Goal: Task Accomplishment & Management: Manage account settings

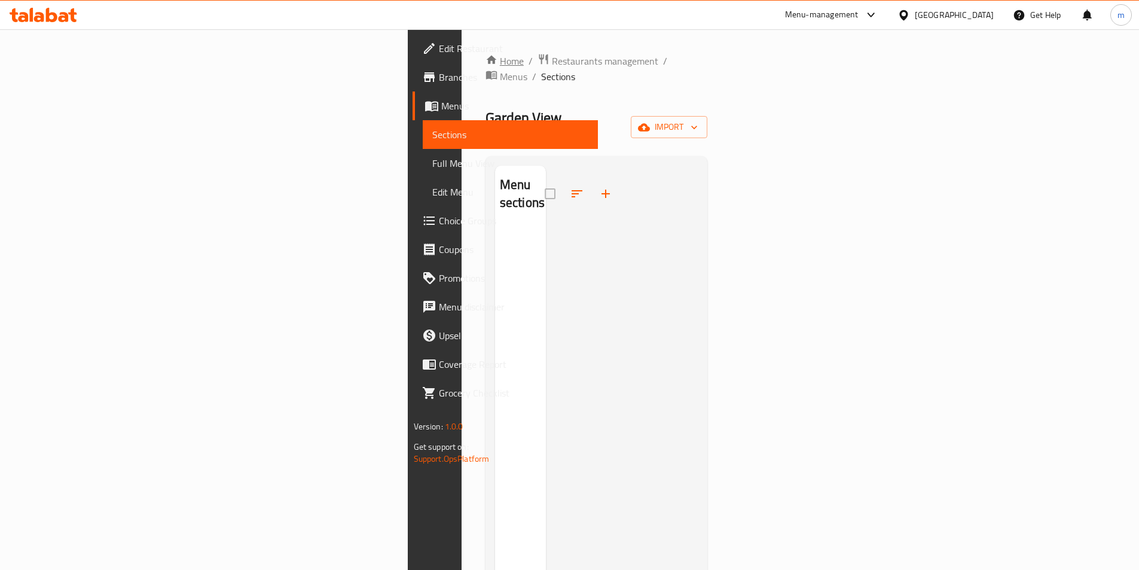
click at [485, 62] on link "Home" at bounding box center [504, 61] width 38 height 14
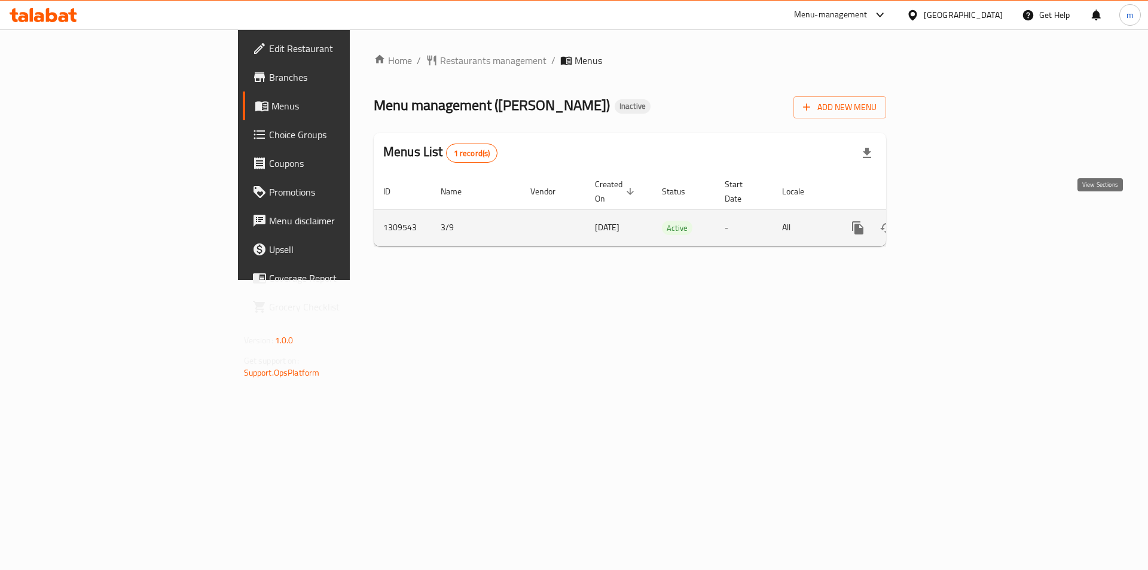
click at [951, 221] on icon "enhanced table" at bounding box center [944, 228] width 14 height 14
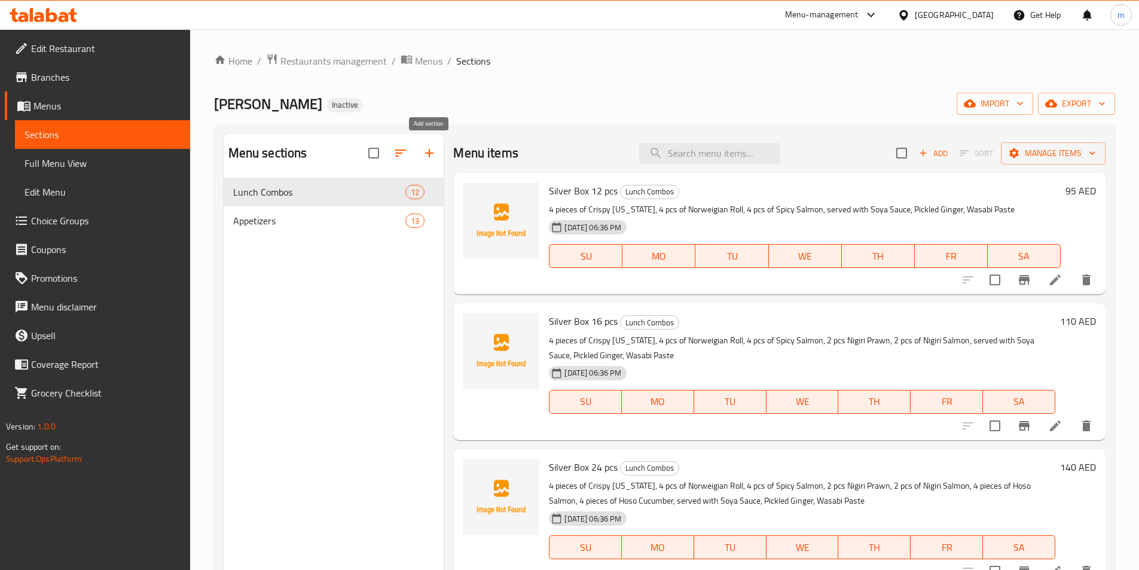
click at [432, 154] on icon "button" at bounding box center [429, 153] width 8 height 8
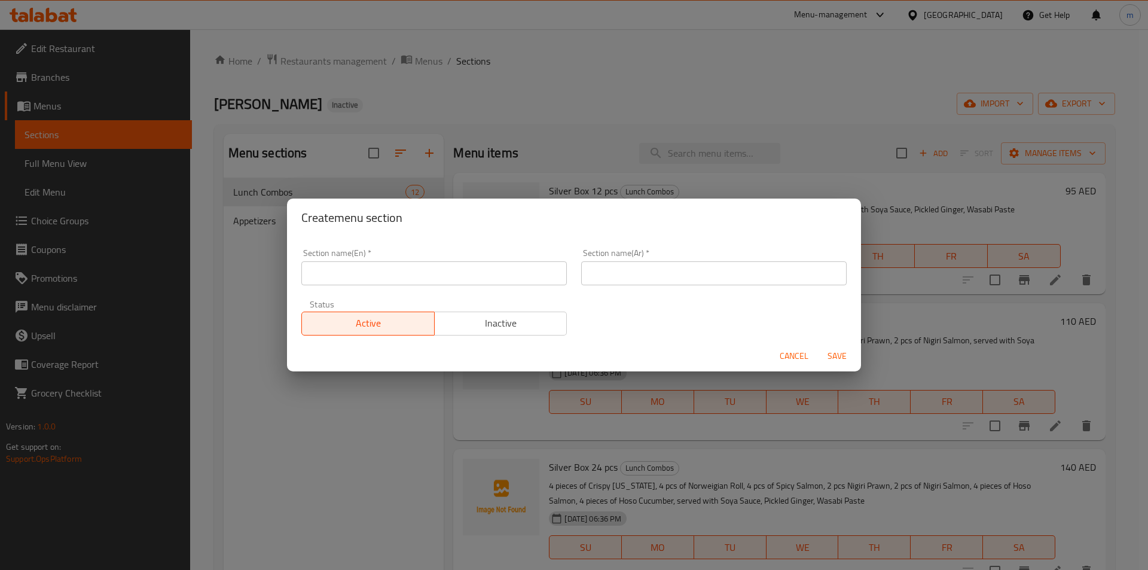
click at [455, 290] on div "Section name(En)   * Section name(En) *" at bounding box center [434, 266] width 280 height 51
click at [457, 284] on input "text" at bounding box center [433, 273] width 265 height 24
type input "ش"
click at [412, 282] on input "al" at bounding box center [433, 273] width 265 height 24
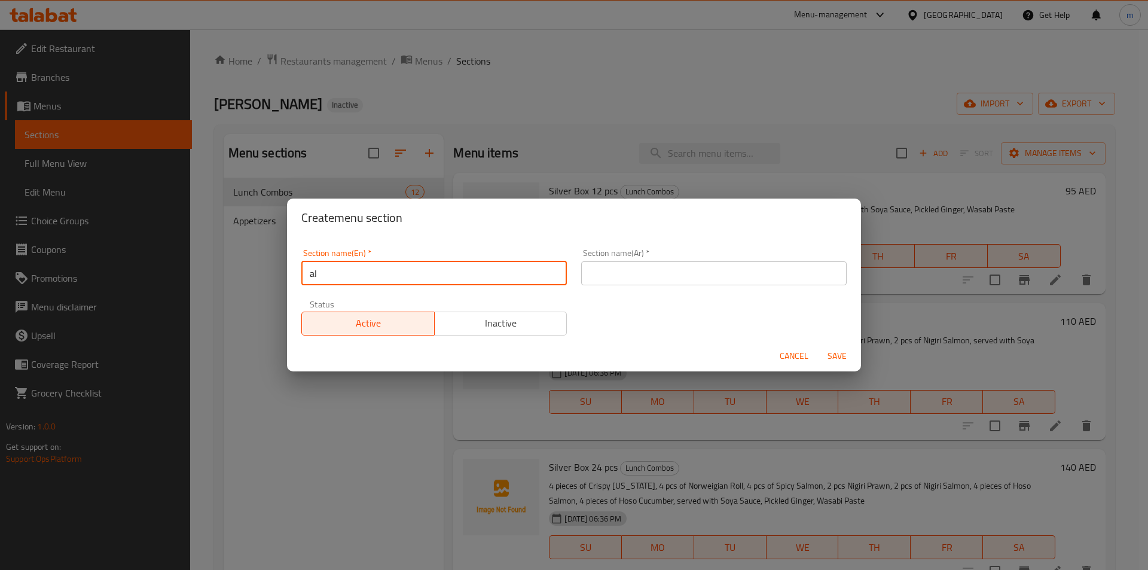
paste input "Ala Carte"
type input "Ala Carte"
click at [700, 278] on input "text" at bounding box center [713, 273] width 265 height 24
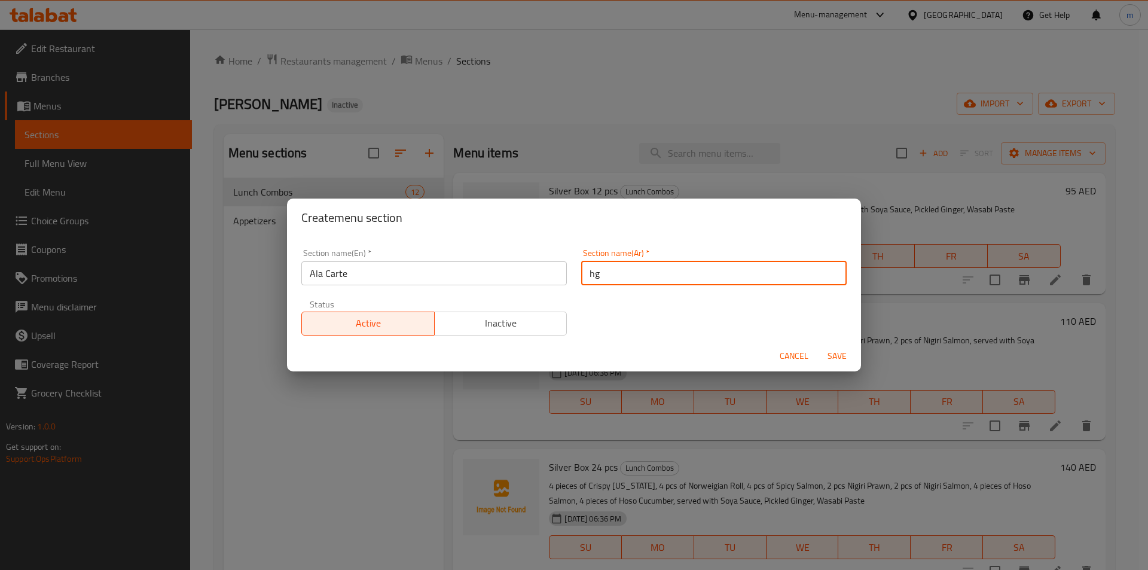
type input "h"
type input "ألا كارت"
click at [834, 357] on span "Save" at bounding box center [836, 355] width 29 height 15
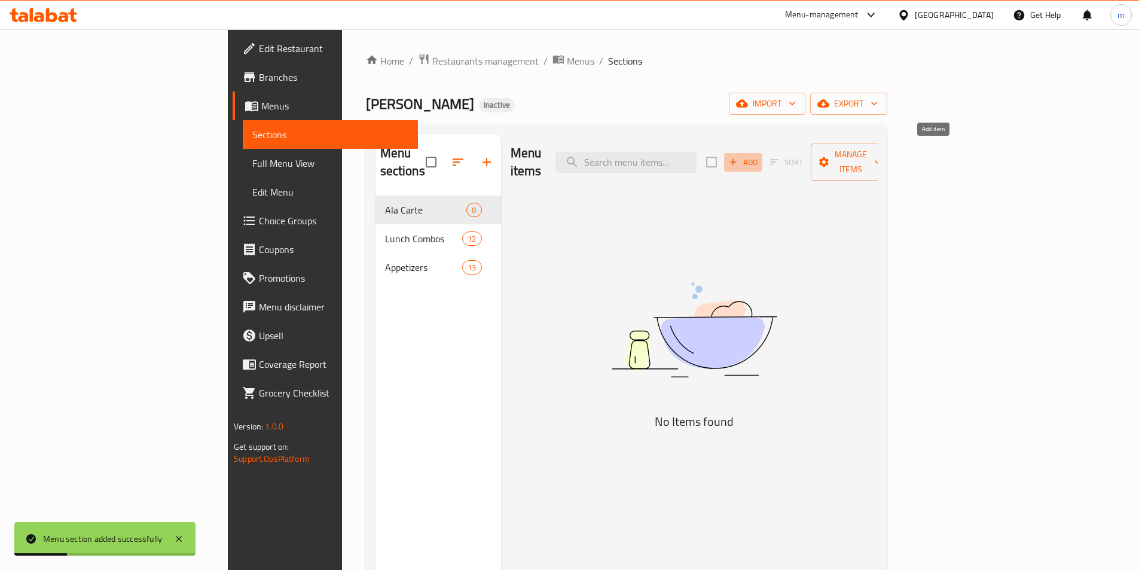
click at [736, 159] on icon "button" at bounding box center [733, 162] width 7 height 7
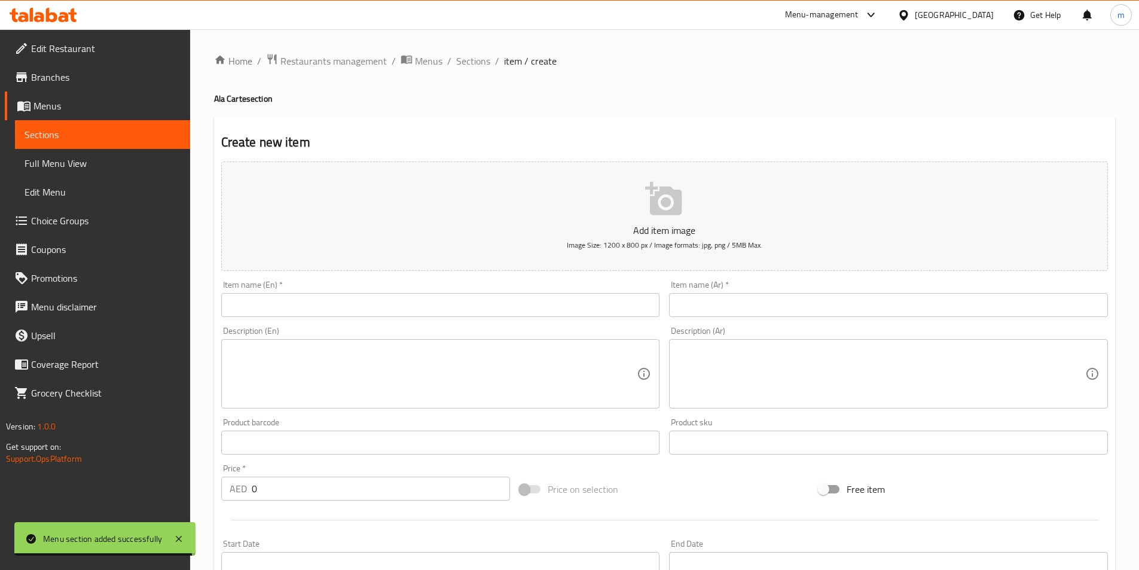
click at [367, 305] on input "text" at bounding box center [440, 305] width 439 height 24
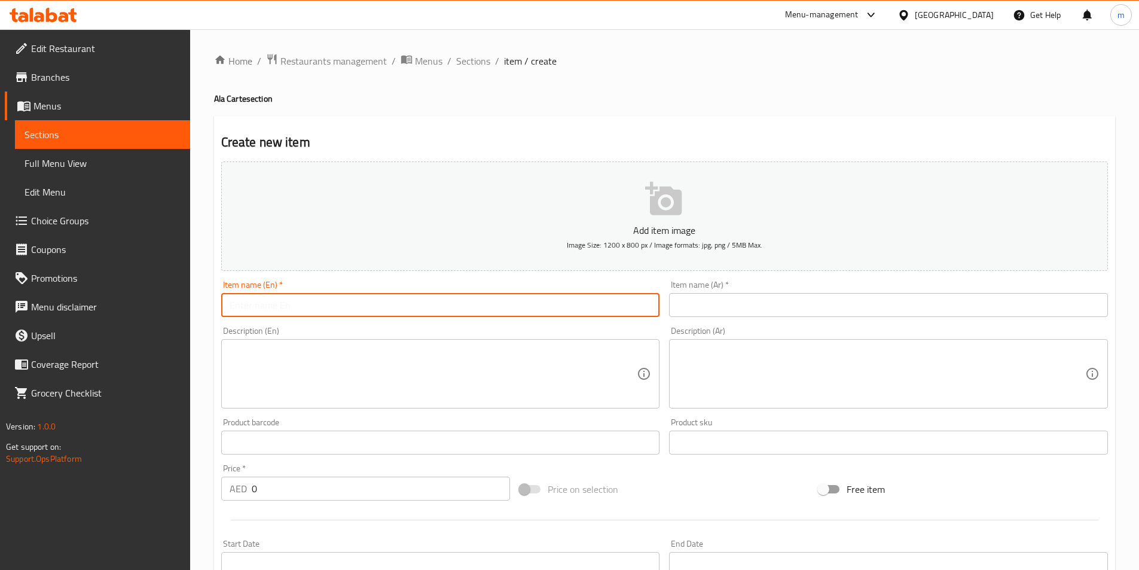
paste input "Sashimi Shake"
type input "Sashimi Shake"
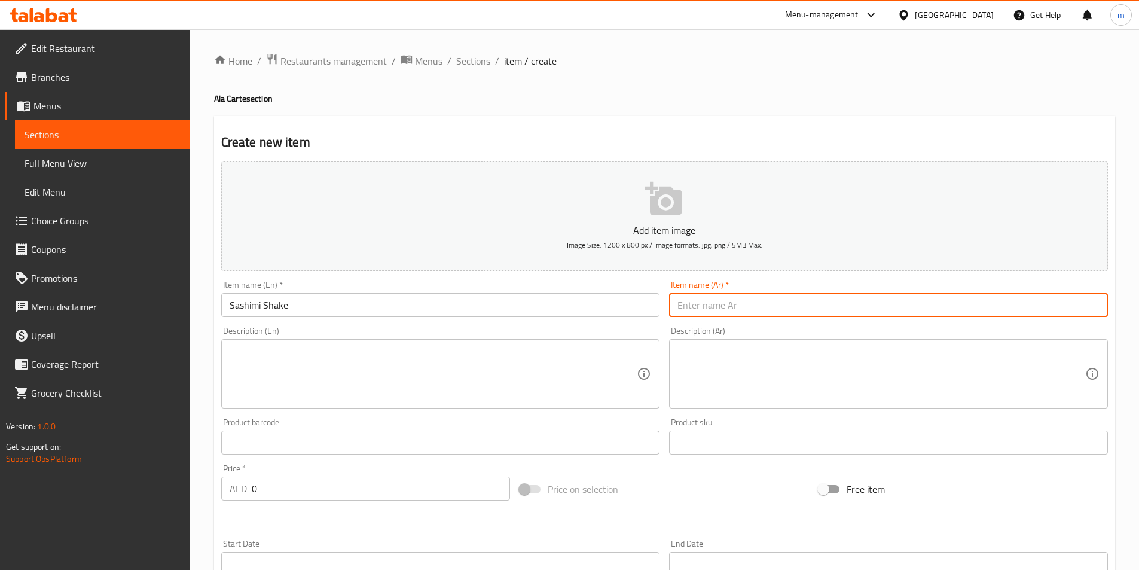
click at [937, 305] on input "text" at bounding box center [888, 305] width 439 height 24
paste input "شيك الساشيمي"
type input "شيك الساشيمي"
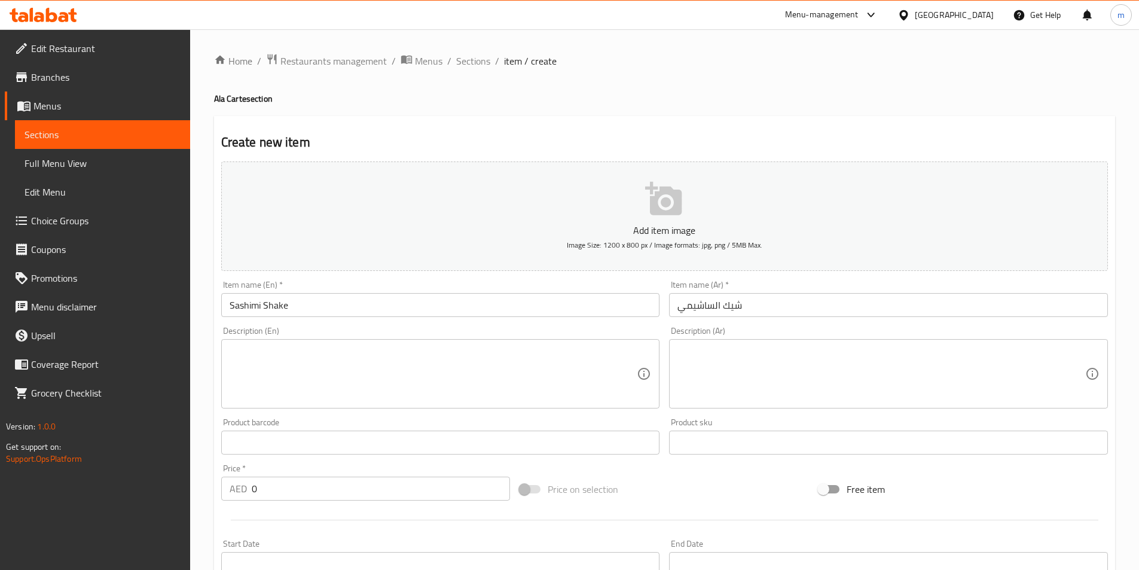
click at [490, 358] on textarea at bounding box center [434, 373] width 408 height 57
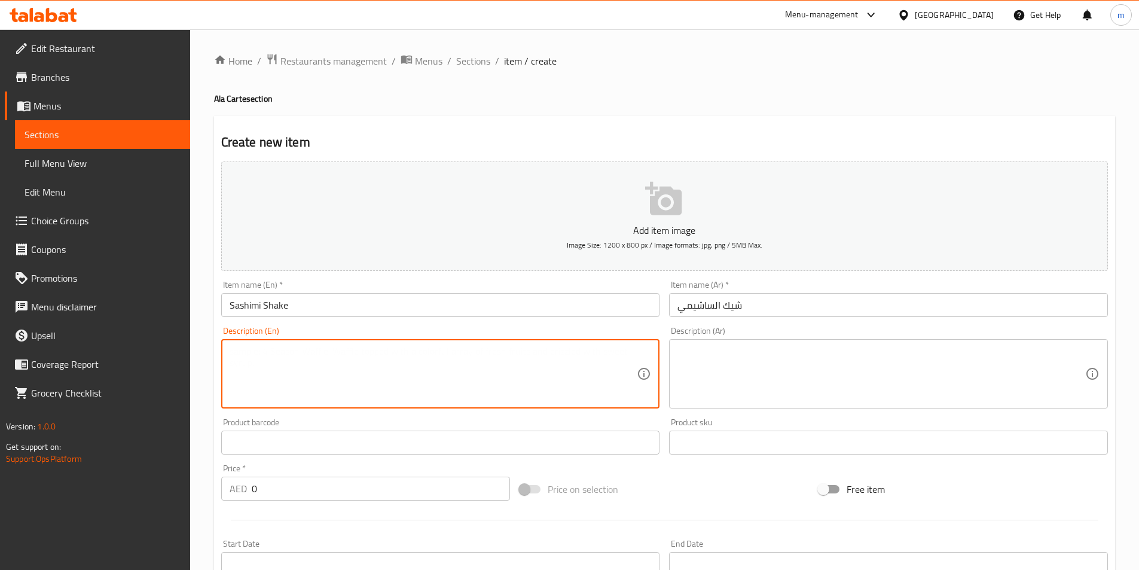
paste textarea "Sliced of Sashimi Grade Salmon"
type textarea "Sliced of Sashimi Grade Salmon"
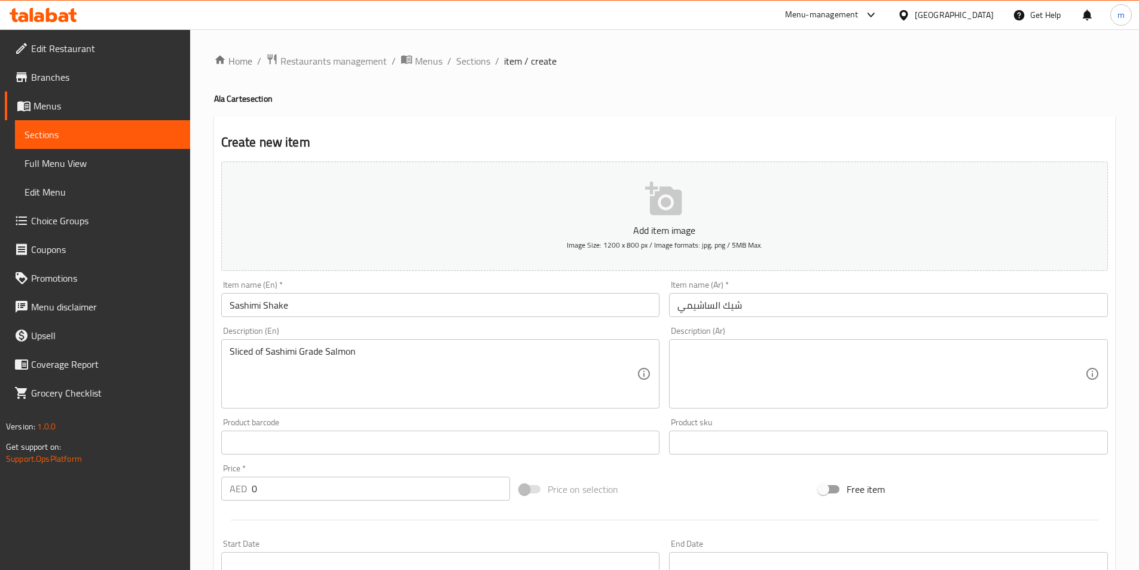
click at [948, 348] on textarea at bounding box center [881, 373] width 408 height 57
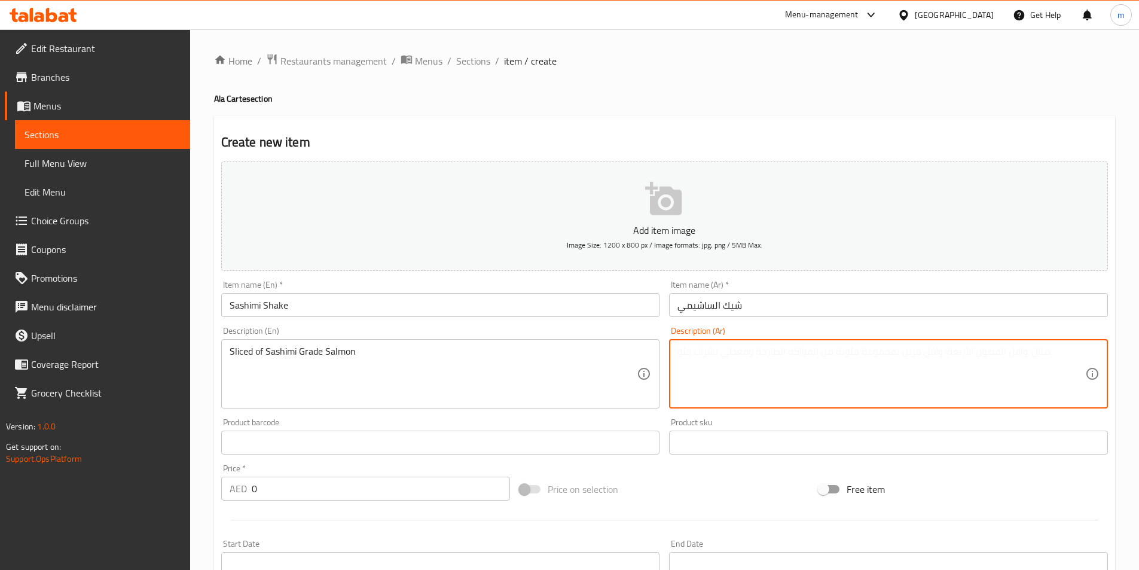
paste textarea "شرائح سمك السلمون الساشيمي"
type textarea "شرائح سمك السلمون الساشيمي"
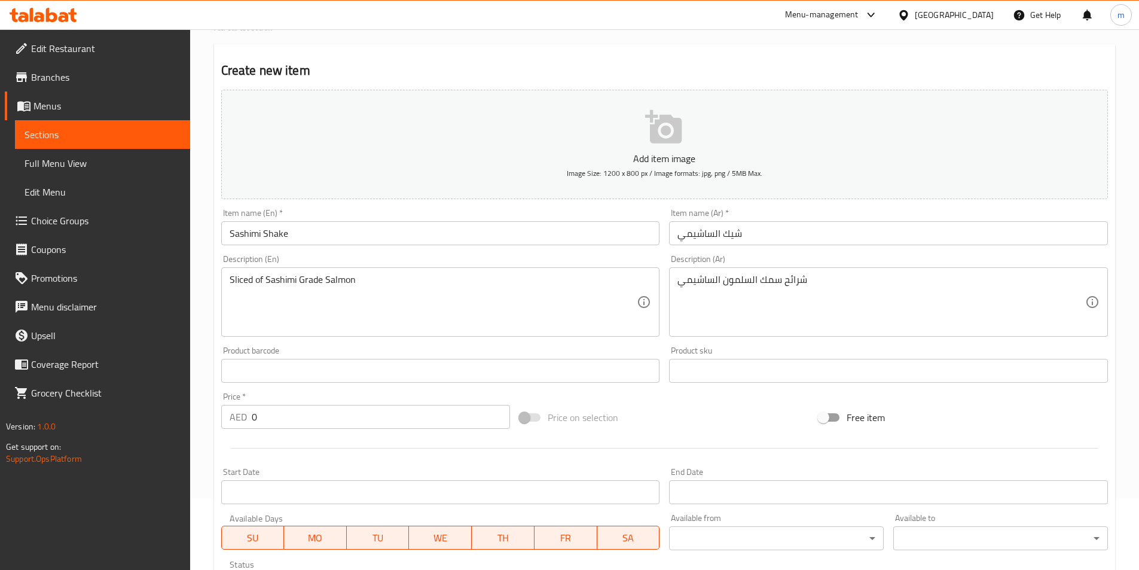
scroll to position [120, 0]
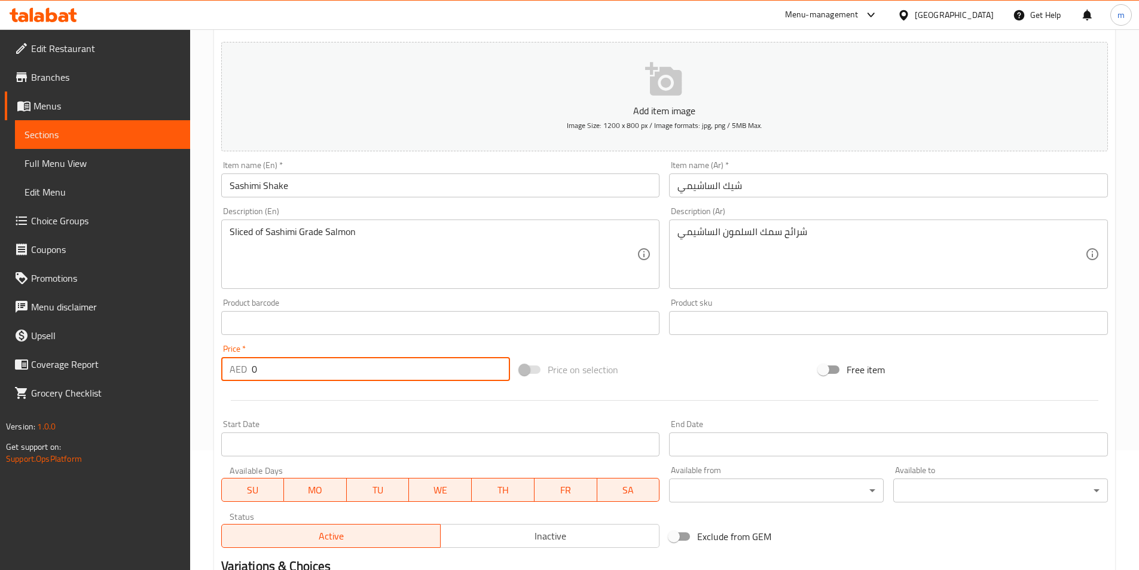
drag, startPoint x: 292, startPoint y: 397, endPoint x: 274, endPoint y: 416, distance: 26.2
click at [291, 419] on div "Add item image Image Size: 1200 x 800 px / Image formats: jpg, png / 5MB Max. I…" at bounding box center [664, 294] width 896 height 515
drag, startPoint x: 283, startPoint y: 370, endPoint x: 197, endPoint y: 376, distance: 85.7
click at [186, 374] on div "Edit Restaurant Branches Menus Sections Full Menu View Edit Menu Choice Groups …" at bounding box center [569, 317] width 1139 height 815
type input "67"
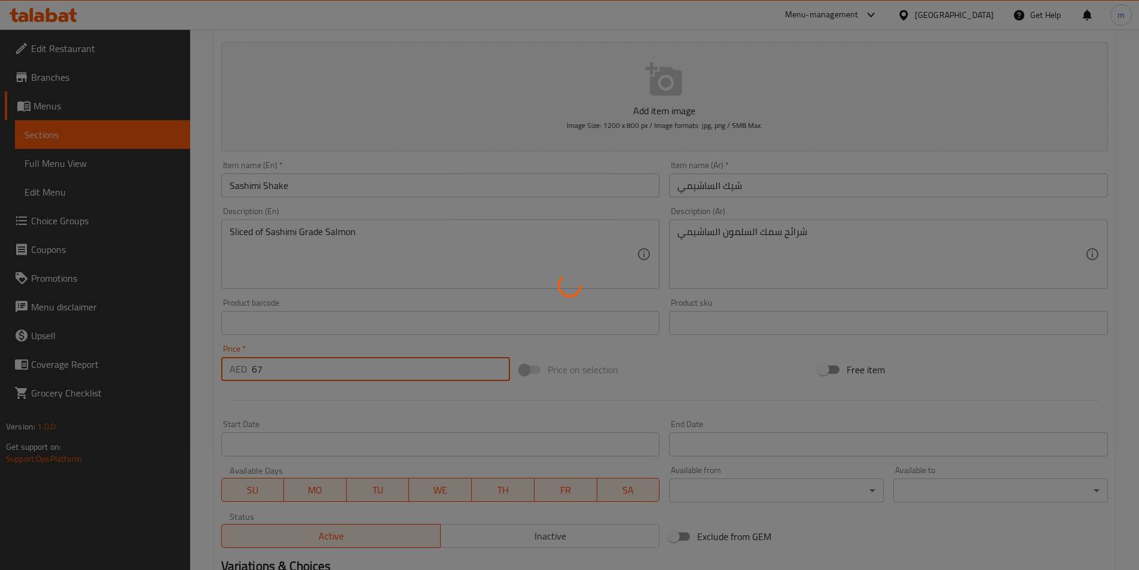
type input "0"
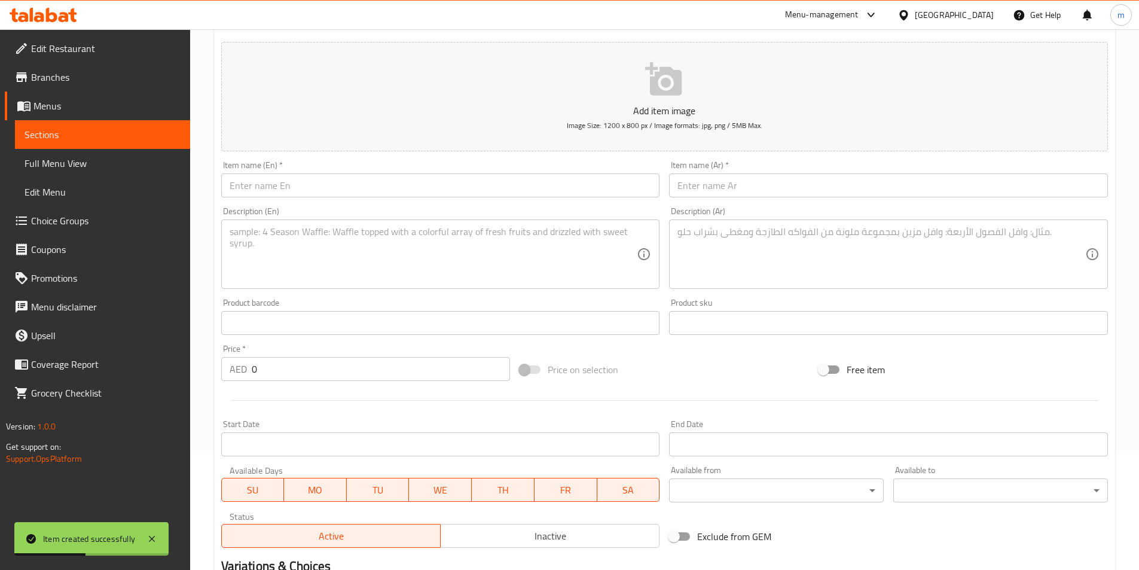
click at [367, 189] on input "text" at bounding box center [440, 185] width 439 height 24
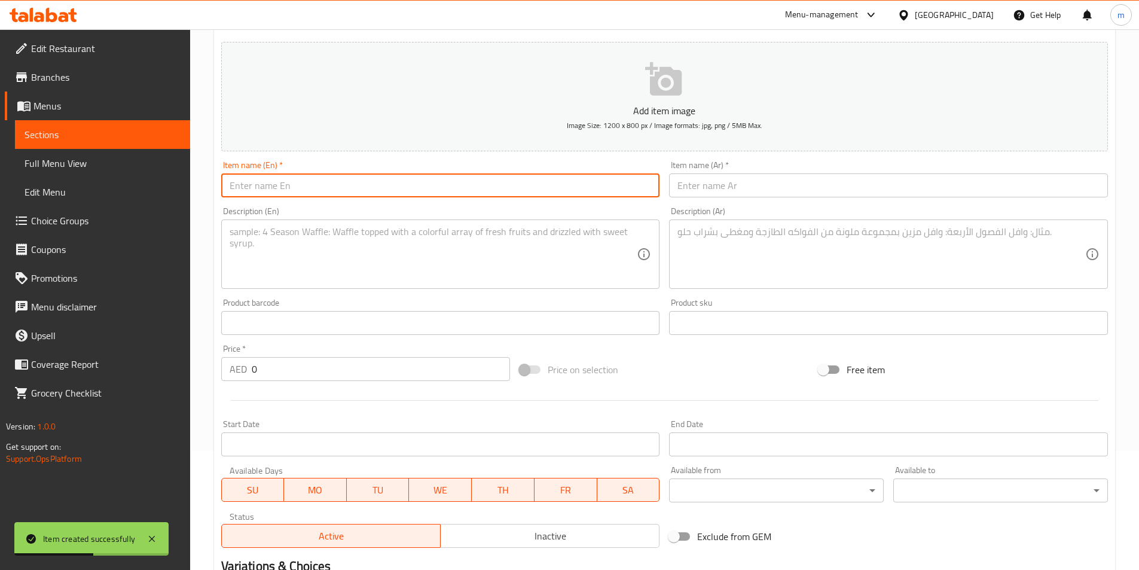
paste input "[PERSON_NAME]"
type input "[PERSON_NAME]"
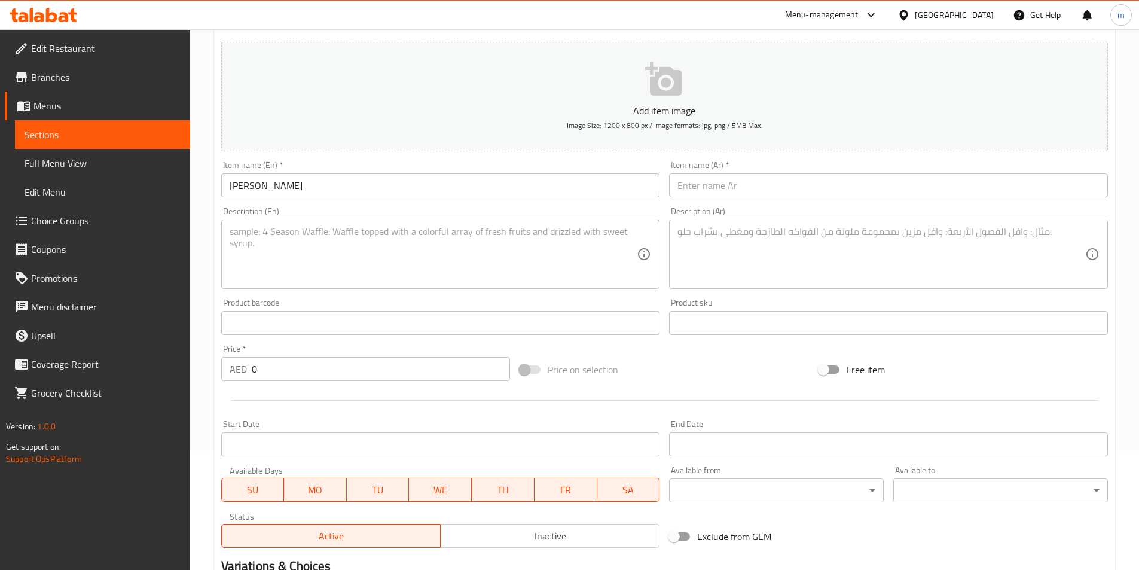
click at [962, 178] on input "text" at bounding box center [888, 185] width 439 height 24
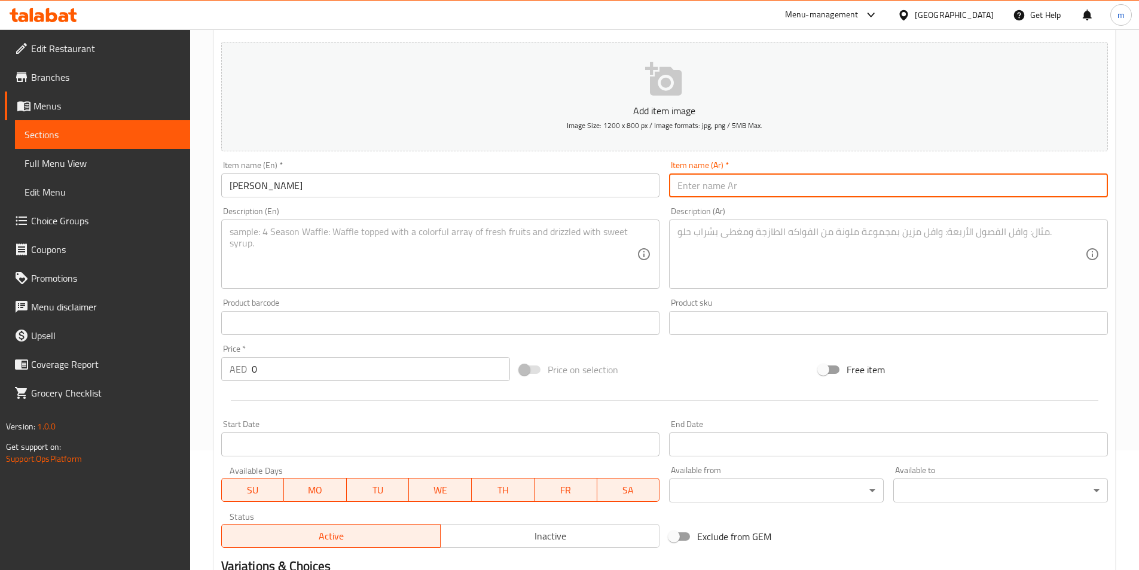
paste input "ساشيمي التونة"
click at [683, 189] on input "ساشيمي التونة" at bounding box center [888, 185] width 439 height 24
click at [985, 193] on input "[PERSON_NAME]" at bounding box center [888, 185] width 439 height 24
type input "[PERSON_NAME] 4 قطع"
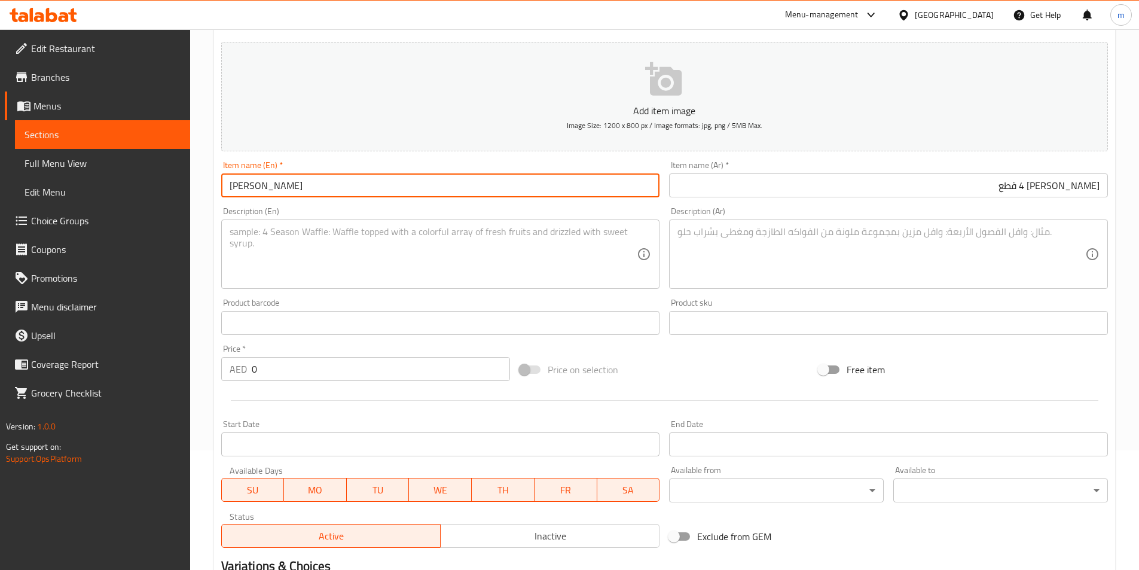
click at [387, 197] on input "[PERSON_NAME]" at bounding box center [440, 185] width 439 height 24
click at [298, 188] on input "[PERSON_NAME] 4" at bounding box center [440, 185] width 439 height 24
paste input "(4pcs)"
type input "[PERSON_NAME] (4pcs)"
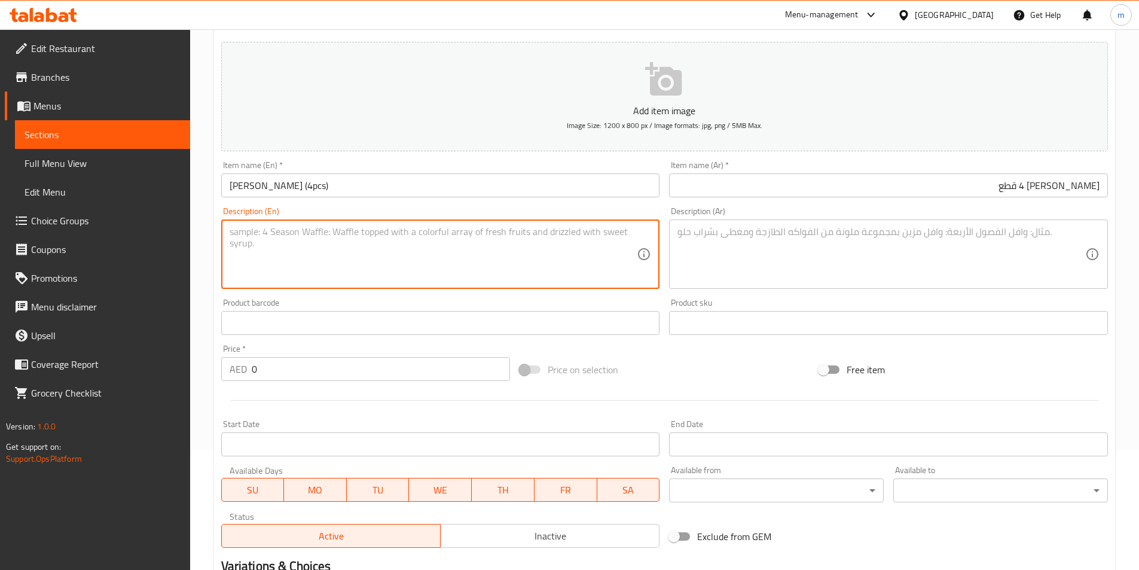
click at [427, 255] on textarea at bounding box center [434, 254] width 408 height 57
paste textarea "Sliced of Sashimi Grade Tuna"
type textarea "Sliced of Sashimi Grade Tuna"
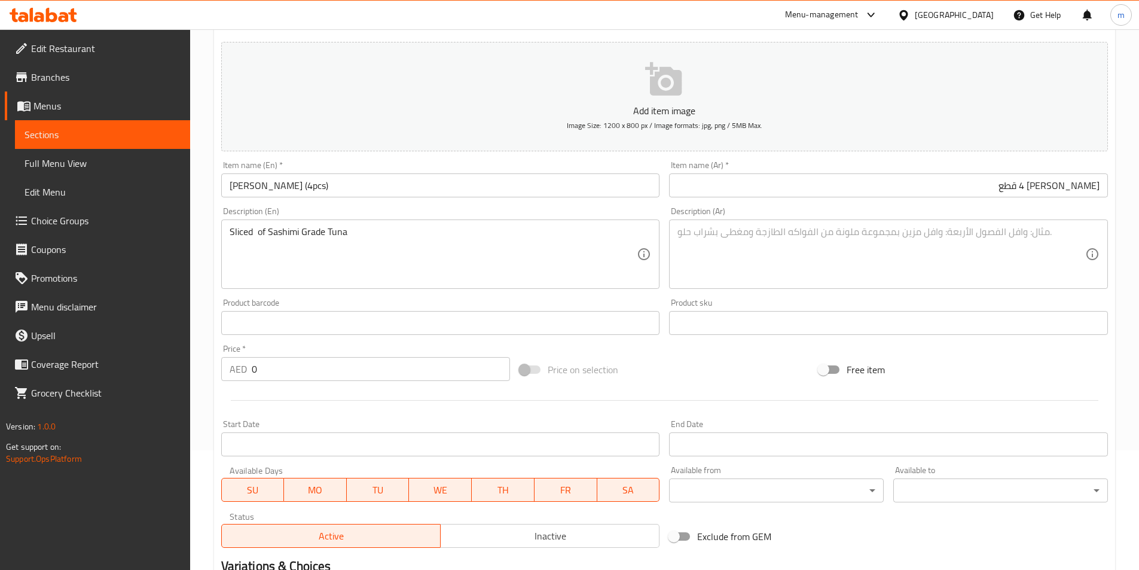
click at [692, 238] on textarea at bounding box center [881, 254] width 408 height 57
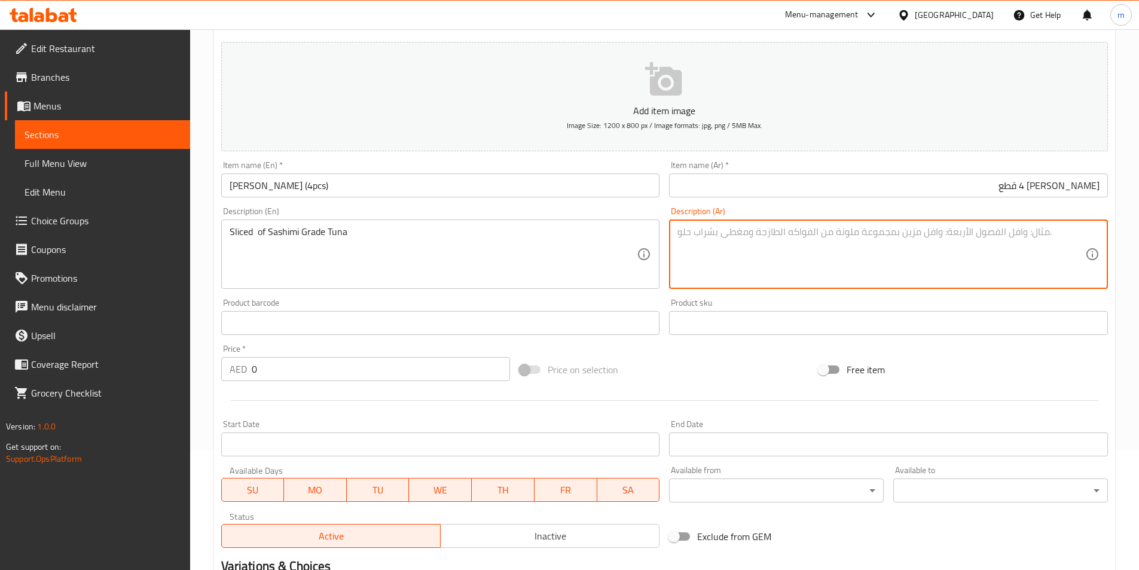
paste textarea "شرائح من سمك التونة من نوع الساشيمي"
click at [796, 231] on textarea "شرائح من سمك التونة من نوع الساشيمي" at bounding box center [881, 254] width 408 height 57
click at [780, 240] on textarea "شرائح من التونة من نوع الساشيمي" at bounding box center [881, 254] width 408 height 57
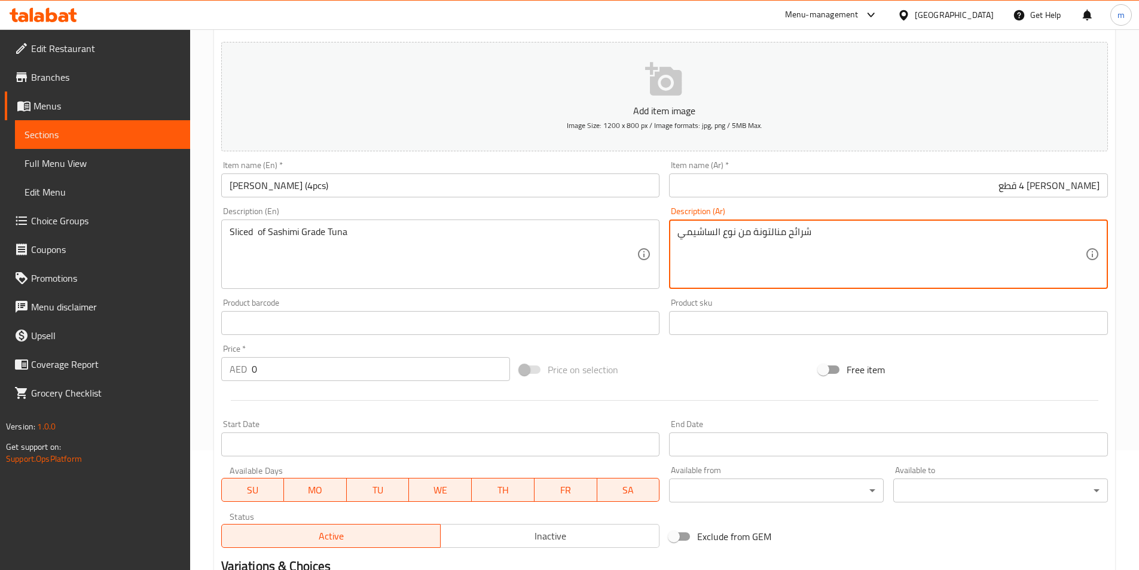
click at [782, 231] on textarea "شرائح منالتونة من نوع الساشيمي" at bounding box center [881, 254] width 408 height 57
click at [777, 232] on textarea "شرائح منالتونة من نوع الساشيمي" at bounding box center [881, 254] width 408 height 57
click at [775, 233] on textarea "شرائح منالتونة من نوع الساشيمي" at bounding box center [881, 254] width 408 height 57
click at [732, 240] on textarea "شرائح التونة من نوع الساشيمي" at bounding box center [881, 254] width 408 height 57
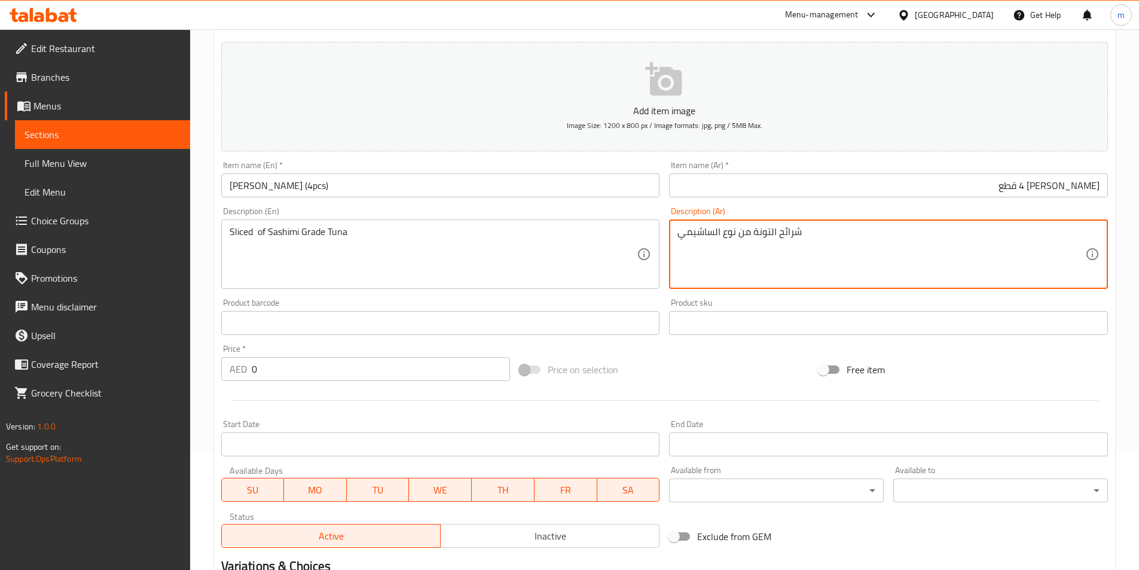
click at [732, 240] on textarea "شرائح التونة من نوع الساشيمي" at bounding box center [881, 254] width 408 height 57
click at [732, 240] on textarea "شرائح التونة من الساشيمي" at bounding box center [881, 254] width 408 height 57
type textarea "شرائح التونة من نوع الساشيمي"
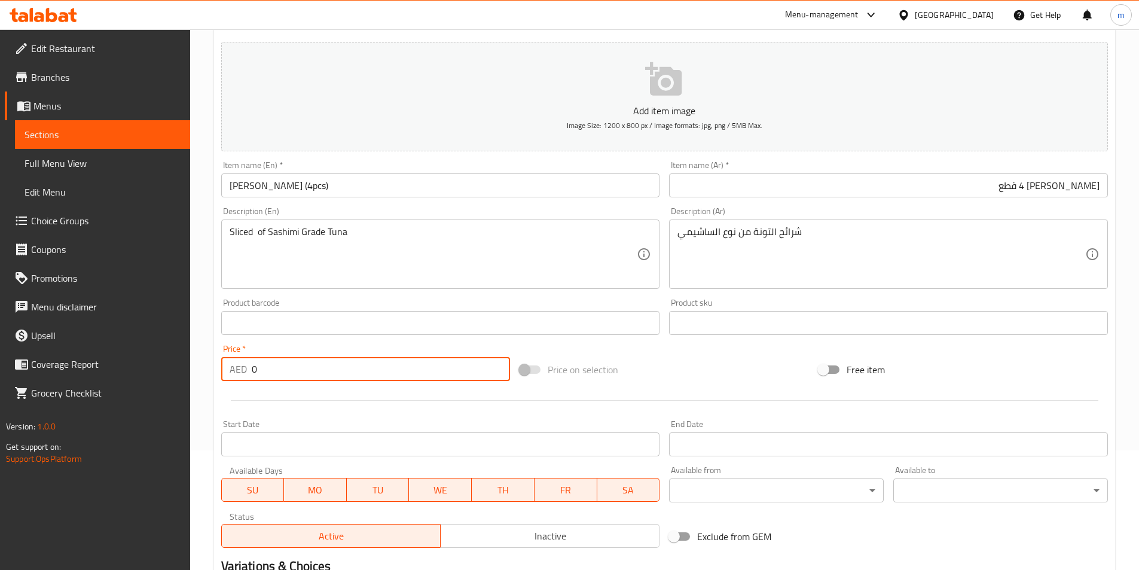
drag, startPoint x: 279, startPoint y: 369, endPoint x: 203, endPoint y: 368, distance: 75.3
click at [203, 368] on div "Home / Restaurants management / Menus / Sections / item / create Ala Carte sect…" at bounding box center [664, 317] width 949 height 815
type input "75"
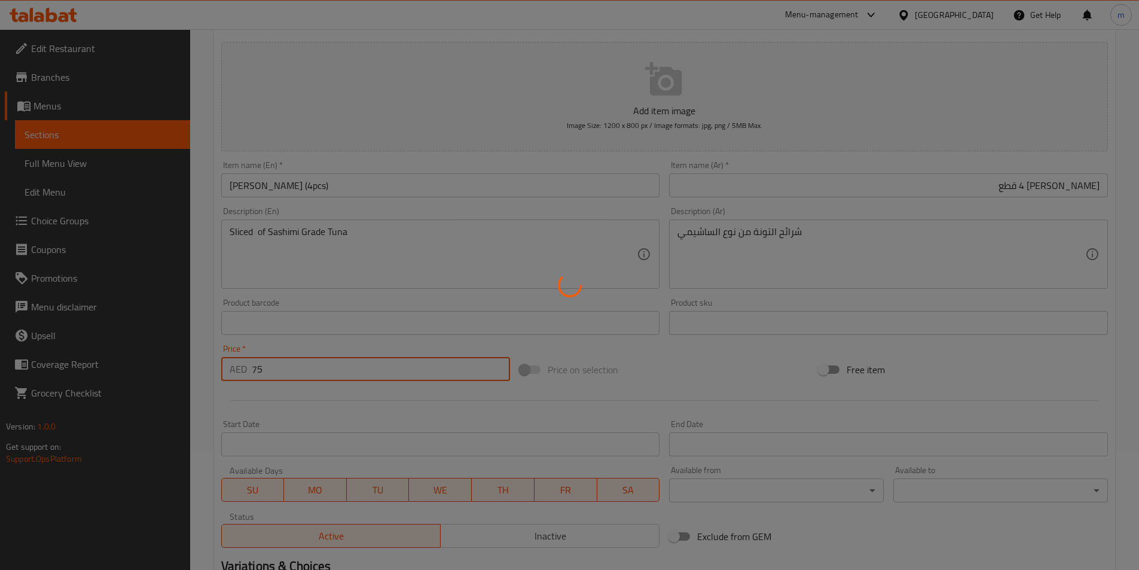
type input "0"
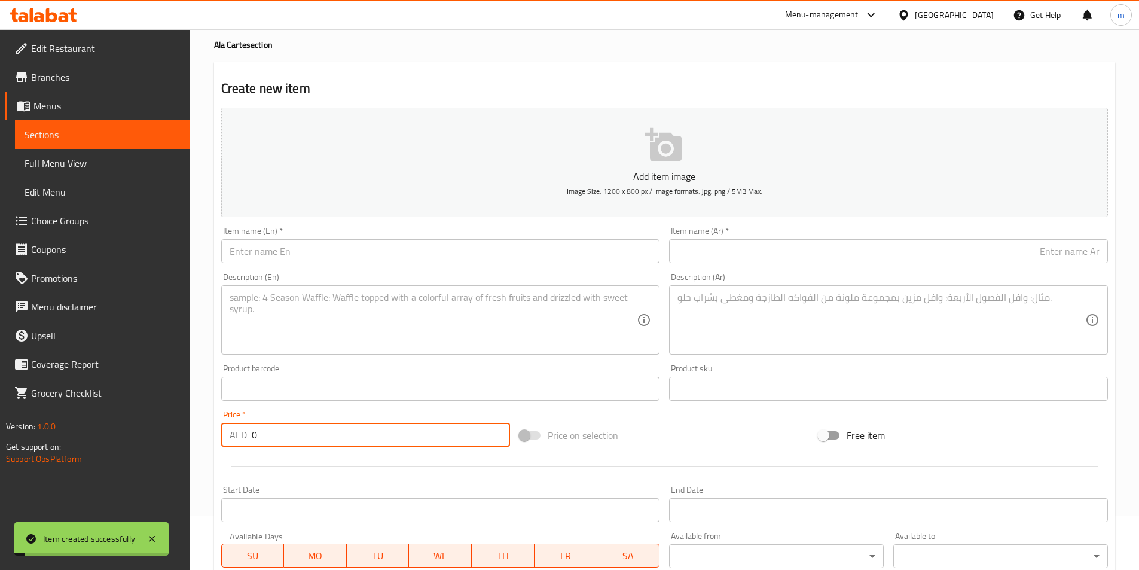
scroll to position [0, 0]
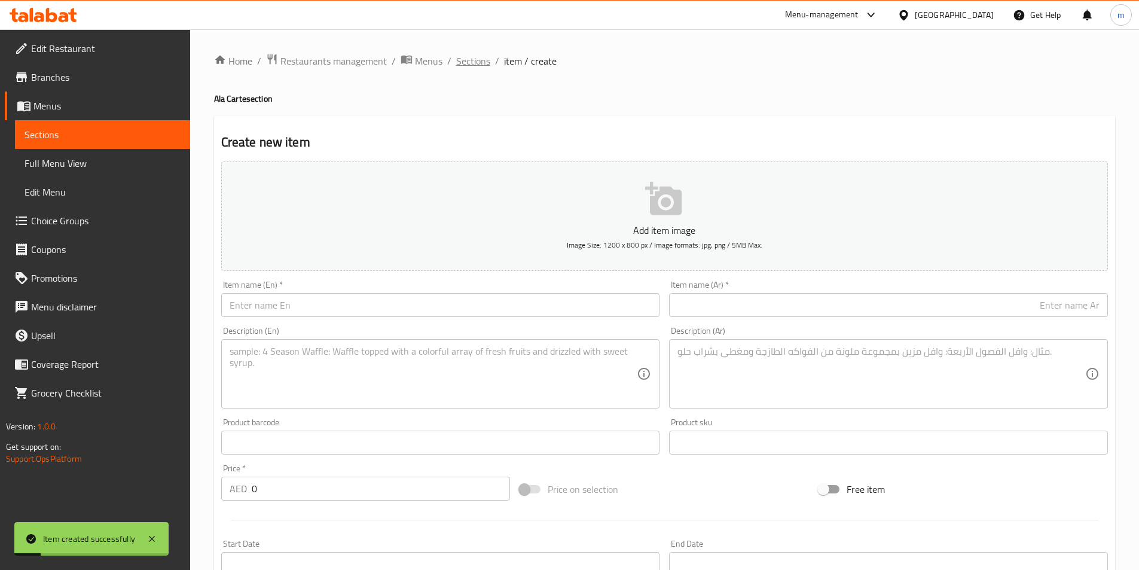
click at [471, 60] on span "Sections" at bounding box center [473, 61] width 34 height 14
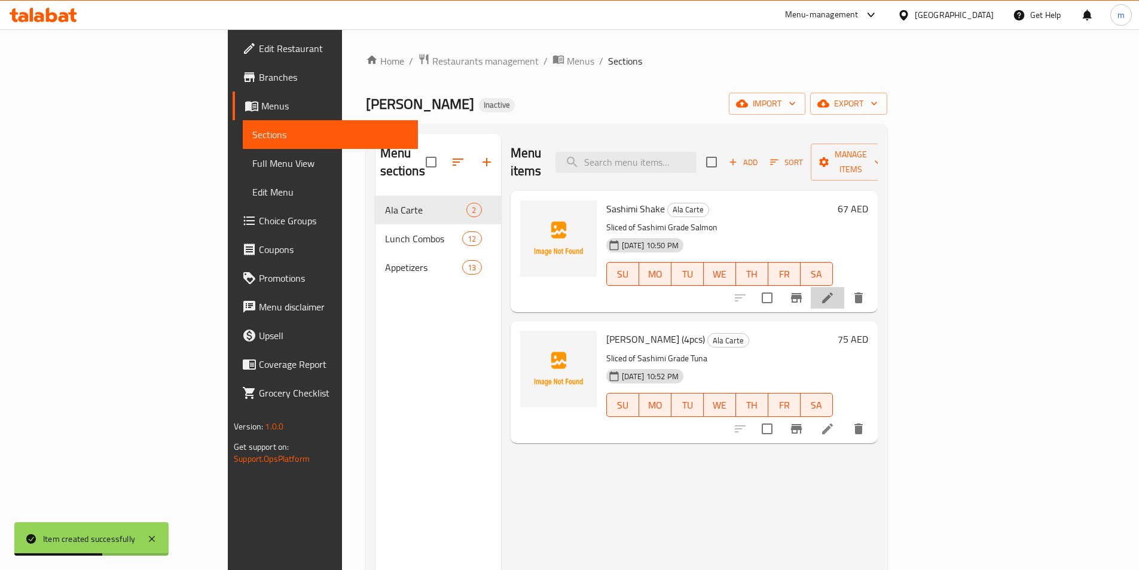
click at [844, 289] on li at bounding box center [826, 298] width 33 height 22
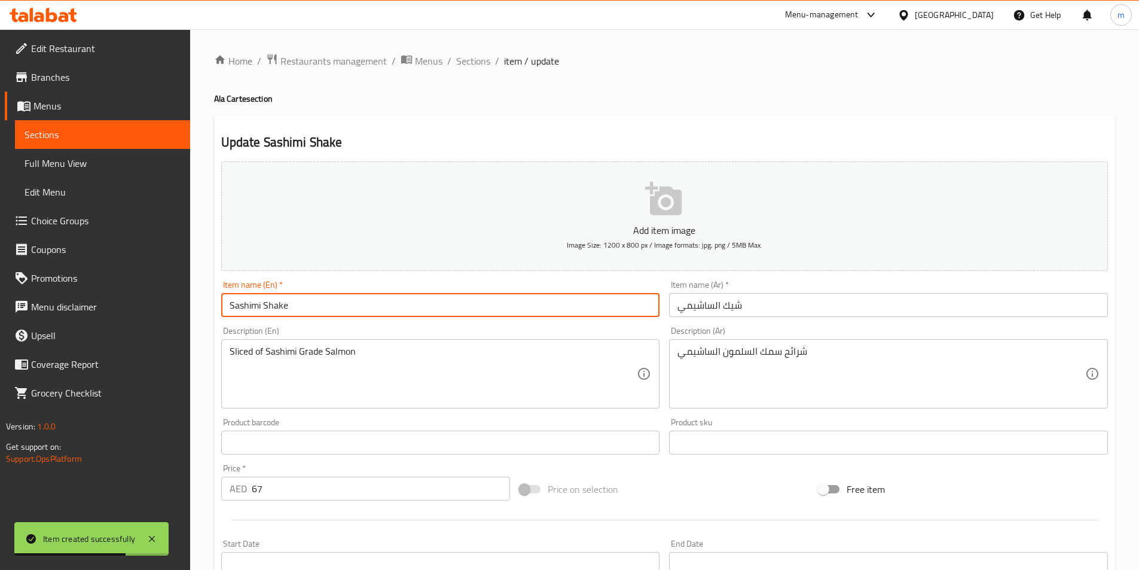
click at [314, 313] on input "Sashimi Shake" at bounding box center [440, 305] width 439 height 24
paste input "(4pcs)"
type input "Sashimi Shake (4pcs)"
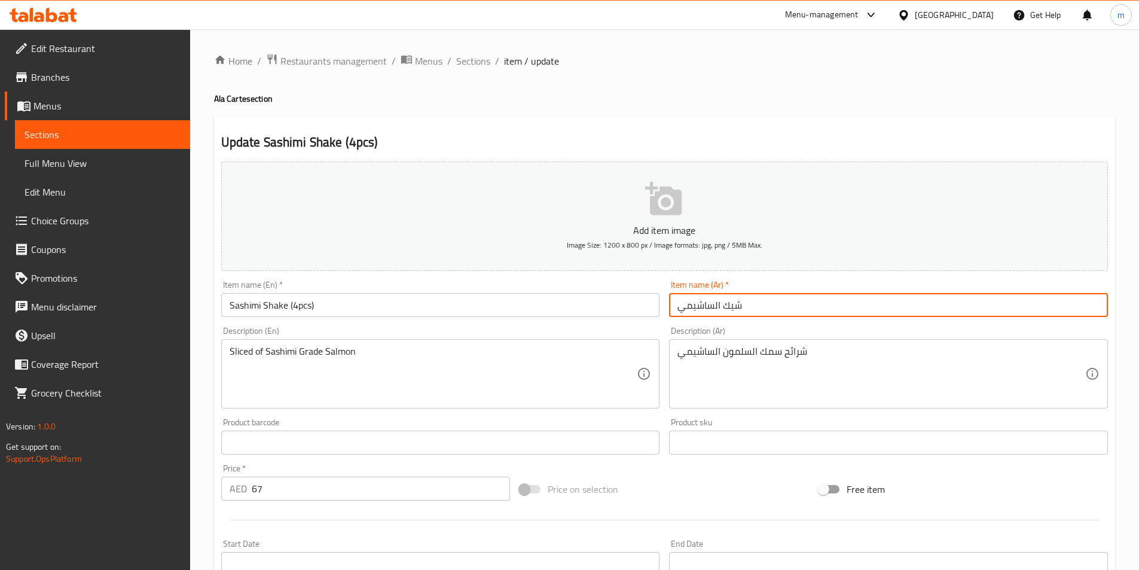
click at [797, 295] on input "شيك الساشيمي" at bounding box center [888, 305] width 439 height 24
click at [937, 308] on input "شيك الساشيمي" at bounding box center [888, 305] width 439 height 24
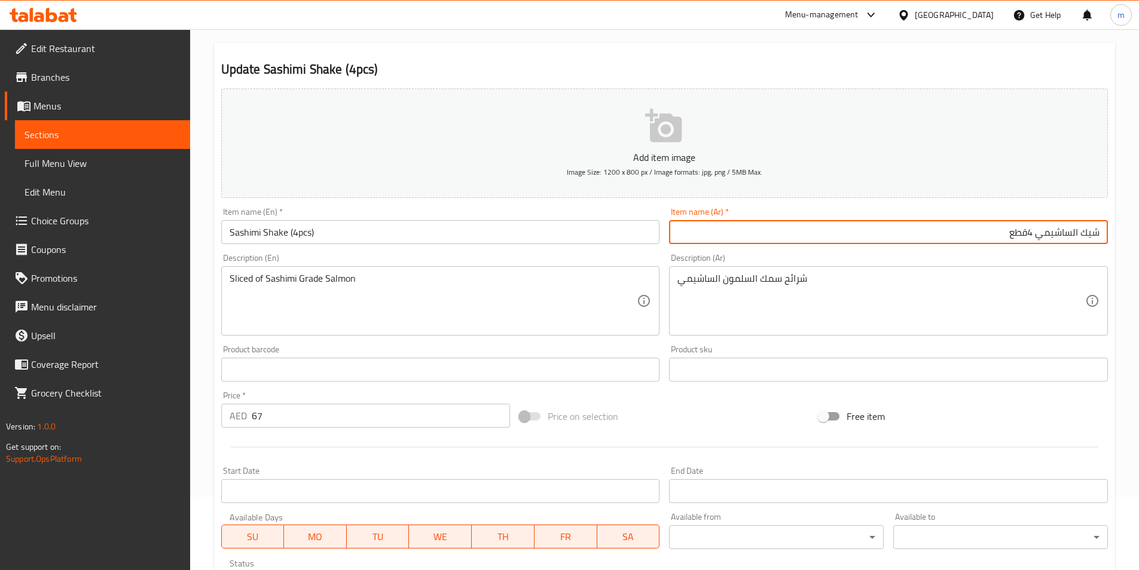
scroll to position [239, 0]
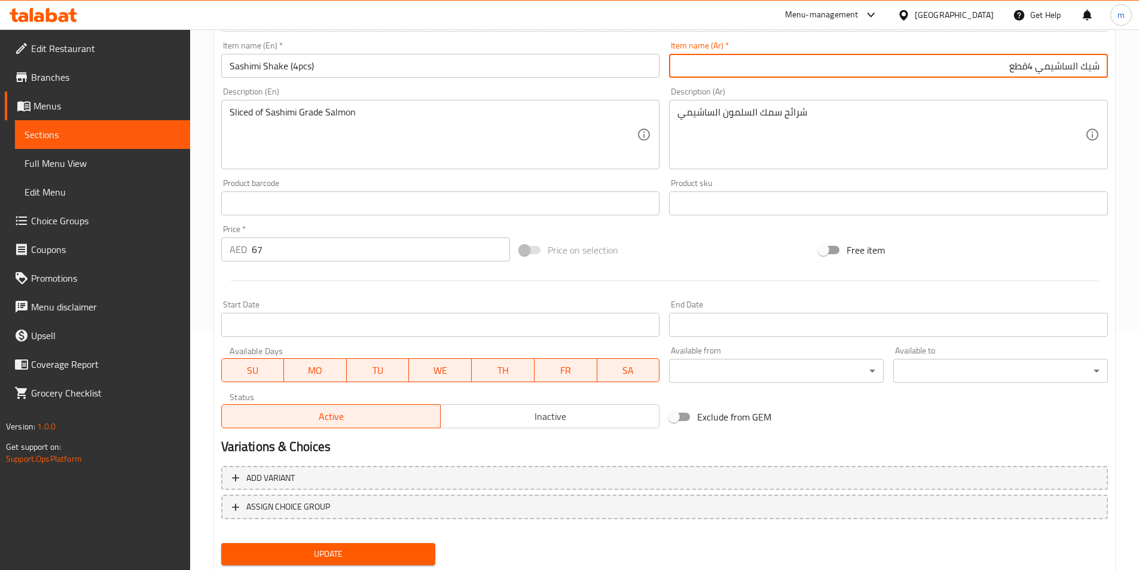
type input "شيك الساشيمي 4قطع"
click at [221, 543] on button "Update" at bounding box center [328, 554] width 215 height 22
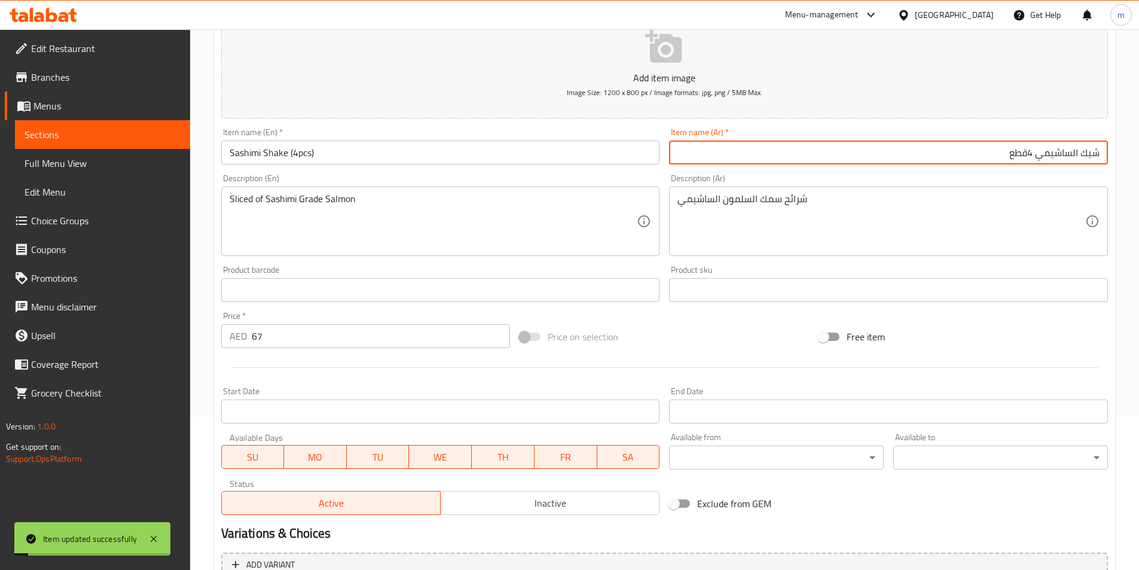
scroll to position [0, 0]
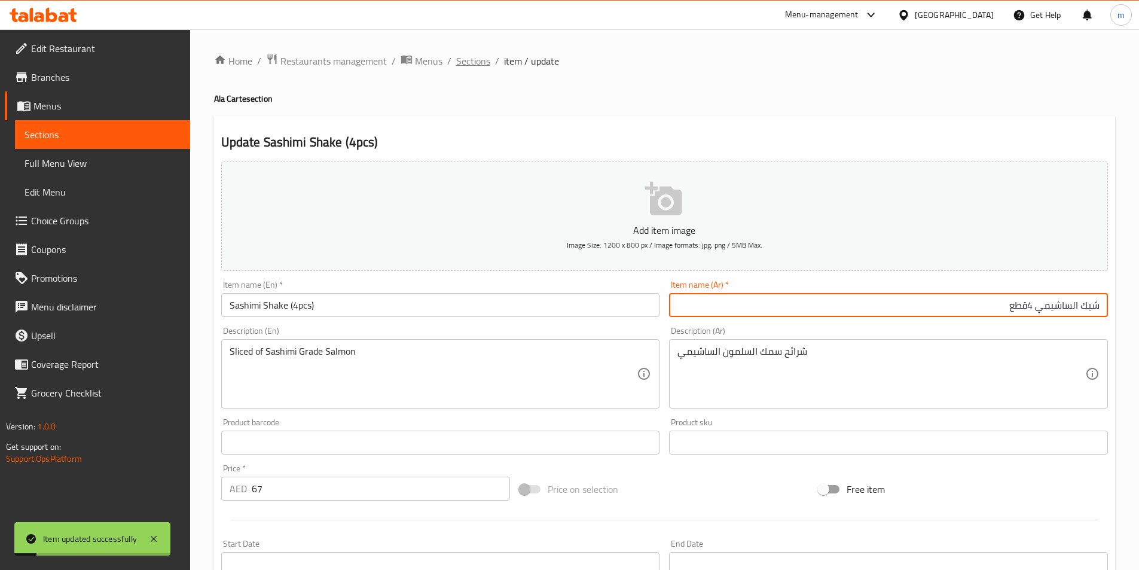
click at [476, 54] on span "Sections" at bounding box center [473, 61] width 34 height 14
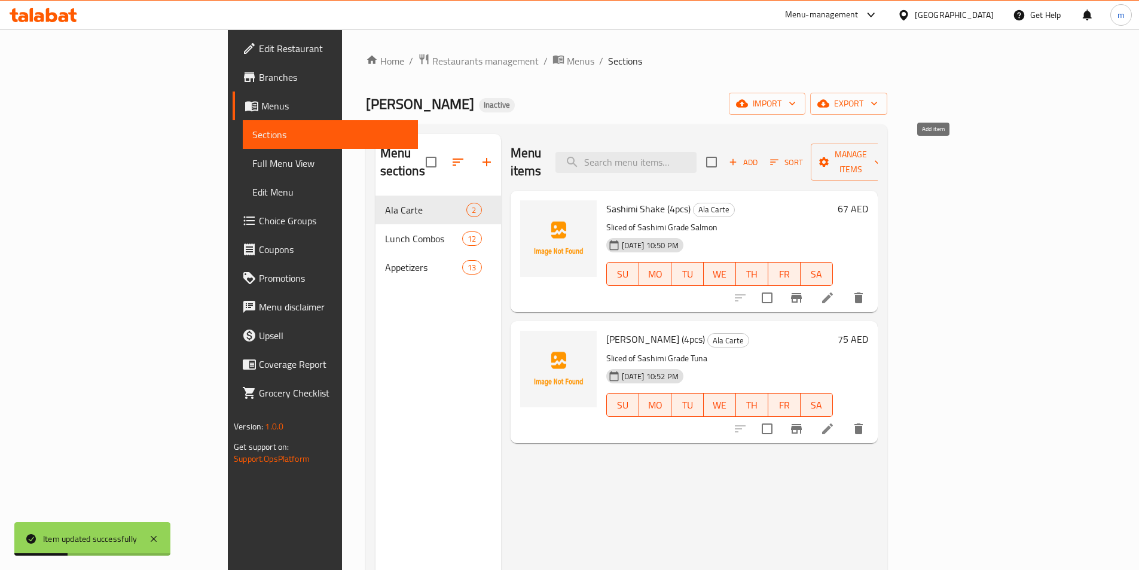
click at [759, 155] on span "Add" at bounding box center [743, 162] width 32 height 14
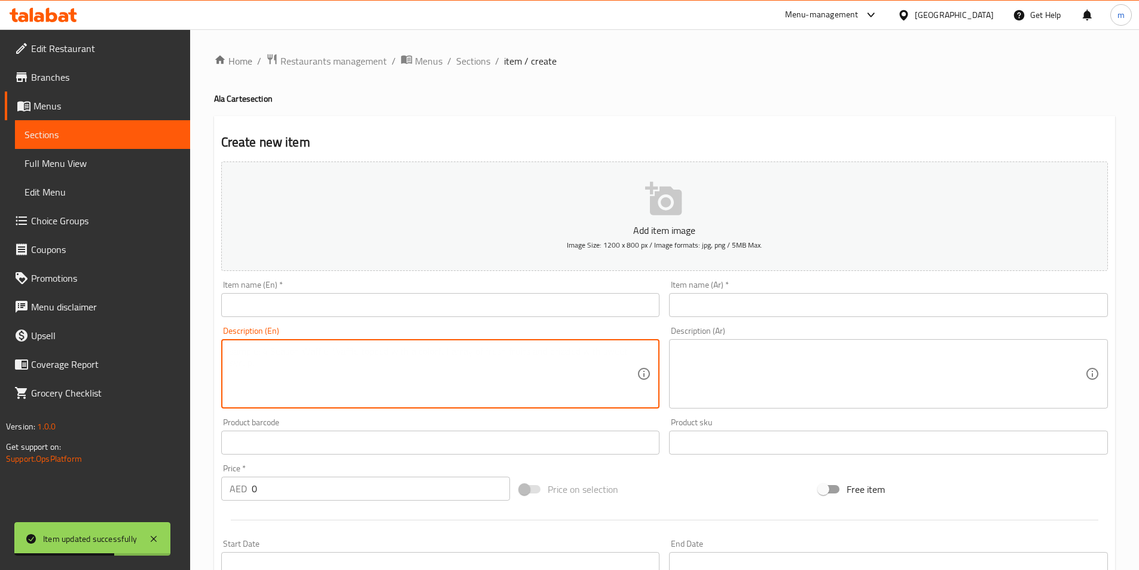
click at [337, 367] on textarea at bounding box center [434, 373] width 408 height 57
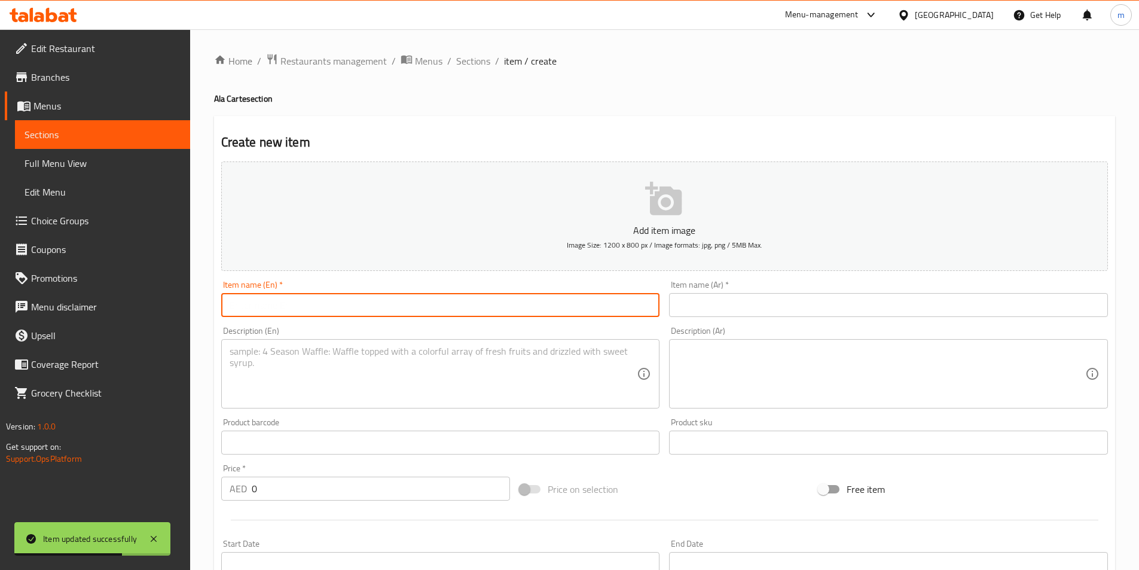
click at [344, 310] on input "text" at bounding box center [440, 305] width 439 height 24
paste input "Nigiri Shake"
type input "Nigiri Shake"
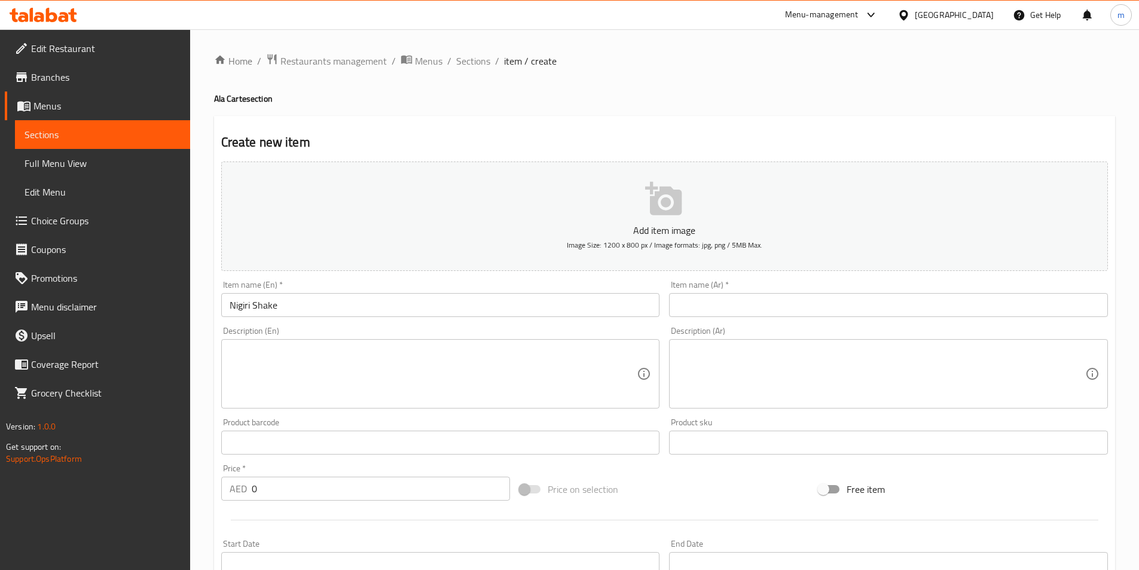
click at [1017, 307] on input "text" at bounding box center [888, 305] width 439 height 24
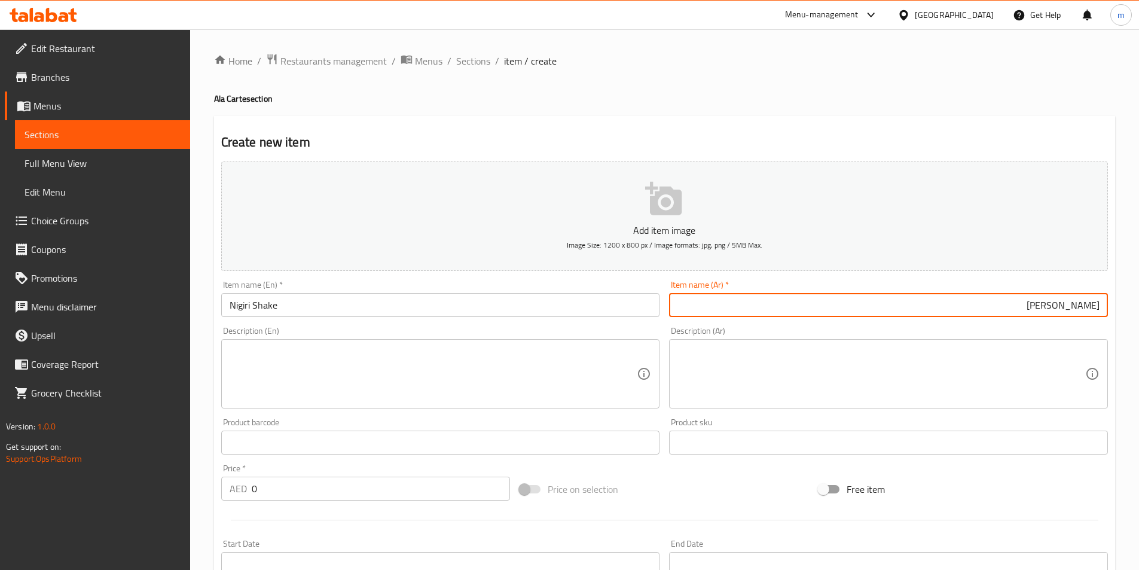
click at [1000, 311] on input "[PERSON_NAME]" at bounding box center [888, 305] width 439 height 24
type input "نيجيري شيك 2 قطعة"
click at [363, 299] on input "Nigiri Shake" at bounding box center [440, 305] width 439 height 24
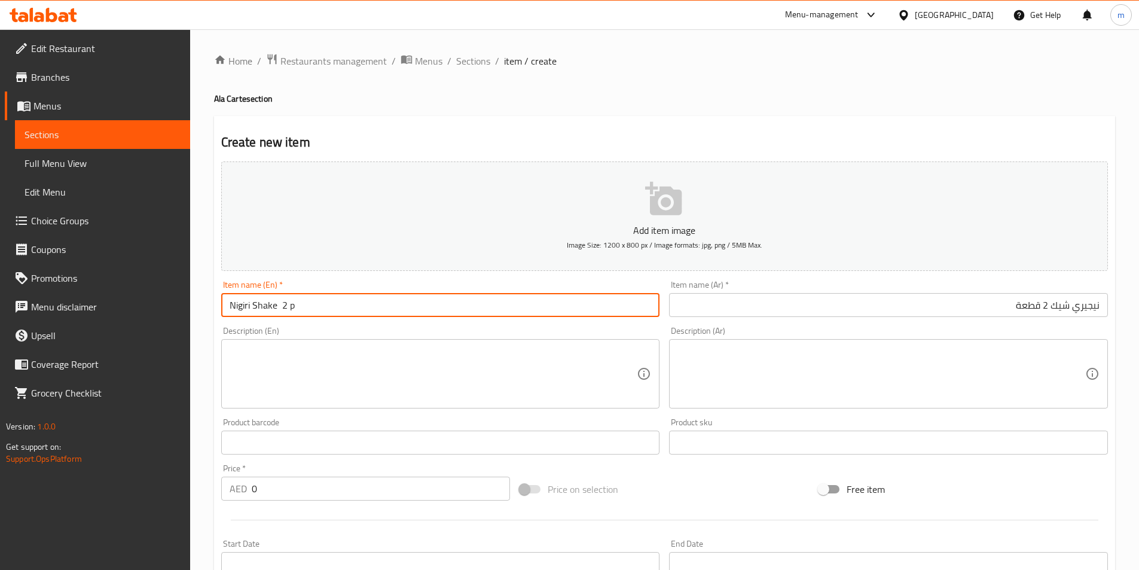
click at [393, 296] on input "Nigiri Shake 2 p" at bounding box center [440, 305] width 439 height 24
type input "Nigiri Shake 2 pcs"
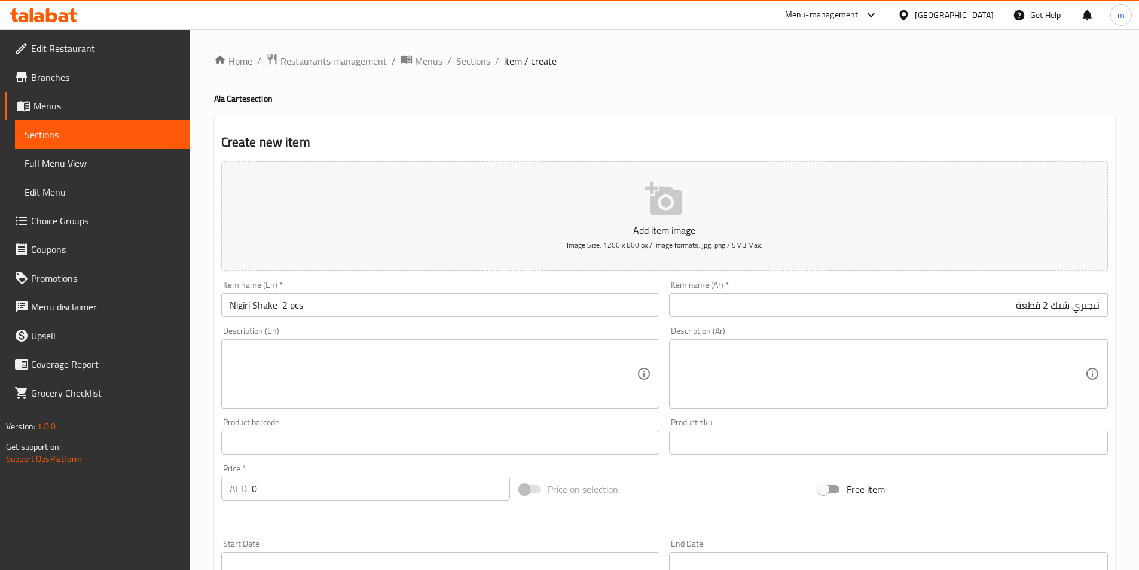
click at [528, 352] on textarea at bounding box center [434, 373] width 408 height 57
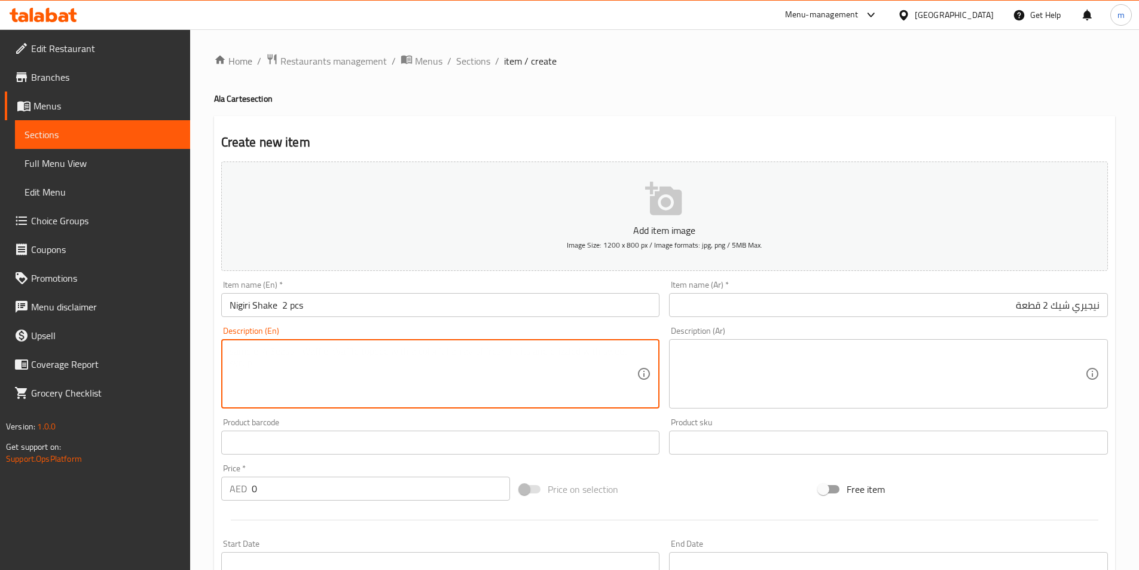
paste textarea "Thinly sliced Salmon on a dome of seasoned rice"
type textarea "Thinly sliced Salmon on a dome of seasoned rice"
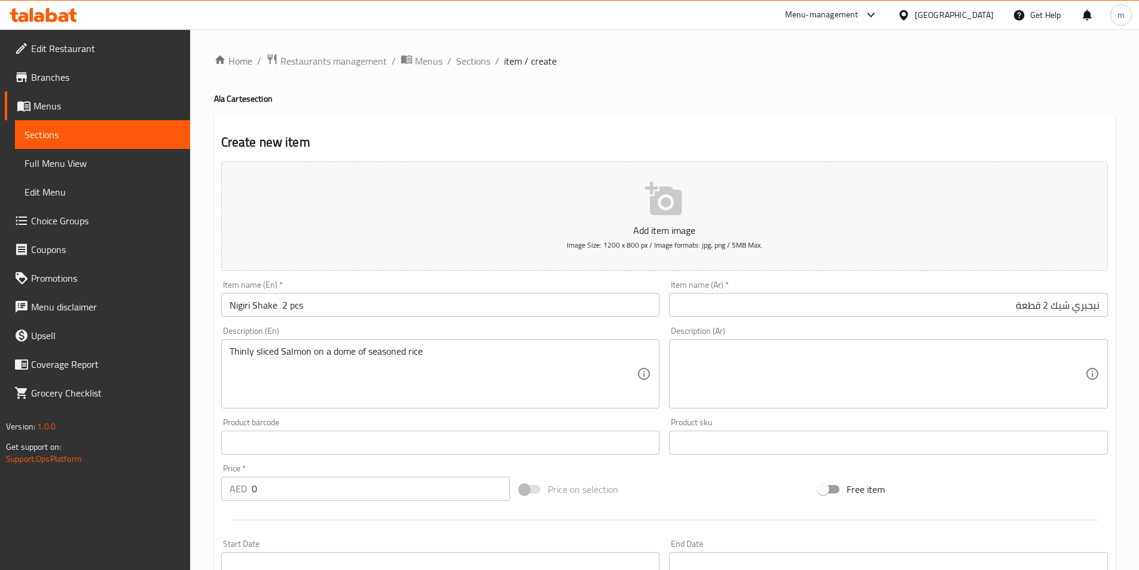
click at [1005, 366] on textarea at bounding box center [881, 373] width 408 height 57
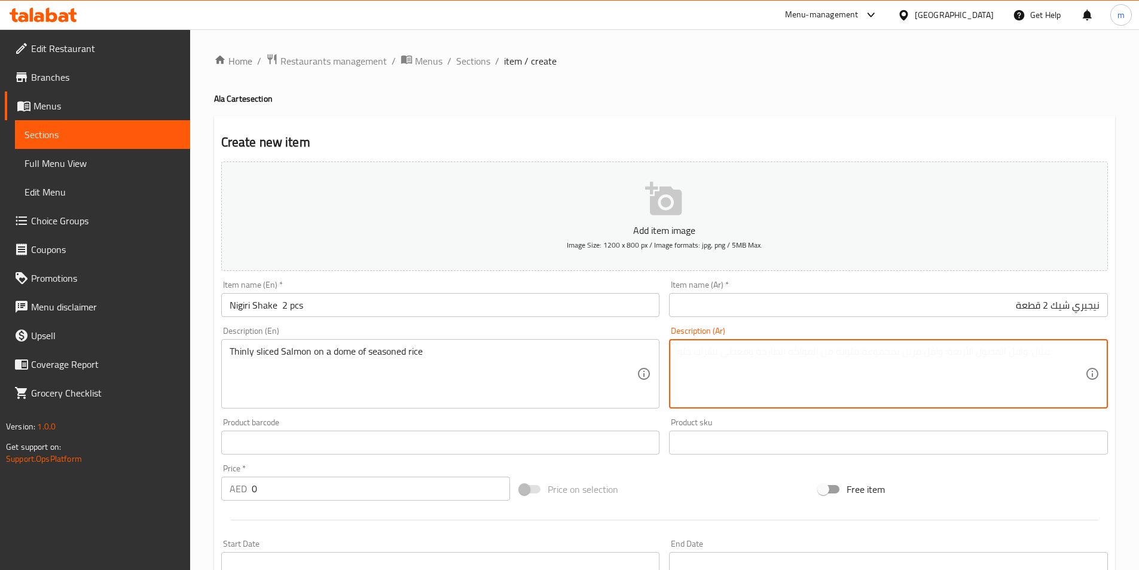
paste textarea "سمك السلمون المقطع إلى شرائح رفيعة على قبة من الأرز المتبل"
type textarea "سمك السلمون المقطع إلى شرائح رفيعة على قبة من الأرز المتبل"
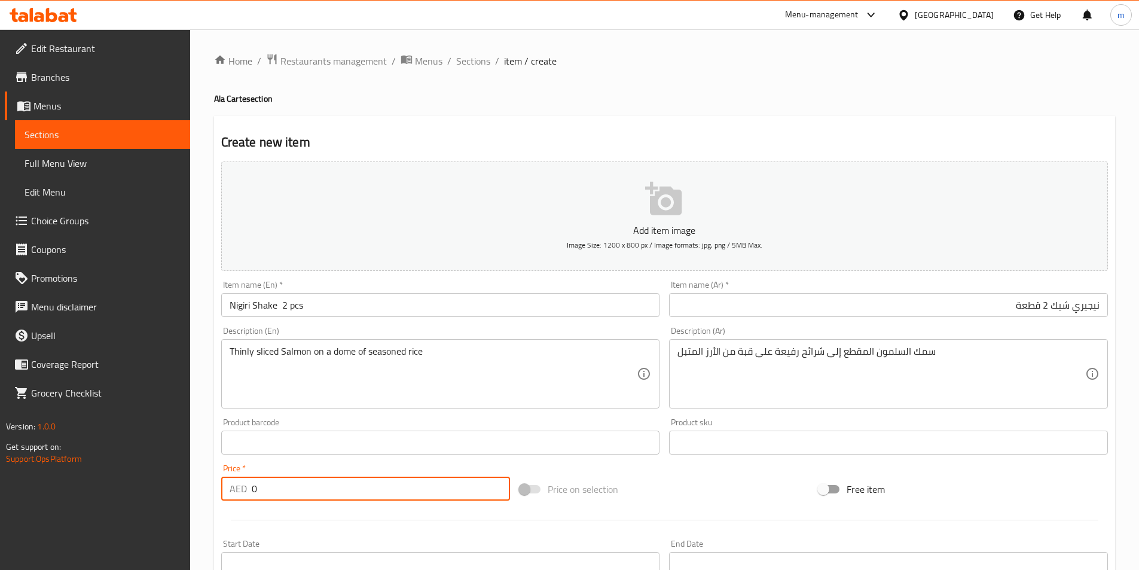
drag, startPoint x: 339, startPoint y: 481, endPoint x: 253, endPoint y: 485, distance: 86.2
click at [253, 485] on input "0" at bounding box center [381, 488] width 259 height 24
type input "72"
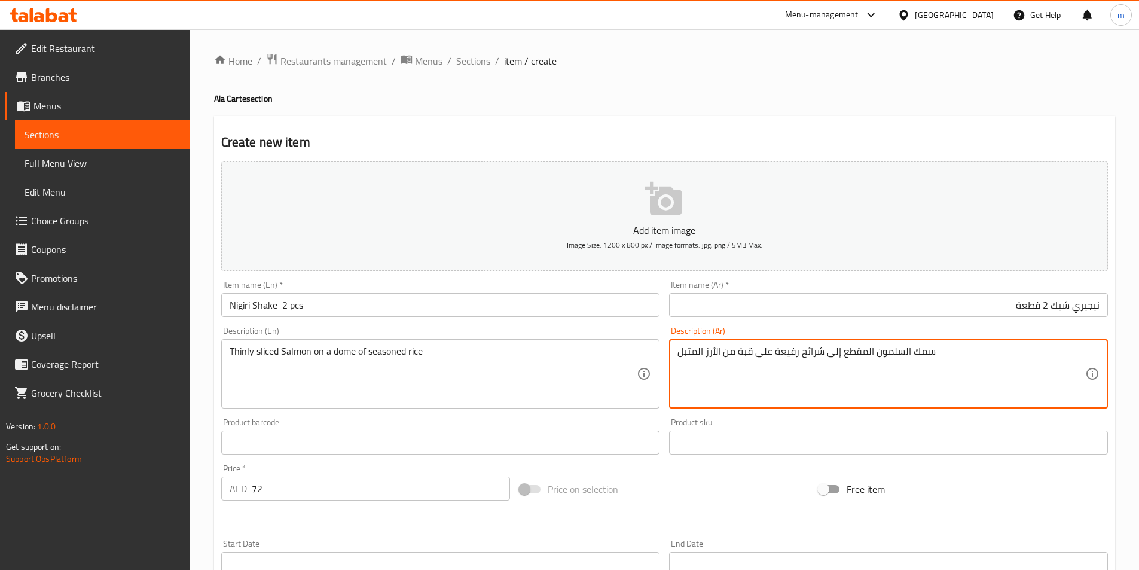
click at [918, 358] on textarea "سمك السلمون المقطع إلى شرائح رفيعة على قبة من الأرز المتبل" at bounding box center [881, 373] width 408 height 57
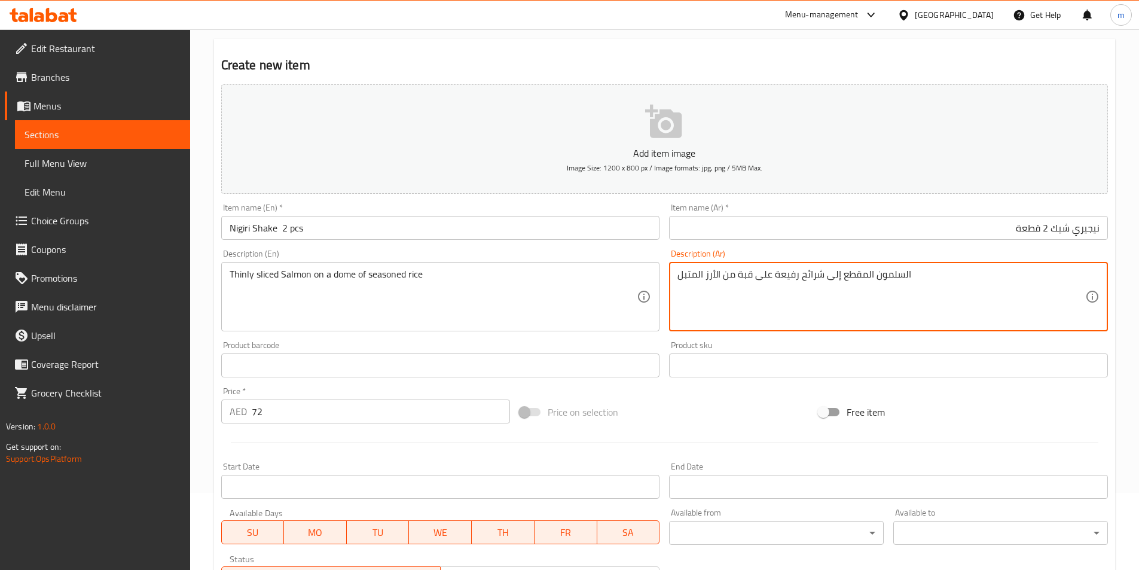
scroll to position [239, 0]
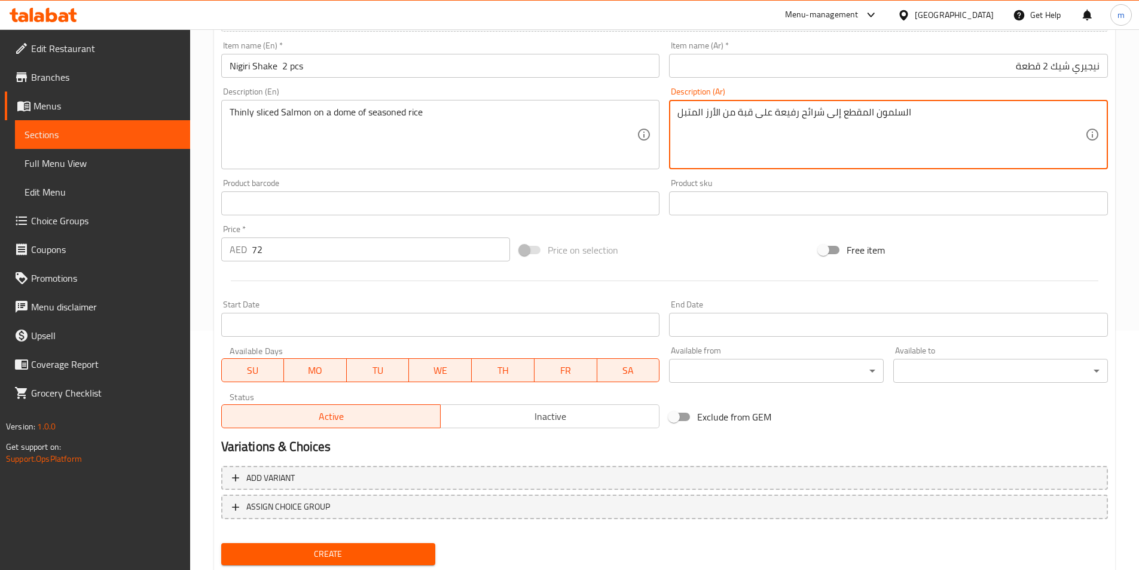
type textarea "السلمون المقطع إلى شرائح رفيعة على قبة من الأرز المتبل"
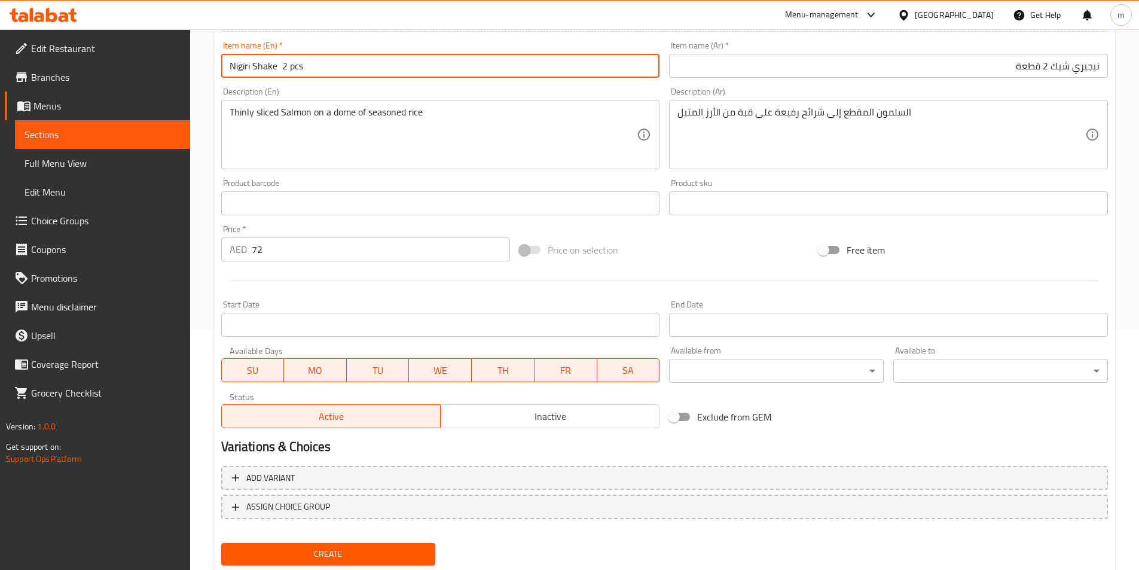
drag, startPoint x: 275, startPoint y: 70, endPoint x: 210, endPoint y: 69, distance: 64.6
click at [210, 69] on div "Home / Restaurants management / Menus / Sections / item / create Ala Carte sect…" at bounding box center [664, 197] width 949 height 815
paste input "cs"
click at [228, 66] on input "cs 2 pcs" at bounding box center [440, 66] width 439 height 24
paste input "Nigiri (2 pcs)"
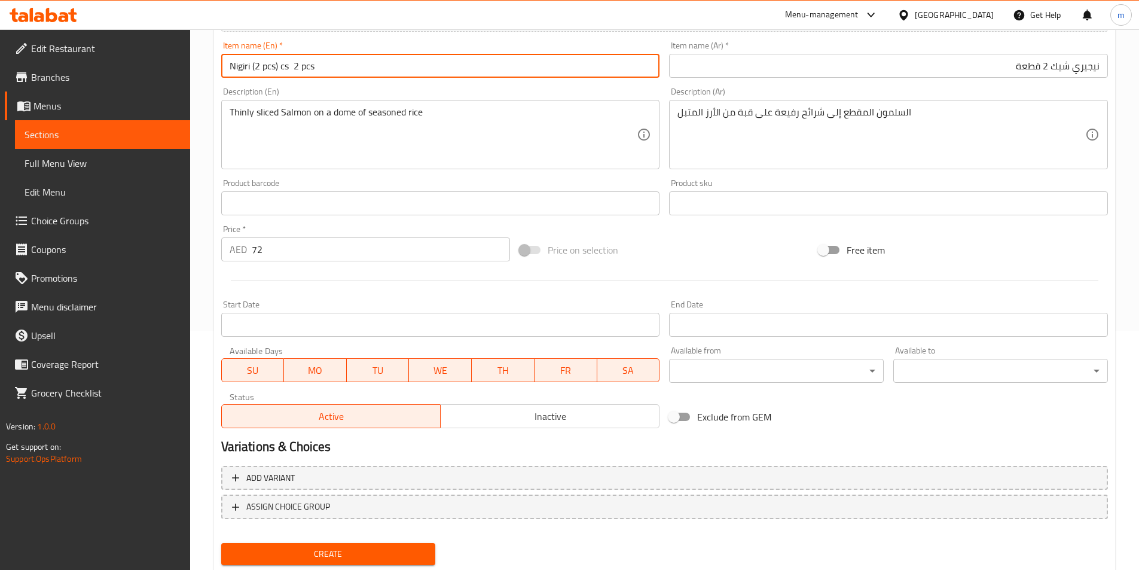
drag, startPoint x: 293, startPoint y: 67, endPoint x: 343, endPoint y: 62, distance: 50.4
click at [344, 63] on input "Nigiri (2 pcs) cs 2 pcs" at bounding box center [440, 66] width 439 height 24
click at [281, 69] on input "Nigiri (2 pcs) cs" at bounding box center [440, 66] width 439 height 24
click at [282, 69] on input "Nigiri (2 pcs) cs" at bounding box center [440, 66] width 439 height 24
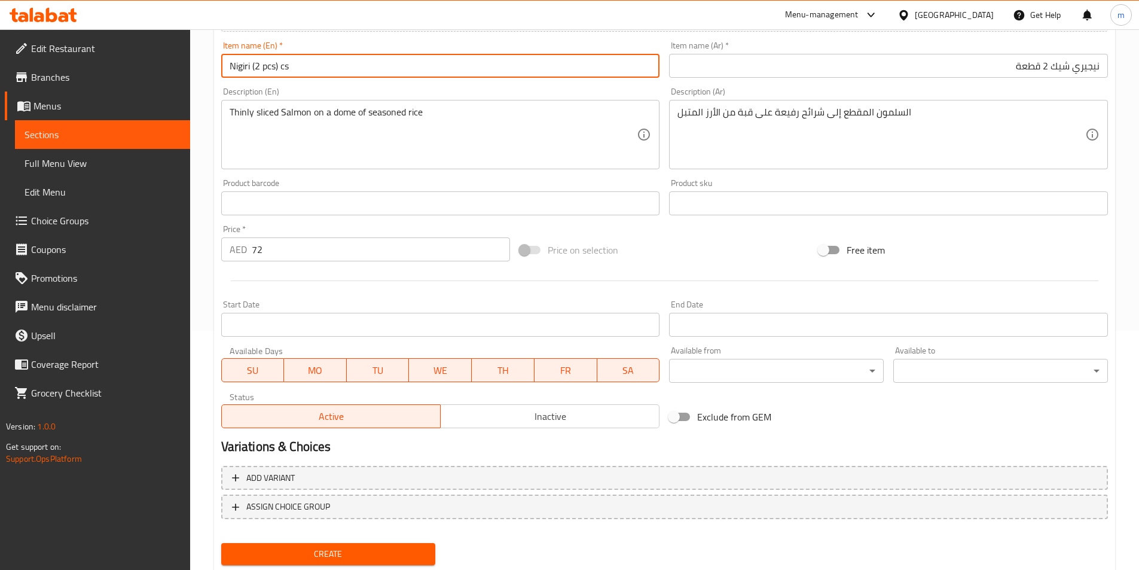
click at [282, 69] on input "Nigiri (2 pcs) cs" at bounding box center [440, 66] width 439 height 24
type input "Nigiri (2 Pcs) Cs"
click at [739, 73] on input "نيجيري شيك 2 قطعة" at bounding box center [888, 66] width 439 height 24
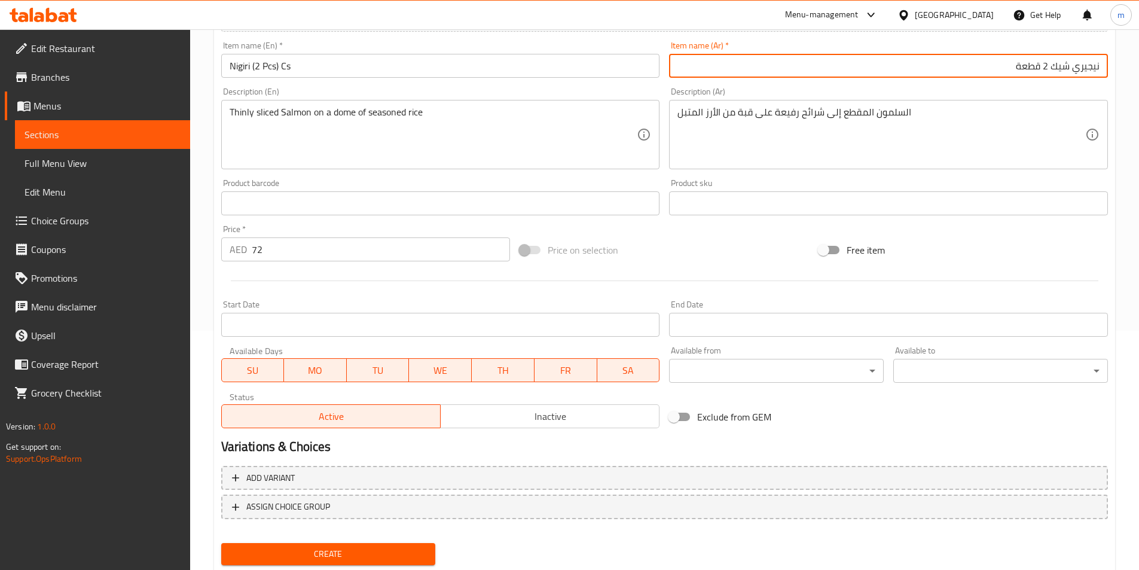
click at [1061, 67] on input "نيجيري شيك 2 قطعة" at bounding box center [888, 66] width 439 height 24
click at [1060, 68] on input "نيجيري شيك 2 قطعة" at bounding box center [888, 66] width 439 height 24
click at [1027, 72] on input "نيجيري 2 قطعة" at bounding box center [888, 66] width 439 height 24
type input "نيجيري 2 قطعة سي اس"
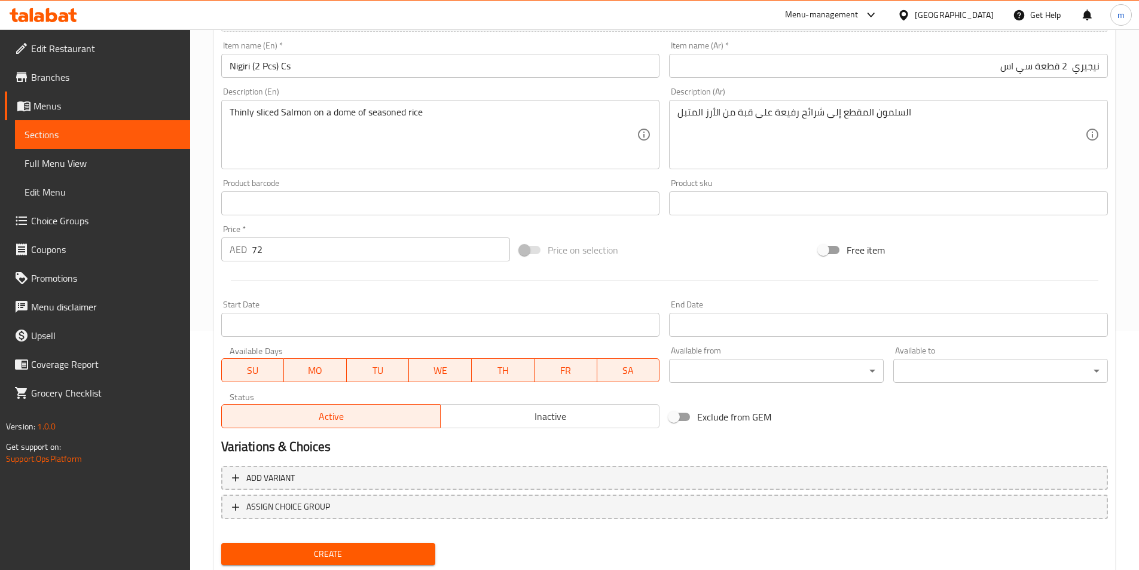
click at [393, 544] on button "Create" at bounding box center [328, 554] width 215 height 22
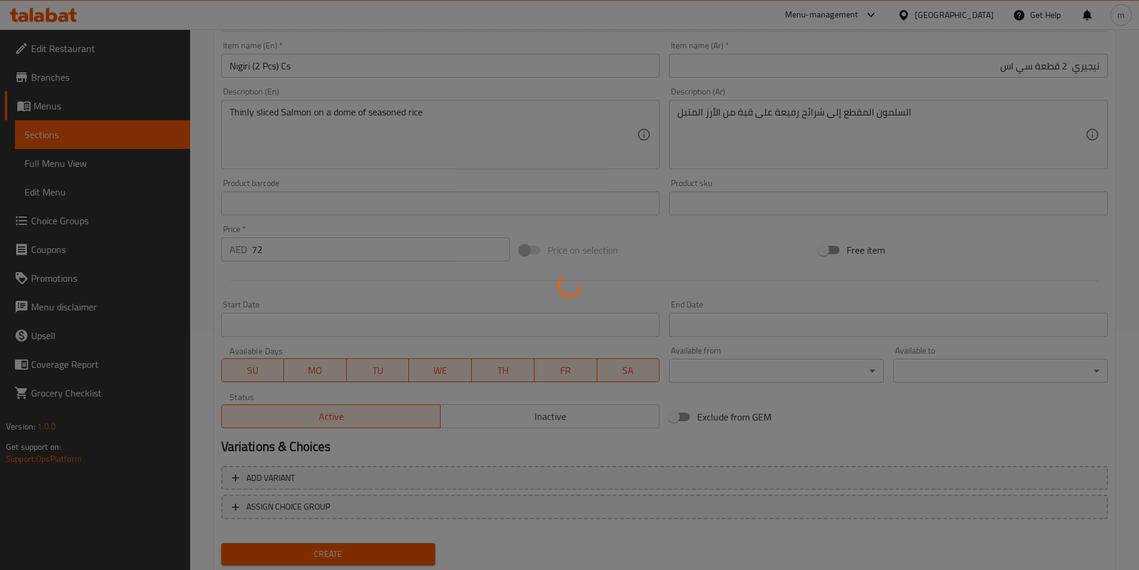
type input "0"
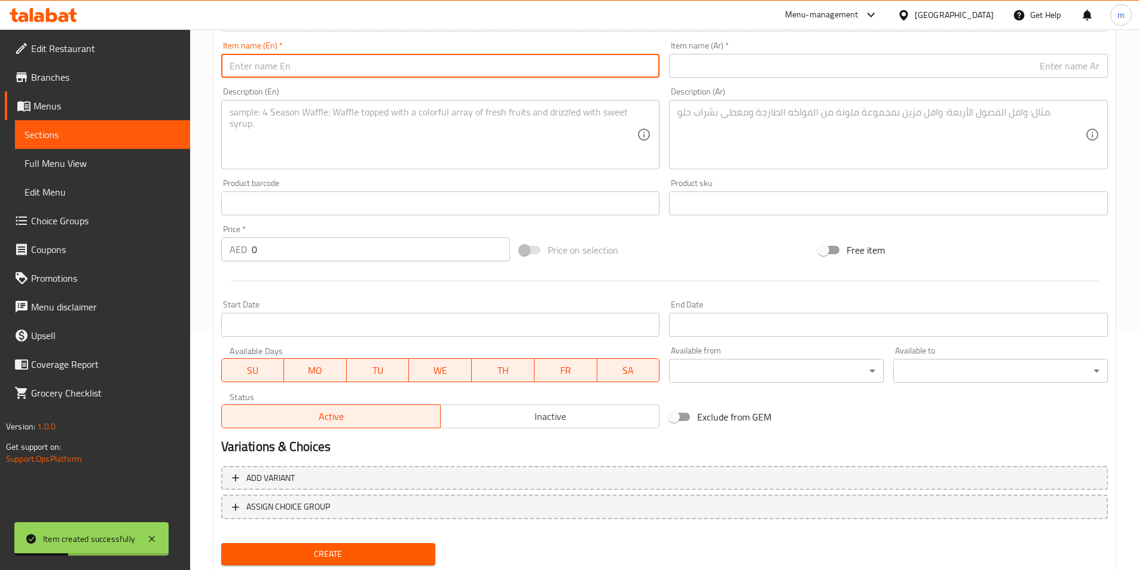
click at [363, 69] on input "text" at bounding box center [440, 66] width 439 height 24
paste input "[PERSON_NAME]"
click at [327, 66] on input "[PERSON_NAME]" at bounding box center [440, 66] width 439 height 24
type input "Nigiri Maguro 2pcs"
click at [865, 72] on input "text" at bounding box center [888, 66] width 439 height 24
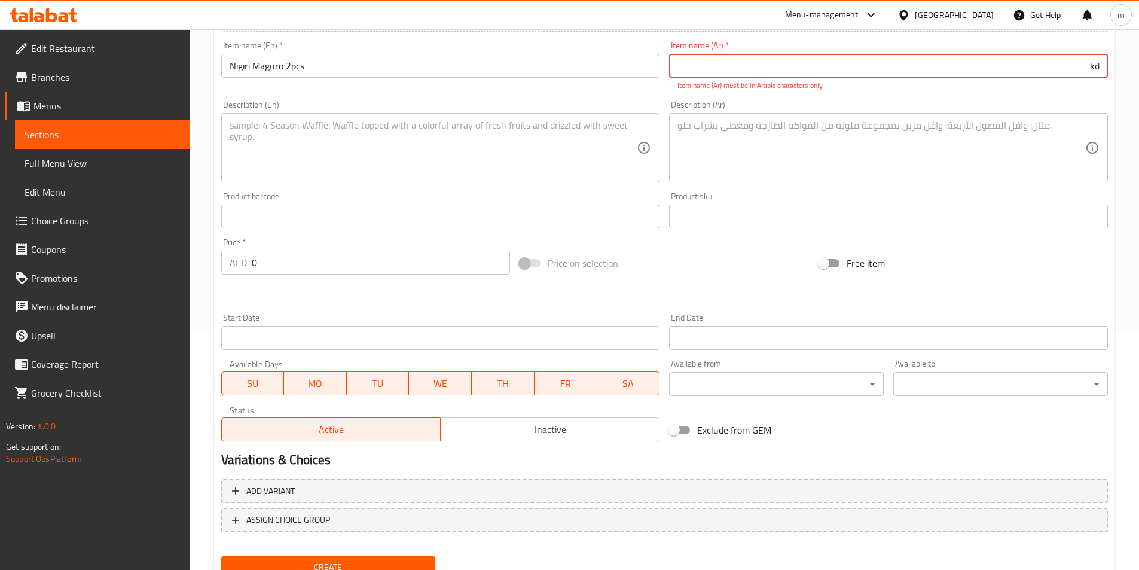
type input "k"
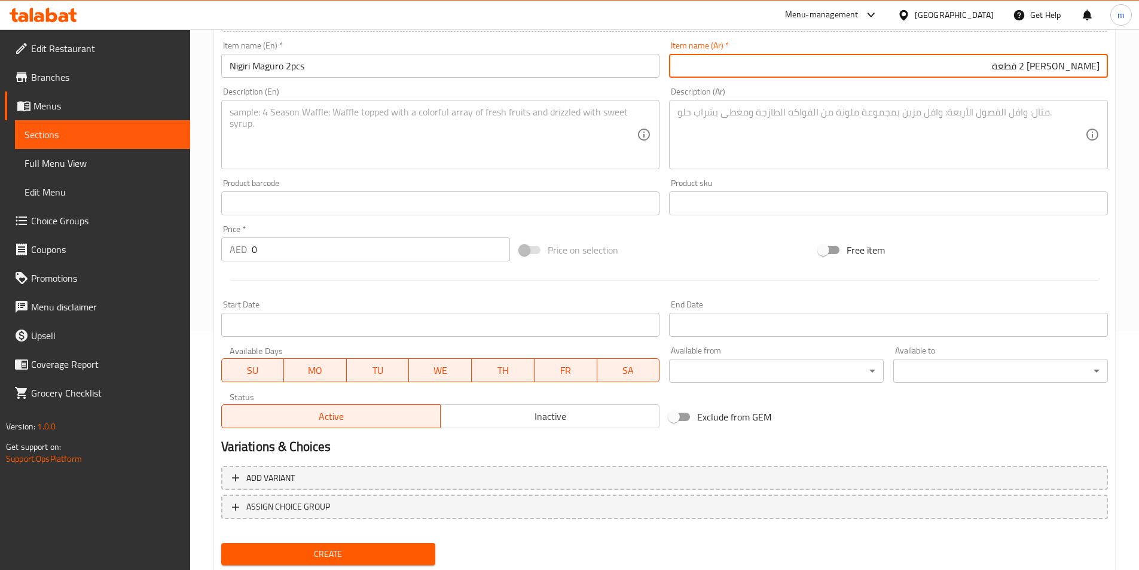
type input "[PERSON_NAME] 2 قطعة"
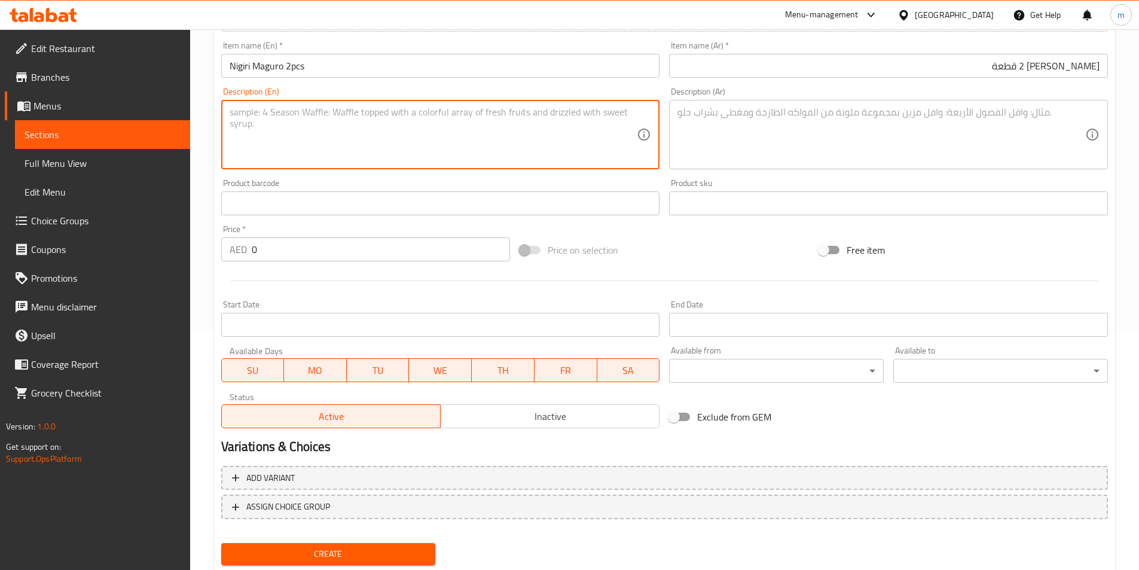
click at [435, 155] on textarea at bounding box center [434, 134] width 408 height 57
paste textarea "Thinly sliced tuna on a dome of seasoned rice"
type textarea "Thinly sliced tuna on a dome of seasoned rice"
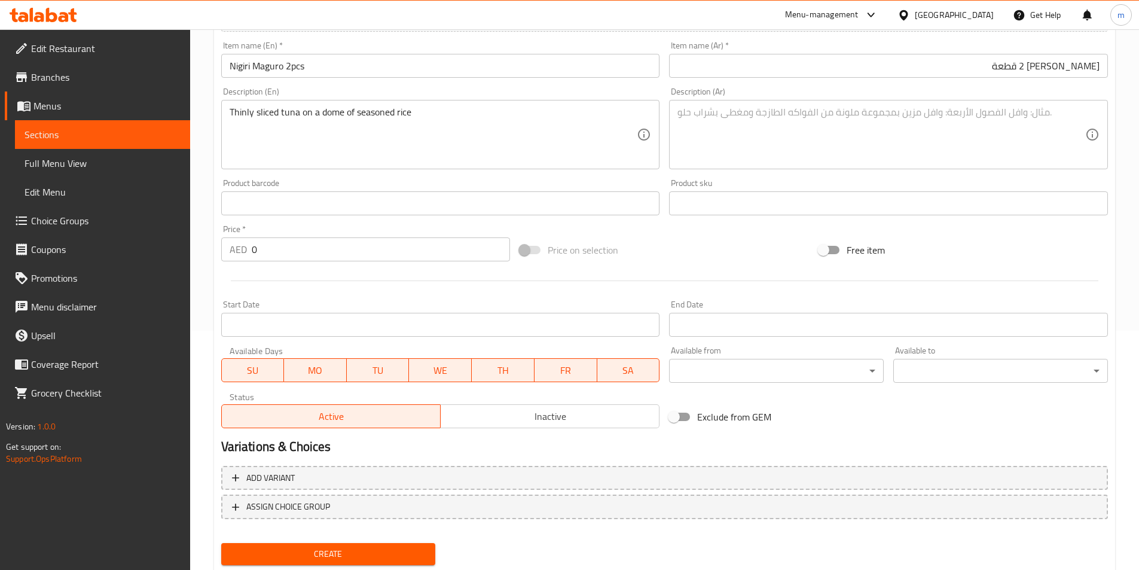
click at [807, 142] on textarea at bounding box center [881, 134] width 408 height 57
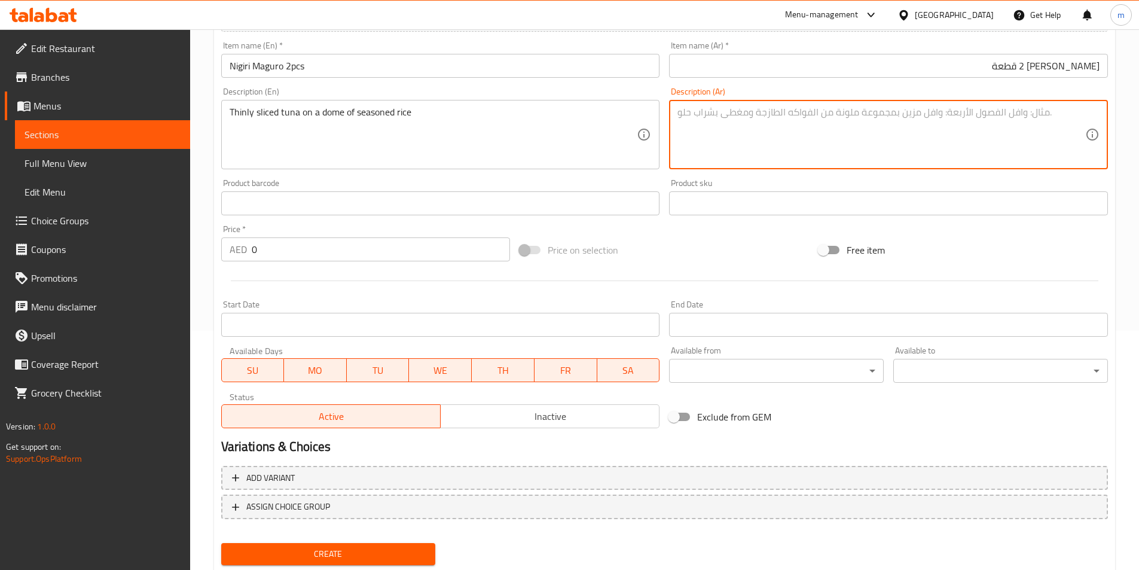
paste textarea "سمك التونة المقطع إلى شرائح رفيعة على قبة من الأرز المتبل"
click at [907, 117] on textarea "سمك التونة المقطع إلى شرائح رفيعة على قبة من الأرز المتبل" at bounding box center [881, 134] width 408 height 57
click at [855, 120] on textarea "التونة المقطع إلى شرائح رفيعة على قبة من الأرز المتبل" at bounding box center [881, 134] width 408 height 57
click at [856, 120] on textarea "التونة المقطع إلى شرائح رفيعة على قبة من الأرز المتبل" at bounding box center [881, 134] width 408 height 57
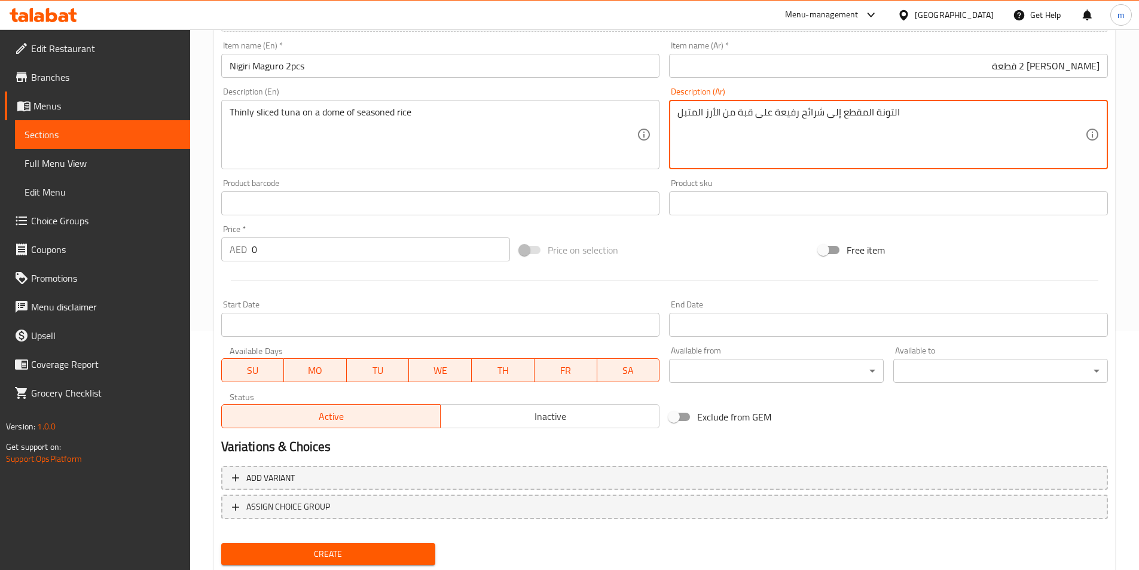
drag, startPoint x: 824, startPoint y: 119, endPoint x: 870, endPoint y: 117, distance: 45.5
click at [870, 117] on textarea "التونة المقطع إلى شرائح رفيعة على قبة من الأرز المتبل" at bounding box center [881, 134] width 408 height 57
click at [804, 114] on textarea "التونة شرائح رفيعة على قبة من الأرز المتبل" at bounding box center [881, 134] width 408 height 57
click at [844, 114] on textarea "التونة رفيعة على قبة من الأرز المتبل" at bounding box center [881, 134] width 408 height 57
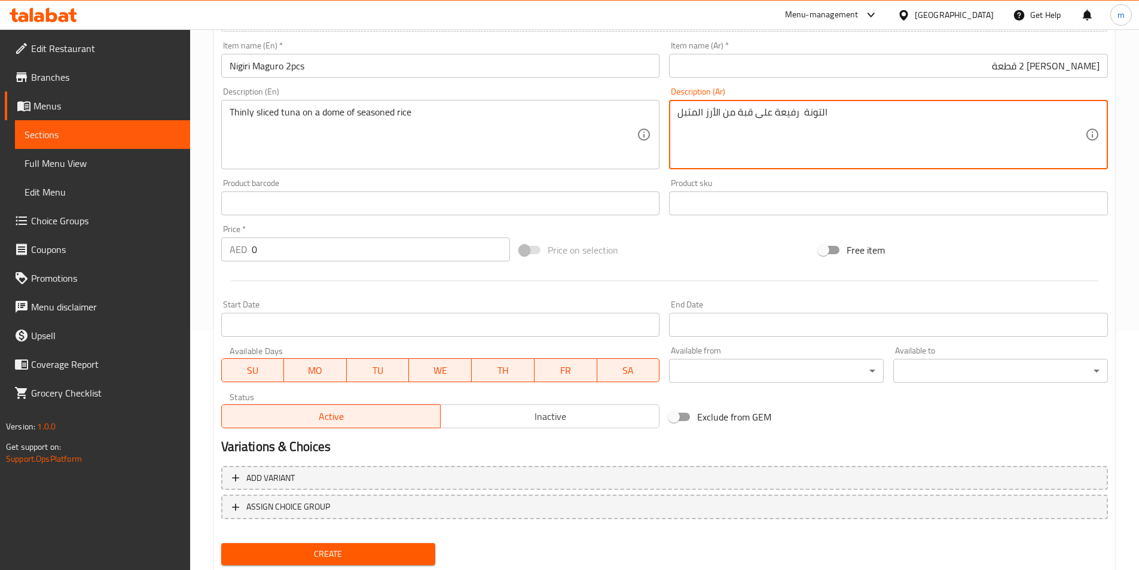
paste textarea "شرائح"
click at [1079, 115] on textarea "التونة رفيعة على قبة من الأرز المتبل" at bounding box center [881, 134] width 408 height 57
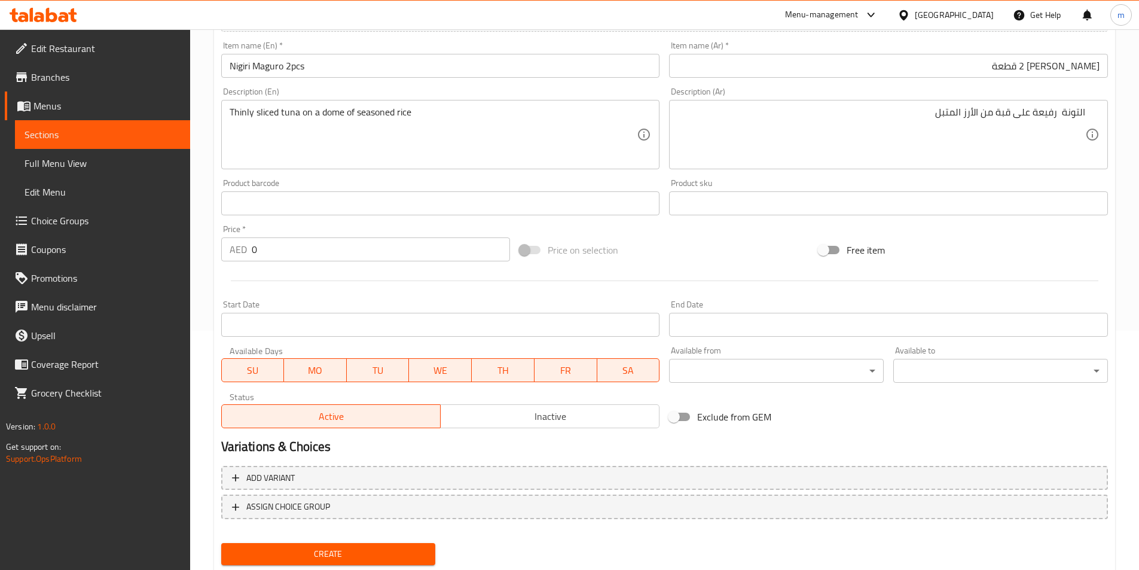
click at [1093, 119] on div "التونة رفيعة على قبة من الأرز المتبل Description (Ar)" at bounding box center [888, 134] width 439 height 69
click at [1087, 118] on div "التونة رفيعة على قبة من الأرز المتبل Description (Ar)" at bounding box center [888, 134] width 439 height 69
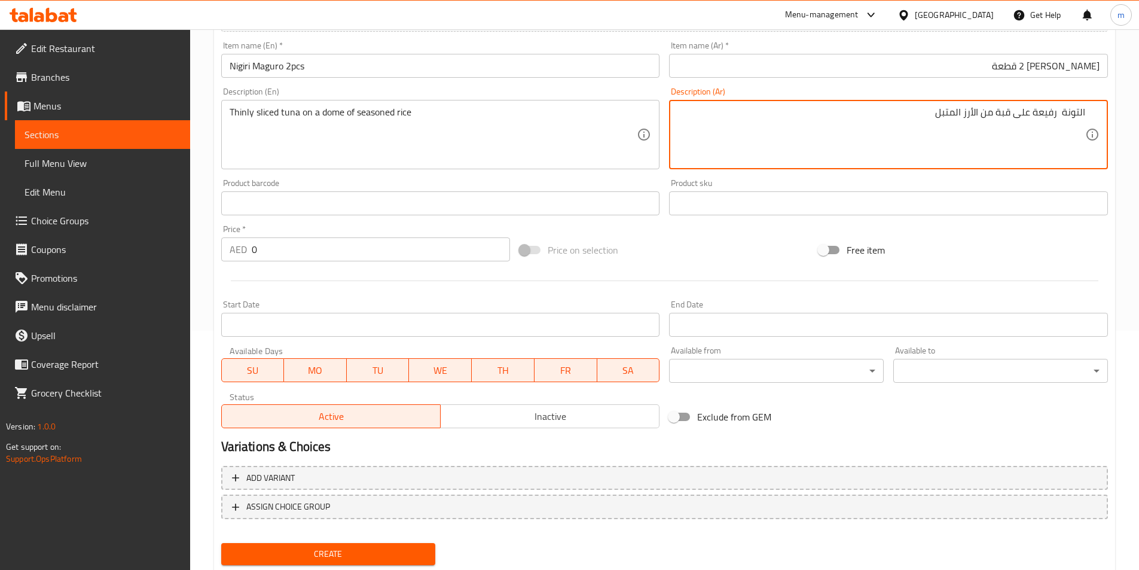
click at [1083, 110] on textarea "التونة رفيعة على قبة من الأرز المتبل" at bounding box center [881, 134] width 408 height 57
paste textarea "شرائح"
type textarea "شرائح التونة رفيعة على قبة من الأرز المتبل"
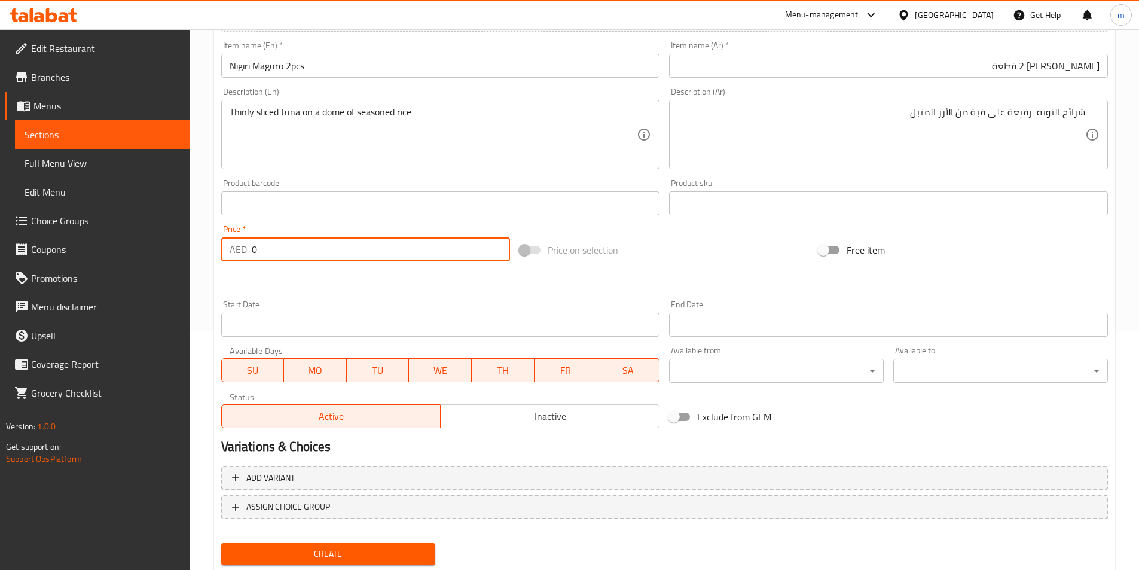
drag, startPoint x: 255, startPoint y: 256, endPoint x: 267, endPoint y: 241, distance: 18.3
click at [243, 249] on div "AED 0 Price *" at bounding box center [365, 249] width 289 height 24
type input "75"
click at [221, 543] on button "Create" at bounding box center [328, 554] width 215 height 22
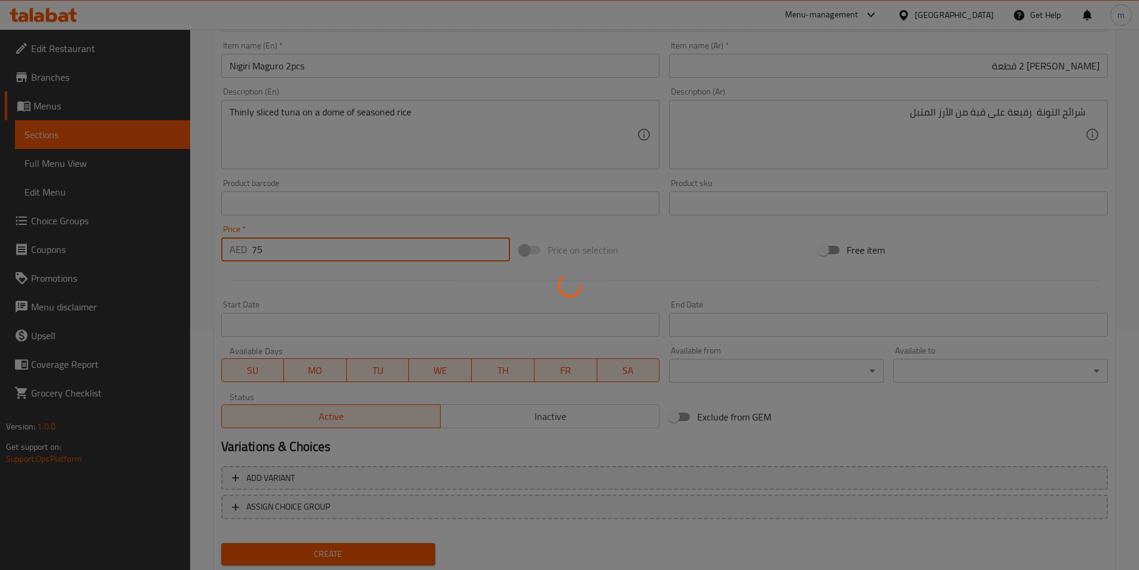
type input "0"
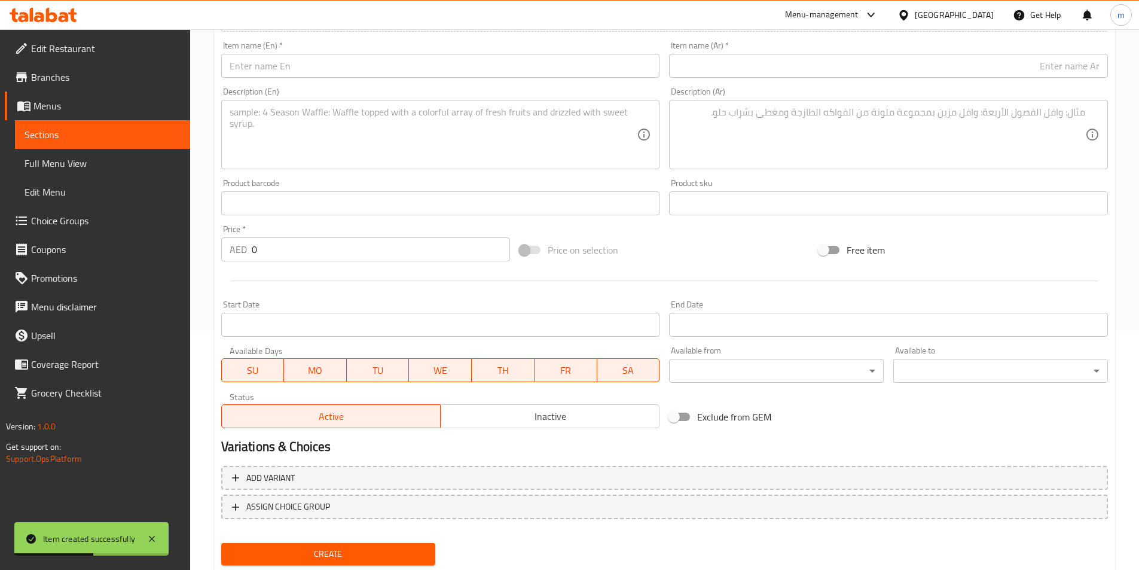
click at [408, 68] on input "text" at bounding box center [440, 66] width 439 height 24
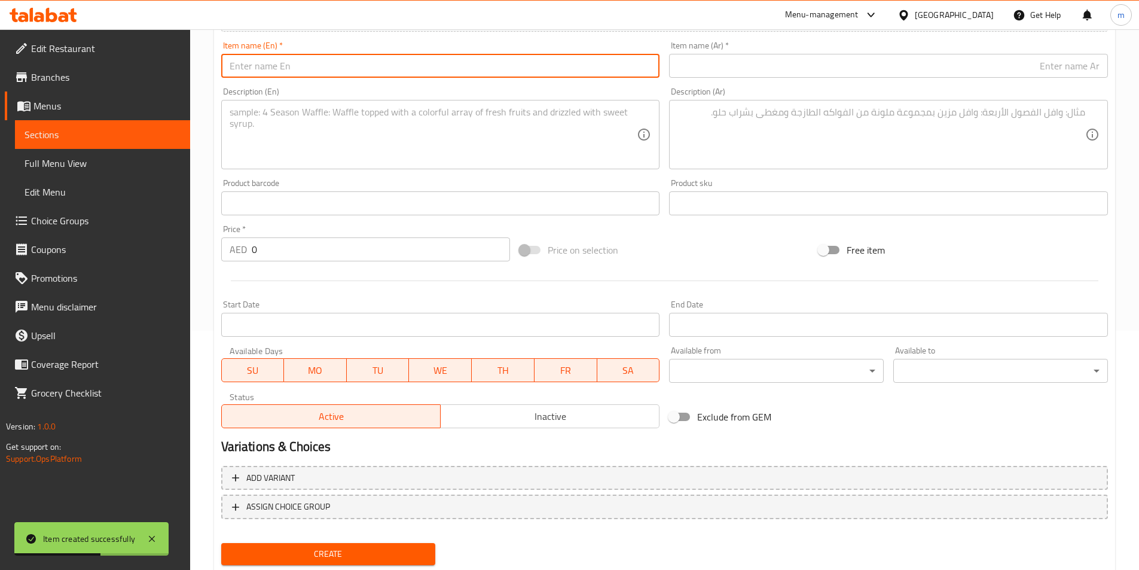
paste input "[PERSON_NAME]"
type input "[PERSON_NAME]"
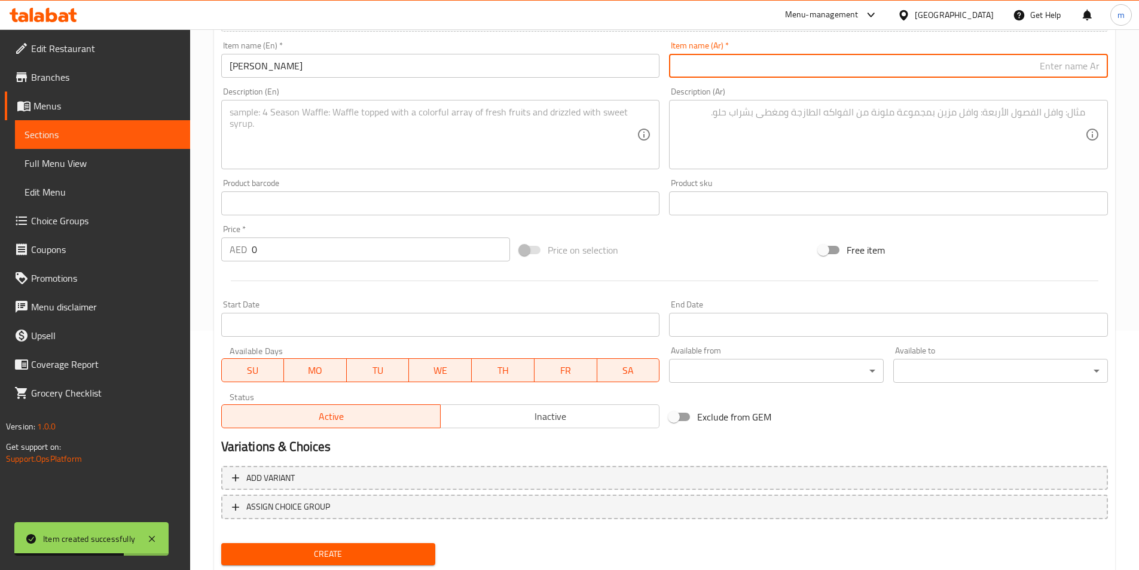
click at [851, 63] on input "text" at bounding box center [888, 66] width 439 height 24
type input "[PERSON_NAME]"
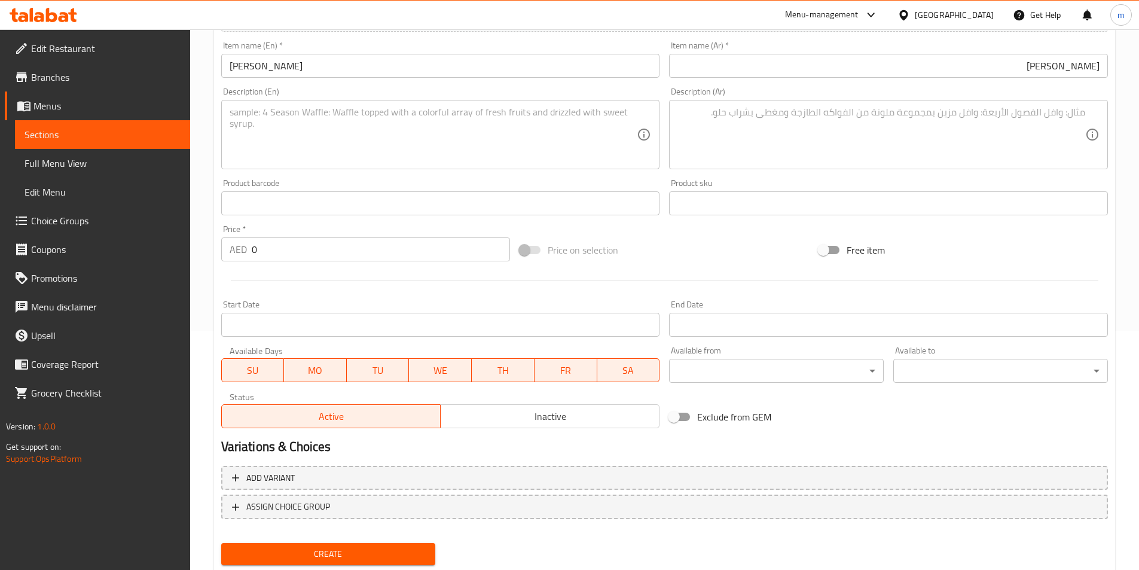
click at [466, 158] on textarea at bounding box center [434, 134] width 408 height 57
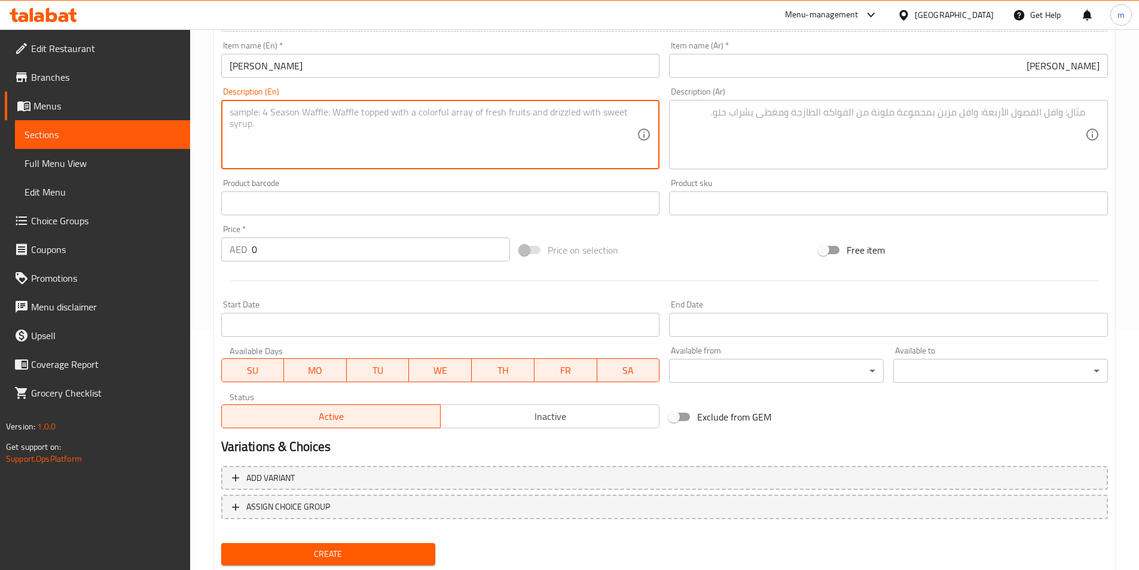
paste textarea "2 pieces of crab on a dome rice"
type textarea "2 pieces of crab on a dome rice"
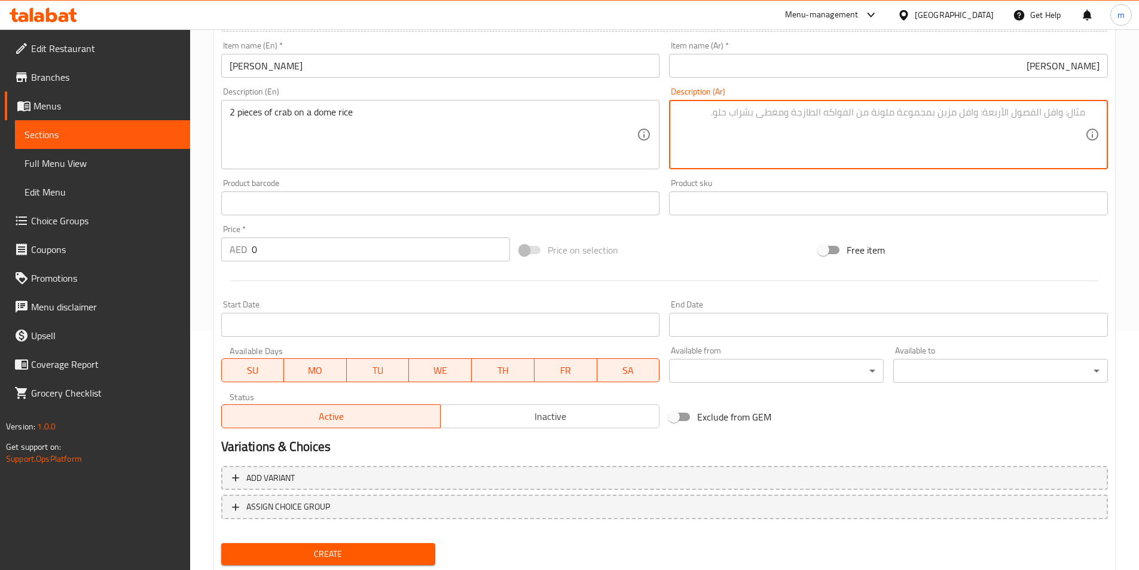
click at [880, 142] on textarea at bounding box center [881, 134] width 408 height 57
paste textarea "قطعتين من السلطعون على أرز القبة"
type textarea "قطعتين من السلطعون على أرز القبة"
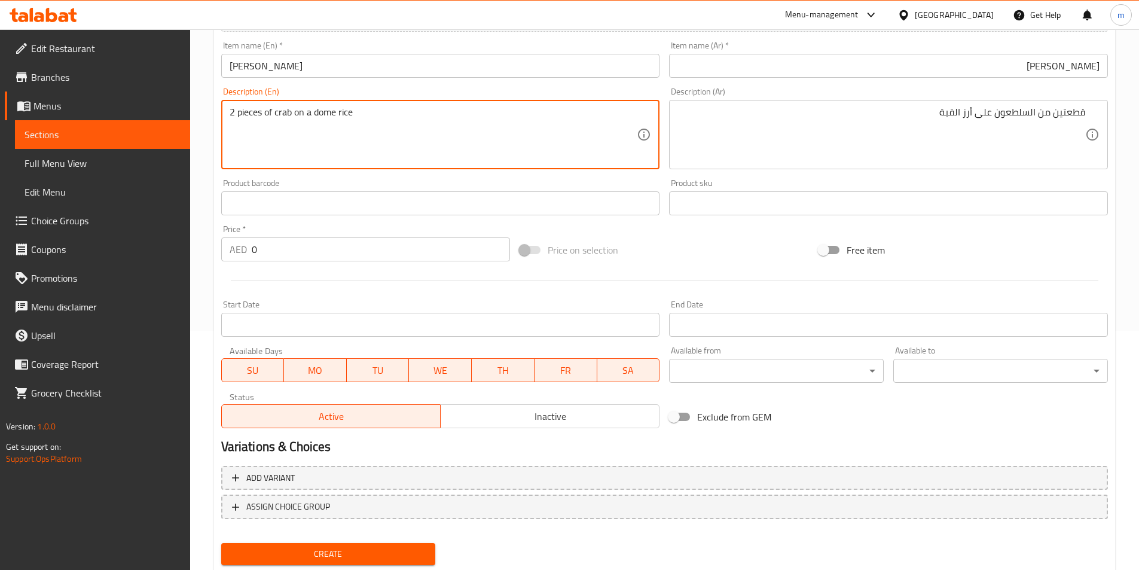
click at [287, 112] on textarea "2 pieces of crab on a dome rice" at bounding box center [434, 134] width 408 height 57
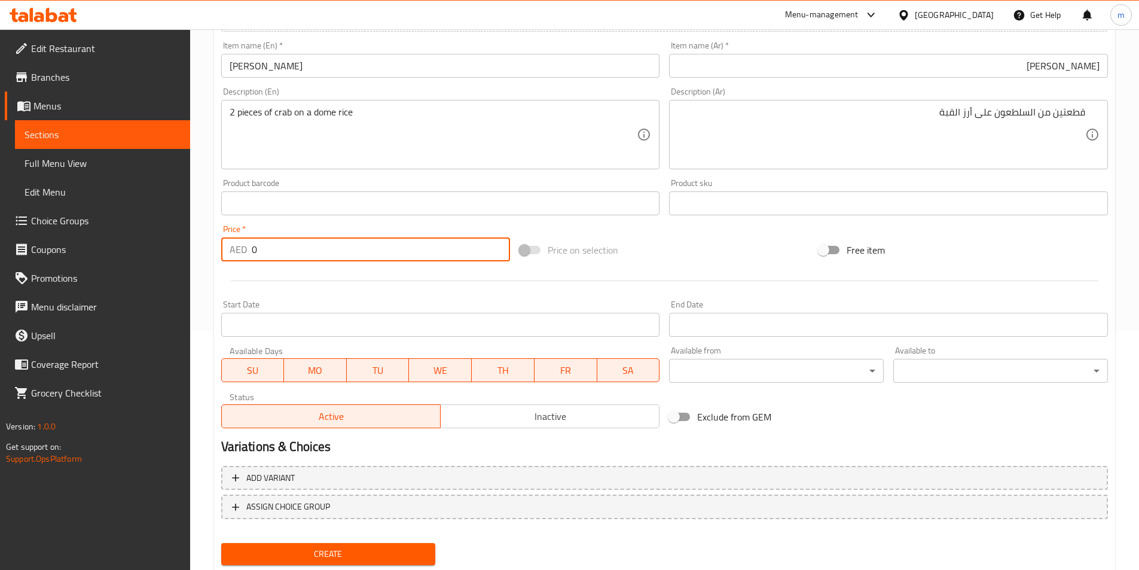
drag, startPoint x: 302, startPoint y: 241, endPoint x: 232, endPoint y: 252, distance: 71.4
click at [232, 252] on div "AED 0 Price *" at bounding box center [365, 249] width 289 height 24
type input "80"
click at [221, 543] on button "Create" at bounding box center [328, 554] width 215 height 22
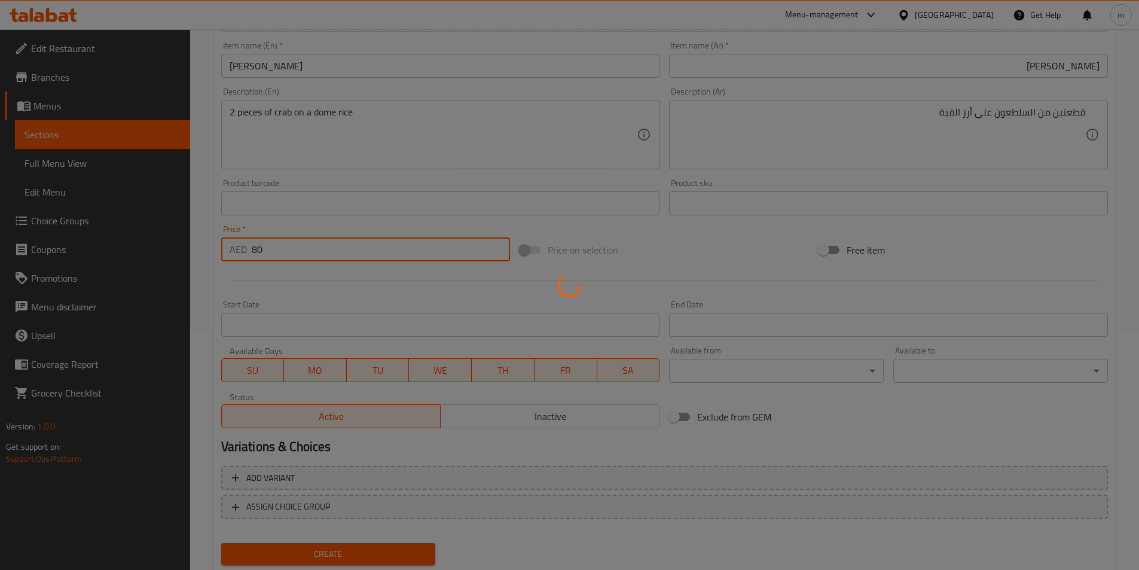
type input "0"
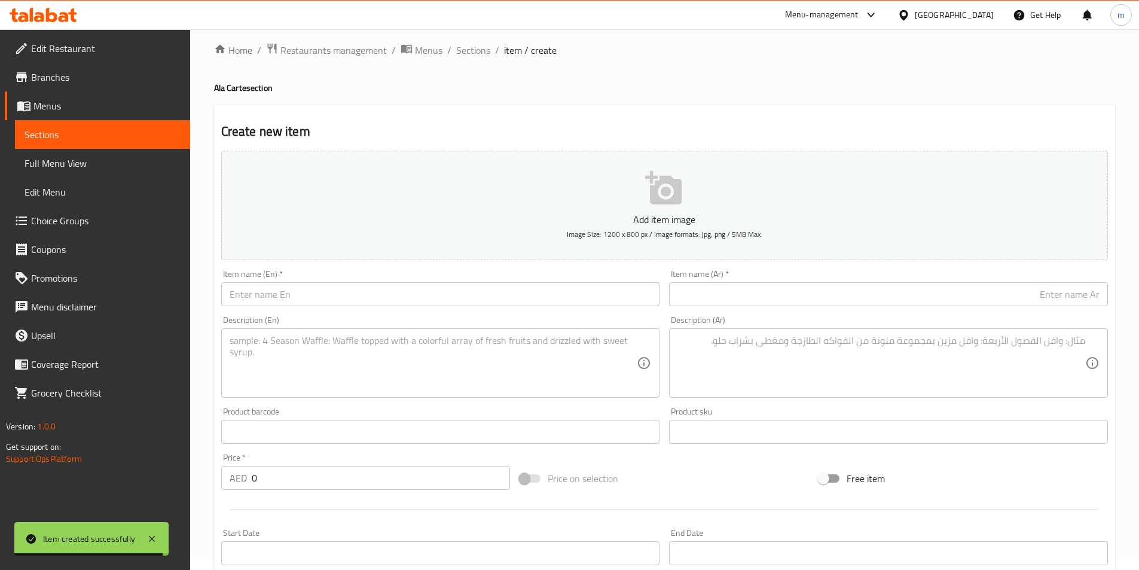
scroll to position [0, 0]
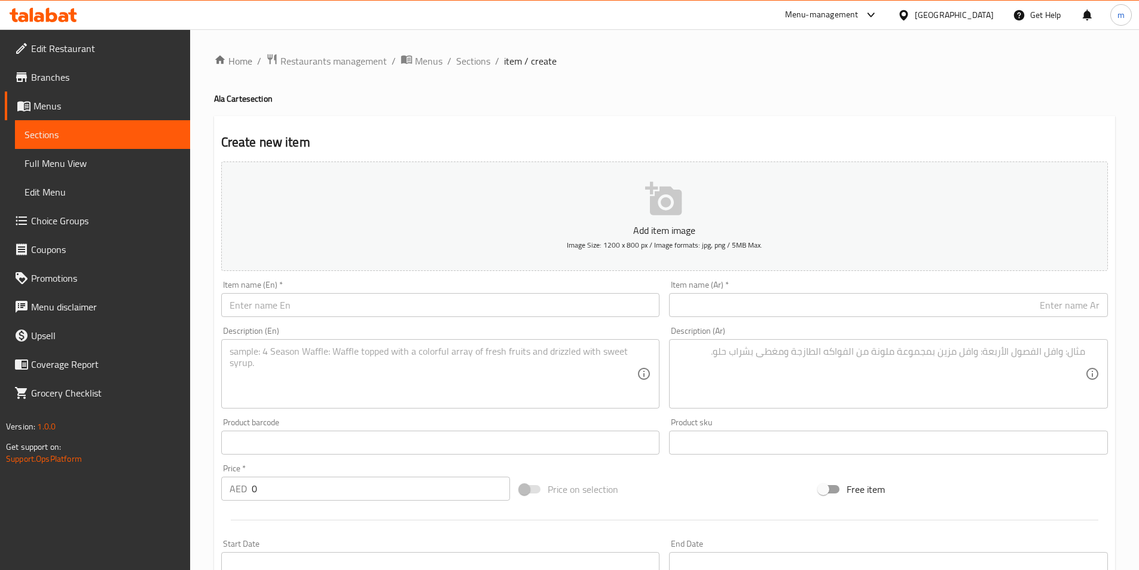
click at [353, 313] on input "text" at bounding box center [440, 305] width 439 height 24
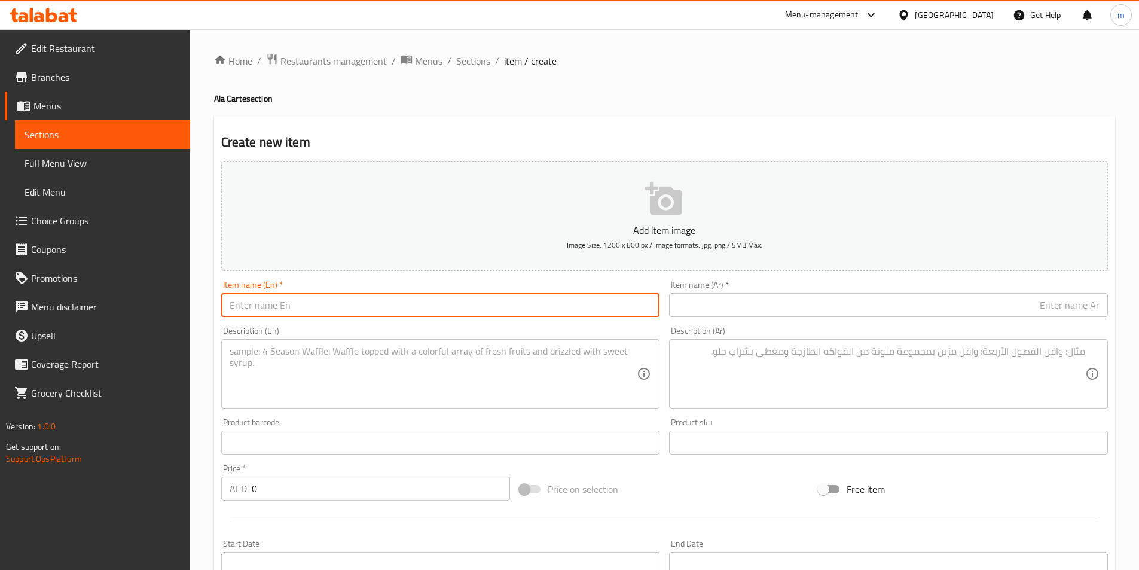
paste input "Hoso Salmon"
type input "Hoso Salmon"
click at [903, 296] on input "text" at bounding box center [888, 305] width 439 height 24
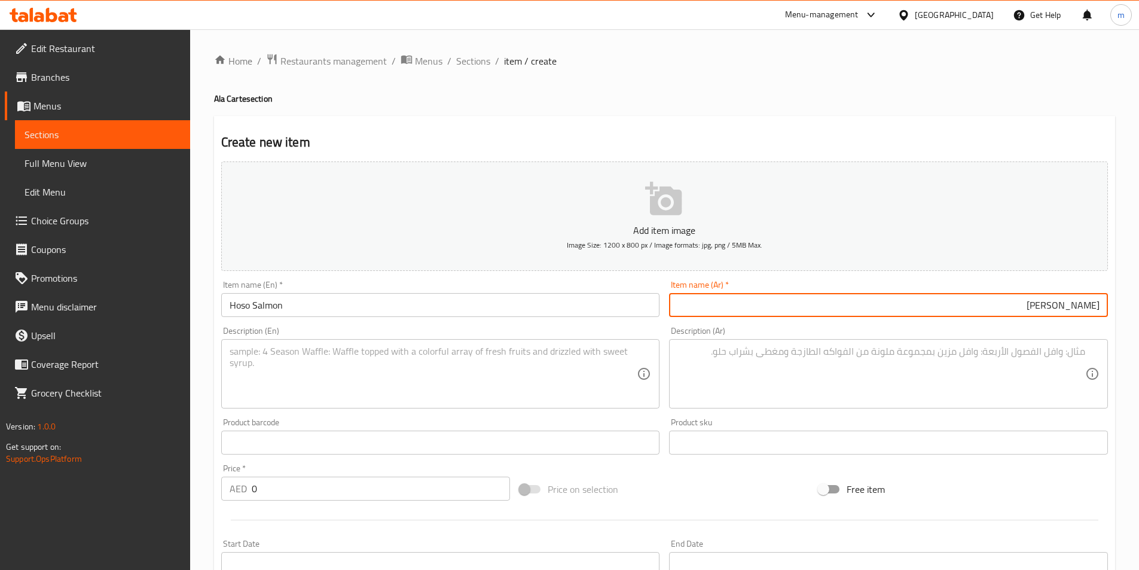
type input "[PERSON_NAME]"
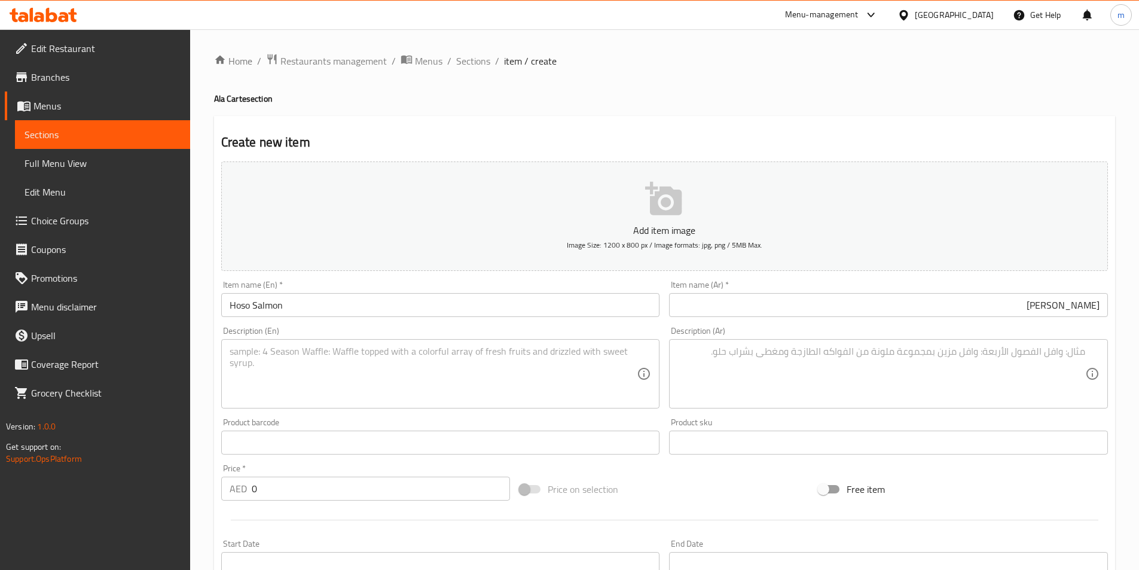
click at [423, 412] on div "Description (En) Description (En)" at bounding box center [440, 367] width 448 height 91
click at [425, 394] on textarea at bounding box center [434, 373] width 408 height 57
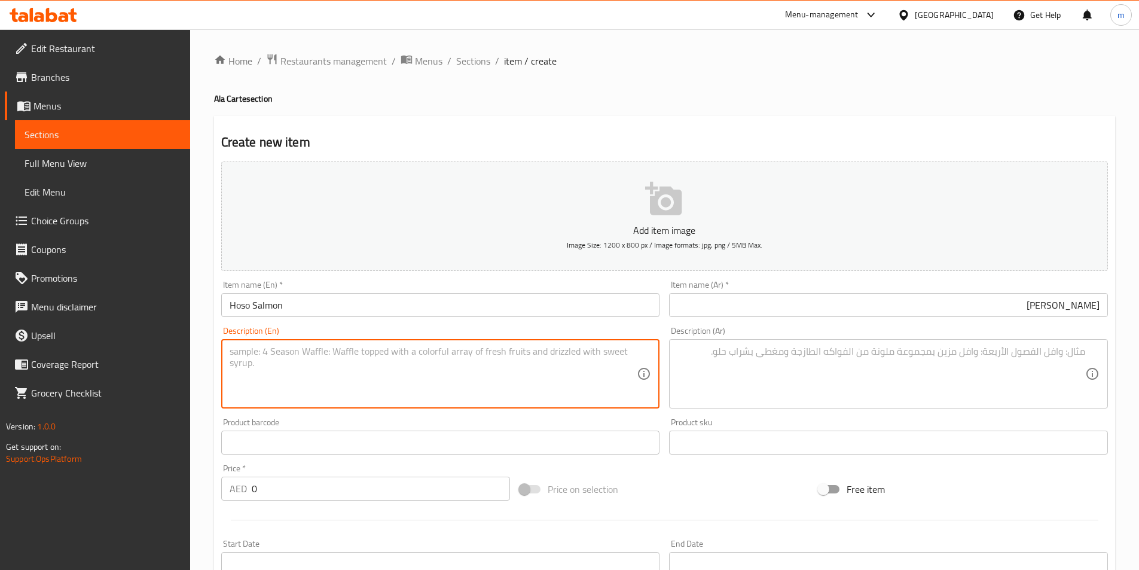
paste textarea "Salmon rolled in seasoned rice and wrapped with nori"
type textarea "Salmon rolled in seasoned rice and wrapped with nori"
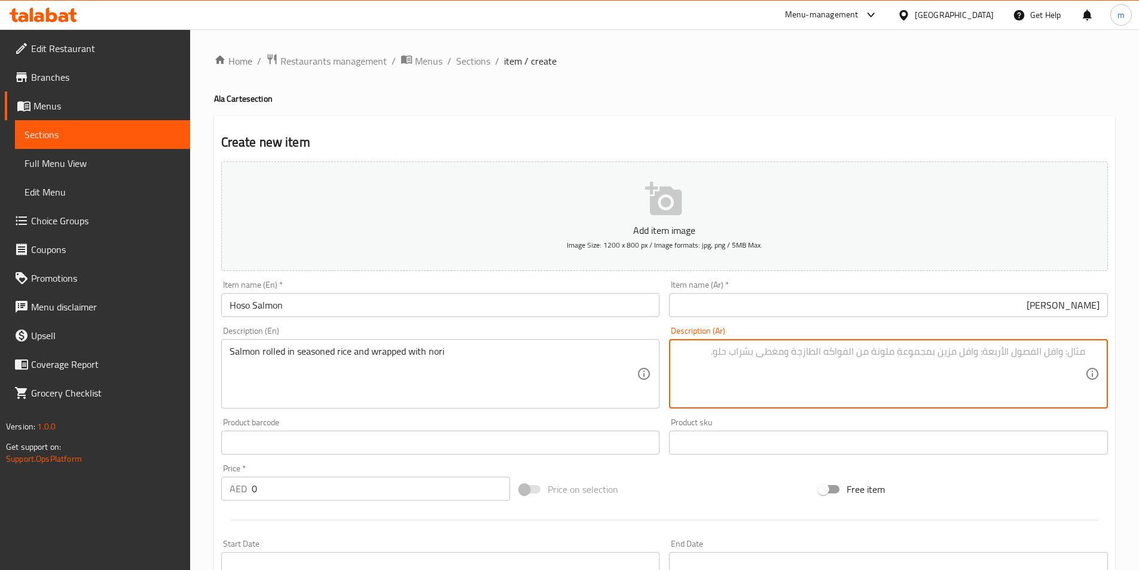
click at [960, 364] on textarea at bounding box center [881, 373] width 408 height 57
paste textarea "سمك السلمون ملفوف بالأرز المتبل ومغطى بورق النوري"
click at [1071, 357] on textarea "سمك السلمون ملفوف بالأرز المتبل ومغطى بورق النوري" at bounding box center [881, 373] width 408 height 57
click at [1034, 353] on textarea "السلمون ملفوف بالأرز المتبل ومغطى بورق النوري" at bounding box center [881, 373] width 408 height 57
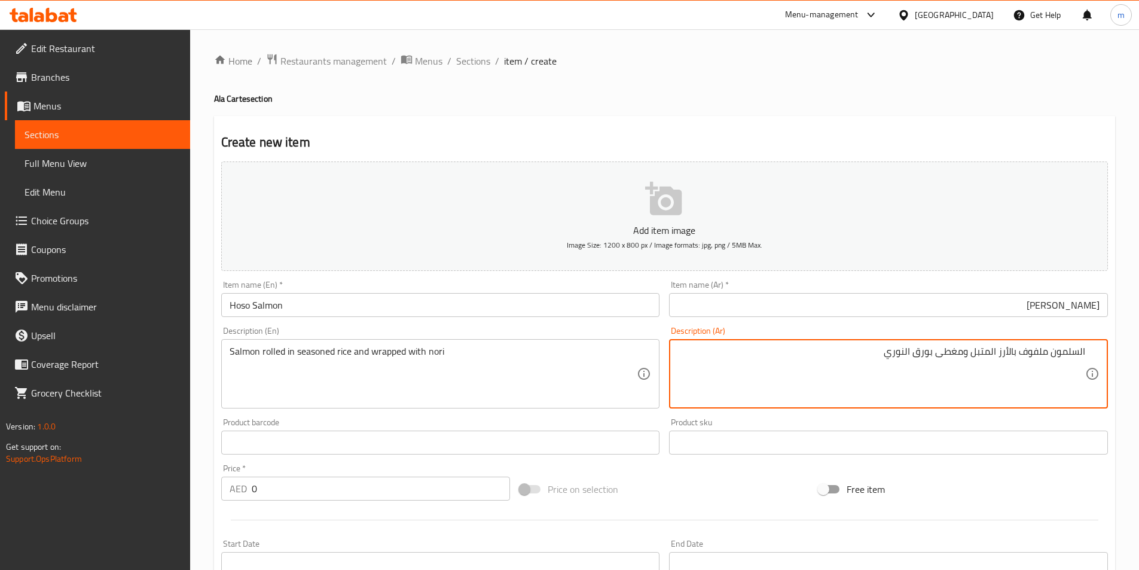
click at [1034, 353] on textarea "السلمون ملفوف بالأرز المتبل ومغطى بورق النوري" at bounding box center [881, 373] width 408 height 57
click at [948, 356] on textarea "السلمون ملفوف بالأرز المتبل ومغطى بورق النوري" at bounding box center [881, 373] width 408 height 57
click at [1044, 354] on textarea "السلمون ملفوف بالأرز المتبل وملفوف بورق النوري" at bounding box center [881, 373] width 408 height 57
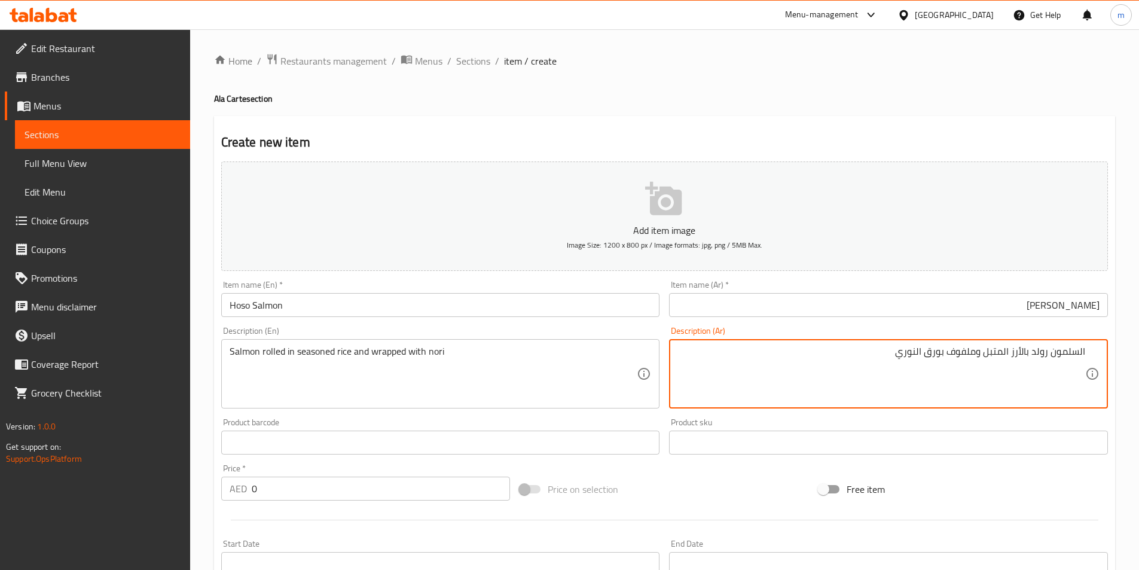
type textarea "السلمون رولد بالأرز المتبل وملفوف بورق النوري"
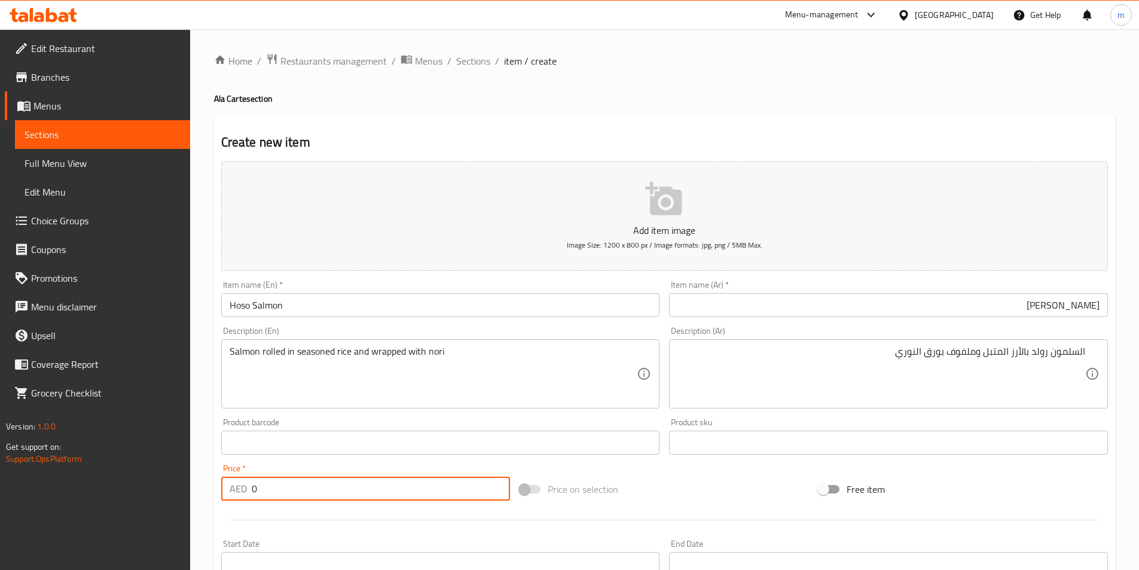
drag, startPoint x: 280, startPoint y: 487, endPoint x: 236, endPoint y: 496, distance: 44.5
click at [236, 496] on div "AED 0 Price *" at bounding box center [365, 488] width 289 height 24
type input "80"
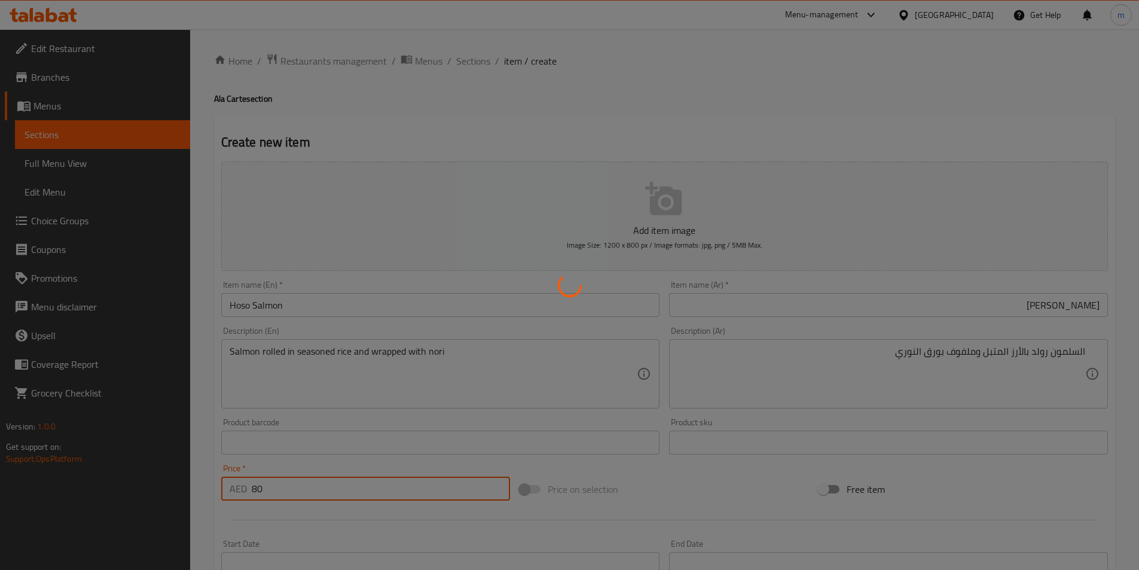
type input "0"
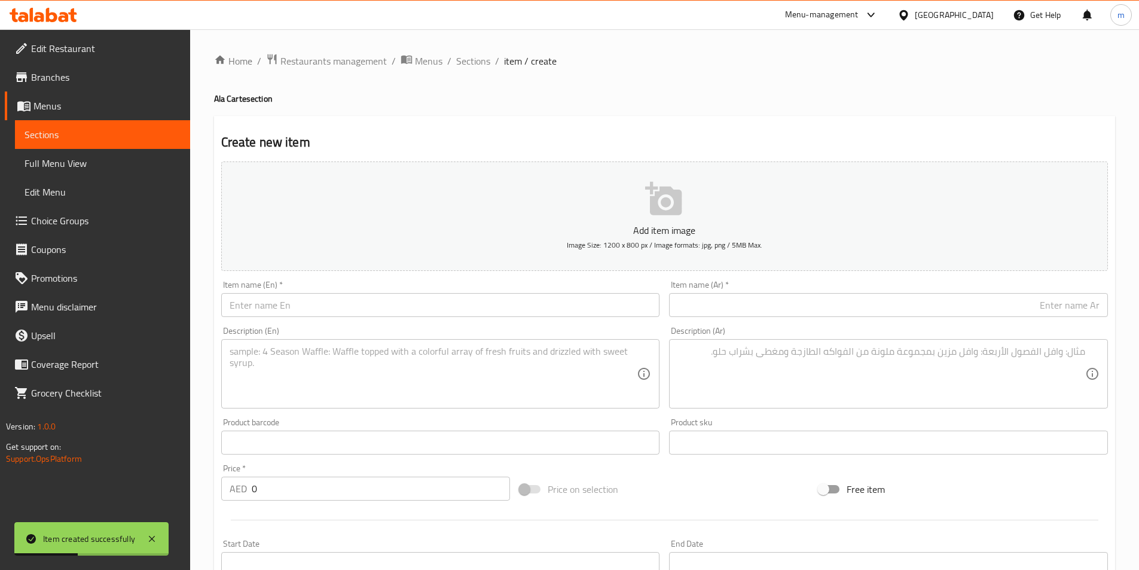
click at [294, 290] on div "Item name (En)   * Item name (En) *" at bounding box center [440, 298] width 439 height 36
click at [302, 303] on input "text" at bounding box center [440, 305] width 439 height 24
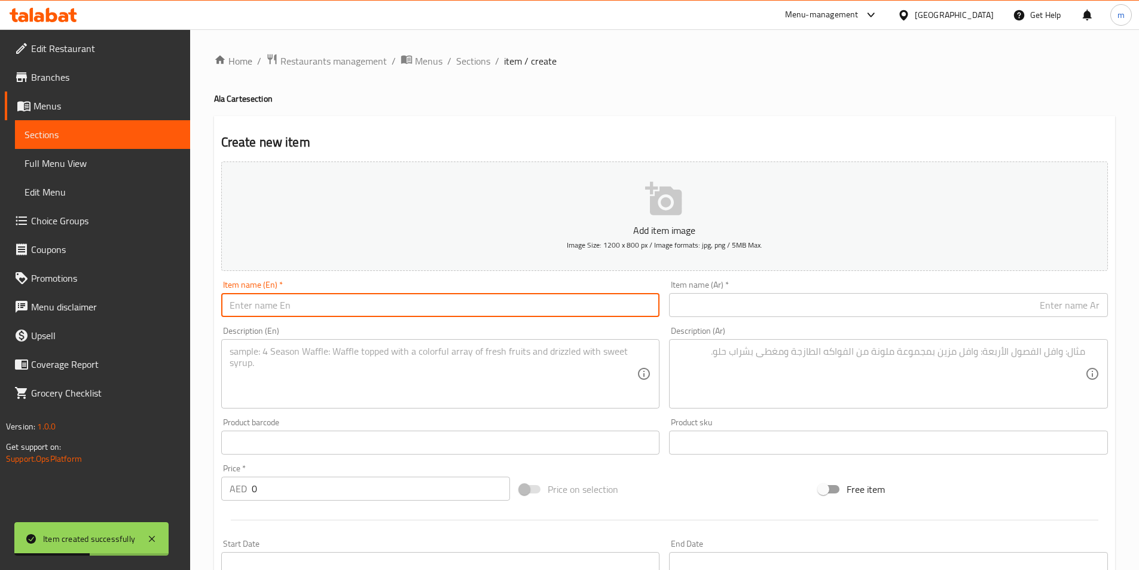
paste input "Hoso Maguro"
type input "Hoso Maguro"
drag, startPoint x: 786, startPoint y: 292, endPoint x: 790, endPoint y: 301, distance: 9.7
click at [788, 299] on div "Item name (Ar)   * Item name (Ar) *" at bounding box center [888, 298] width 439 height 36
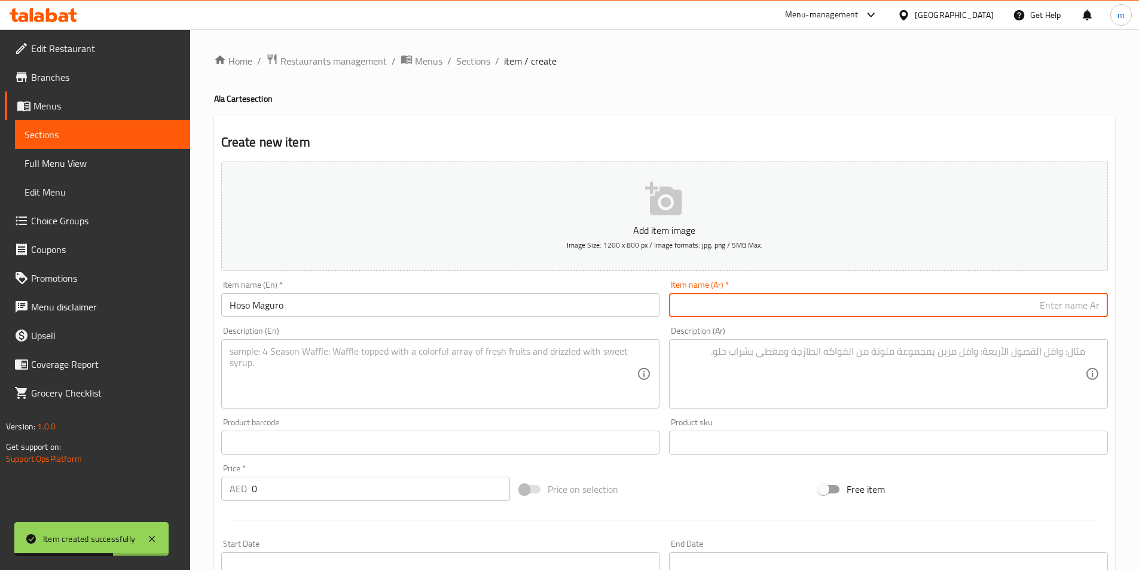
click at [796, 308] on input "text" at bounding box center [888, 305] width 439 height 24
type input "[PERSON_NAME] 6 قطع"
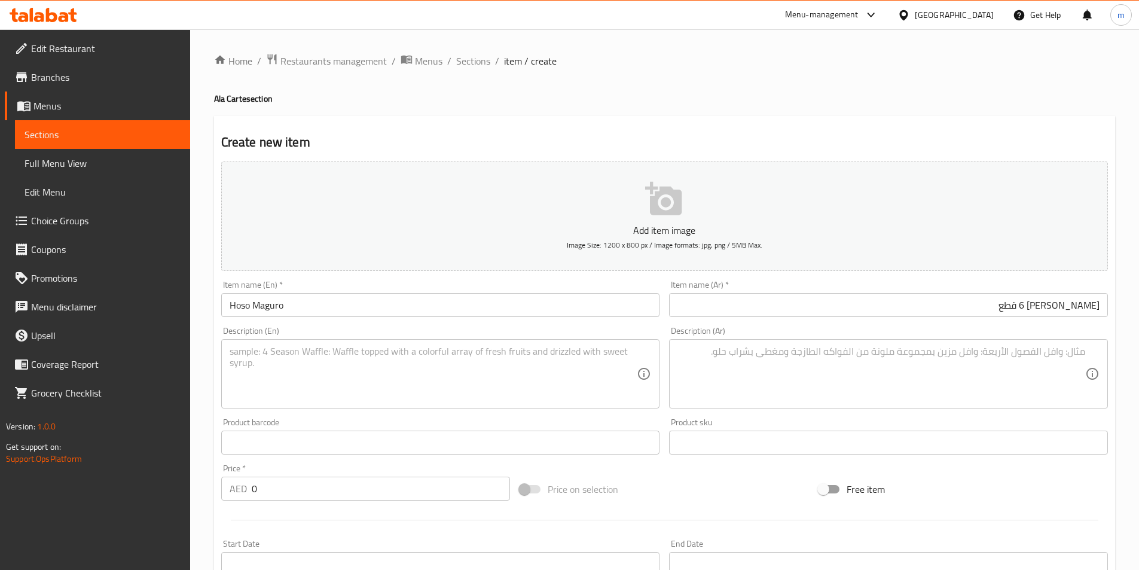
click at [346, 307] on input "Hoso Maguro" at bounding box center [440, 305] width 439 height 24
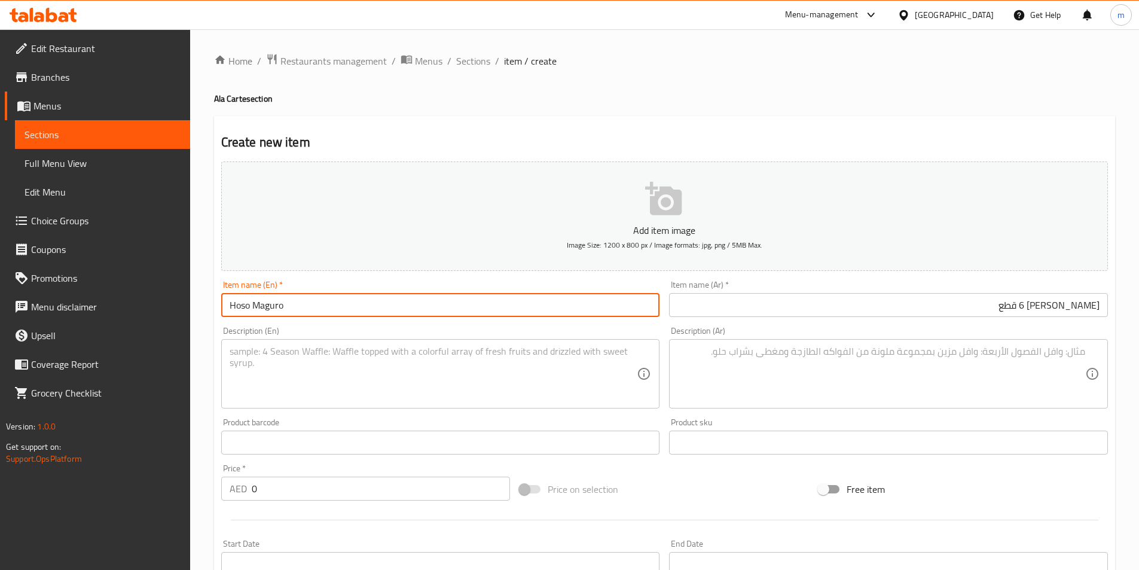
paste input "6pcs"
type input "Hoso Maguro 6pcs"
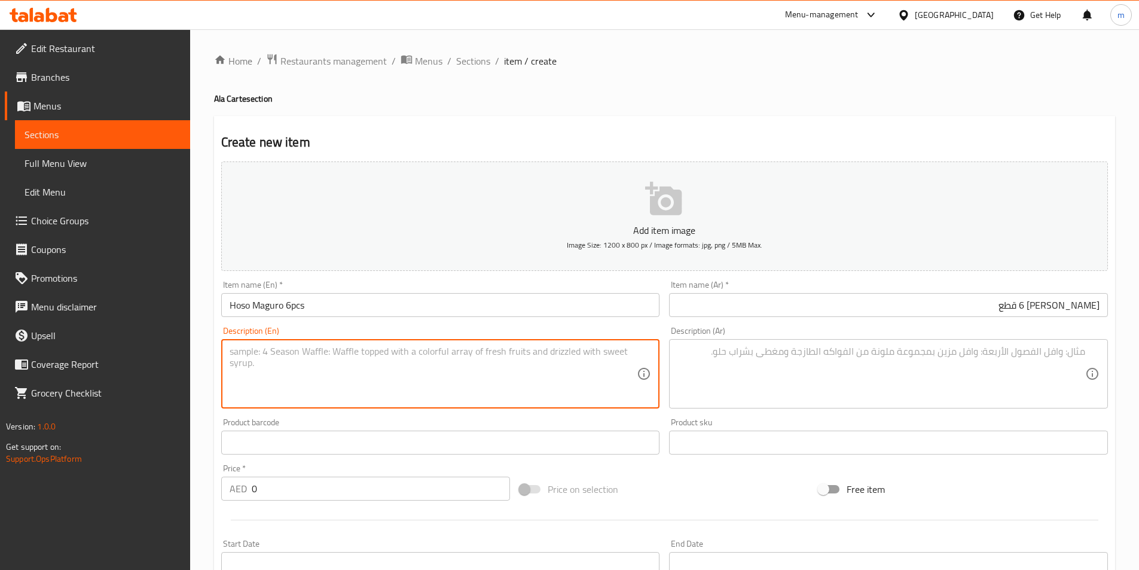
click at [351, 375] on textarea at bounding box center [434, 373] width 408 height 57
paste textarea "Tuna rolled in seasoned rice and wrapped with nori"
type textarea "Tuna rolled in seasoned rice and wrapped with nori"
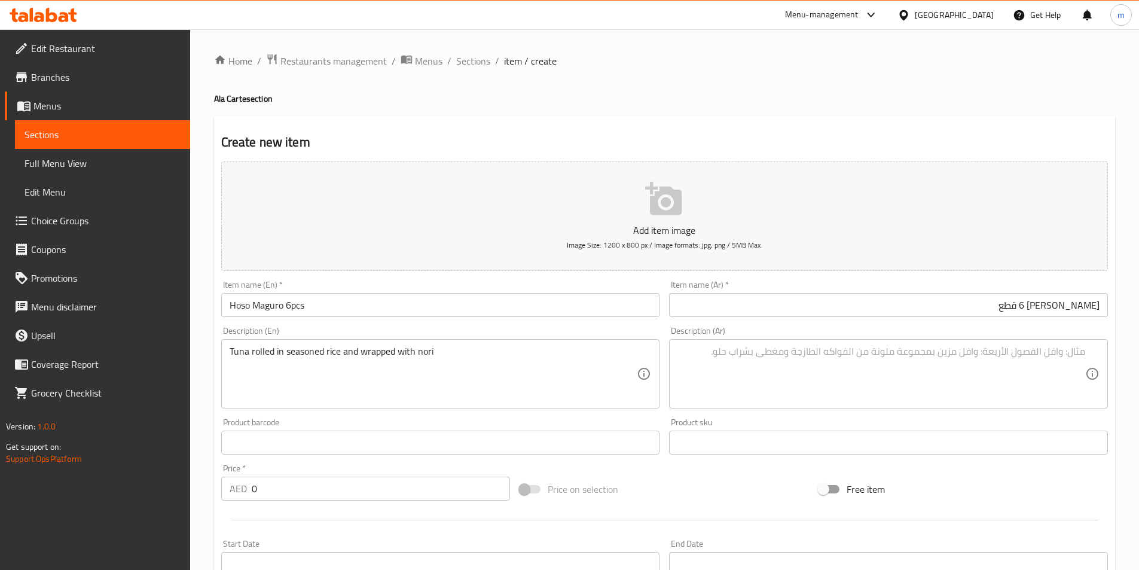
click at [721, 397] on textarea at bounding box center [881, 373] width 408 height 57
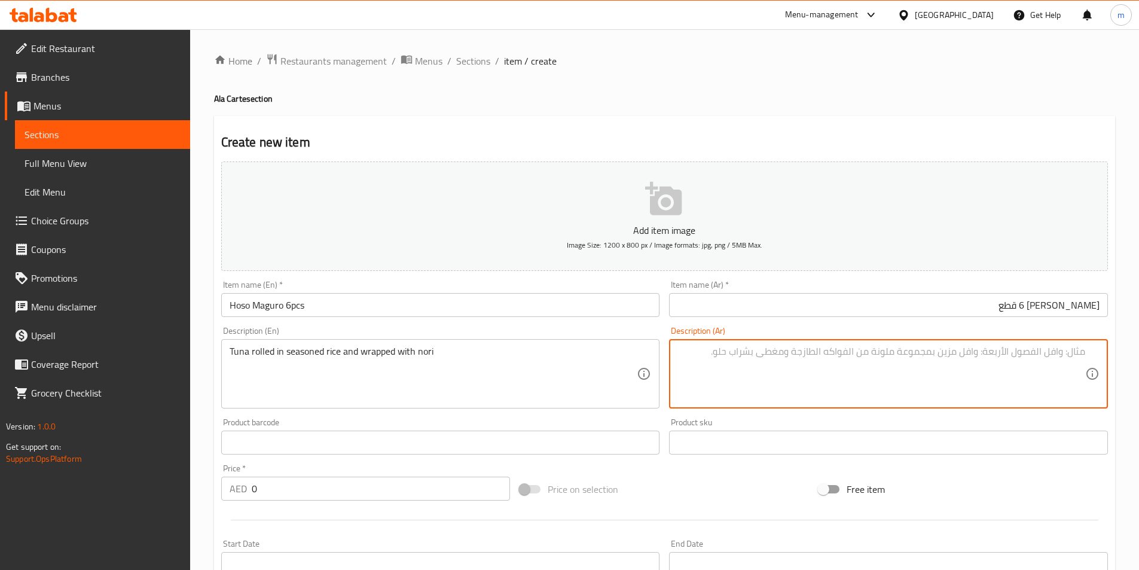
paste textarea "تونة ملفوفة بالأرز المتبل ومغطاة بورق نوري"
click at [1048, 357] on textarea "تونة ملفوفة بالأرز المتبل ومغطاة بورق نوري" at bounding box center [881, 373] width 408 height 57
drag, startPoint x: 968, startPoint y: 349, endPoint x: 999, endPoint y: 353, distance: 31.4
click at [999, 353] on textarea "تونة رولد بالأرز المتبل ومغطاة بورق نوري" at bounding box center [881, 373] width 408 height 57
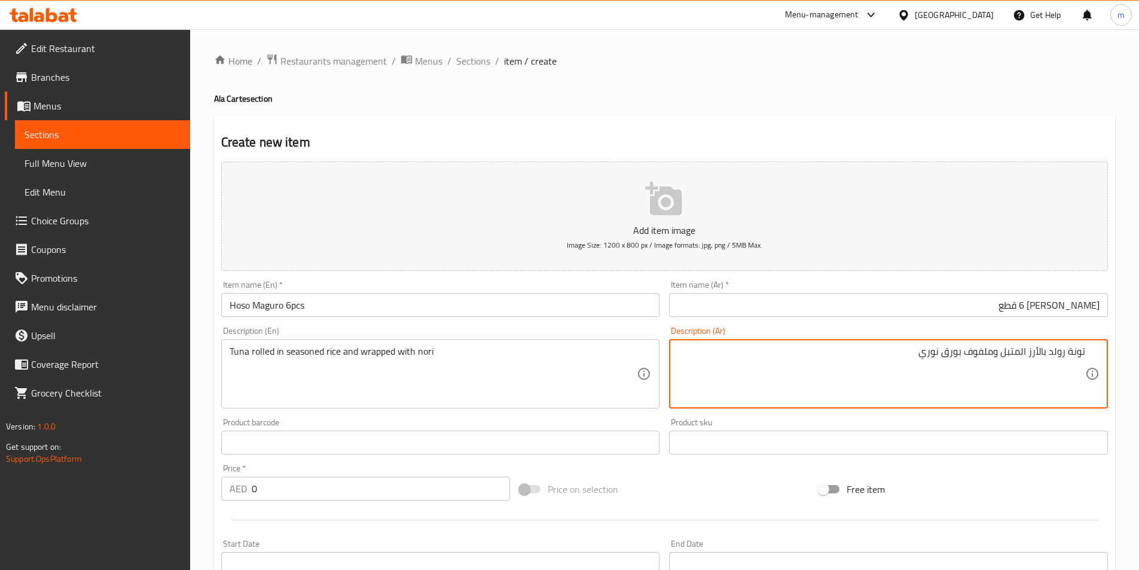
drag, startPoint x: 944, startPoint y: 354, endPoint x: 961, endPoint y: 358, distance: 17.8
click at [961, 358] on textarea "تونة رولد بالأرز المتبل وملفوف بورق نوري" at bounding box center [881, 373] width 408 height 57
type textarea "تونة رولد بالأرز المتبل وملفوف مع [PERSON_NAME]"
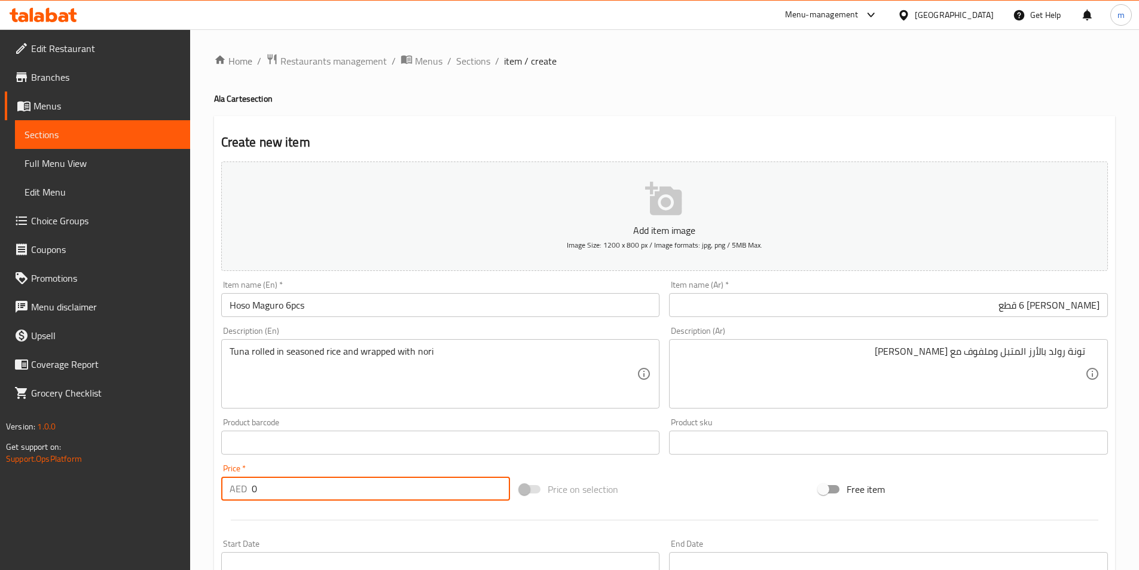
drag, startPoint x: 310, startPoint y: 486, endPoint x: 256, endPoint y: 491, distance: 54.7
click at [256, 491] on input "0" at bounding box center [381, 488] width 259 height 24
click at [253, 488] on input "0" at bounding box center [381, 488] width 259 height 24
type input "54"
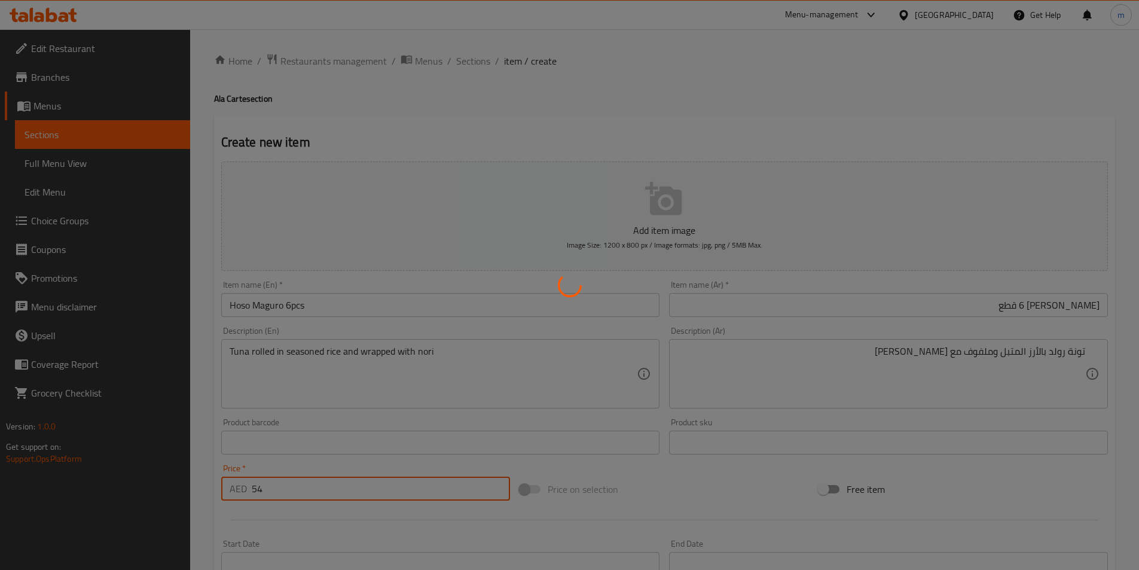
type input "0"
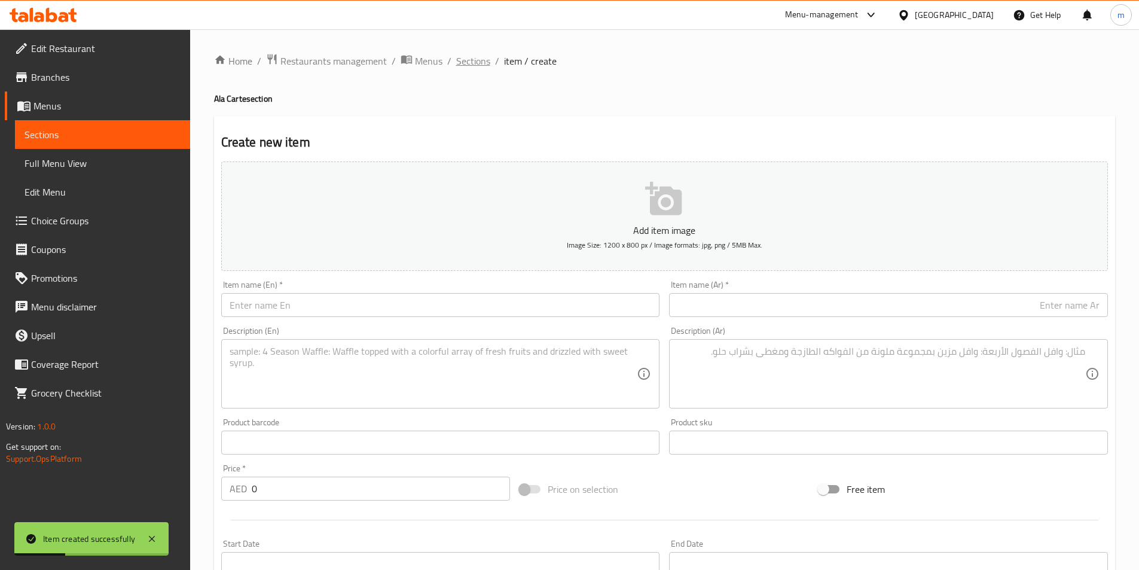
click at [464, 60] on span "Sections" at bounding box center [473, 61] width 34 height 14
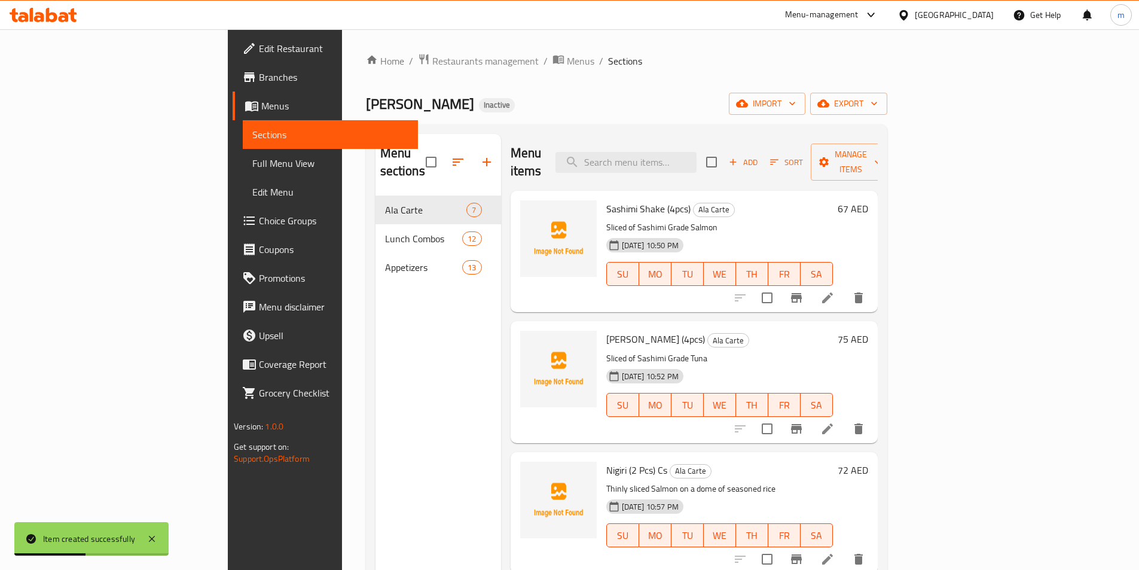
click at [698, 95] on div "[PERSON_NAME] Inactive import export" at bounding box center [626, 104] width 521 height 22
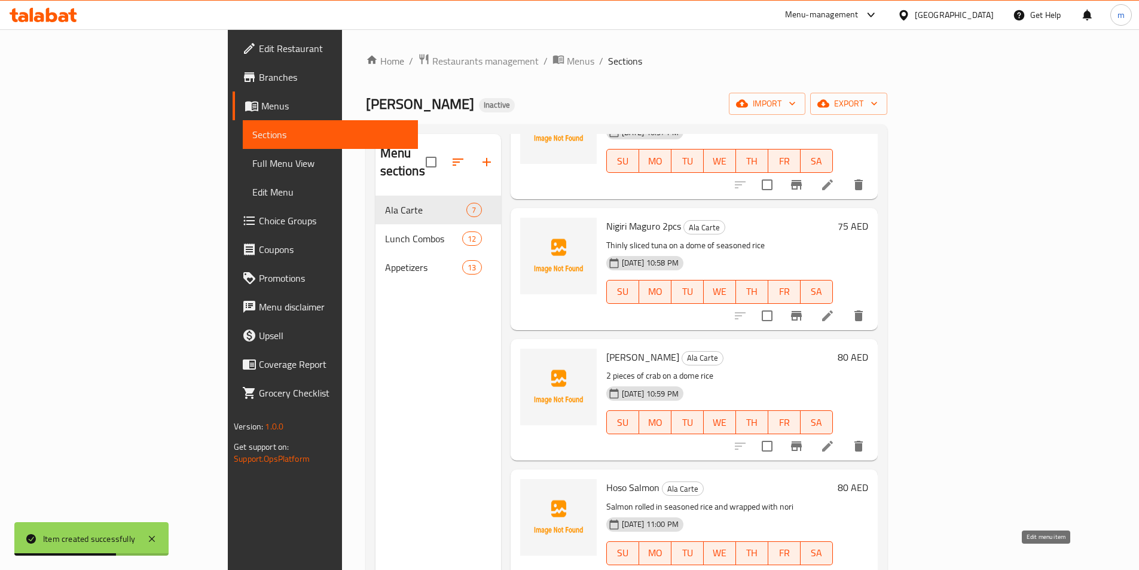
click at [834, 569] on icon at bounding box center [827, 577] width 14 height 14
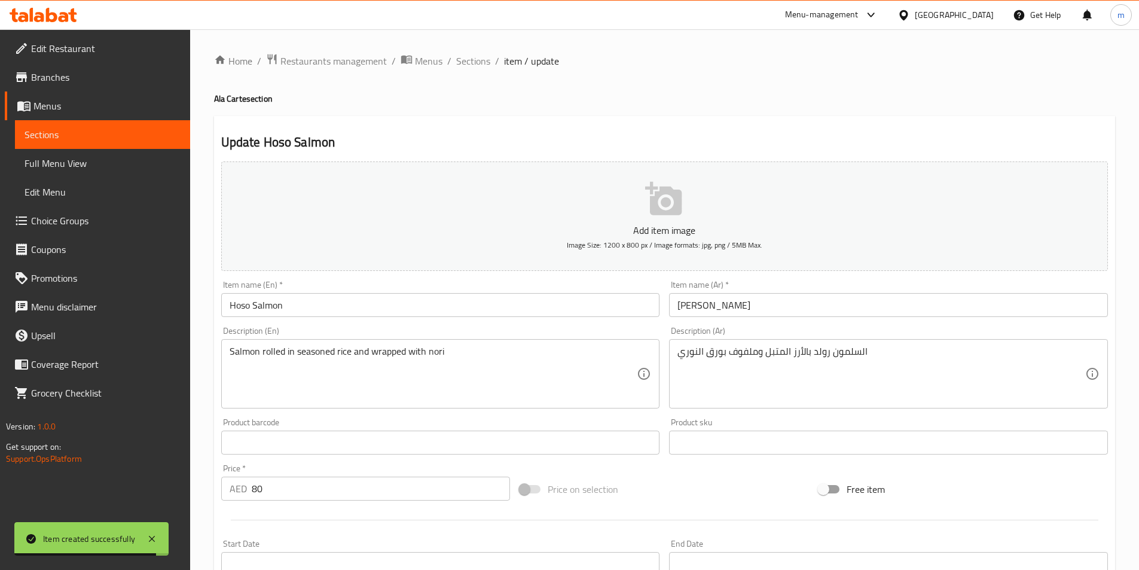
click at [391, 316] on input "Hoso Salmon" at bounding box center [440, 305] width 439 height 24
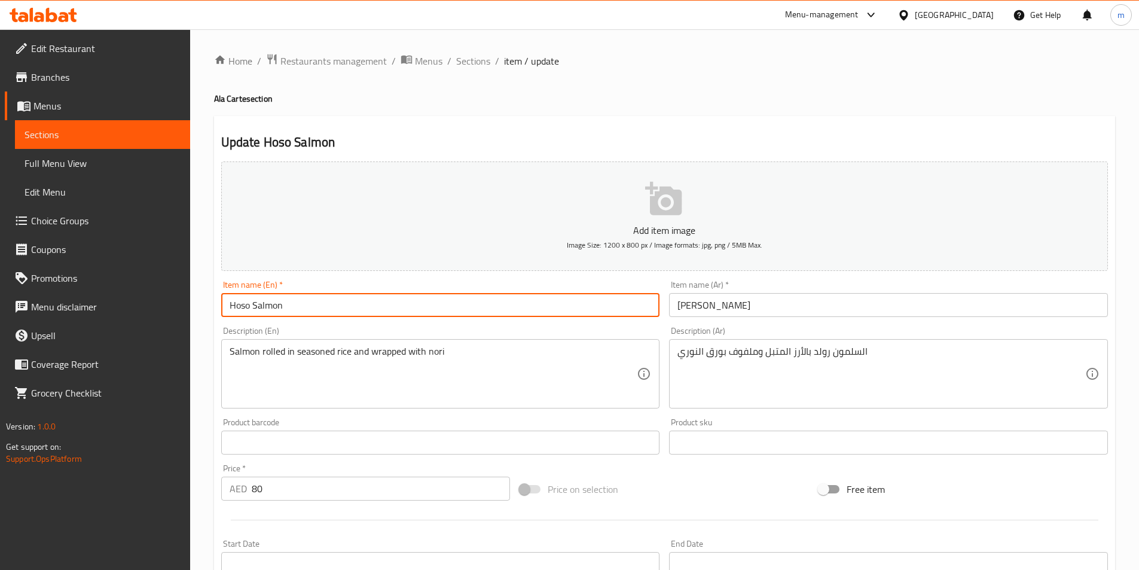
paste input "6pcs"
type input "Hoso Salmon 6pcs"
click at [713, 304] on input "[PERSON_NAME]" at bounding box center [888, 305] width 439 height 24
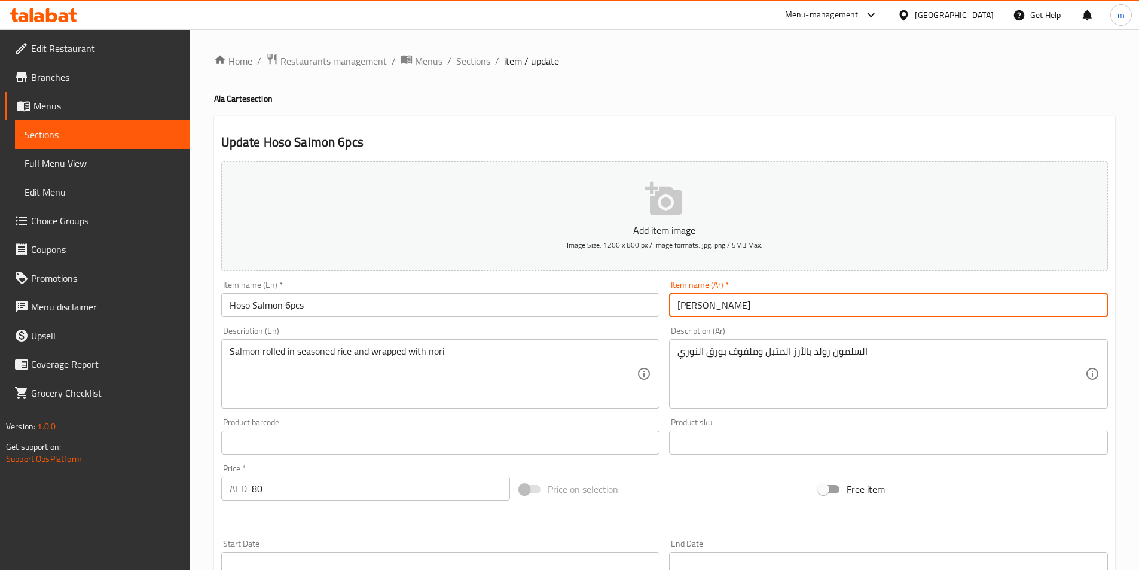
click at [713, 304] on input "[PERSON_NAME]" at bounding box center [888, 305] width 439 height 24
click at [969, 298] on input "[PERSON_NAME]" at bounding box center [888, 305] width 439 height 24
click at [972, 311] on input "text" at bounding box center [888, 305] width 439 height 24
click at [977, 306] on input "[PERSON_NAME]" at bounding box center [888, 305] width 439 height 24
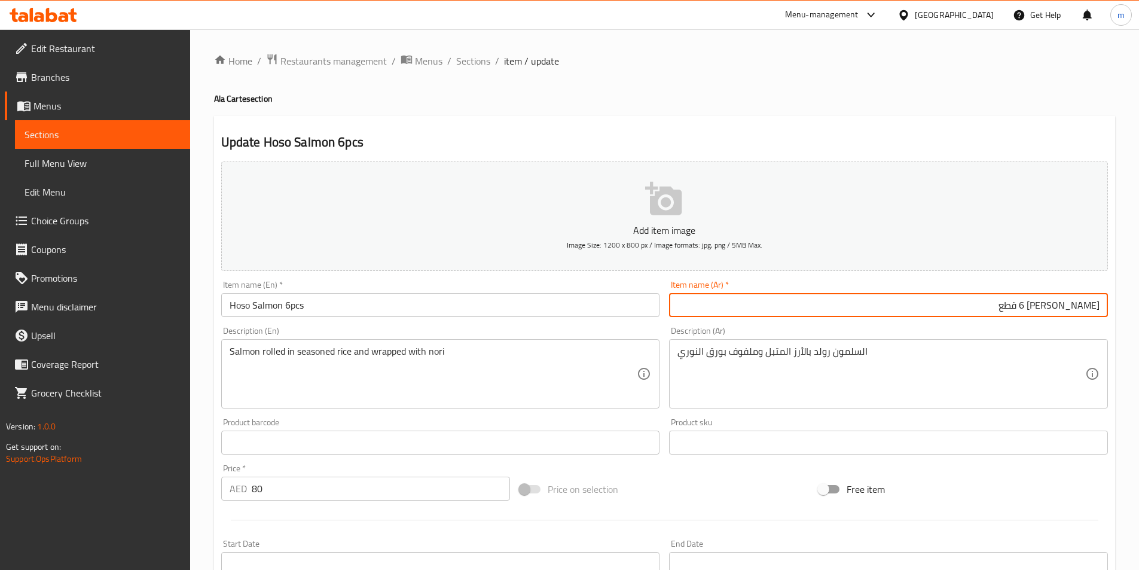
type input "[PERSON_NAME] 6 قطع"
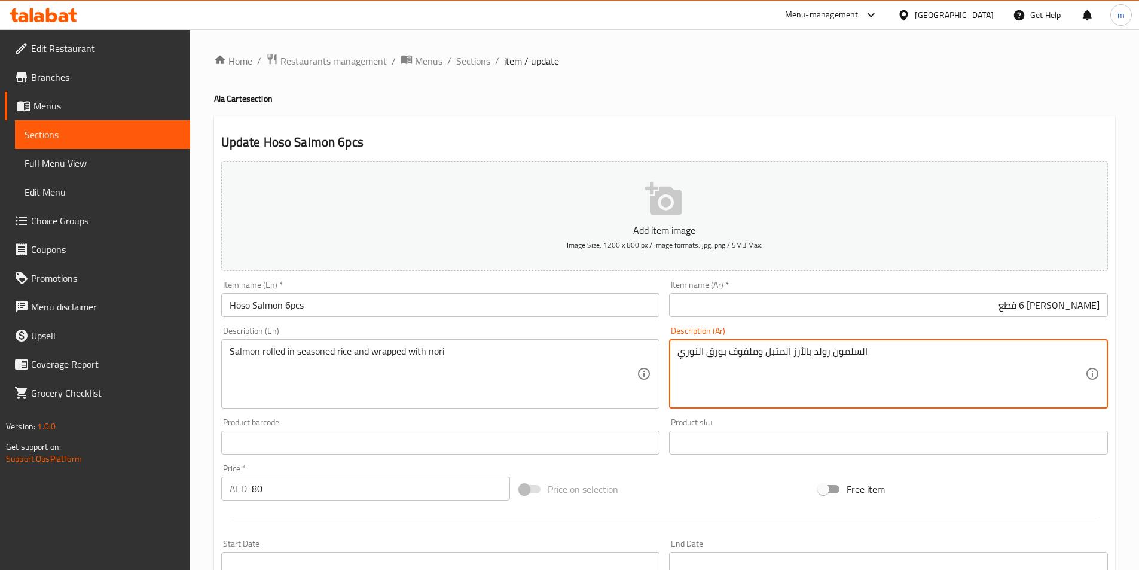
click at [716, 353] on textarea "السلمون رولد بالأرز المتبل وملفوف بورق النوري" at bounding box center [881, 373] width 408 height 57
click at [696, 356] on textarea "السلمون رولد بالأرز المتبل وملفوف مع النوري" at bounding box center [881, 373] width 408 height 57
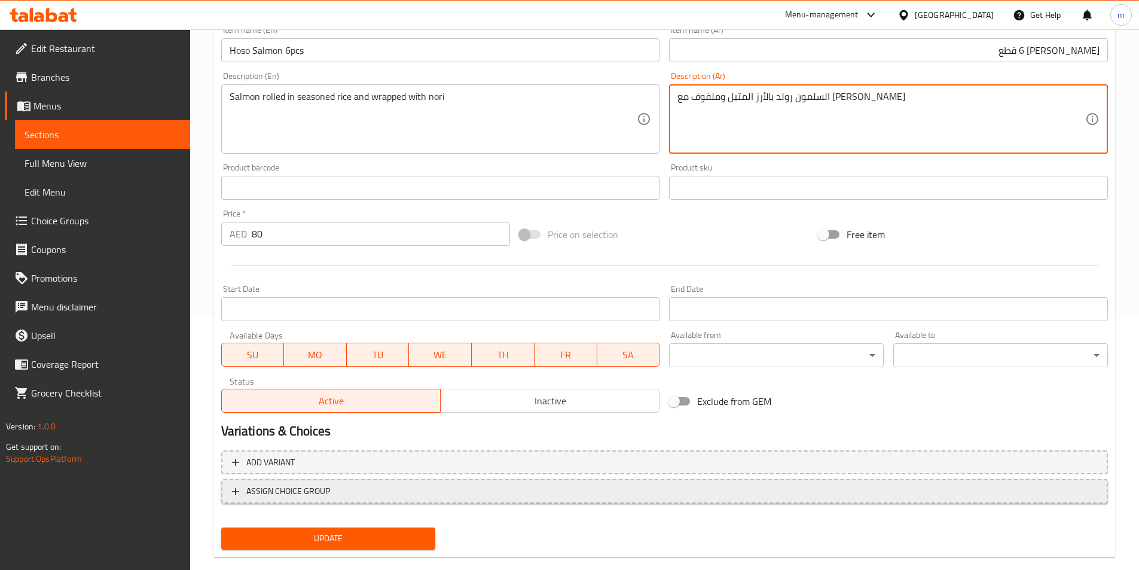
scroll to position [275, 0]
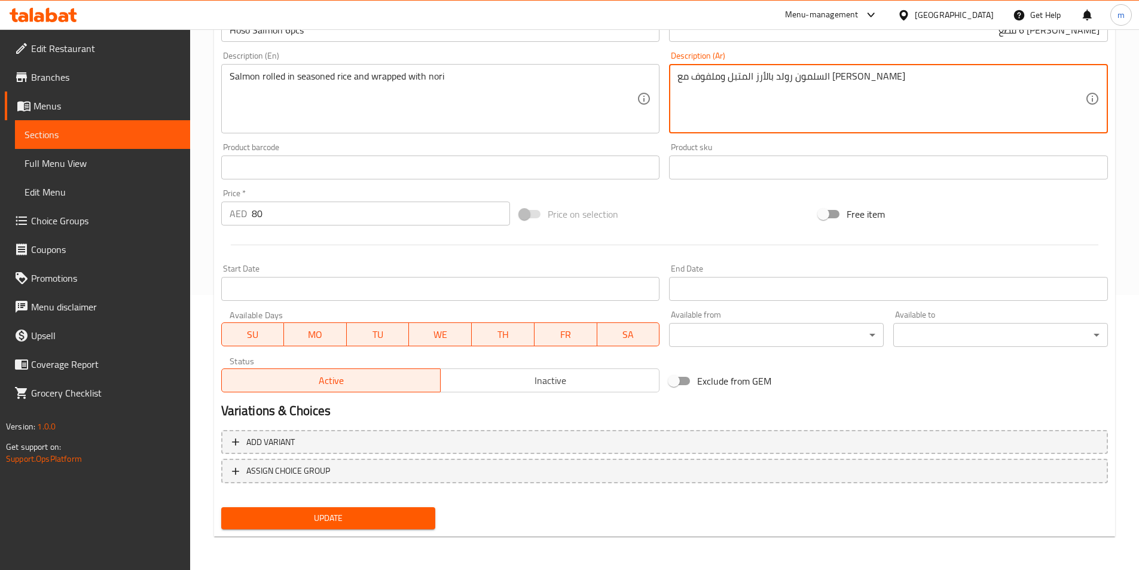
click at [846, 75] on textarea "السلمون رولد بالأرز المتبل وملفوف مع [PERSON_NAME]" at bounding box center [881, 99] width 408 height 57
type textarea "سلمون رولد بالأرز المتبل وملفوف مع [PERSON_NAME]"
click at [418, 507] on button "Update" at bounding box center [328, 518] width 215 height 22
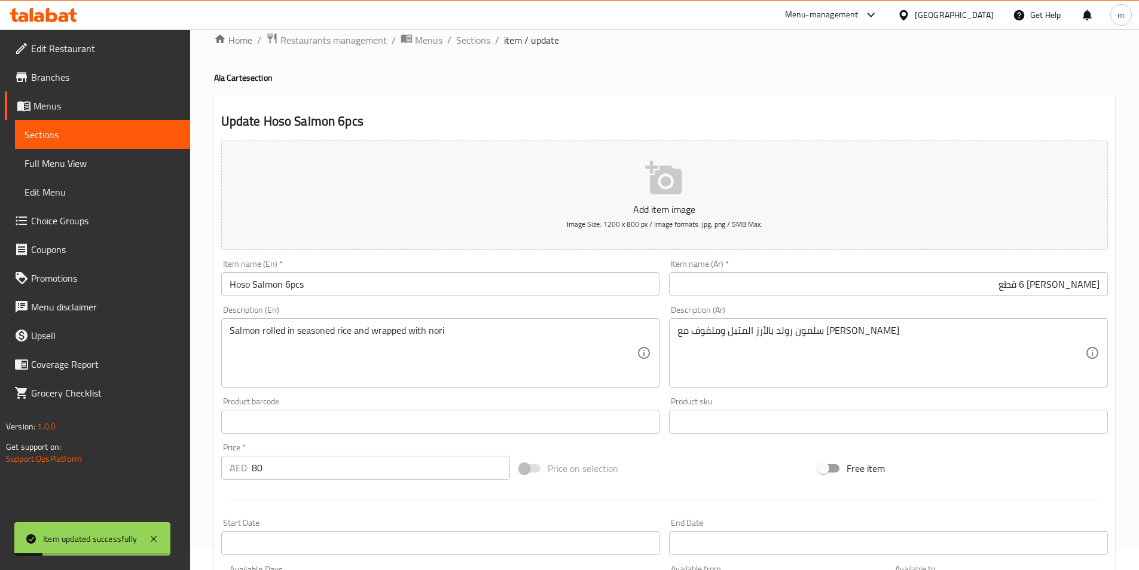
scroll to position [0, 0]
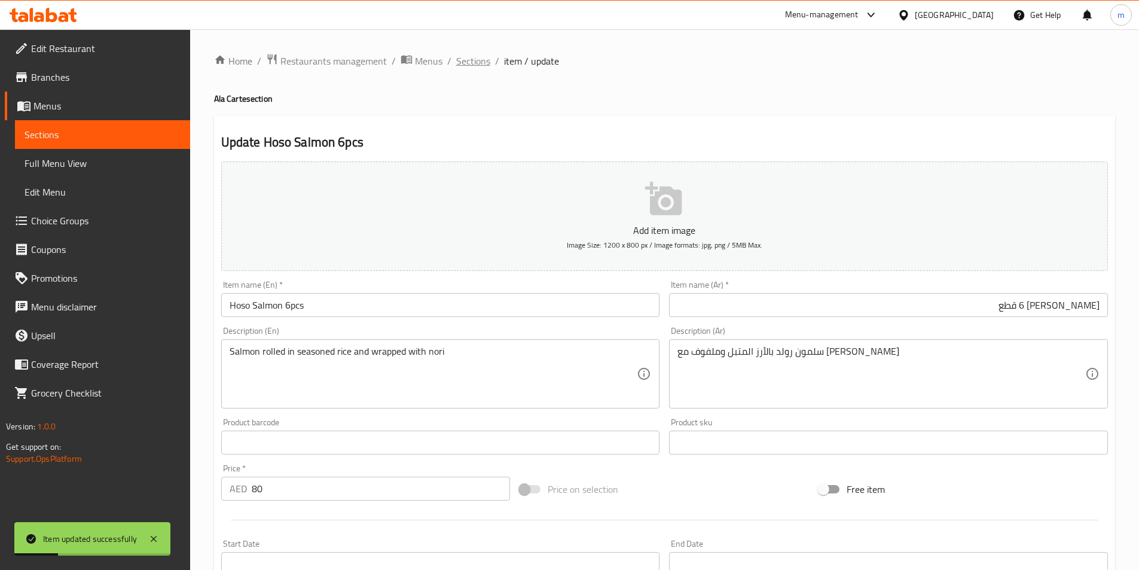
click at [481, 58] on span "Sections" at bounding box center [473, 61] width 34 height 14
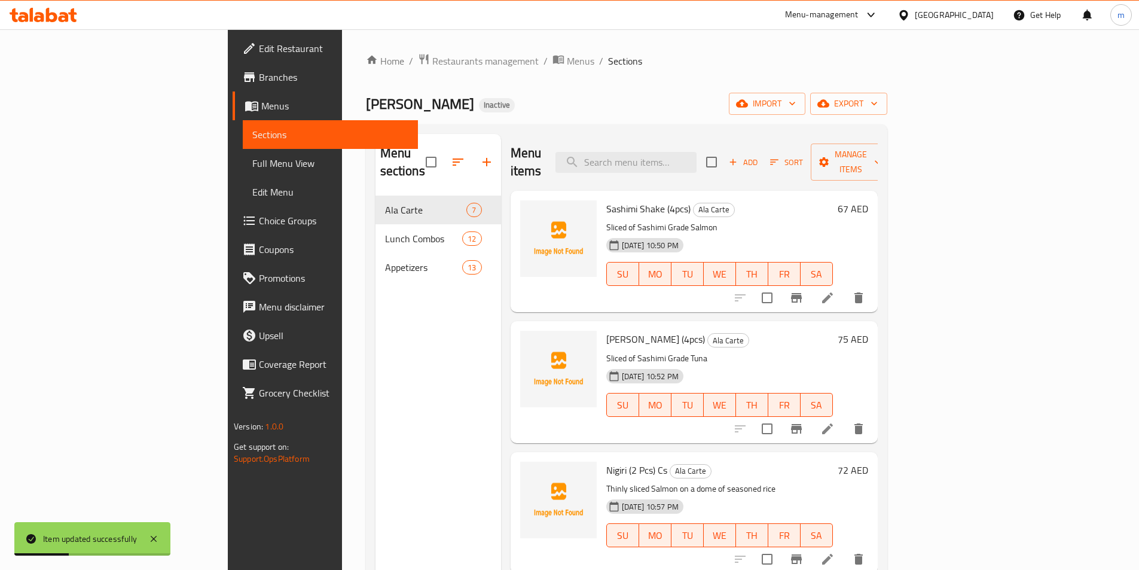
click at [634, 83] on div "Home / Restaurants management / Menus / Sections Sushi Miso Inactive import exp…" at bounding box center [626, 383] width 521 height 660
click at [810, 153] on span "Sort" at bounding box center [786, 162] width 48 height 19
click at [759, 157] on span "Add" at bounding box center [743, 162] width 32 height 14
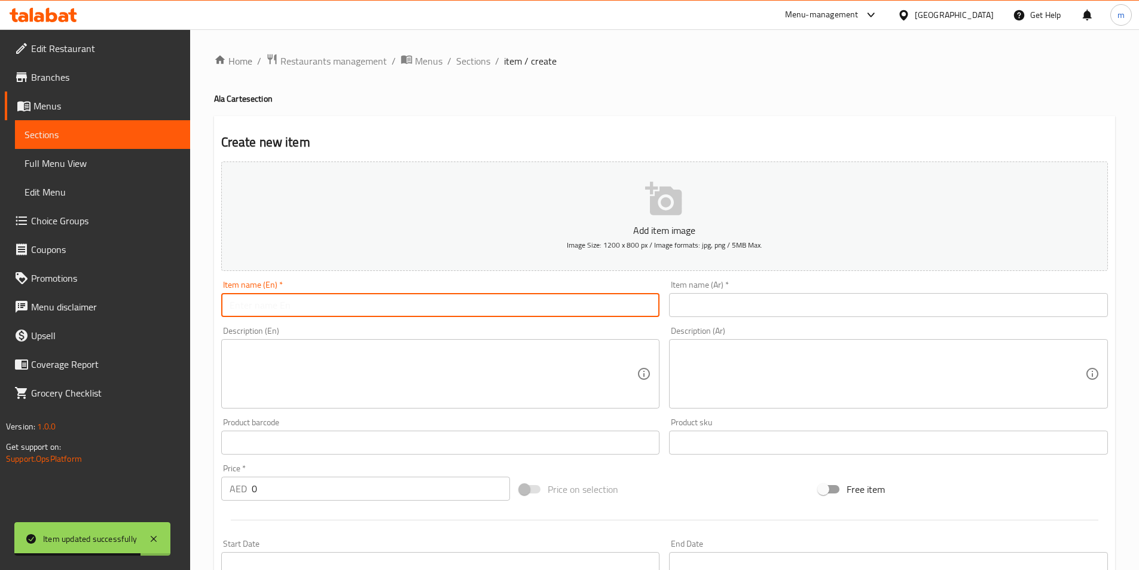
click at [564, 302] on input "text" at bounding box center [440, 305] width 439 height 24
paste input "Hoso Kani"
paste input "6pcs"
click at [286, 294] on input "Hoso Kani 6pcs" at bounding box center [440, 305] width 439 height 24
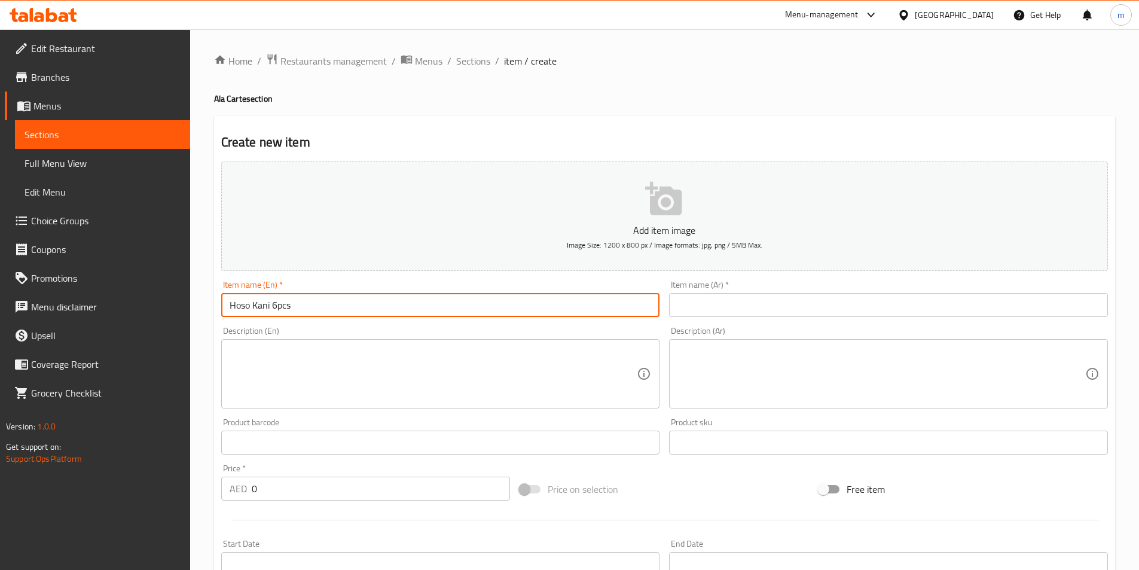
click at [286, 294] on input "Hoso Kani 6pcs" at bounding box center [440, 305] width 439 height 24
type input "Hoso Kani 6pcs"
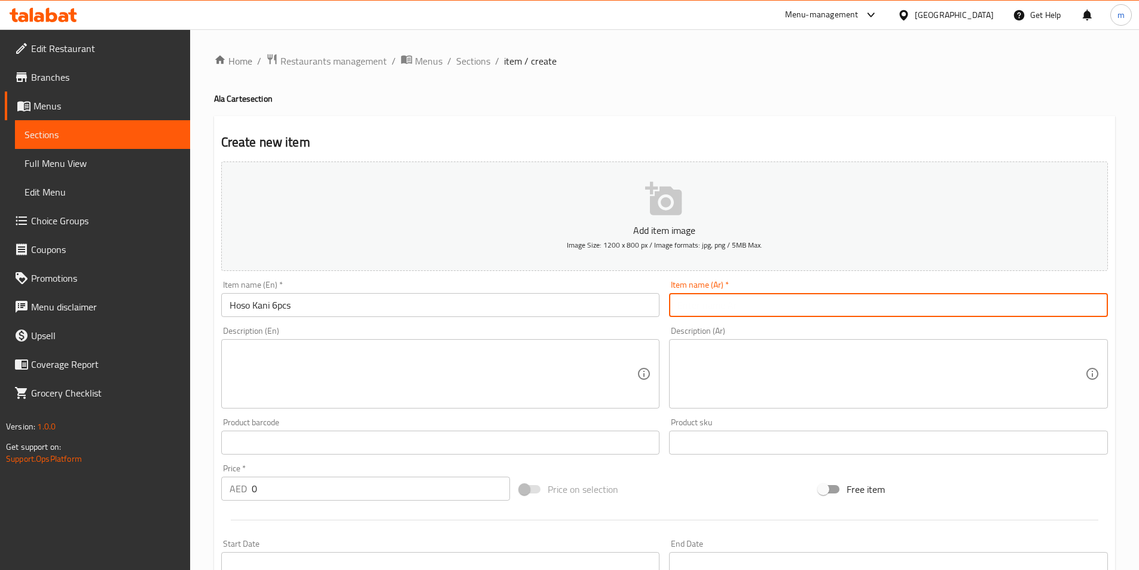
click at [790, 311] on input "text" at bounding box center [888, 305] width 439 height 24
type input "ف"
type input "[PERSON_NAME] 6 قطع"
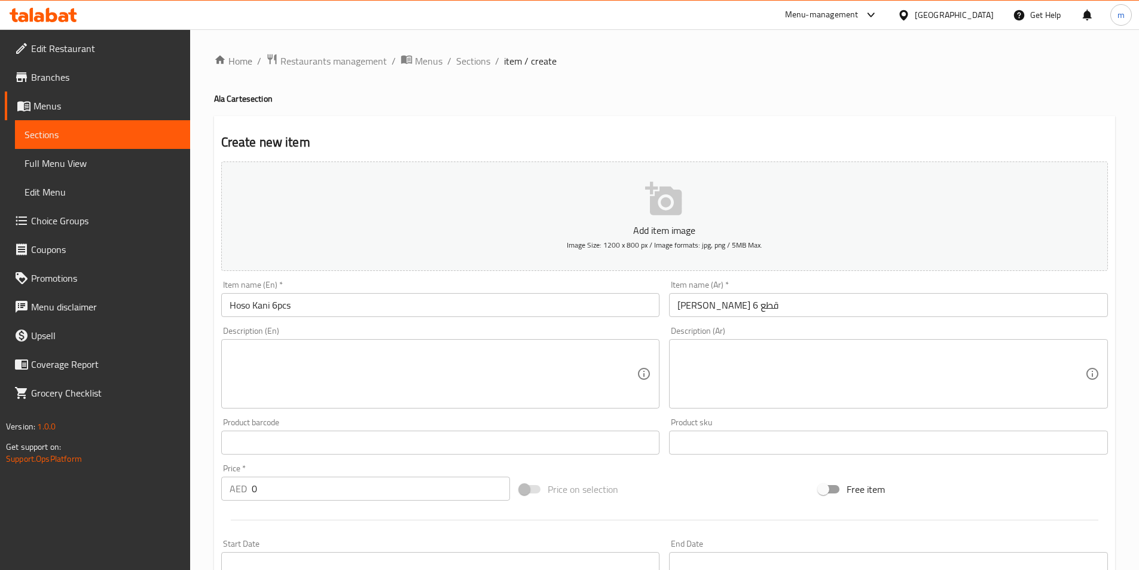
click at [422, 376] on textarea at bounding box center [434, 373] width 408 height 57
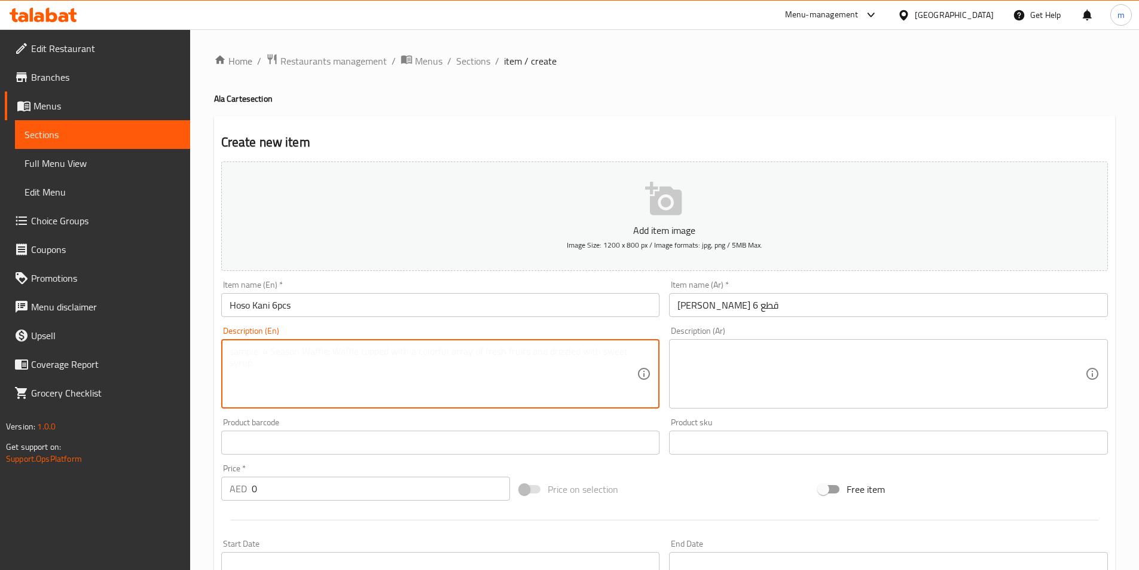
paste textarea "Kani Rolled in Seasoned Rice Wrap with Nori"
type textarea "Kani Rolled in Seasoned Rice Wrap with Nori"
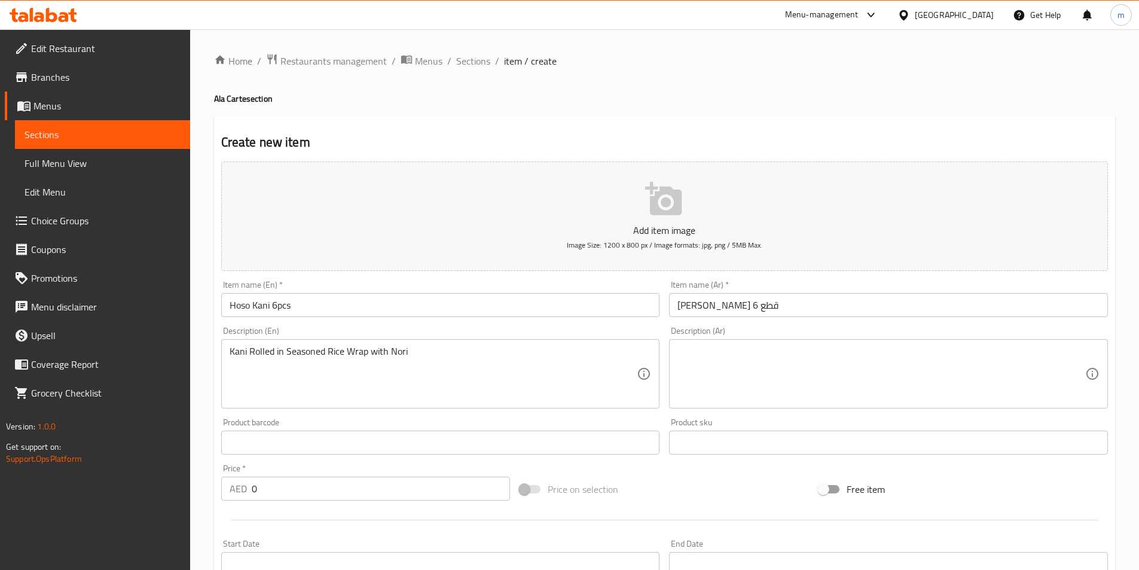
click at [942, 396] on textarea at bounding box center [881, 373] width 408 height 57
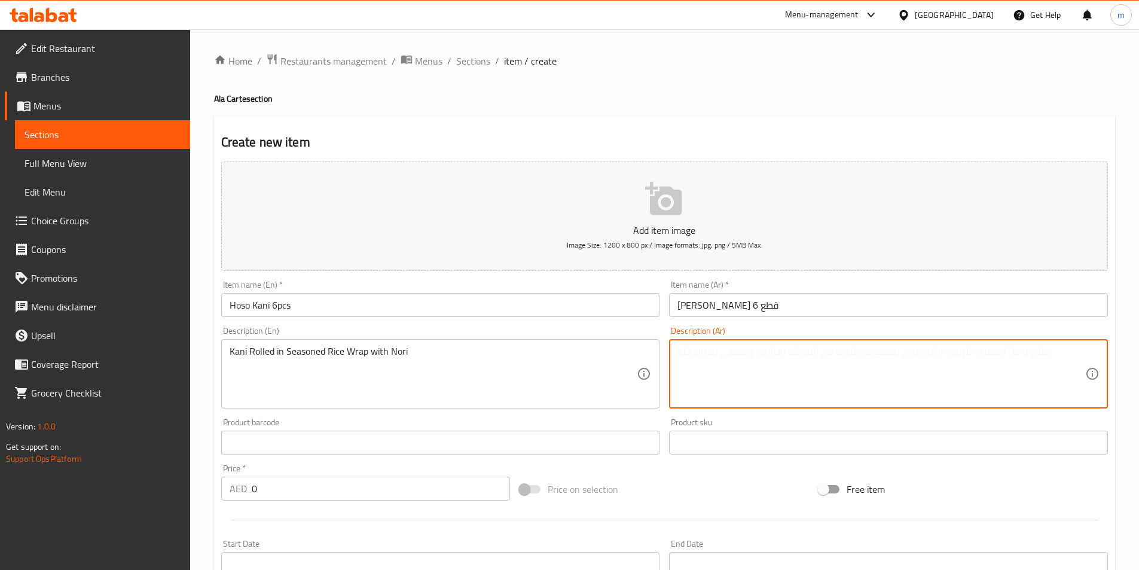
paste textarea "كاني [PERSON_NAME] في لفائف أرز متبل مع [PERSON_NAME]"
click at [1046, 360] on textarea "كاني [PERSON_NAME] في لفائف أرز متبل مع [PERSON_NAME]" at bounding box center [881, 373] width 408 height 57
click at [1029, 349] on textarea "كاني رولد في لفائف أرز متبل مع نوري" at bounding box center [881, 373] width 408 height 57
click at [1024, 350] on textarea "كاني رولد في لفائف أرز متبل مع نوري" at bounding box center [881, 373] width 408 height 57
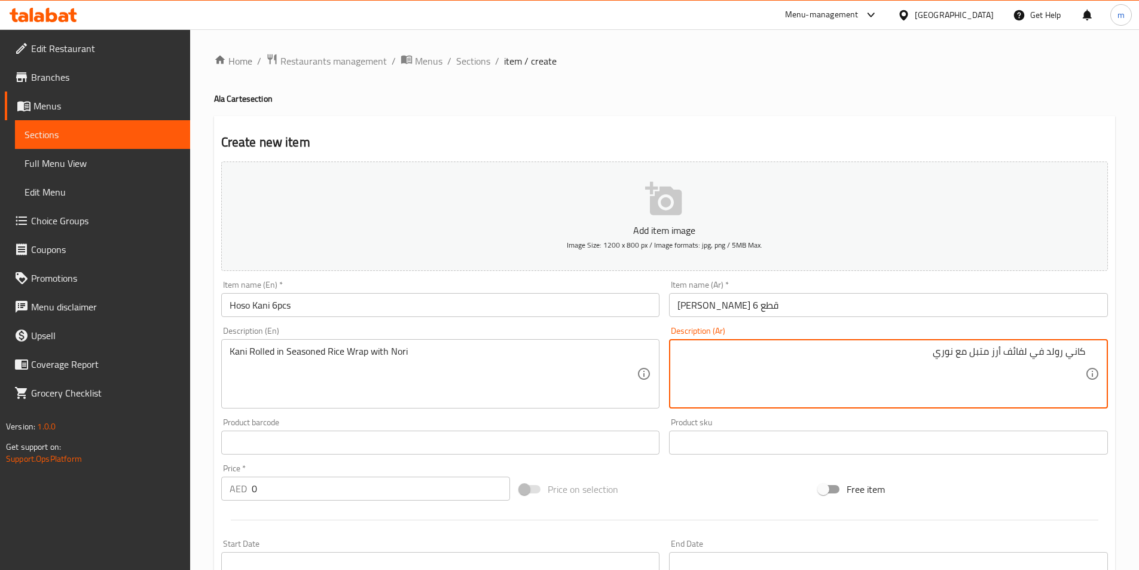
click at [1024, 350] on textarea "كاني رولد في لفائف أرز متبل مع نوري" at bounding box center [881, 373] width 408 height 57
type textarea "كاني رولد في راب أرز متبل مع [PERSON_NAME]"
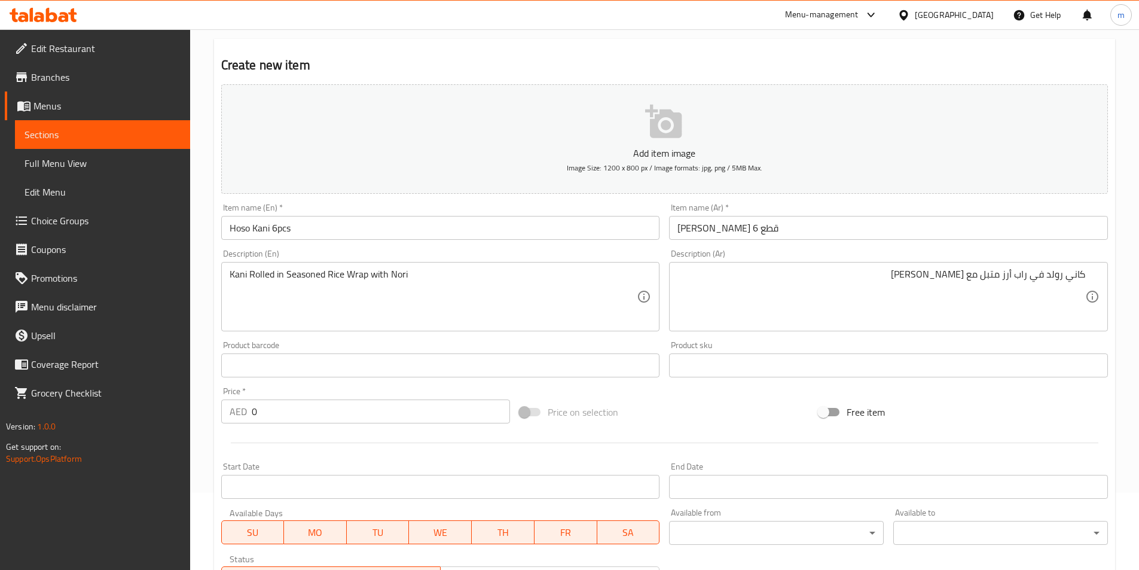
scroll to position [120, 0]
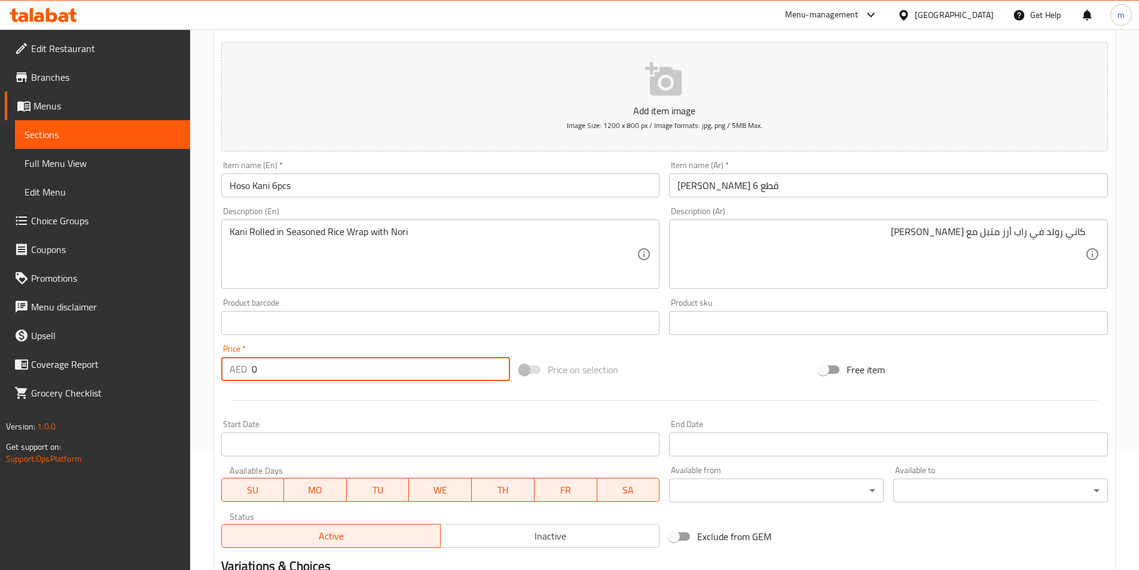
drag, startPoint x: 269, startPoint y: 359, endPoint x: 215, endPoint y: 353, distance: 54.7
click at [215, 353] on div "Create new item Add item image Image Size: 1200 x 800 px / Image formats: jpg, …" at bounding box center [664, 344] width 901 height 696
type input "54"
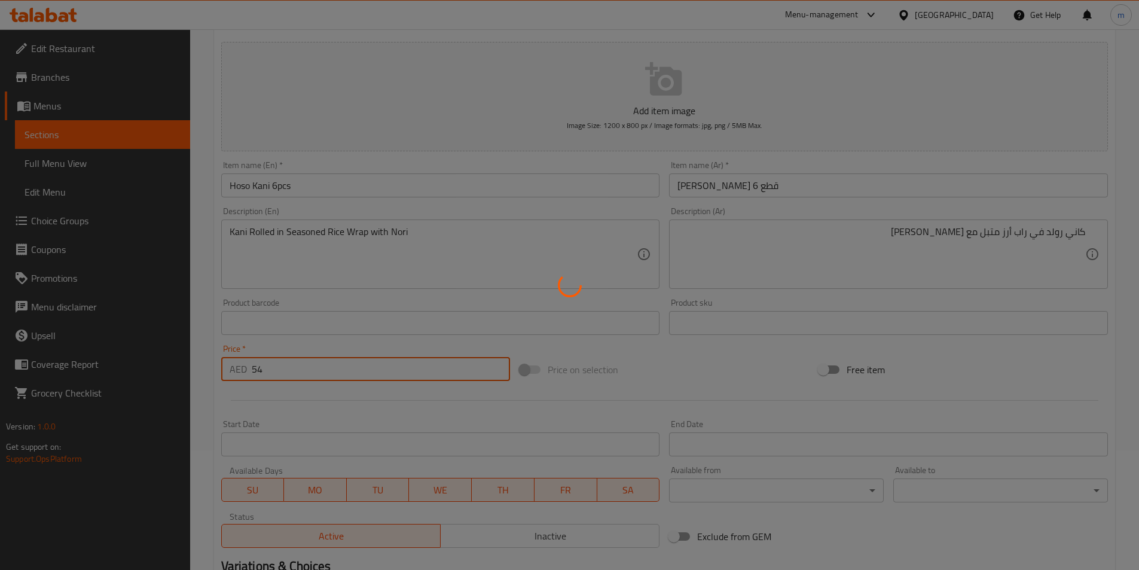
type input "0"
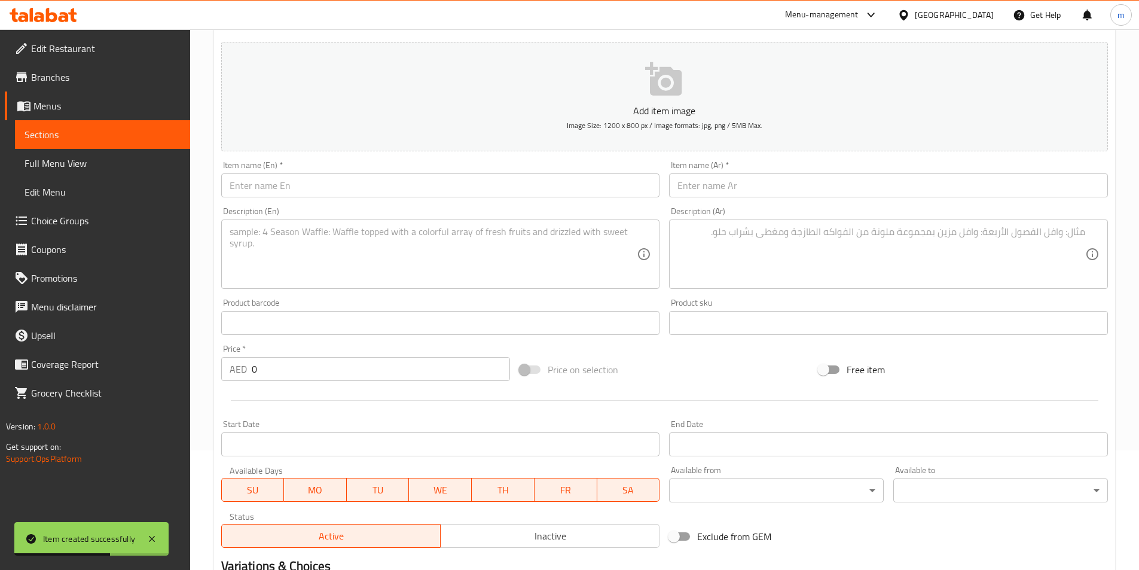
click at [347, 173] on div "Item name (En)   * Item name (En) *" at bounding box center [440, 179] width 439 height 36
click at [352, 183] on input "text" at bounding box center [440, 185] width 439 height 24
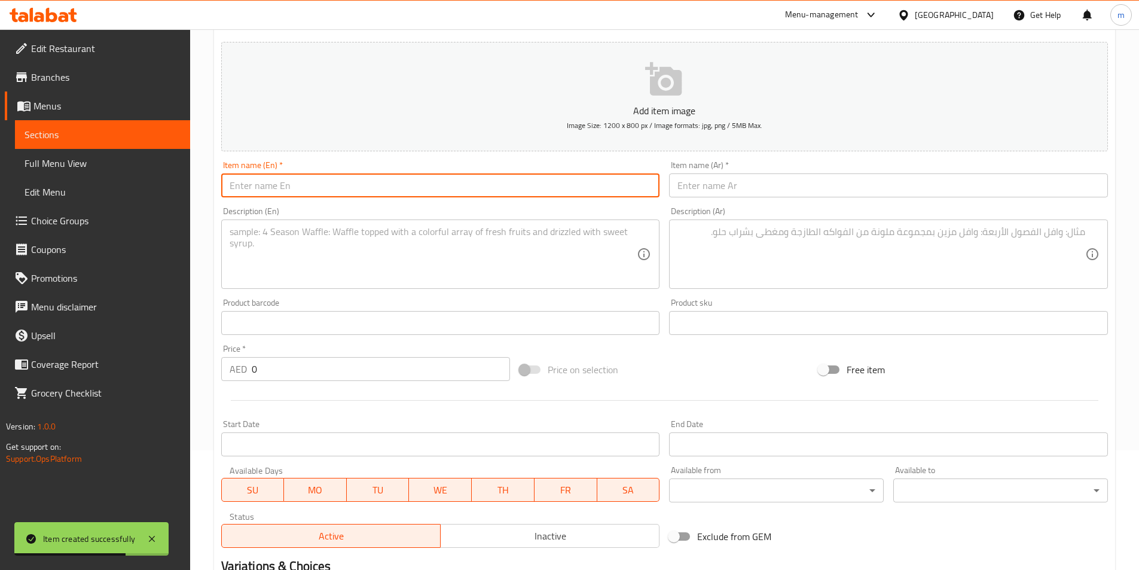
paste input "Hoso Cucumber"
paste input "6pcs"
type input "Hoso Cucumber 6pcs"
click at [741, 179] on input "text" at bounding box center [888, 185] width 439 height 24
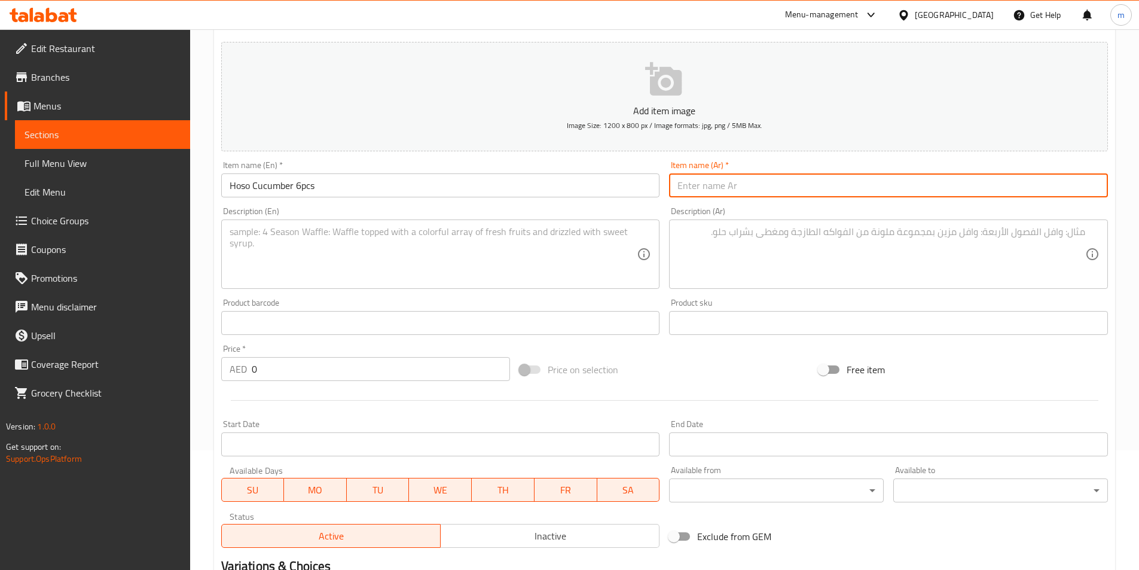
type input "r"
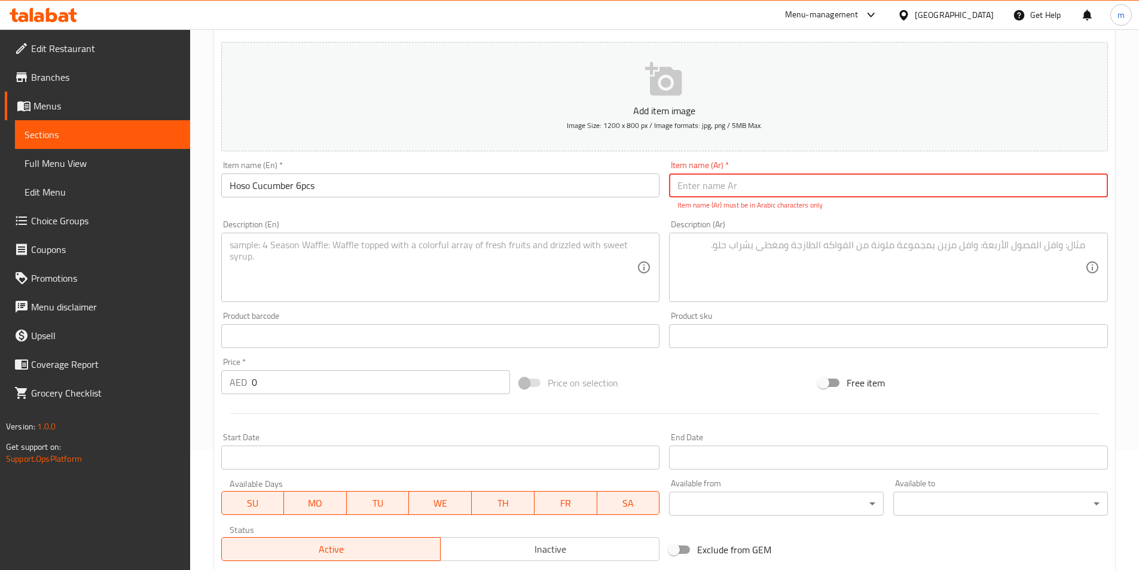
type input "\"
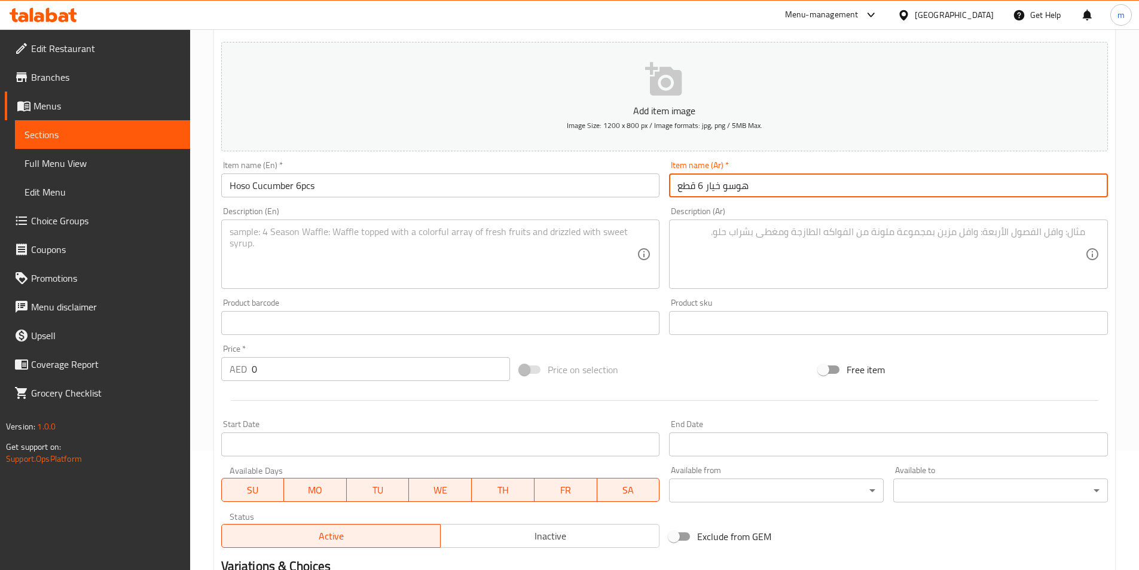
type input "هوسو خيار 6 قطع"
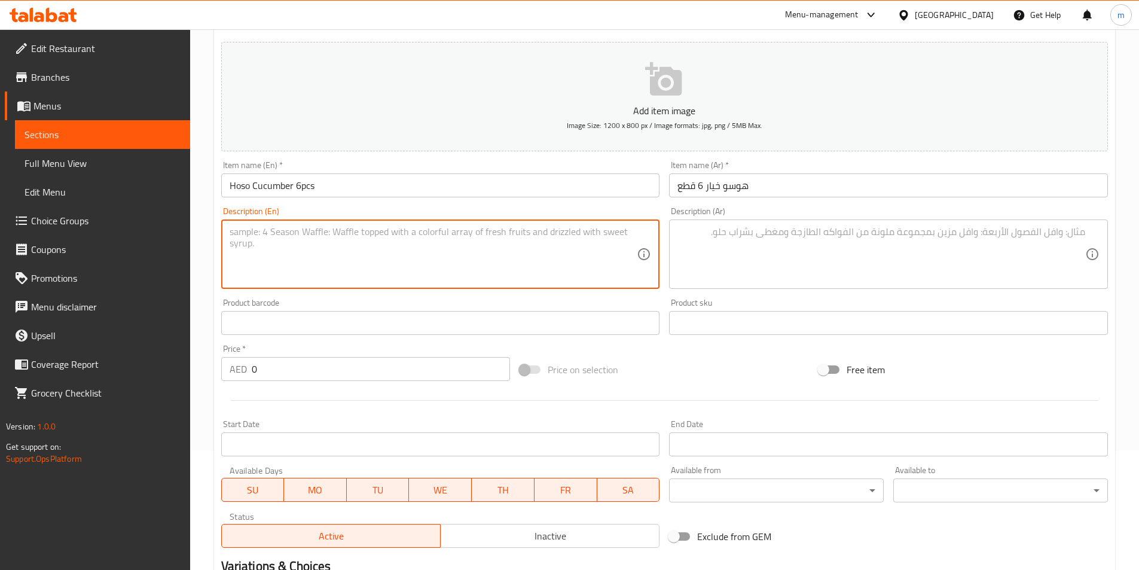
click at [539, 256] on textarea at bounding box center [434, 254] width 408 height 57
paste textarea "Sliced Cucumber roll in sesaoned rice and wrapped with [PERSON_NAME]"
type textarea "Sliced Cucumber roll in sesaoned rice and wrapped with [PERSON_NAME]"
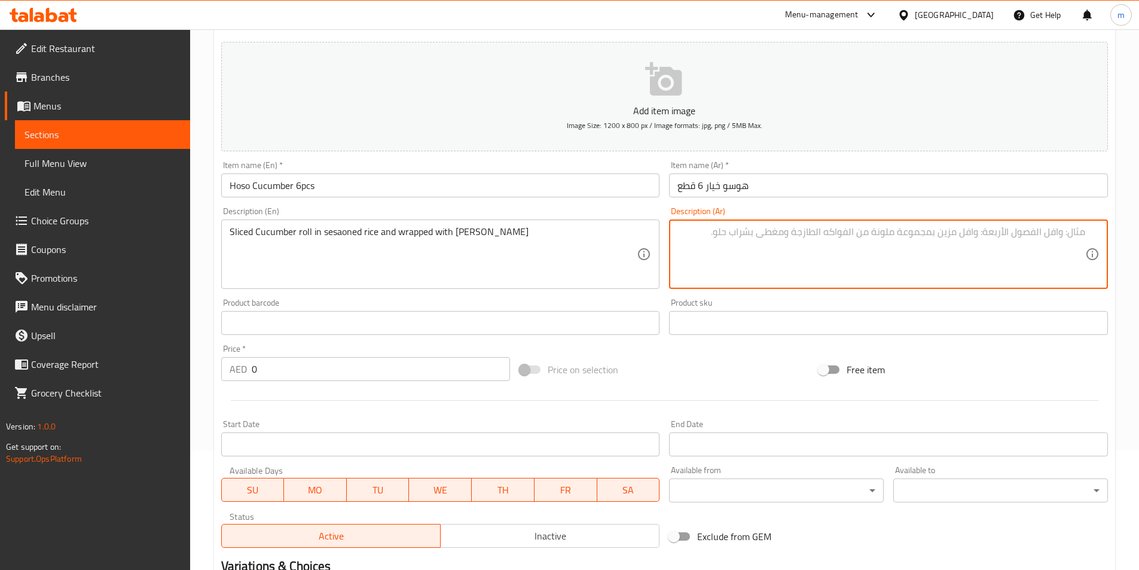
click at [1041, 234] on textarea at bounding box center [881, 254] width 408 height 57
paste textarea "لفائف الخيار المقطعة في الأرز المتبل والمغلفة بورق نوري"
click at [1072, 230] on textarea "لفائف الخيار المقطعة في الأرز المتبل والمغلفة بورق نوري" at bounding box center [881, 254] width 408 height 57
drag, startPoint x: 908, startPoint y: 237, endPoint x: 931, endPoint y: 240, distance: 23.5
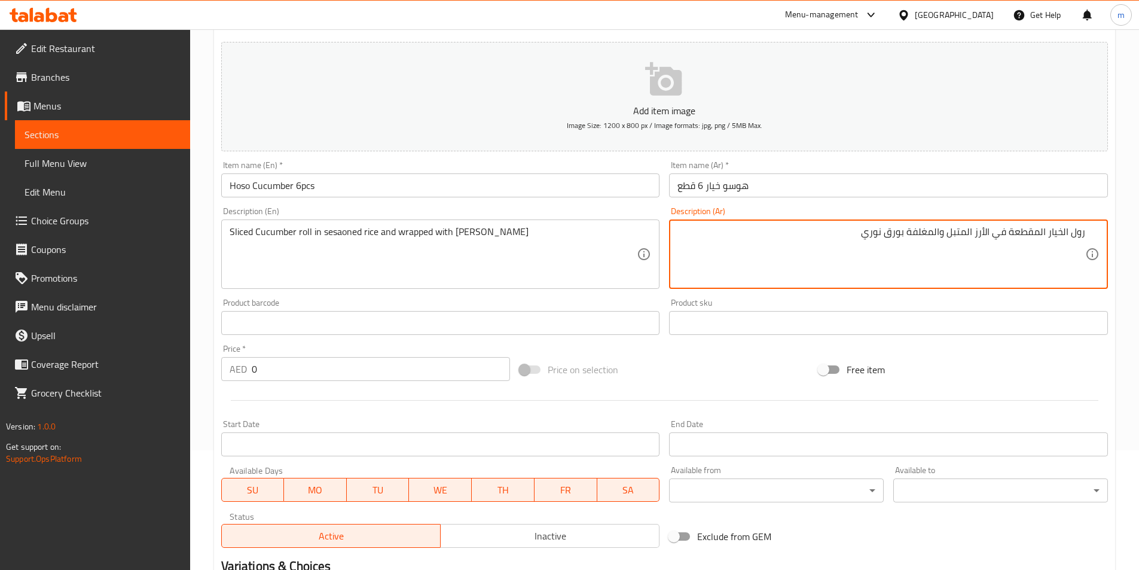
click at [931, 240] on textarea "رول الخيار المقطعة في الأرز المتبل والمغلفة بورق نوري" at bounding box center [881, 254] width 408 height 57
drag, startPoint x: 880, startPoint y: 233, endPoint x: 904, endPoint y: 237, distance: 23.6
click at [904, 237] on textarea "رول الخيار المقطعة في الأرز المتبل والملفوفة بورق نوري" at bounding box center [881, 254] width 408 height 57
click at [901, 235] on textarea "رول الخيار المقطعة في الأرز المتبل والملفوفةمع نوري" at bounding box center [881, 254] width 408 height 57
click at [907, 236] on textarea "رول الخيار المقطعة في الأرز المتبل والملفوفةمع نوري" at bounding box center [881, 254] width 408 height 57
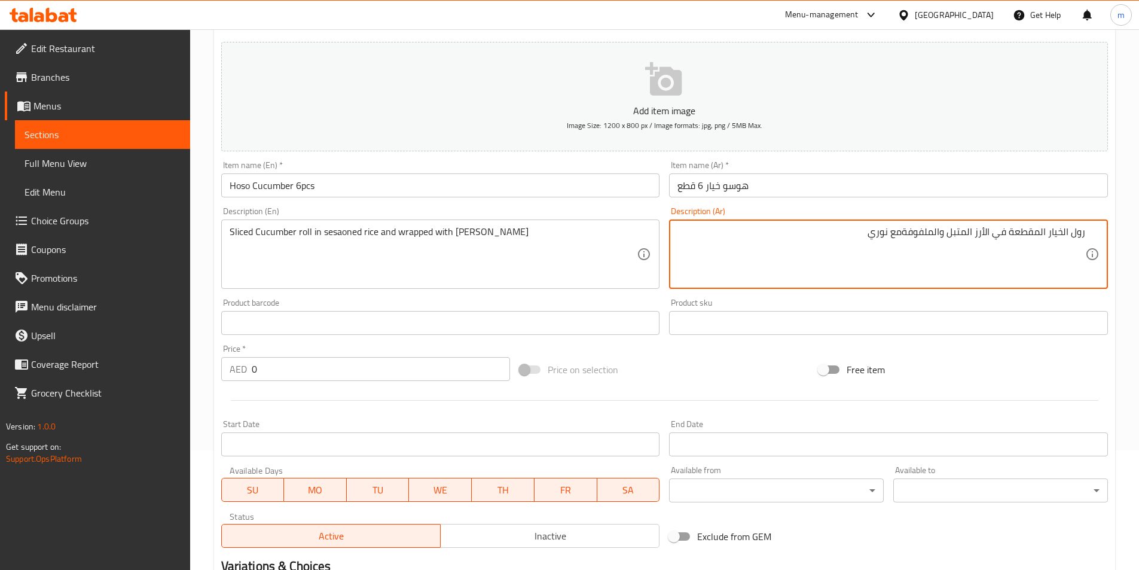
click at [903, 236] on textarea "رول الخيار المقطعة في الأرز المتبل والملفوفةمع نوري" at bounding box center [881, 254] width 408 height 57
type textarea "رول الخيار المقطعة في الأرز المتبل والملفوفة مع نوري"
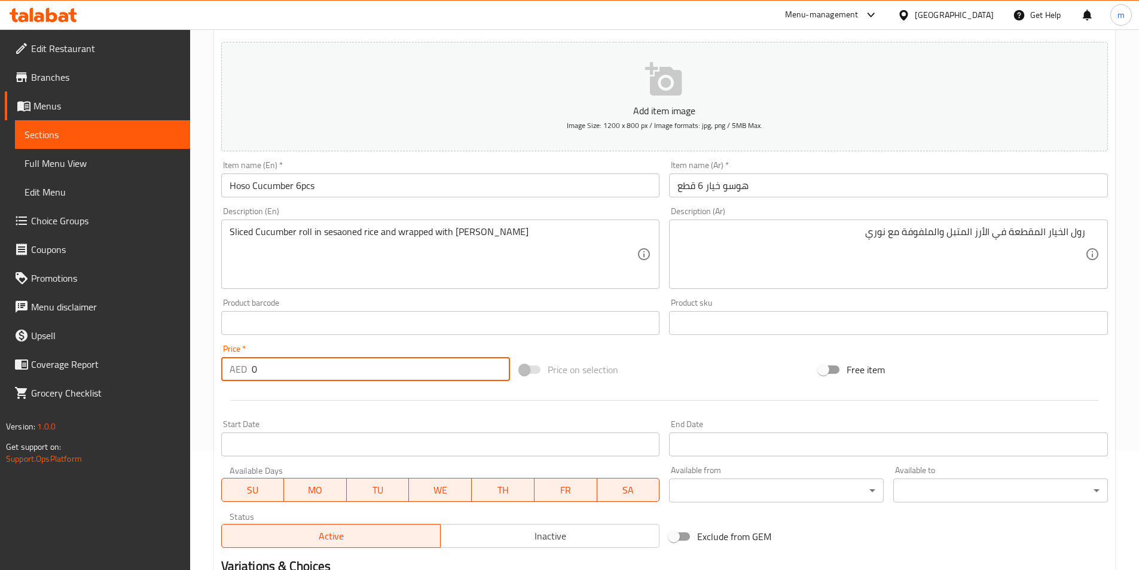
drag, startPoint x: 283, startPoint y: 366, endPoint x: 242, endPoint y: 372, distance: 41.6
click at [242, 370] on div "AED 0 Price *" at bounding box center [365, 369] width 289 height 24
type input "66"
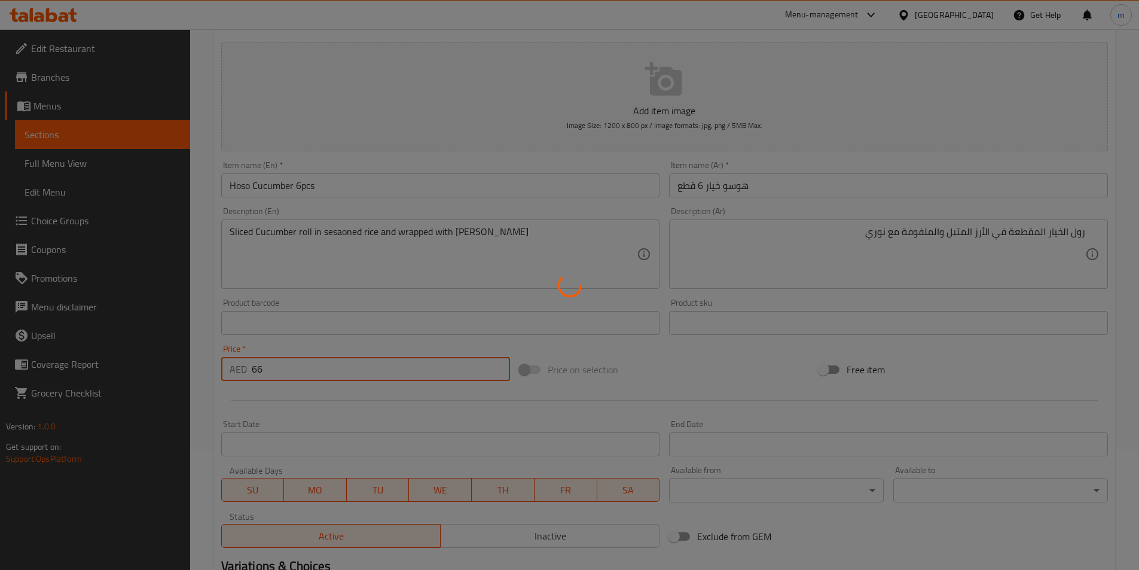
type input "0"
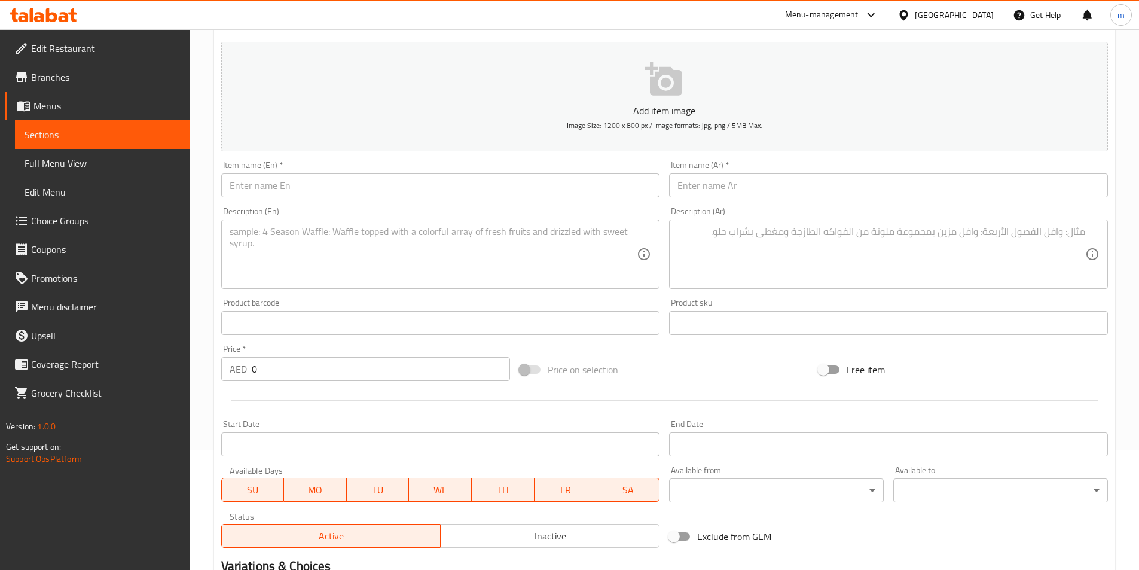
click at [412, 217] on div "Description (En) Description (En)" at bounding box center [440, 248] width 439 height 82
click at [414, 193] on input "text" at bounding box center [440, 185] width 439 height 24
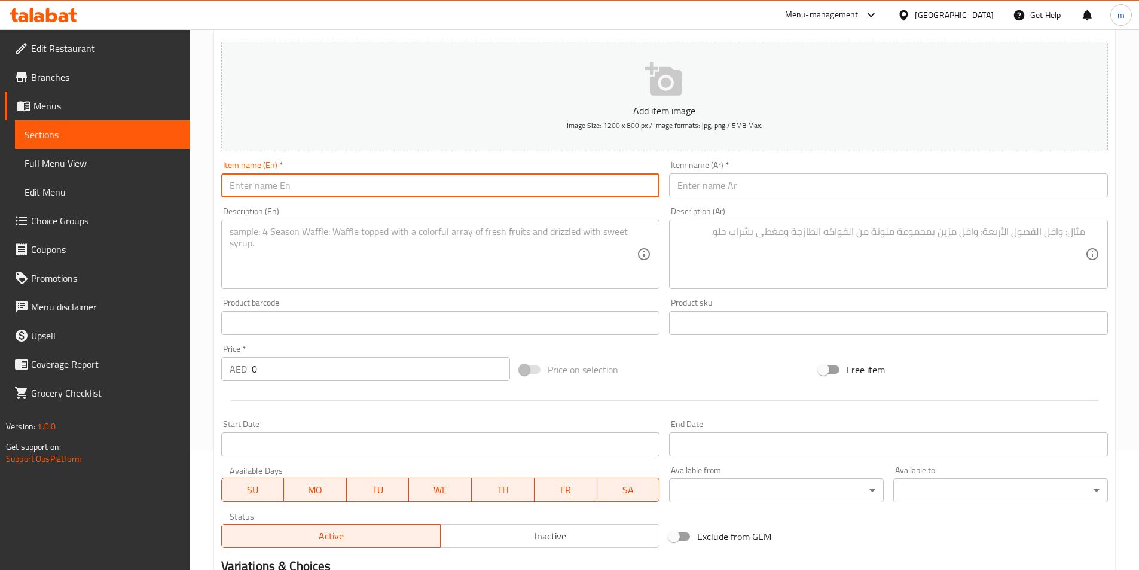
paste input "[US_STATE] Crispy"
type input "[US_STATE] Crispy"
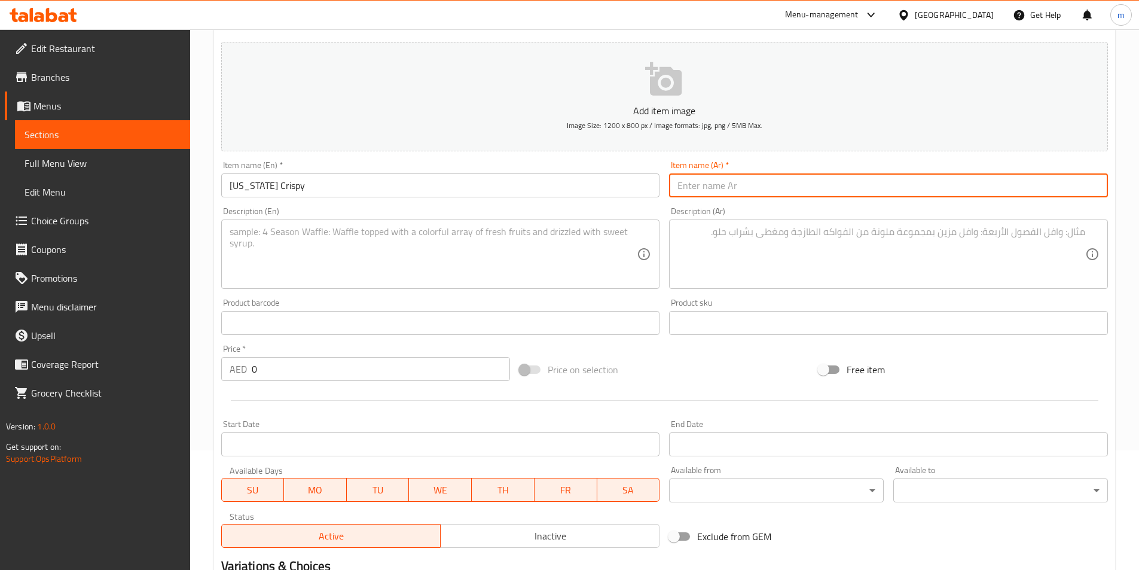
click at [843, 181] on input "text" at bounding box center [888, 185] width 439 height 24
paste input "كاليفورنيا كريسبي"
type input "كاليفورنيا كريسبي"
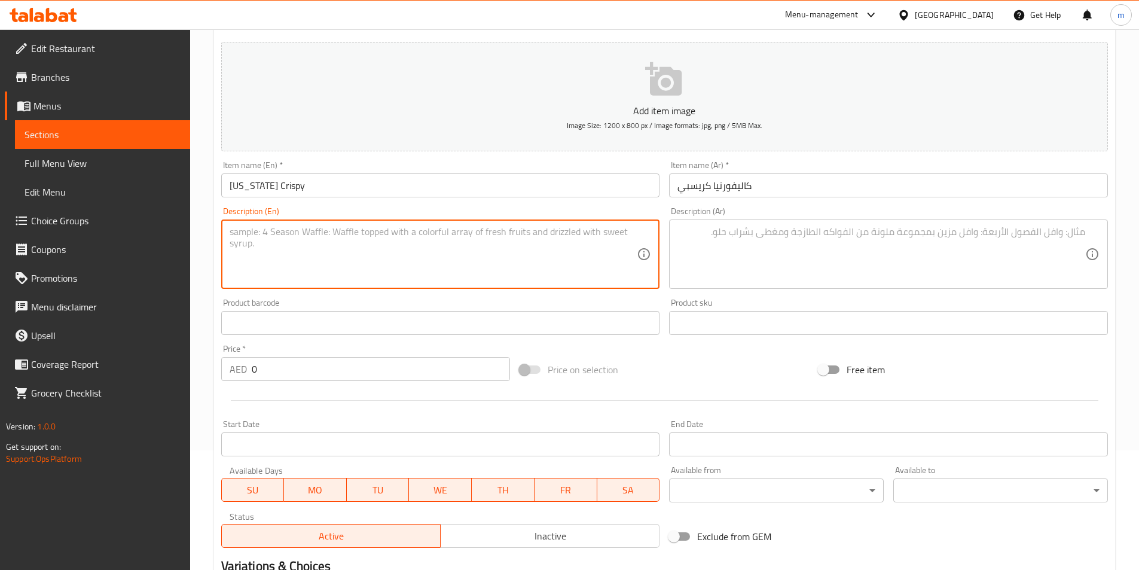
click at [545, 265] on textarea at bounding box center [434, 254] width 408 height 57
paste textarea "Roll with Nori,Seasoned Rice, Cucumber,Avocado, Crabstick and coat with crispy"
type textarea "Roll with Nori,Seasoned Rice, Cucumber,Avocado, Crabstick and coat with crispy"
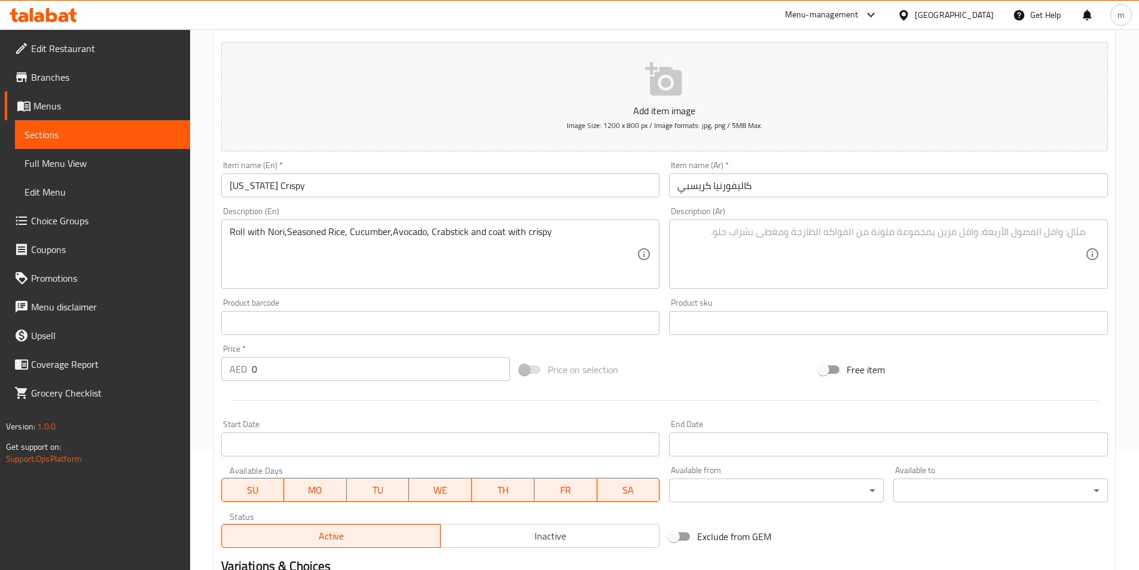
click at [897, 231] on textarea at bounding box center [881, 254] width 408 height 57
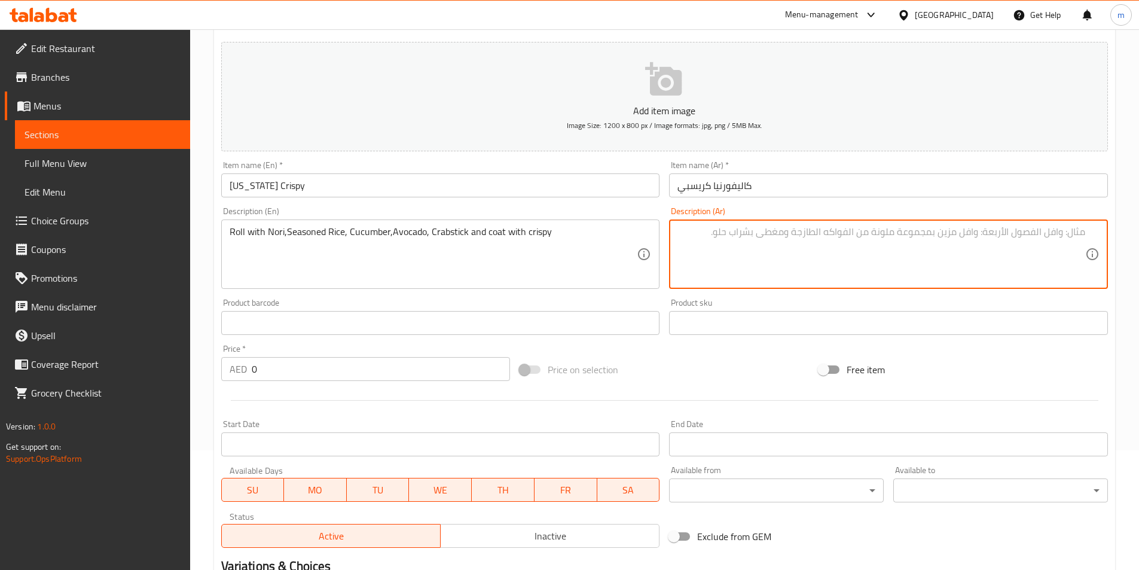
paste textarea "لفها مع [PERSON_NAME]، أرز متبل، خيار، أفوكادو، أعواد السلطعون وغطها بالجبنة ال…"
click at [1072, 231] on textarea "لفها مع [PERSON_NAME]، أرز متبل، خيار، أفوكادو، أعواد السلطعون وغطها بالجبنة ال…" at bounding box center [881, 254] width 408 height 57
click at [931, 235] on textarea "رول مع نوري، أرز متبل، خيار، أفوكادو، أعواد السلطعون وغطها بالجبنة المقرمشة" at bounding box center [881, 254] width 408 height 57
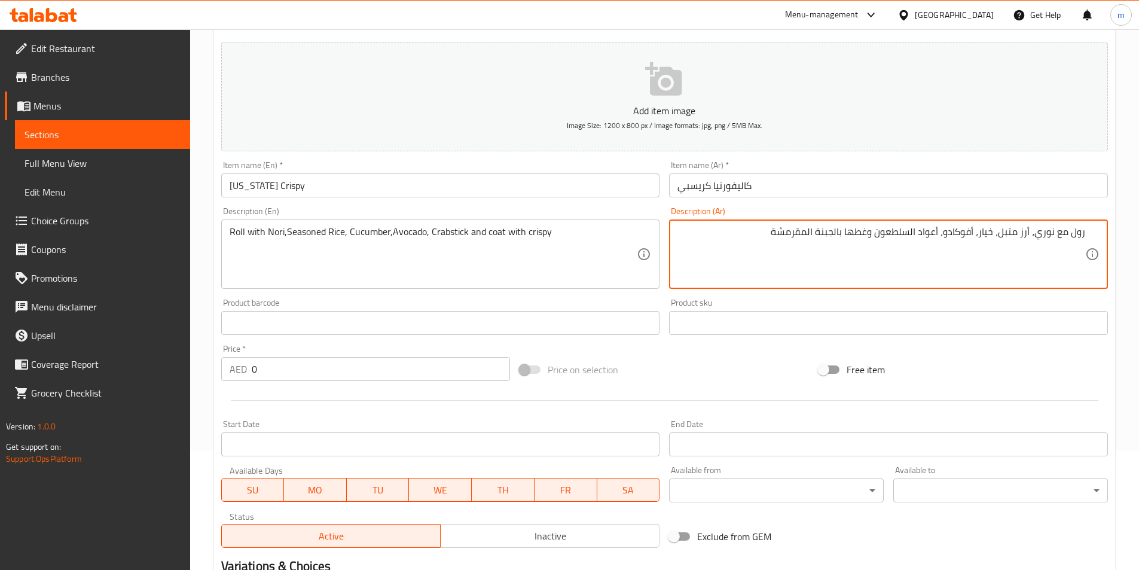
click at [931, 235] on textarea "رول مع نوري، أرز متبل، خيار، أفوكادو، أعواد السلطعون وغطها بالجبنة المقرمشة" at bounding box center [881, 254] width 408 height 57
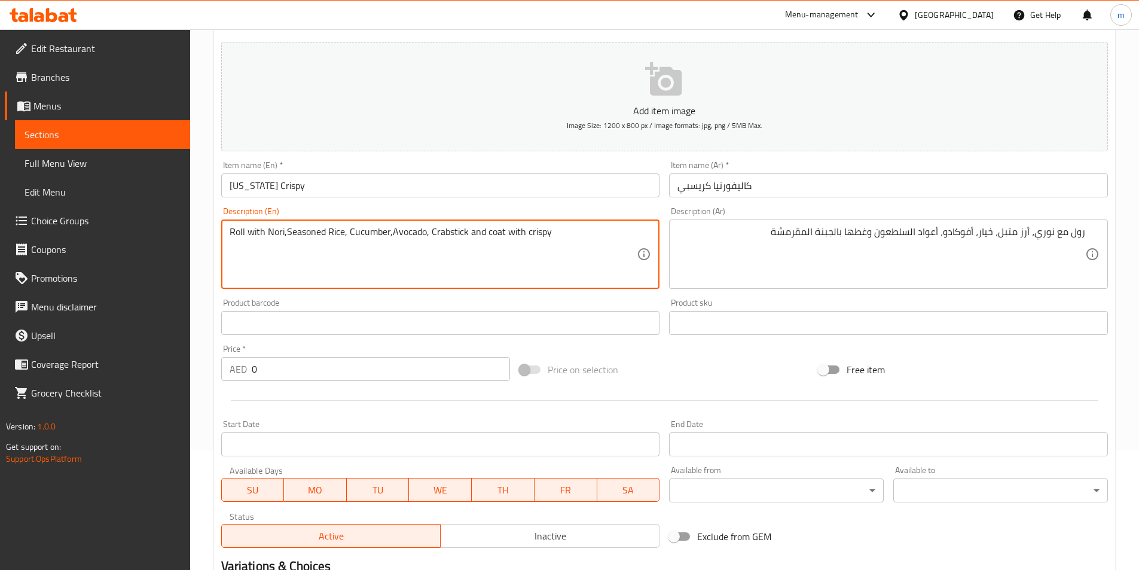
click at [451, 235] on textarea "Roll with Nori,Seasoned Rice, Cucumber,Avocado, Crabstick and coat with crispy" at bounding box center [434, 254] width 408 height 57
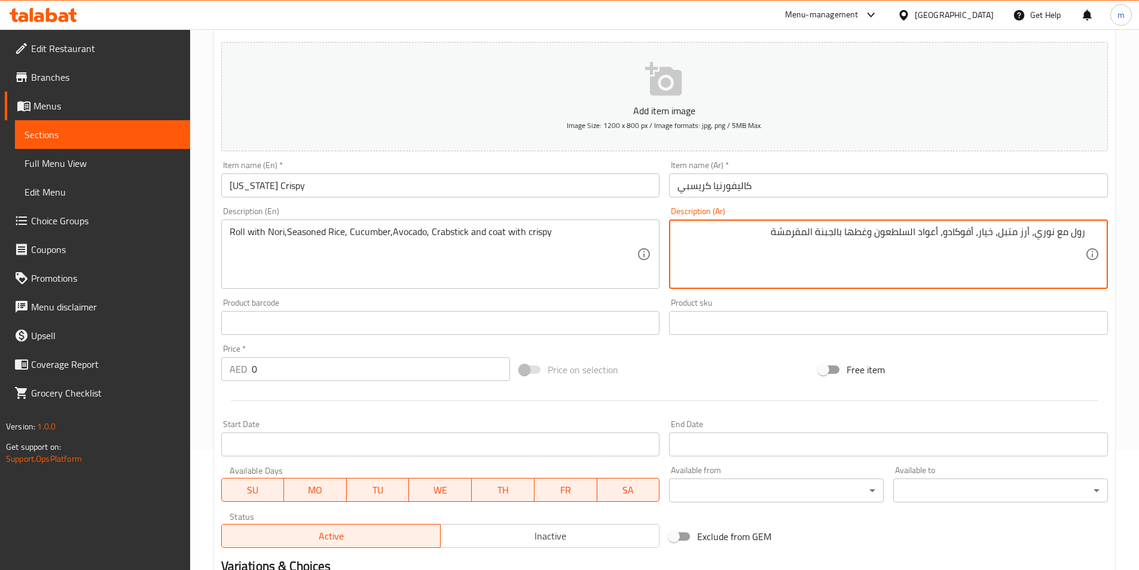
click at [932, 231] on textarea "رول مع نوري، أرز متبل، خيار، أفوكادو، أعواد السلطعون وغطها بالجبنة المقرمشة" at bounding box center [881, 254] width 408 height 57
click at [855, 234] on textarea "رول مع نوري، أرز متبل، خيار، أفوكادو، استيك السلطعون وغطها بالجبنة المقرمشة" at bounding box center [881, 254] width 408 height 57
click at [856, 234] on textarea "رول مع نوري، أرز متبل، خيار، أفوكادو، استيك السلطعون وغطها بالجبنة المقرمشة" at bounding box center [881, 254] width 408 height 57
type textarea "رول مع نوري، أرز متبل، خيار، أفوكادو، استيك السلطعون مغطاة بالجبنة المقرمشة"
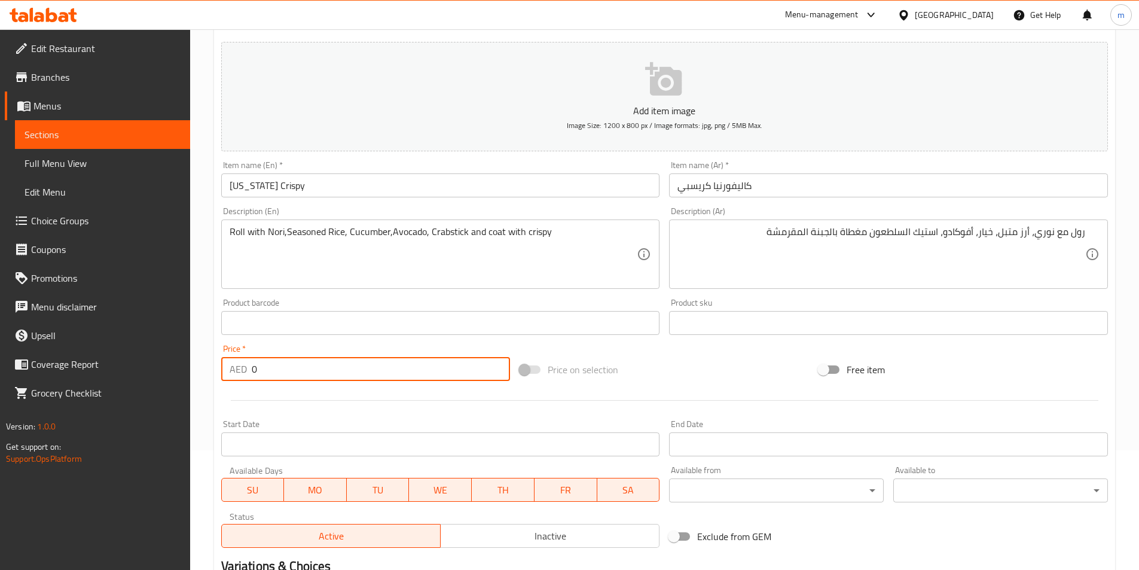
drag, startPoint x: 273, startPoint y: 369, endPoint x: 195, endPoint y: 369, distance: 78.3
click at [195, 369] on div "Home / Restaurants management / Menus / Sections / item / create Ala Carte sect…" at bounding box center [664, 317] width 949 height 815
type input "45"
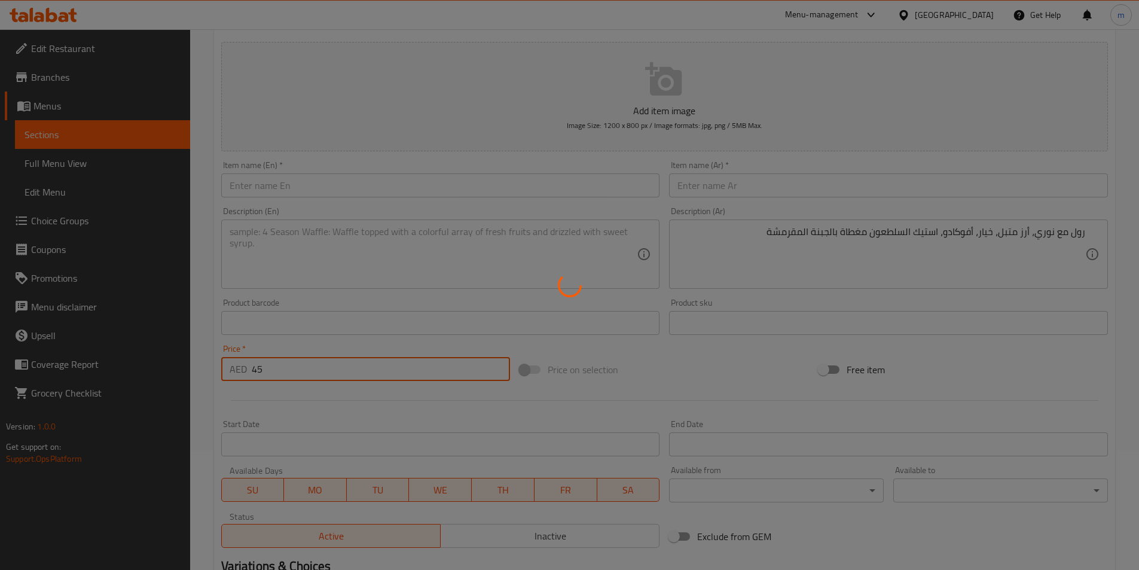
type input "0"
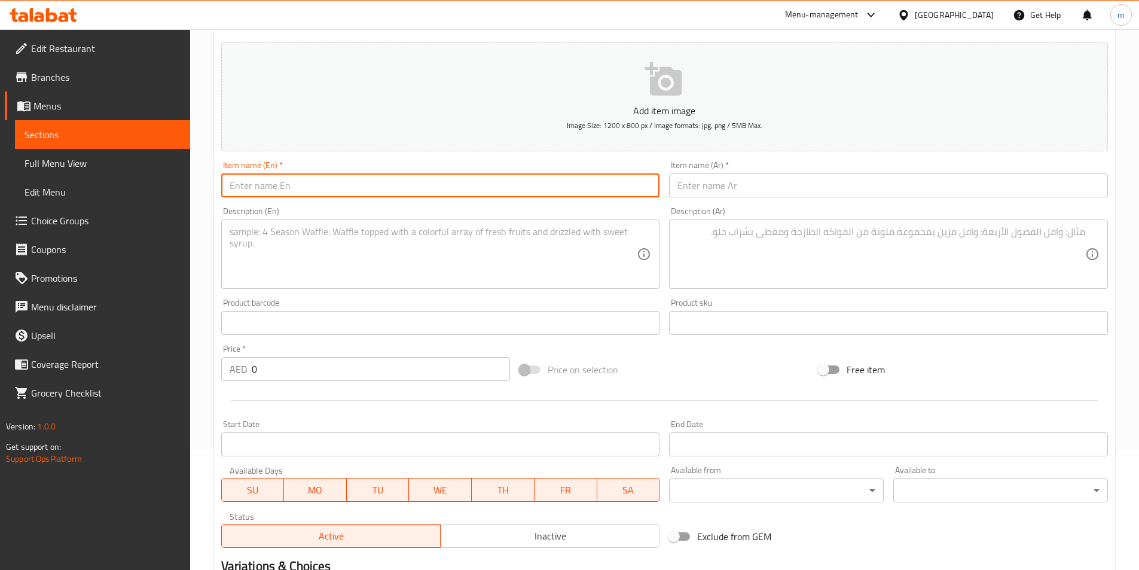
click at [338, 195] on input "text" at bounding box center [440, 185] width 439 height 24
paste input "[US_STATE] Sesame"
type input "[US_STATE] Sesame"
drag, startPoint x: 726, startPoint y: 169, endPoint x: 736, endPoint y: 169, distance: 10.8
click at [730, 169] on div "Item name (Ar)   * Item name (Ar) *" at bounding box center [888, 179] width 439 height 36
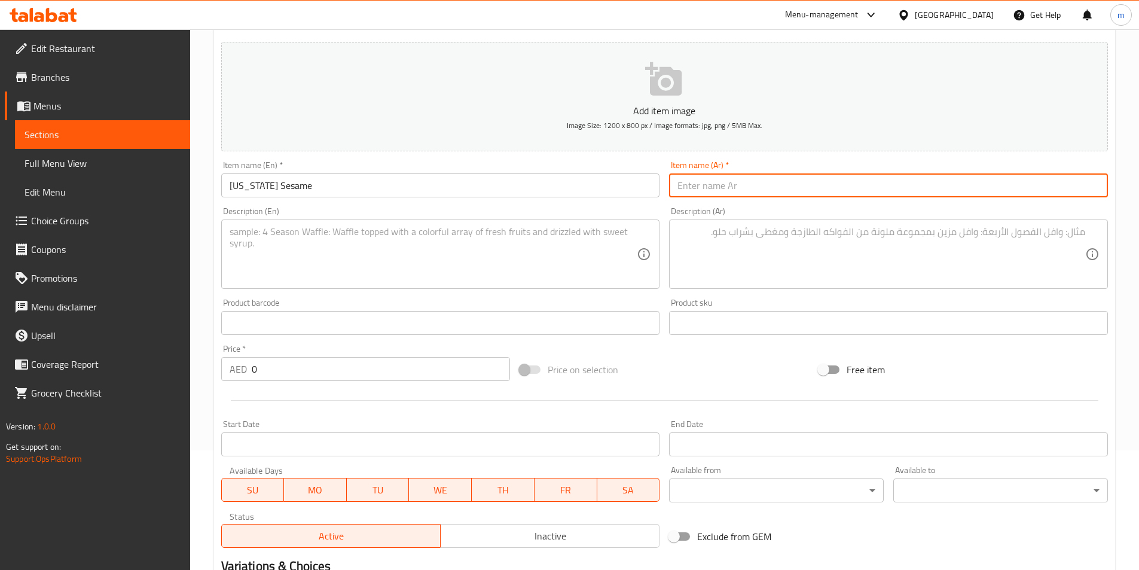
click at [738, 189] on input "text" at bounding box center [888, 185] width 439 height 24
paste input "سمسم [GEOGRAPHIC_DATA]"
type input "سمسم [GEOGRAPHIC_DATA]"
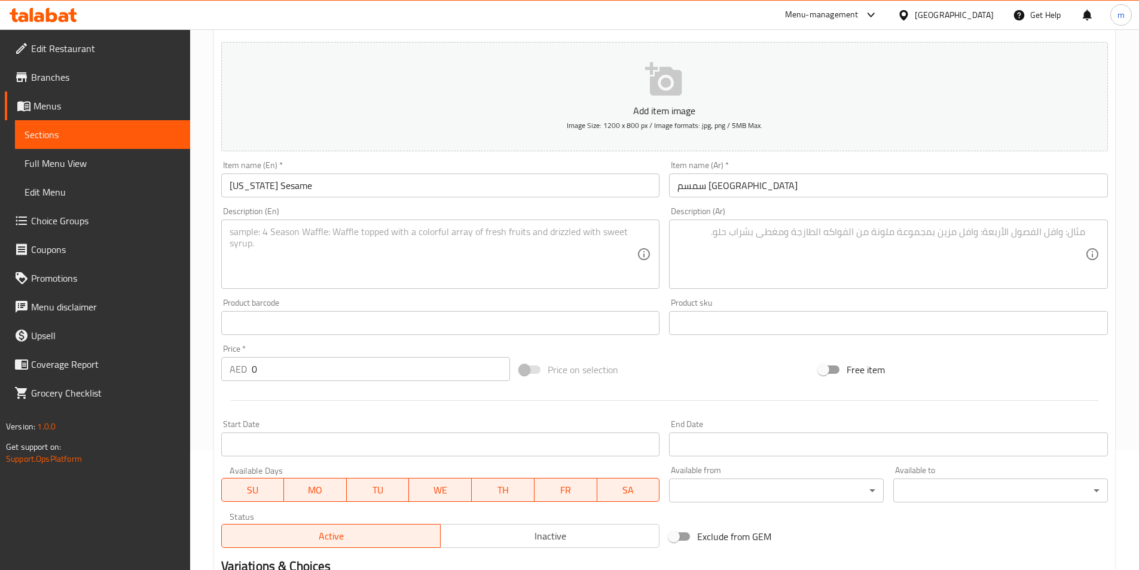
click at [587, 283] on div "Description (En)" at bounding box center [440, 253] width 439 height 69
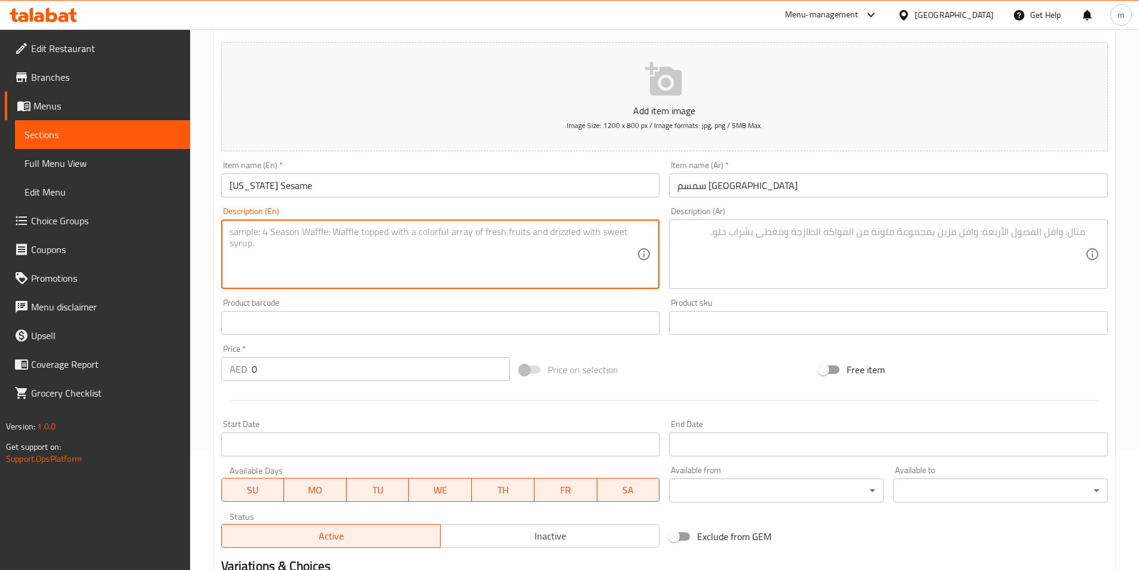
paste textarea "Roll with Nori,Seasoned Rice, Cucumber,Avocado, Crabstick and coat with mixed s…"
type textarea "Roll with Nori,Seasoned Rice, Cucumber,Avocado, Crabstick and coat with mixed s…"
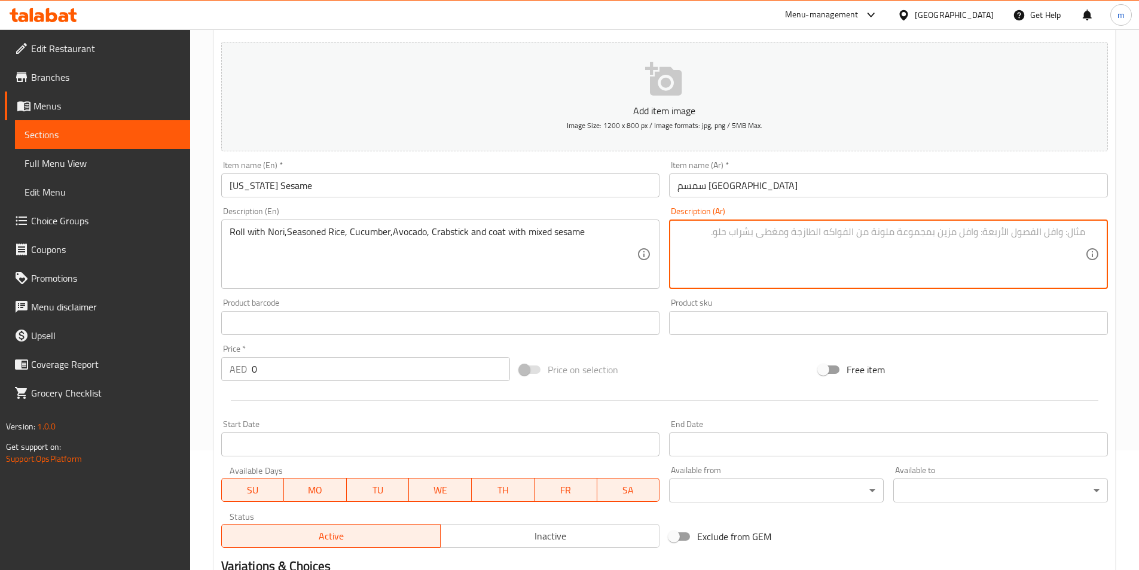
click at [1011, 253] on textarea at bounding box center [881, 254] width 408 height 57
paste textarea "لفافة مع [PERSON_NAME]، أرز متبل، خيار، أفوكادو، أعواد السلطعون ومغطاة بالسمسم …"
click at [1078, 231] on textarea "لفافة مع [PERSON_NAME]، أرز متبل، خيار، أفوكادو، أعواد السلطعون ومغطاة بالسمسم …" at bounding box center [881, 254] width 408 height 57
drag, startPoint x: 1081, startPoint y: 230, endPoint x: 1041, endPoint y: 238, distance: 40.9
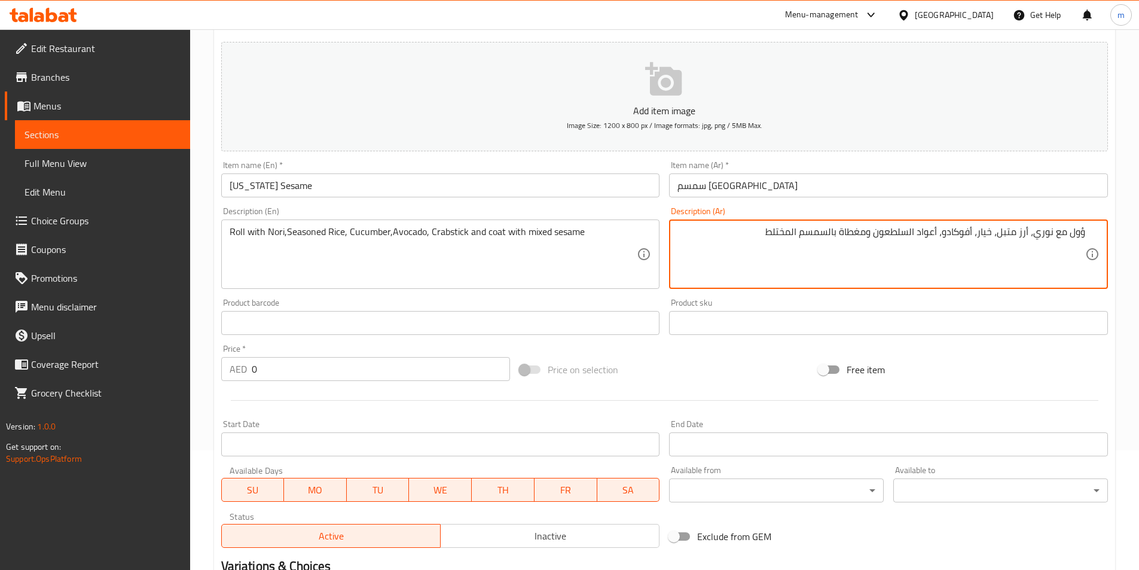
click at [1066, 233] on textarea "ؤول مع نوري، أرز متبل، خيار، أفوكادو، أعواد السلطعون ومغطاة بالسمسم المختلط" at bounding box center [881, 254] width 408 height 57
click at [1080, 233] on textarea "ؤول مع نوري، أرز متبل، خيار، أفوكادو، أعواد السلطعون ومغطاة بالسمسم المختلط" at bounding box center [881, 254] width 408 height 57
click at [935, 235] on textarea "رول مع [PERSON_NAME]، أرز متبل، خيار، أفوكادو، أعواد السلطعون ومغطاة بالسمسم ال…" at bounding box center [881, 254] width 408 height 57
type textarea "رول مع [PERSON_NAME]، أرز متبل، خيار، أفوكادو، اسيتك السلطعون ومغطاة بالسمسم ال…"
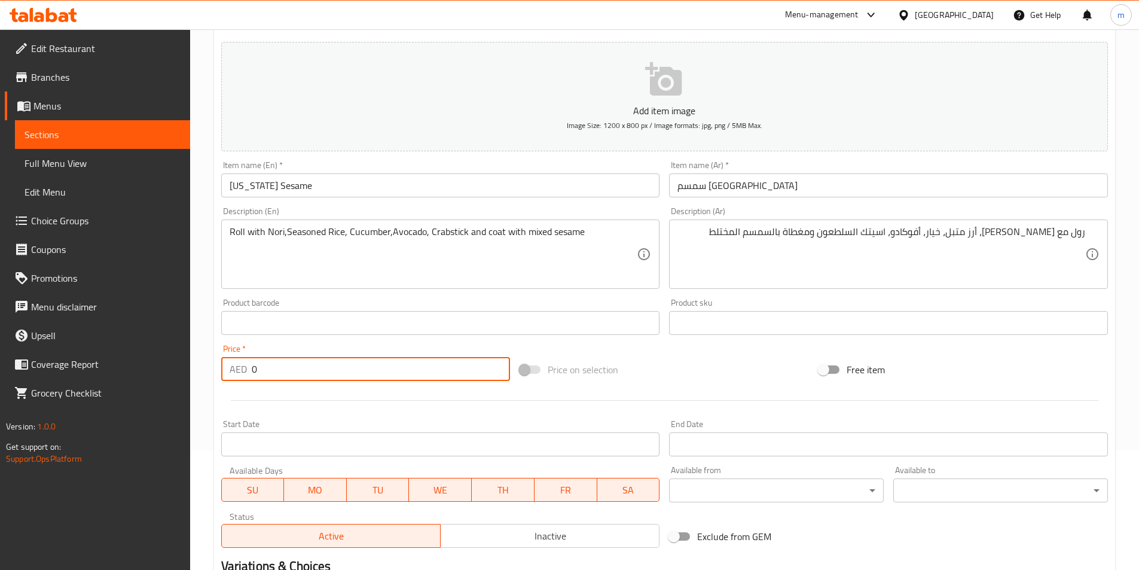
drag, startPoint x: 332, startPoint y: 367, endPoint x: 258, endPoint y: 376, distance: 74.1
click at [258, 376] on input "0" at bounding box center [381, 369] width 259 height 24
drag, startPoint x: 259, startPoint y: 368, endPoint x: 242, endPoint y: 369, distance: 17.4
click at [242, 369] on div "AED 0 Price *" at bounding box center [365, 369] width 289 height 24
type input "55"
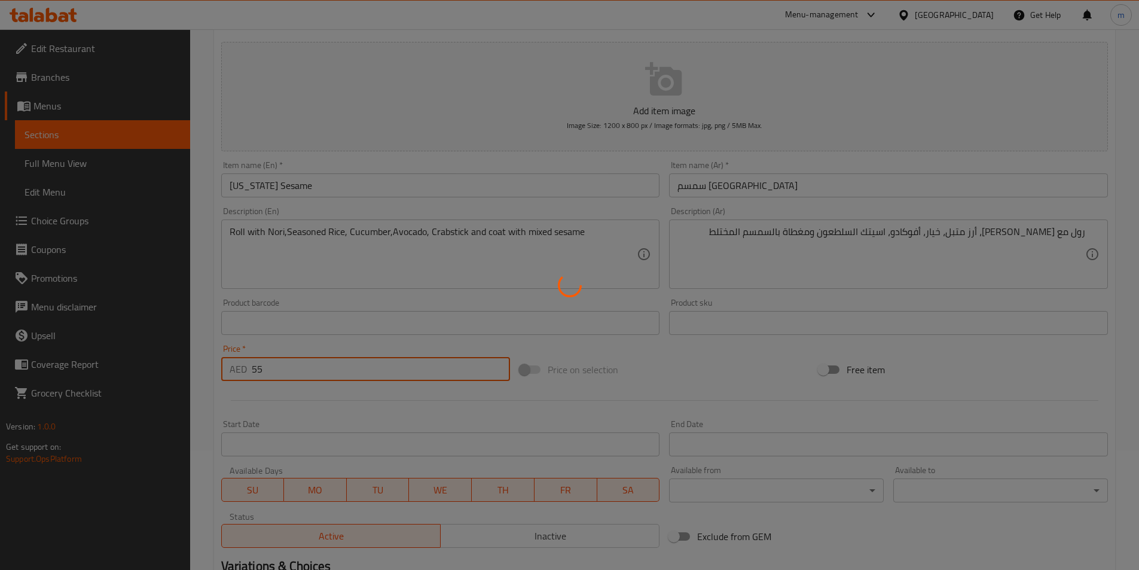
type input "0"
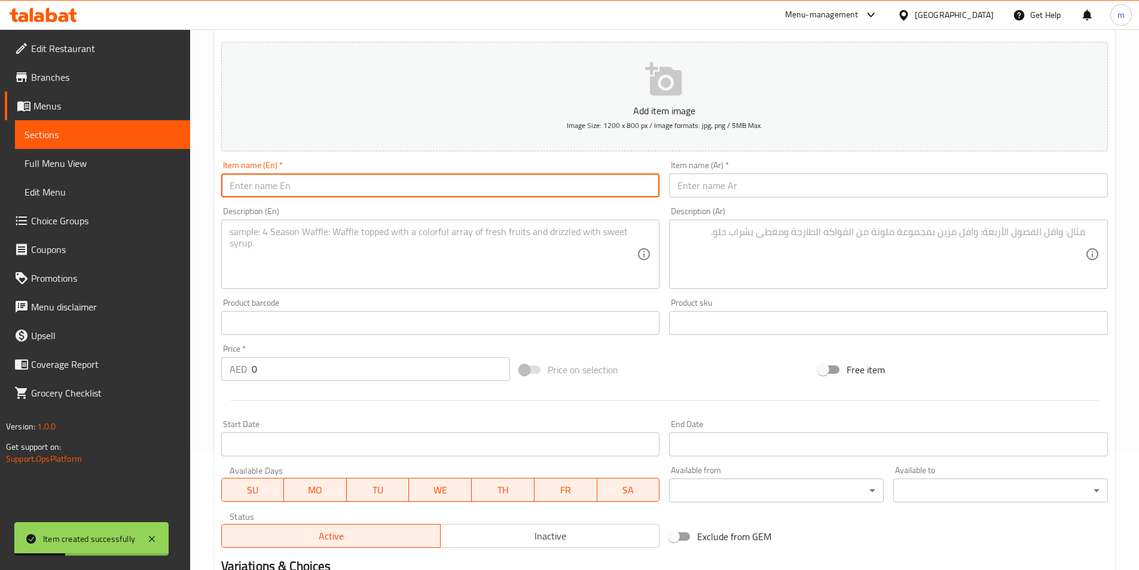
click at [277, 186] on input "text" at bounding box center [440, 185] width 439 height 24
paste input "[US_STATE] Special"
type input "[US_STATE] Special"
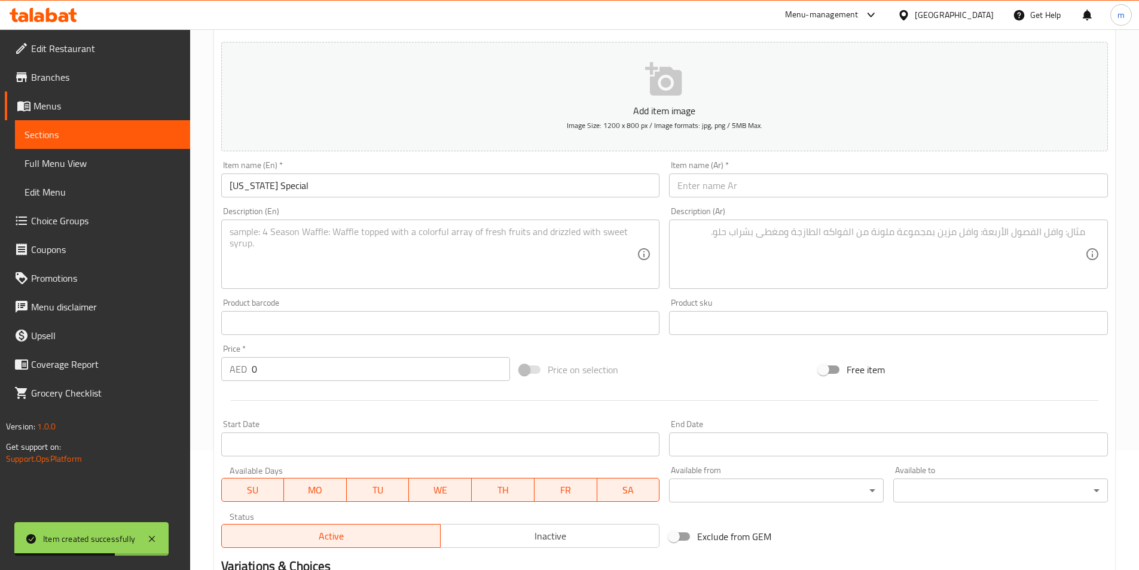
click at [438, 264] on textarea at bounding box center [434, 254] width 408 height 57
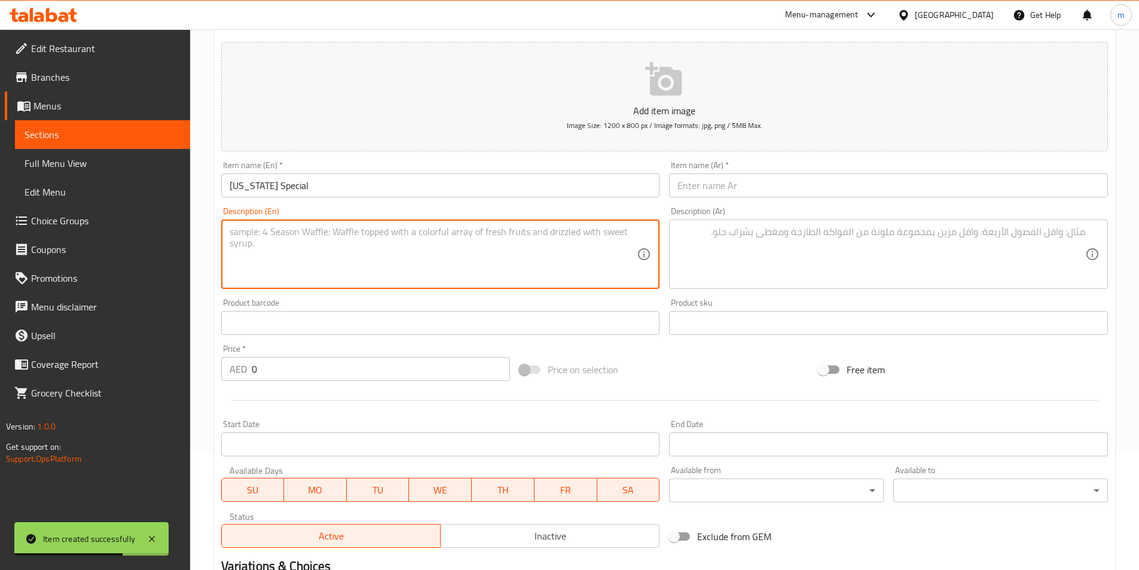
paste textarea "Roll with Nori,Seasoned Rice, Cucumber,Avocado, Crabstick and coat with Fish Roe"
type textarea "Roll with Nori,Seasoned Rice, Cucumber,Avocado, Crabstick and coat with Fish Roe"
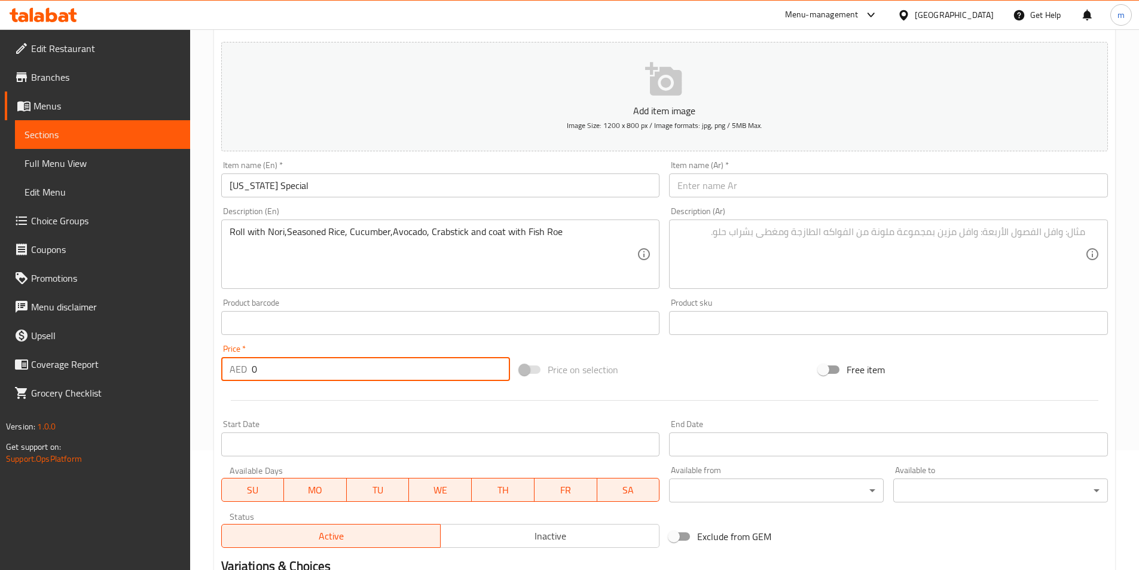
click at [280, 378] on input "0" at bounding box center [381, 369] width 259 height 24
drag, startPoint x: 282, startPoint y: 377, endPoint x: 243, endPoint y: 377, distance: 38.8
click at [243, 377] on div "AED 0 Price *" at bounding box center [365, 369] width 289 height 24
paste input "54"
type input "54"
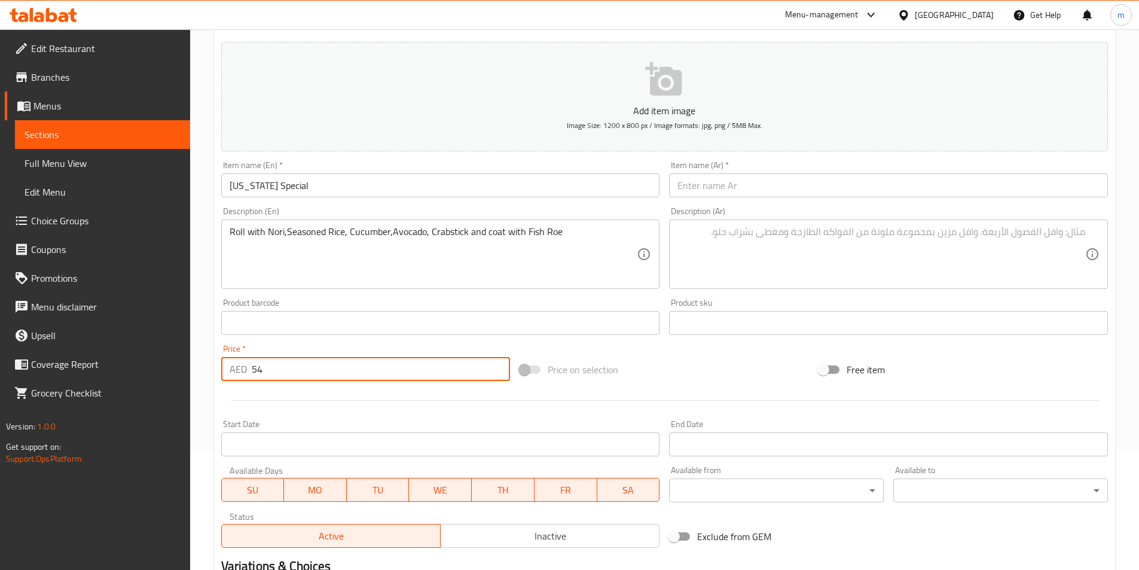
click at [267, 186] on input "[US_STATE] Special" at bounding box center [440, 185] width 439 height 24
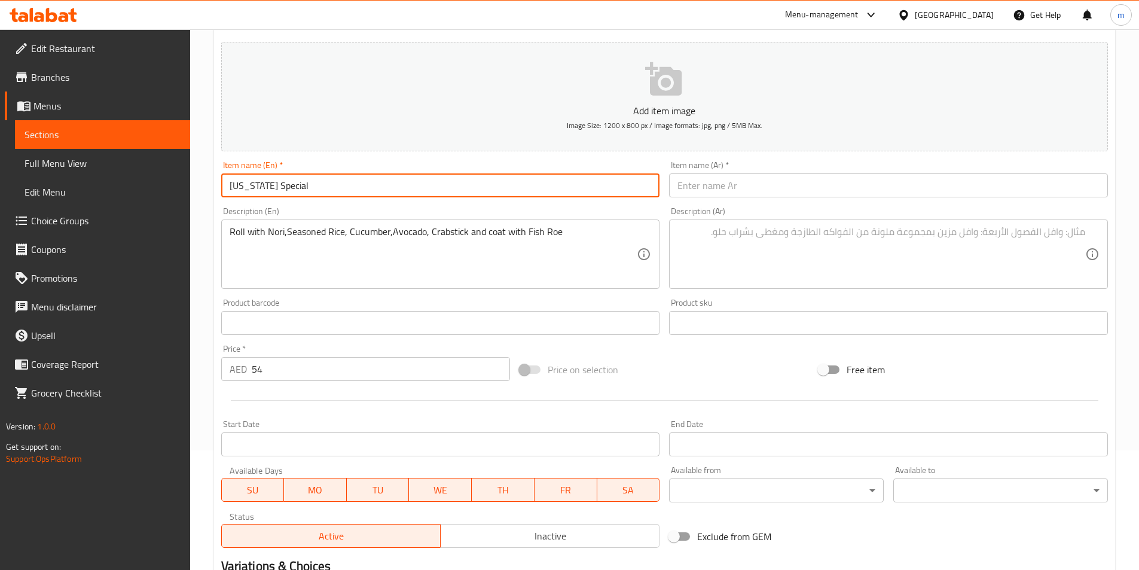
click at [267, 186] on input "[US_STATE] Special" at bounding box center [440, 185] width 439 height 24
click at [267, 189] on input "[US_STATE] Special" at bounding box center [440, 185] width 439 height 24
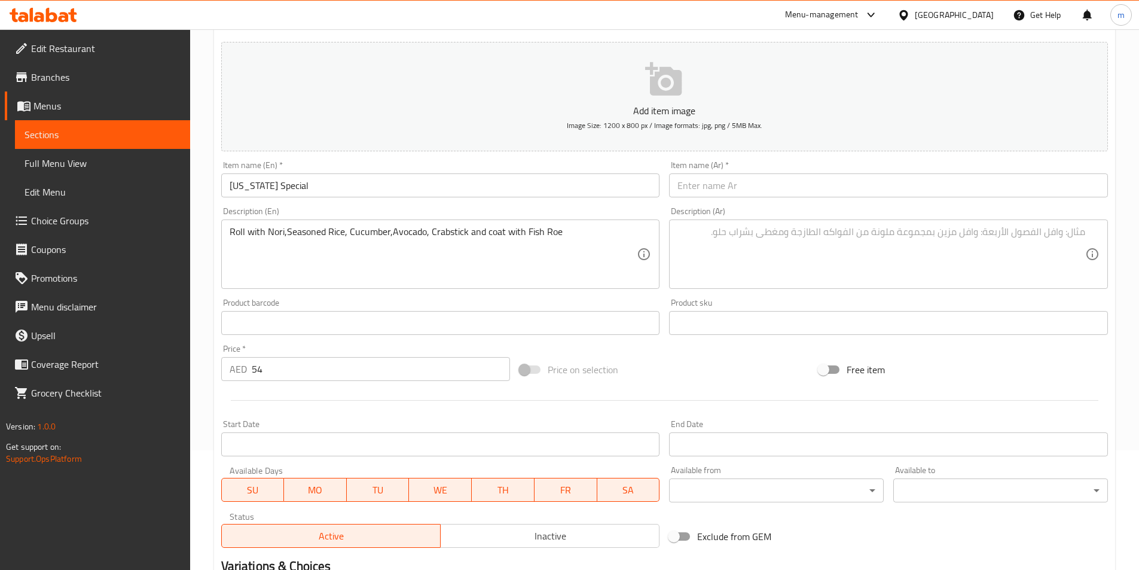
click at [760, 188] on input "text" at bounding box center [888, 185] width 439 height 24
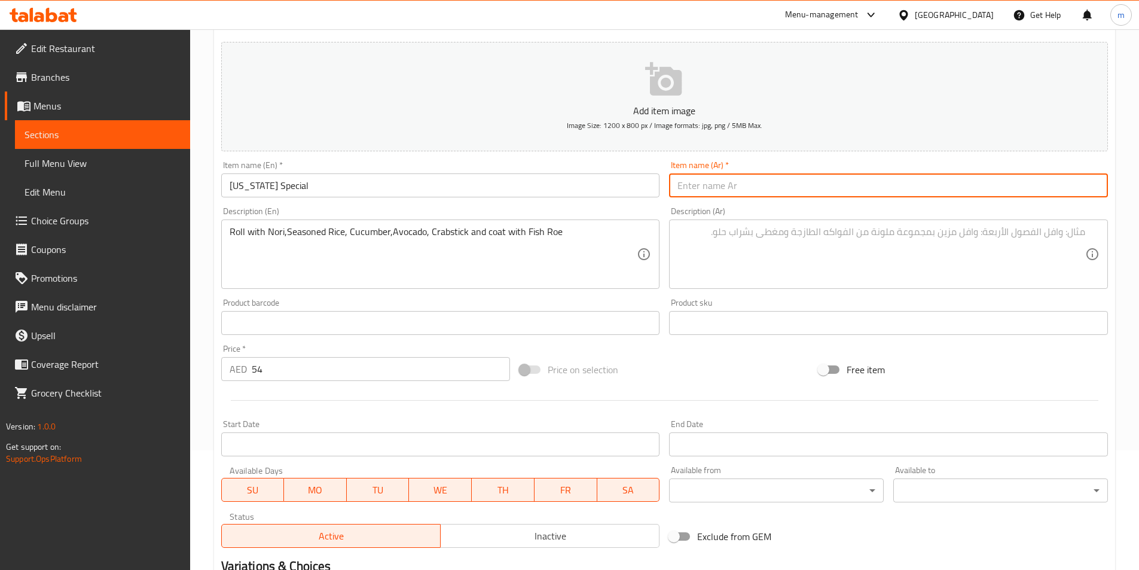
paste input "كاليفورنيا الخاصة"
click at [695, 194] on input "كاليفورنيا الخاصة" at bounding box center [888, 185] width 439 height 24
type input "كاليفورنيا سبيشيال"
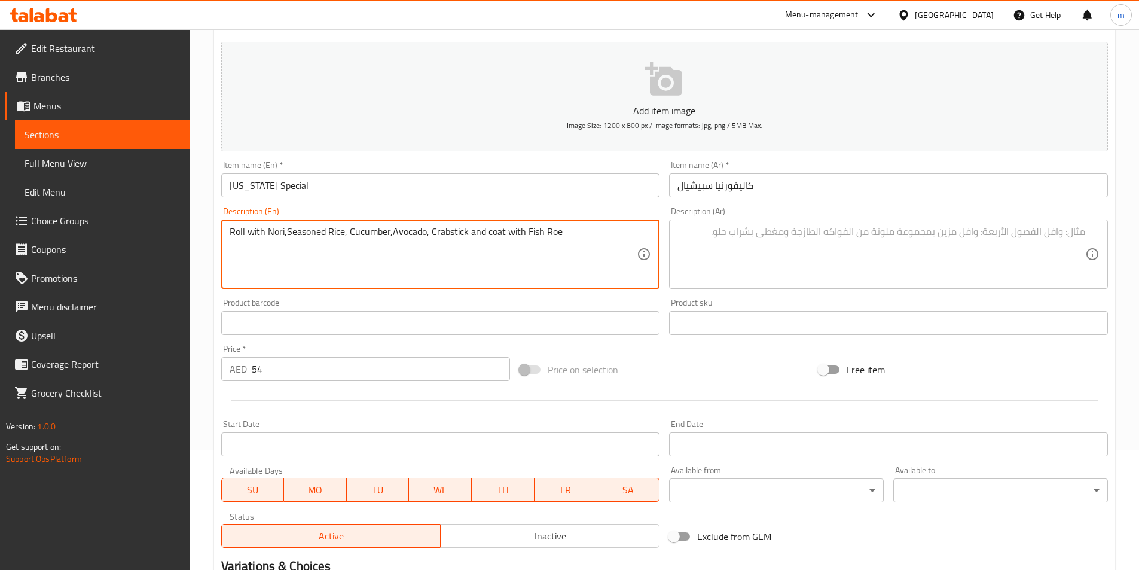
click at [510, 226] on textarea "Roll with Nori,Seasoned Rice, Cucumber,Avocado, Crabstick and coat with Fish Roe" at bounding box center [434, 254] width 408 height 57
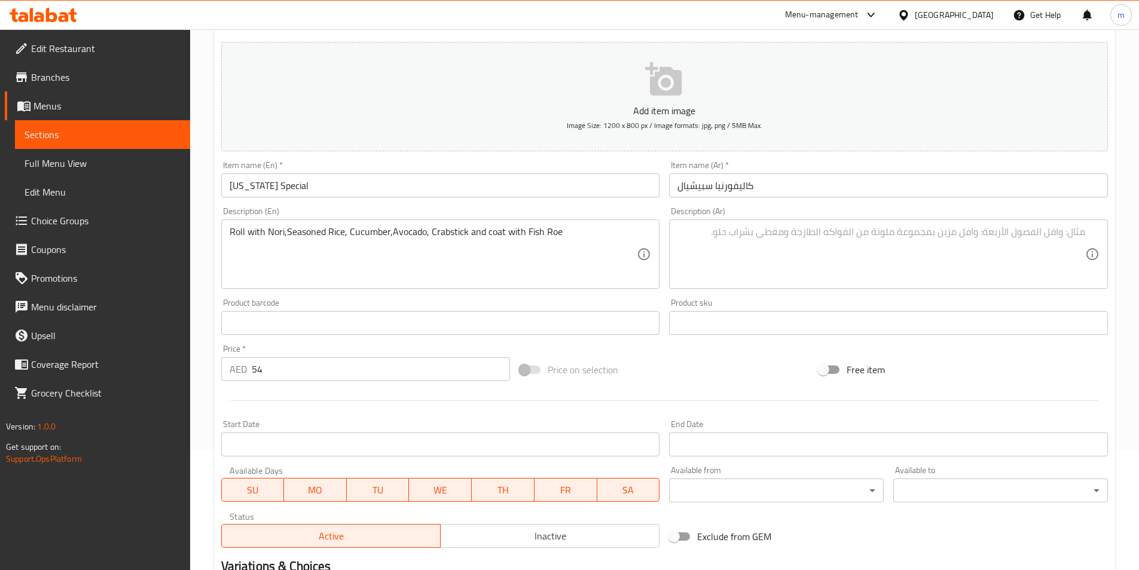
click at [762, 246] on textarea at bounding box center [881, 254] width 408 height 57
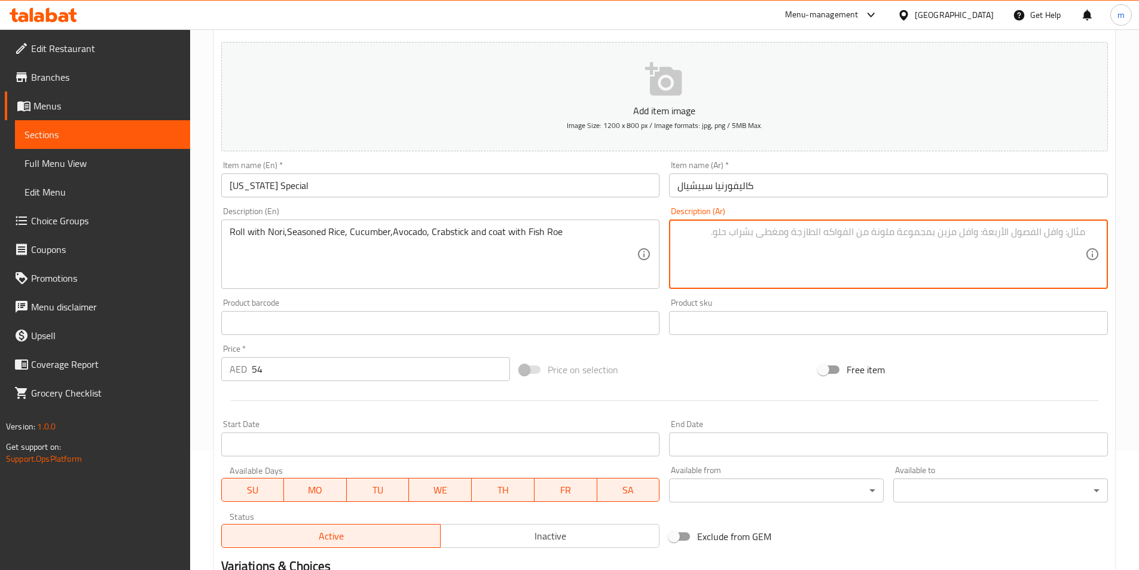
paste textarea "لفها مع [PERSON_NAME]، أرز متبل، خيار، أفوكادو، أعواد السلطعون وغطها ببيض السمك"
click at [1078, 226] on textarea "لفها مع [PERSON_NAME]، أرز متبل، خيار، أفوكادو، أعواد السلطعون وغطها ببيض السمك" at bounding box center [881, 254] width 408 height 57
click at [932, 231] on textarea "رول مع [PERSON_NAME]، أرز متبل، خيار، أفوكادو، أعواد السلطعون وغطها ببيض السمك" at bounding box center [881, 254] width 408 height 57
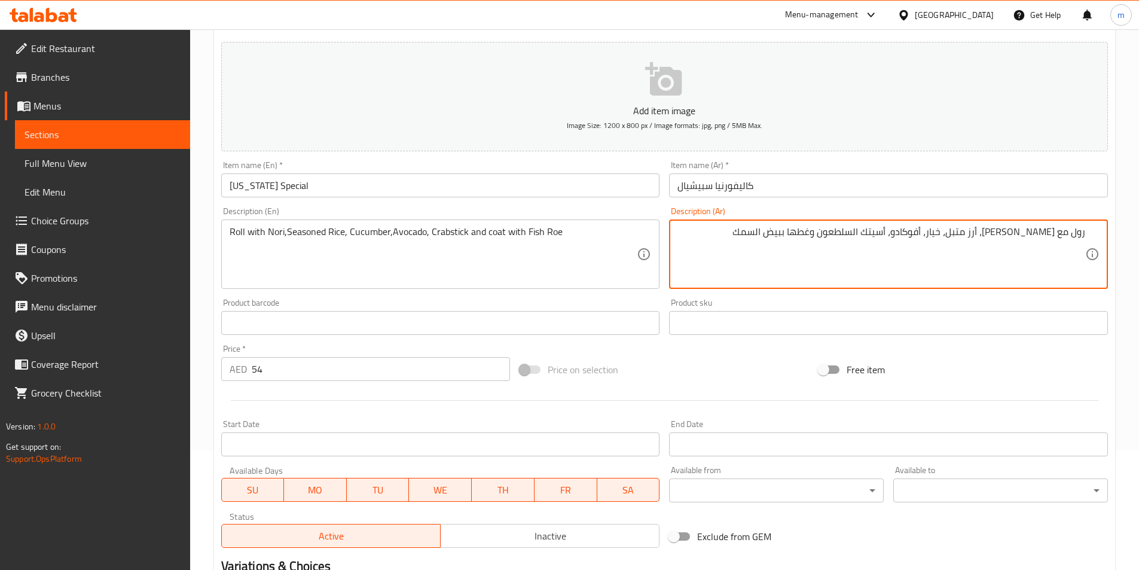
click at [858, 235] on textarea "رول مع [PERSON_NAME]، أرز متبل، خيار، أفوكادو، أسيتك السلطعون وغطها ببيض السمك" at bounding box center [881, 254] width 408 height 57
click at [859, 234] on textarea "رول مع [PERSON_NAME]، أرز متبل، خيار، أفوكادو، أسيتك السلطعون وغطها ببيض السمك" at bounding box center [881, 254] width 408 height 57
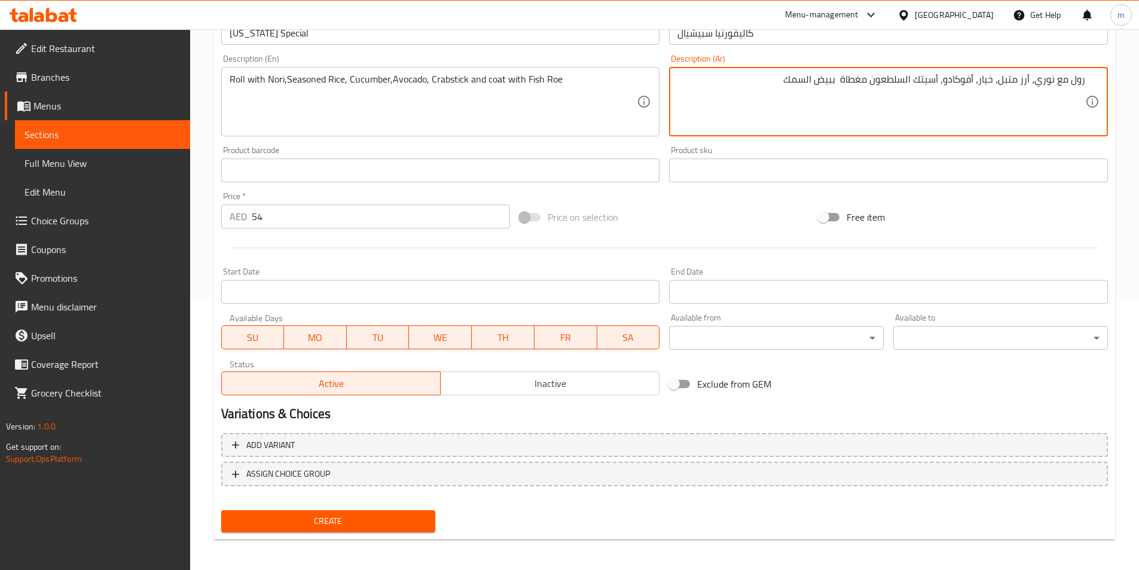
scroll to position [275, 0]
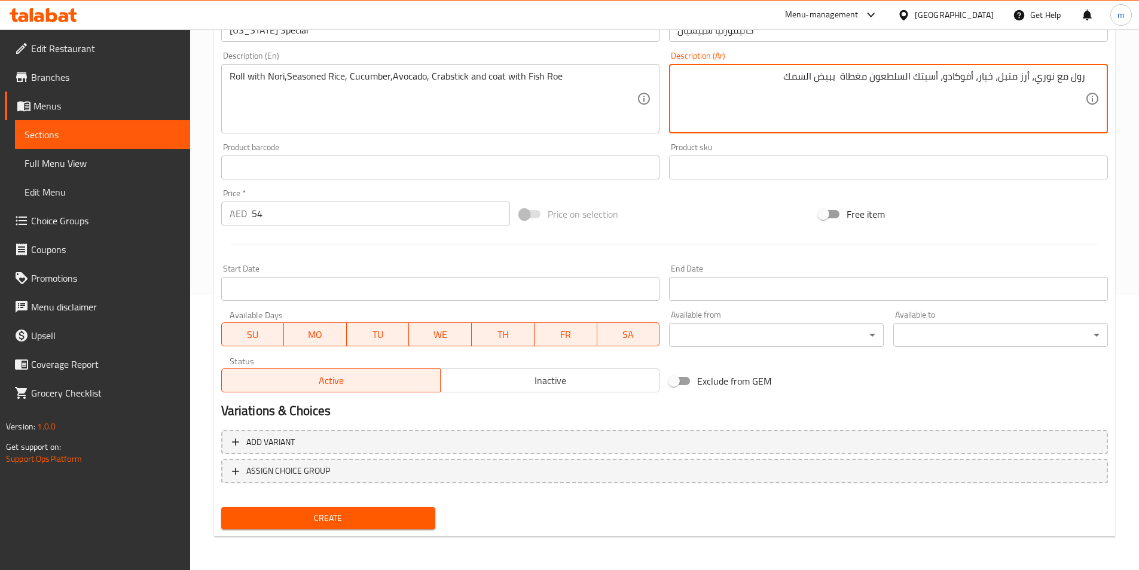
type textarea "رول مع نوري، أرز متبل، خيار، أفوكادو، أسيتك السلطعون مغطاة ببيض السمك"
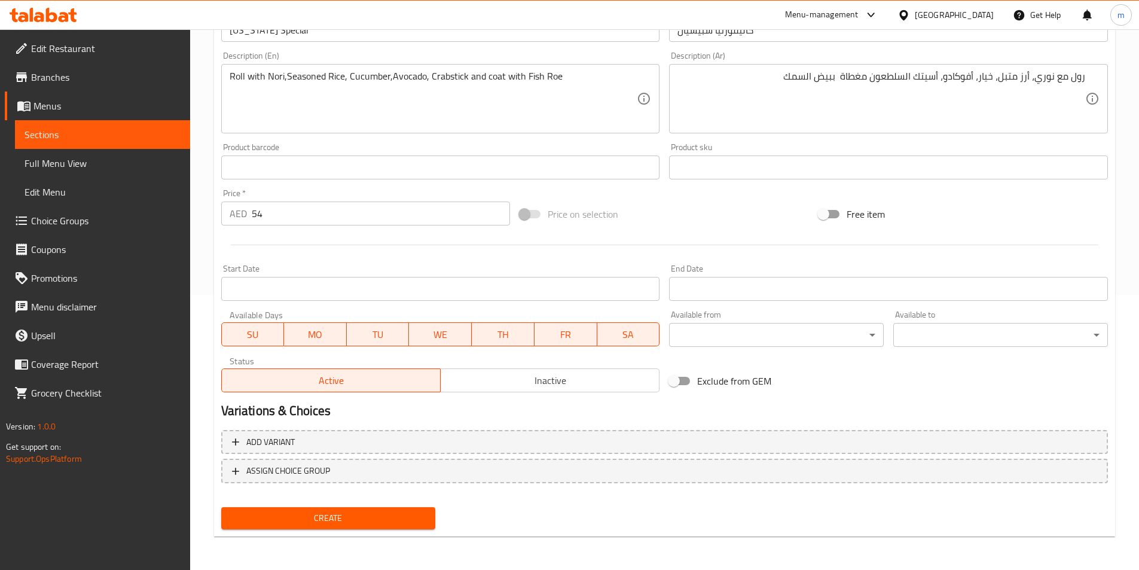
click at [675, 216] on div "Price on selection" at bounding box center [664, 214] width 299 height 32
click at [405, 515] on span "Create" at bounding box center [328, 517] width 195 height 15
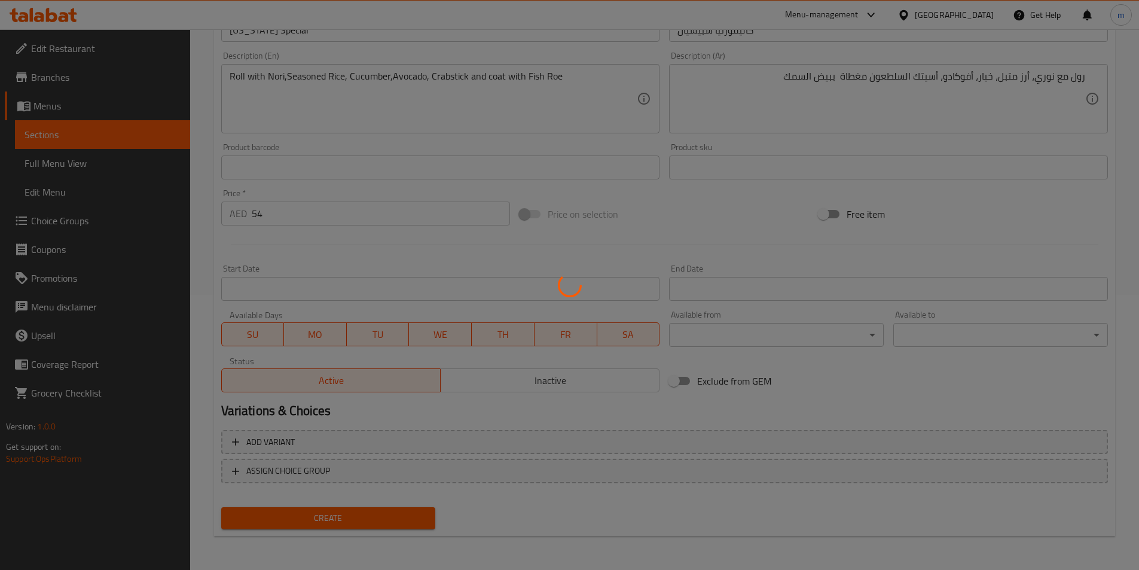
type input "0"
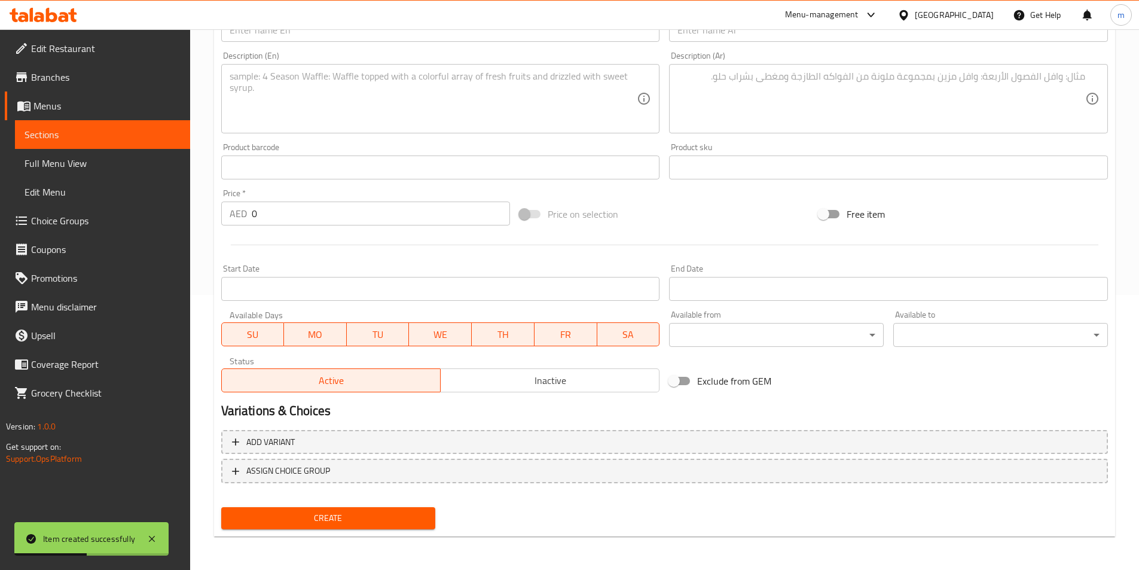
click at [472, 42] on input "text" at bounding box center [440, 30] width 439 height 24
paste input "Philadelphia Salmon Roll"
type input "Philadelphia Salmon Roll"
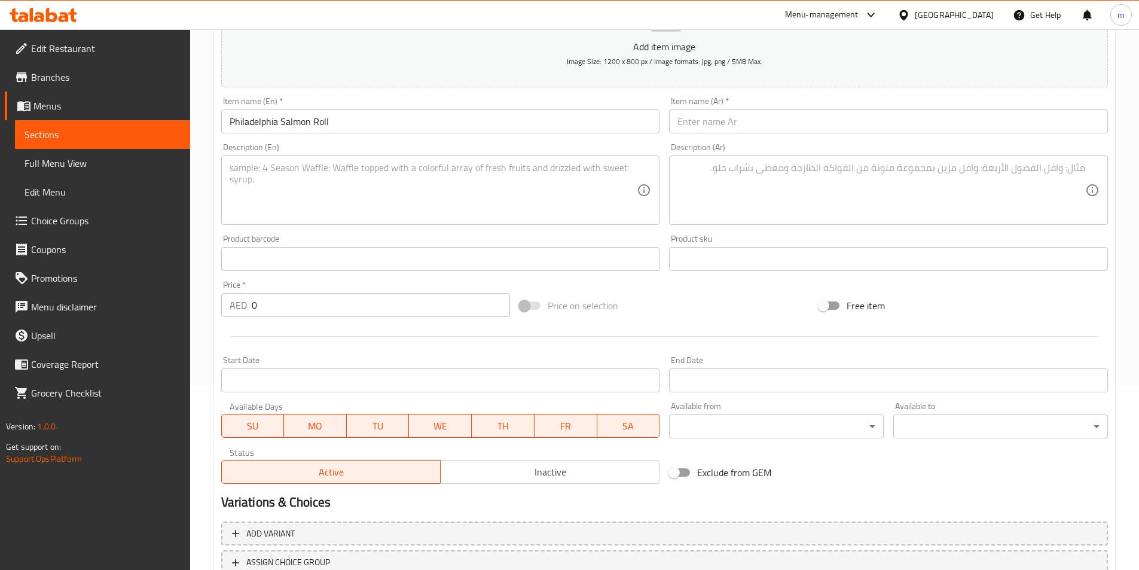
scroll to position [155, 0]
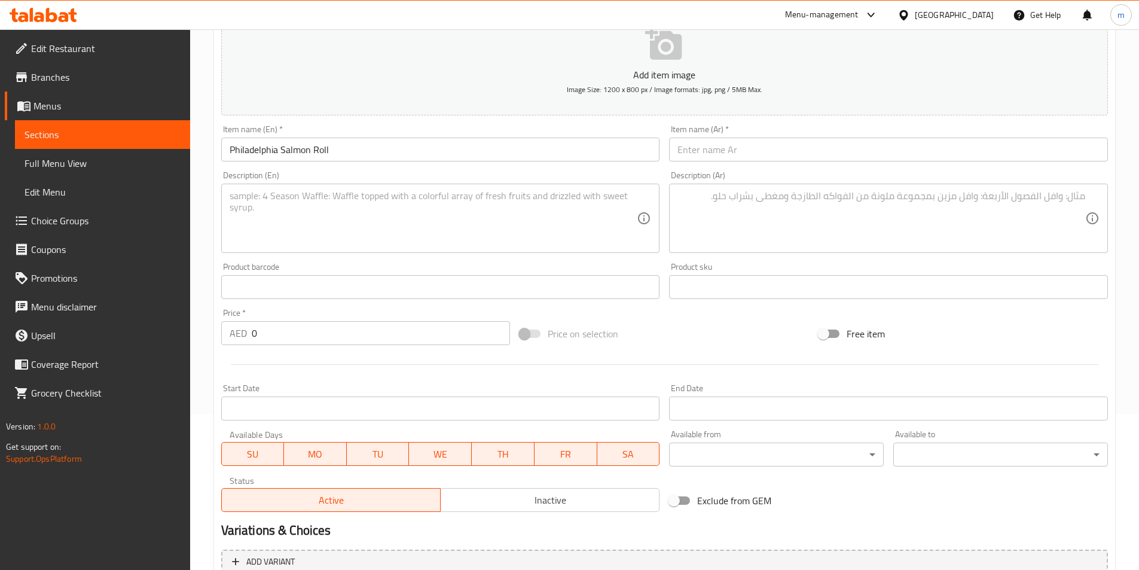
click at [885, 172] on div "Description (Ar) Description (Ar)" at bounding box center [888, 212] width 439 height 82
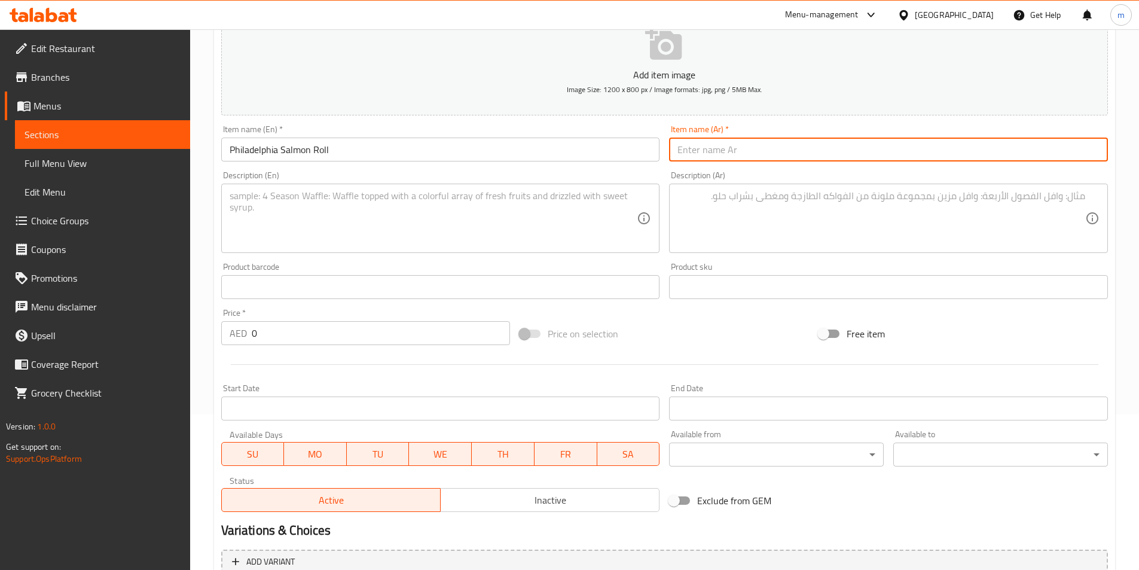
click at [886, 157] on input "text" at bounding box center [888, 149] width 439 height 24
paste input "لفائف السلمون فيلادلفيا"
click at [761, 147] on input "لفائف السلمون فيلادلفيا" at bounding box center [888, 149] width 439 height 24
drag, startPoint x: 761, startPoint y: 147, endPoint x: 762, endPoint y: 157, distance: 9.6
click at [761, 149] on input "لفائف السلمون فيلادلفيا" at bounding box center [888, 149] width 439 height 24
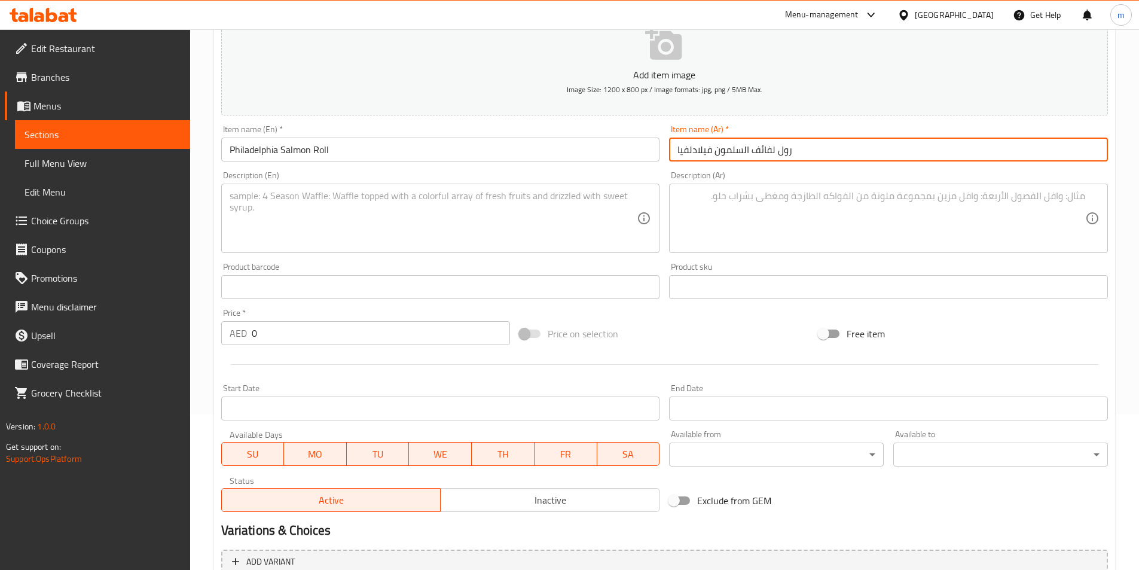
click at [760, 150] on input "رول لفائف السلمون فيلادلفيا" at bounding box center [888, 149] width 439 height 24
click at [749, 151] on input "رول لفائف السلمون فيلادلفيا" at bounding box center [888, 149] width 439 height 24
click at [769, 150] on input "رول لفائف السلمون فيلادلفيا" at bounding box center [888, 149] width 439 height 24
click at [769, 151] on input "رول لفائف السلمون فيلادلفيا" at bounding box center [888, 149] width 439 height 24
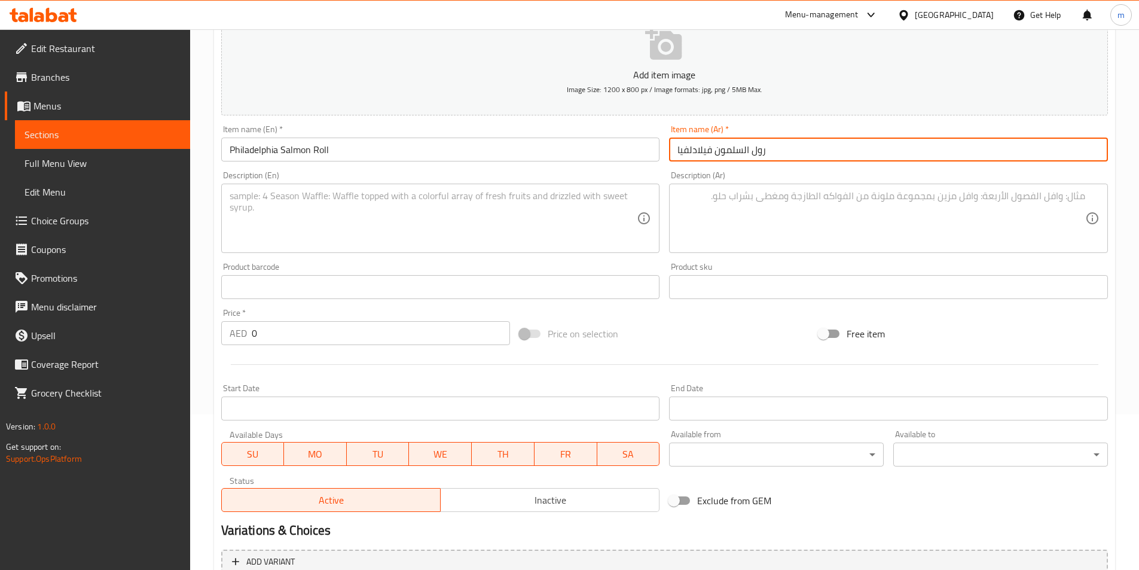
type input "رول السلمون فيلادلفيا"
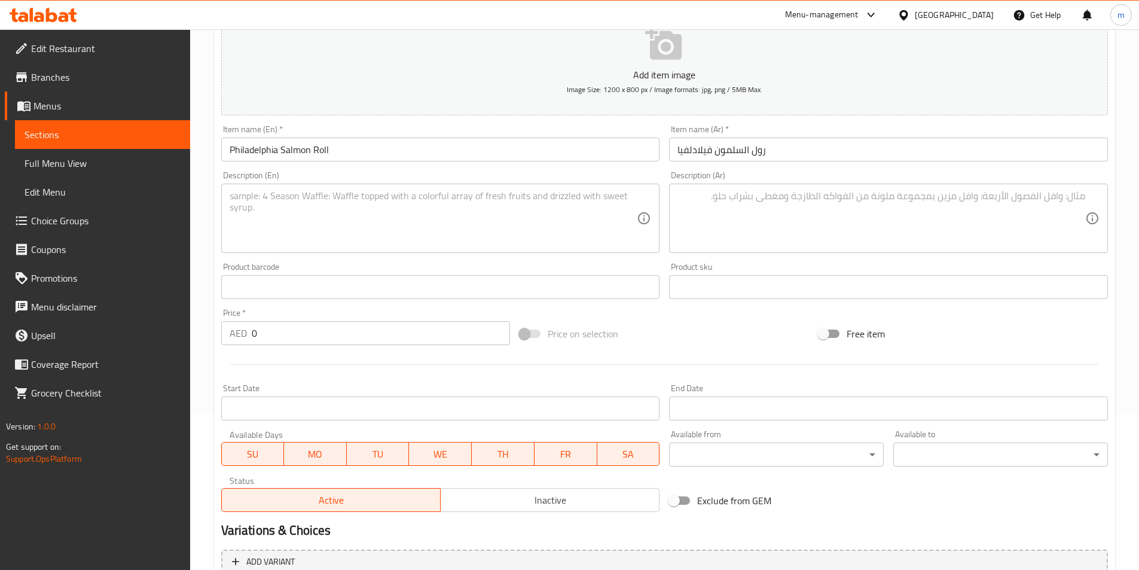
click at [476, 219] on textarea at bounding box center [434, 218] width 408 height 57
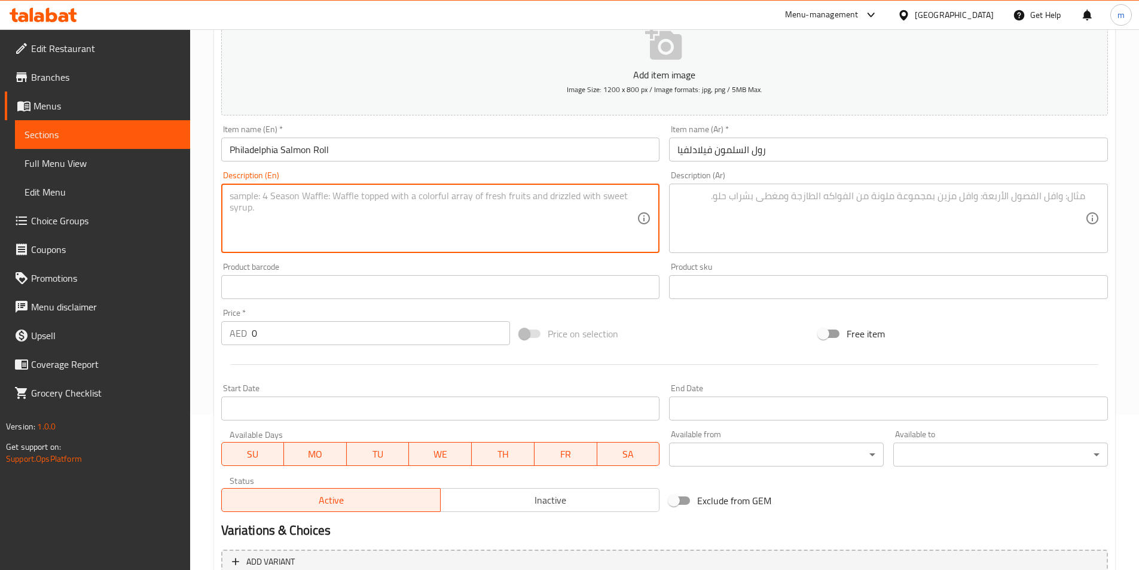
paste textarea "Rolled with Nori, Seasoned Rice, Sushi Grade Salmon, Cream Cheese, Asparagus an…"
type textarea "Rolled with Nori, Seasoned Rice, Sushi Grade Salmon, Cream Cheese, Asparagus an…"
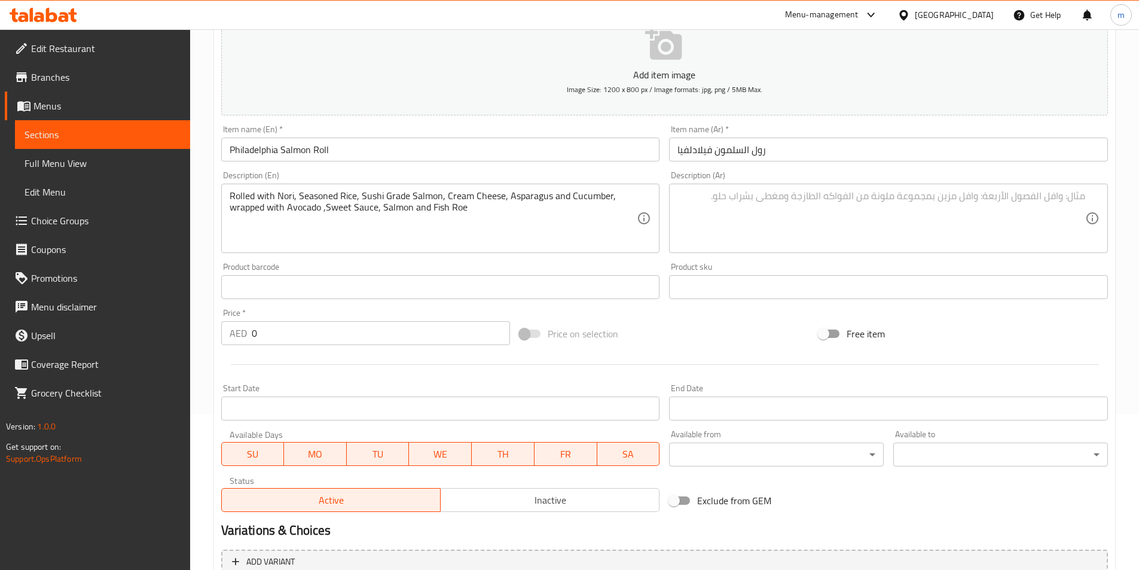
click at [747, 204] on textarea at bounding box center [881, 218] width 408 height 57
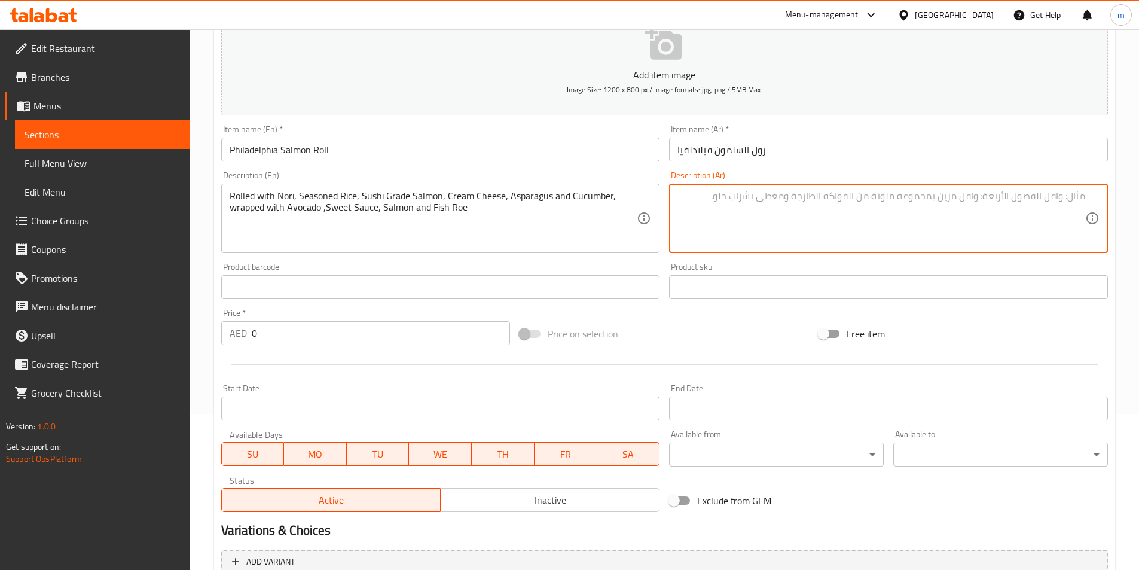
paste textarea "ملفوفة مع نوري، أرز متبل، سمك السلمون من الدرجة السوشي، جبنة كريمية، الهليون وا…"
click at [1084, 200] on textarea "ملفوفة مع نوري، أرز متبل، سمك السلمون من الدرجة السوشي، جبنة كريمية، الهليون وا…" at bounding box center [881, 218] width 408 height 57
click at [1085, 199] on div "ملفوفة مع نوري، أرز متبل، سمك السلمون من الدرجة السوشي، جبنة كريمية، الهليون وا…" at bounding box center [888, 217] width 439 height 69
click at [974, 198] on textarea "رول مع نوري، أرز متبل، سمك السلمون من الدرجة السوشي، جبنة كريمية، الهليون والخي…" at bounding box center [881, 218] width 408 height 57
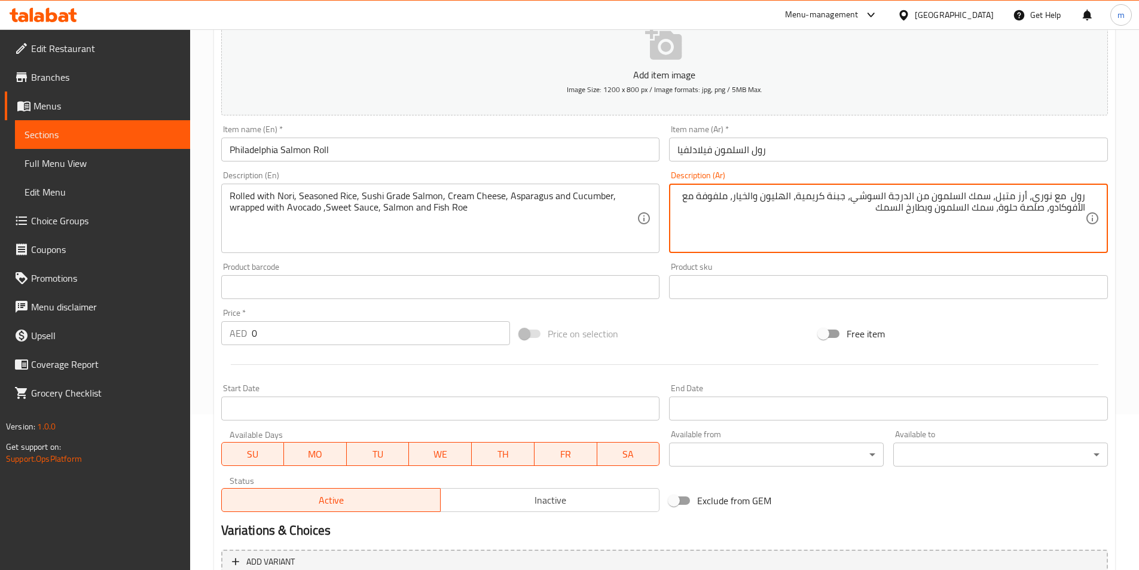
click at [991, 197] on textarea "رول مع نوري، أرز متبل، سمك السلمون من الدرجة السوشي، جبنة كريمية، الهليون والخي…" at bounding box center [881, 218] width 408 height 57
click at [991, 195] on textarea "رول مع نوري، أرز متبل، سمك السلمون من الدرجة السوشي، جبنة كريمية، الهليون والخي…" at bounding box center [881, 218] width 408 height 57
drag, startPoint x: 916, startPoint y: 199, endPoint x: 959, endPoint y: 202, distance: 43.1
click at [959, 202] on textarea "رول مع نوري، أرز متبل، السلمون من الدرجة السوشي، جبنة كريمية، الهليون والخيار، …" at bounding box center [881, 218] width 408 height 57
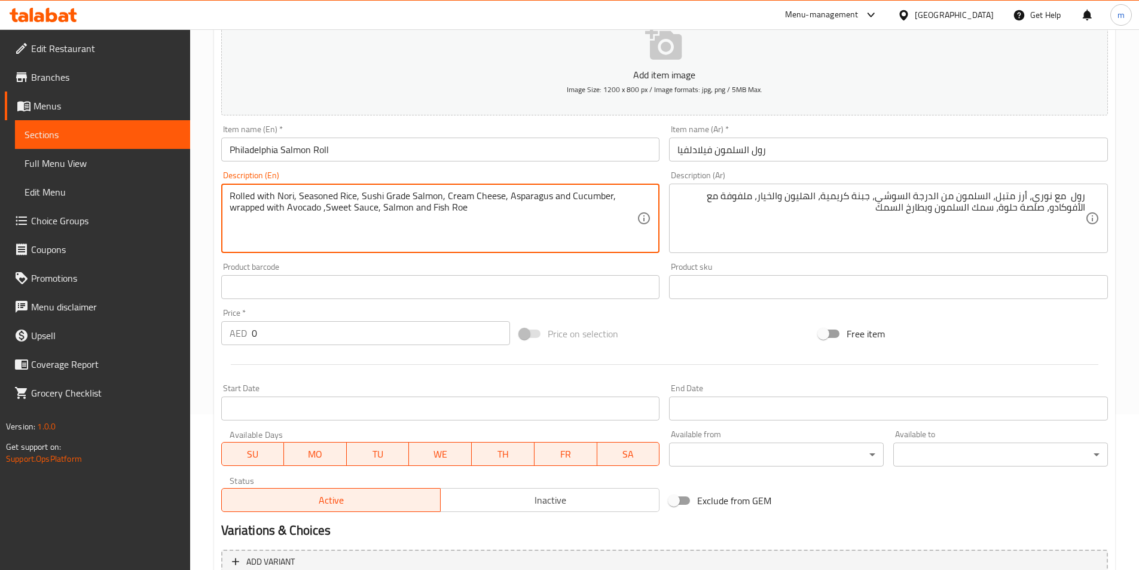
drag, startPoint x: 372, startPoint y: 197, endPoint x: 438, endPoint y: 197, distance: 66.3
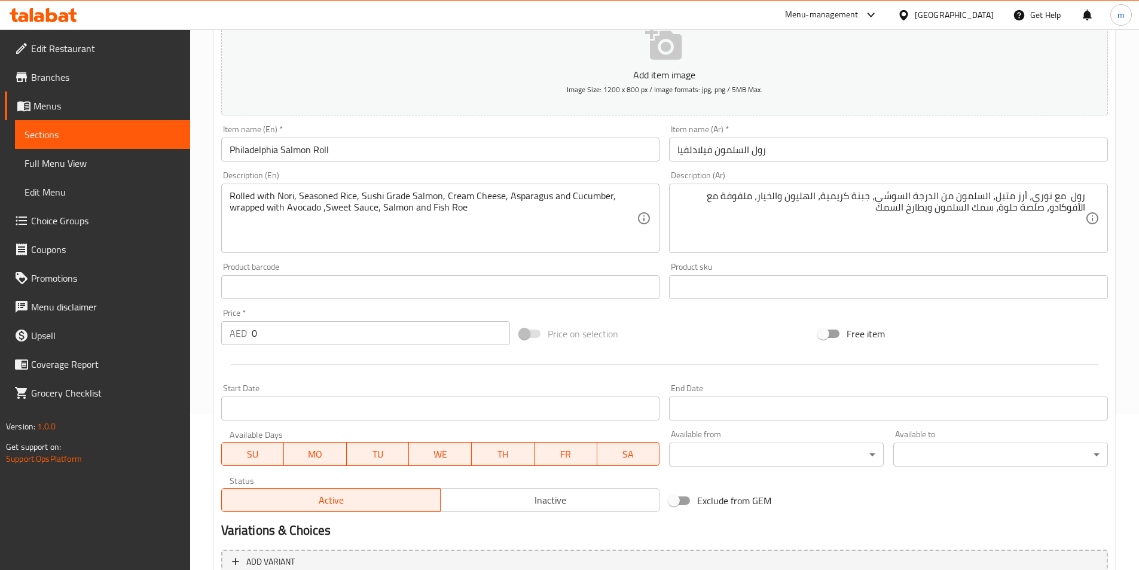
click at [449, 209] on textarea "Rolled with Nori, Seasoned Rice, Sushi Grade Salmon, Cream Cheese, Asparagus an…" at bounding box center [434, 218] width 408 height 57
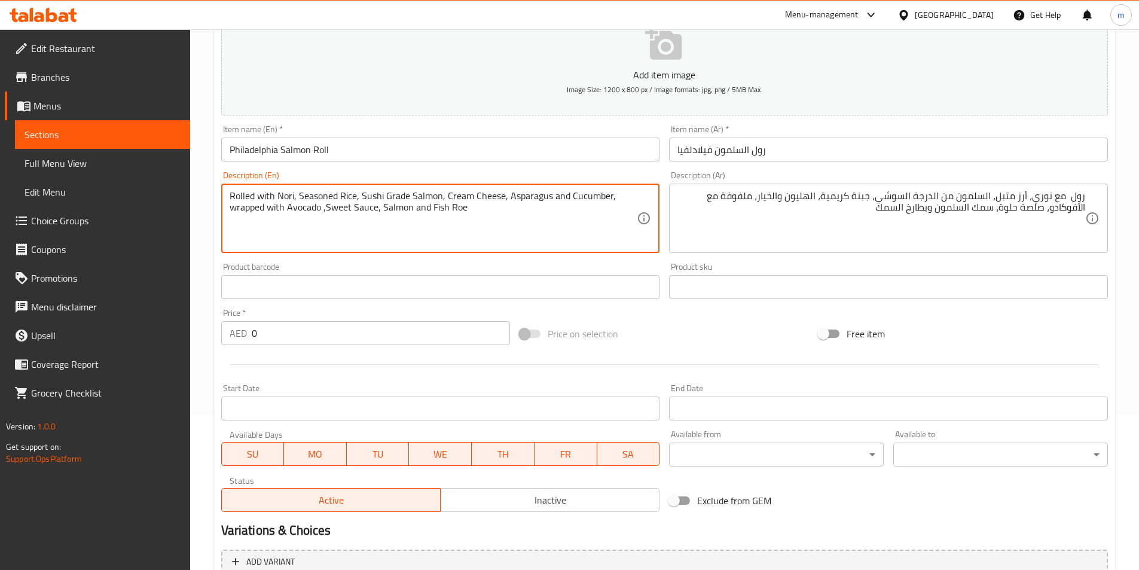
click at [449, 209] on textarea "Rolled with Nori, Seasoned Rice, Sushi Grade Salmon, Cream Cheese, Asparagus an…" at bounding box center [434, 218] width 408 height 57
click at [433, 209] on textarea "Rolled with Nori, Seasoned Rice, Sushi Grade Salmon, Cream Cheese, Asparagus an…" at bounding box center [434, 218] width 408 height 57
drag, startPoint x: 430, startPoint y: 207, endPoint x: 467, endPoint y: 210, distance: 37.2
click at [467, 210] on textarea "Rolled with Nori, Seasoned Rice, Sushi Grade Salmon, Cream Cheese, Asparagus an…" at bounding box center [434, 218] width 408 height 57
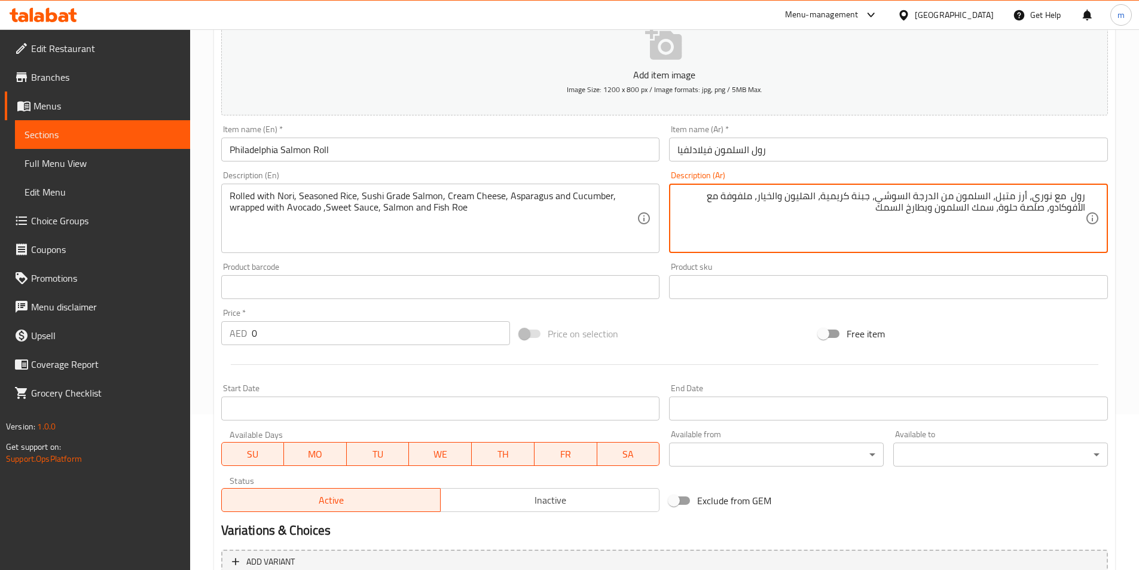
drag, startPoint x: 873, startPoint y: 210, endPoint x: 926, endPoint y: 222, distance: 54.4
click at [928, 213] on textarea "رول مع نوري، أرز متبل، السلمون من الدرجة السوشي، جبنة كريمية، الهليون والخيار، …" at bounding box center [881, 218] width 408 height 57
drag, startPoint x: 928, startPoint y: 213, endPoint x: 836, endPoint y: 215, distance: 92.7
click at [827, 213] on textarea "رول مع نوري، أرز متبل، السلمون من الدرجة السوشي، جبنة كريمية، الهليون والخيار، …" at bounding box center [881, 218] width 408 height 57
paste textarea "بيض"
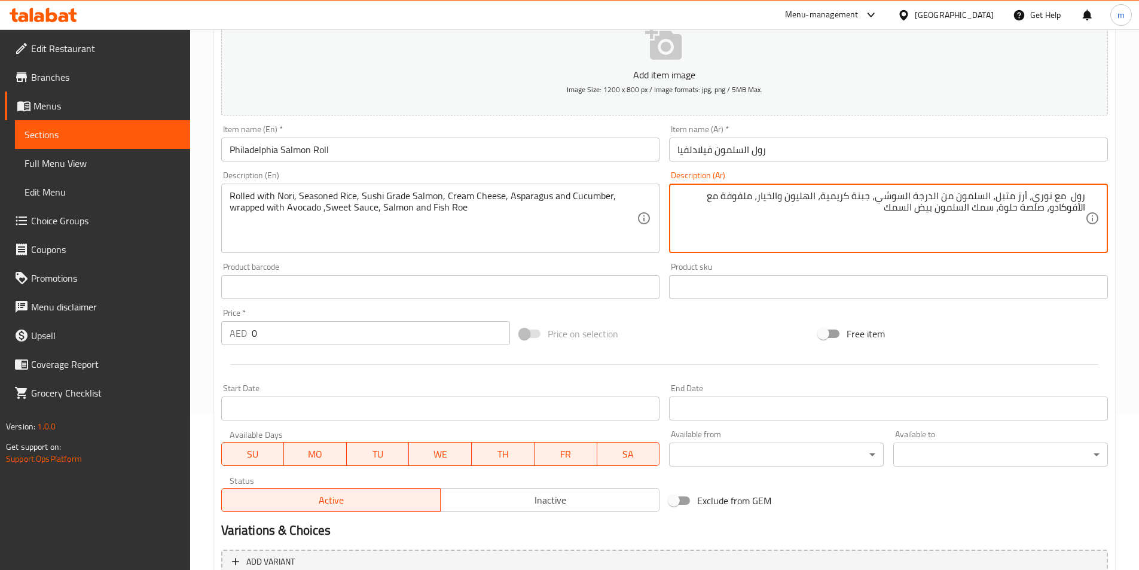
click at [977, 207] on textarea "رول مع نوري، أرز متبل، السلمون من الدرجة السوشي، جبنة كريمية، الهليون والخيار، …" at bounding box center [881, 218] width 408 height 57
type textarea "رول مع نوري، أرز متبل، السلمون من الدرجة السوشي، جبنة كريمية، الهليون والخيار، …"
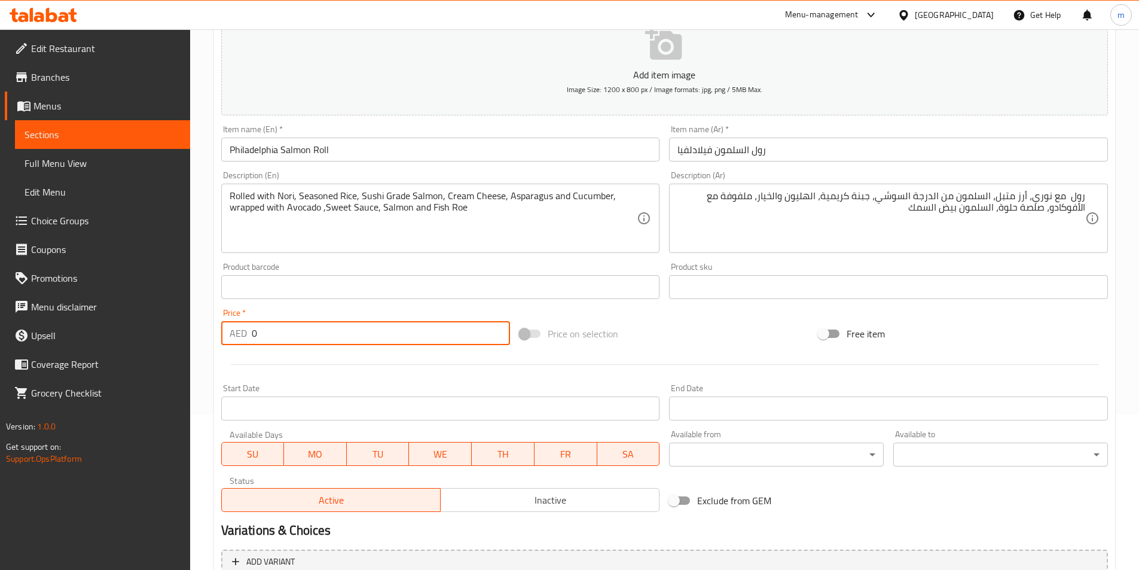
drag, startPoint x: 277, startPoint y: 338, endPoint x: 233, endPoint y: 331, distance: 44.2
click at [233, 331] on div "AED 0 Price *" at bounding box center [365, 333] width 289 height 24
type input "54"
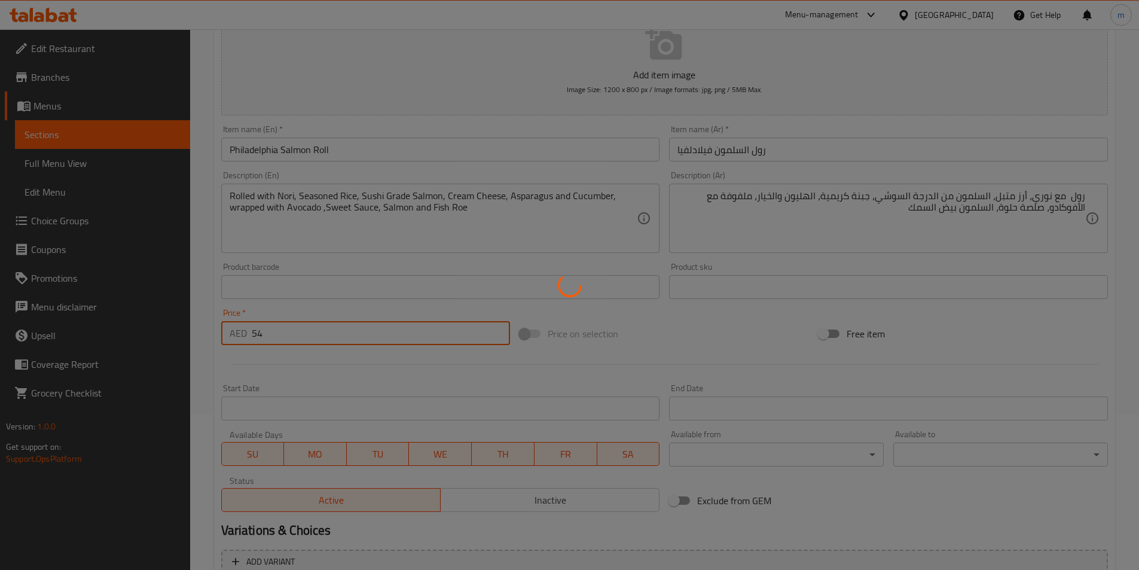
type input "0"
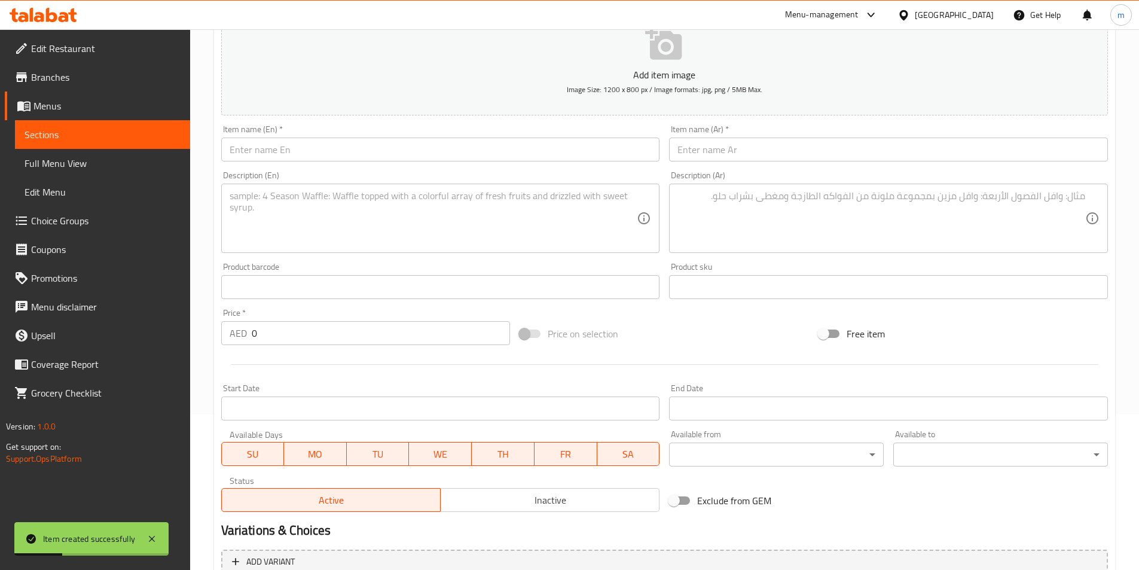
click at [337, 149] on input "text" at bounding box center [440, 149] width 439 height 24
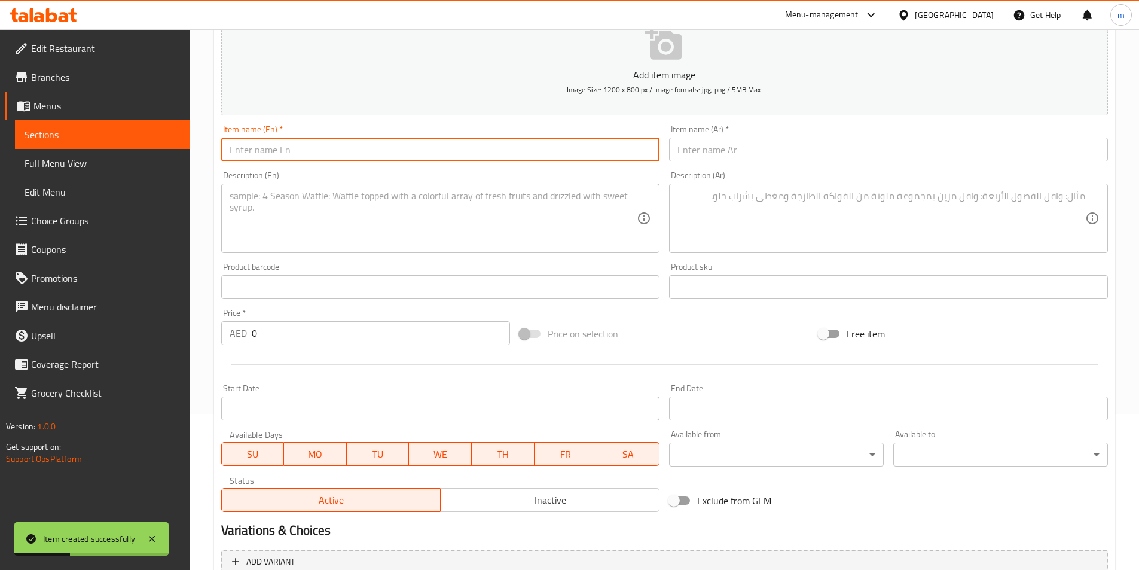
paste input "Spicy Tuna Roll"
type input "Spicy Tuna Roll"
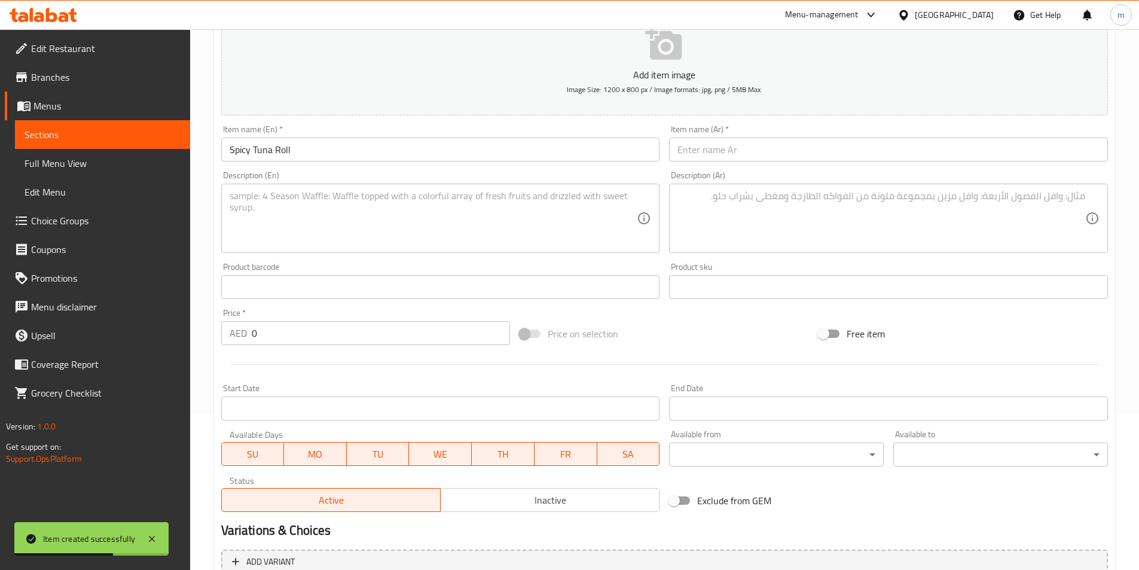
click at [405, 334] on input "0" at bounding box center [381, 333] width 259 height 24
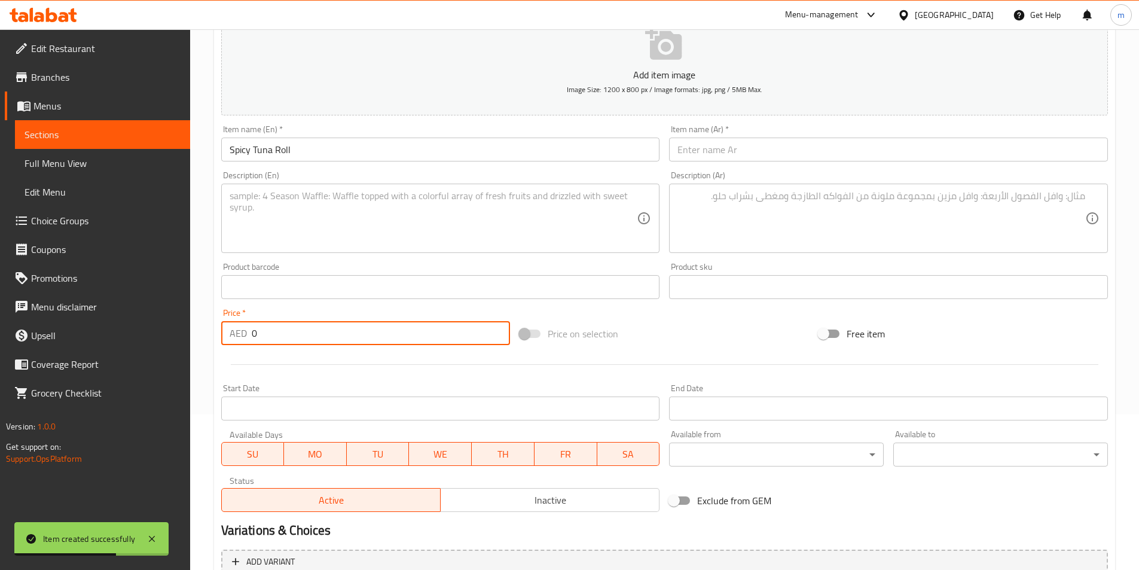
click at [405, 334] on input "0" at bounding box center [381, 333] width 259 height 24
paste input "67"
type input "67"
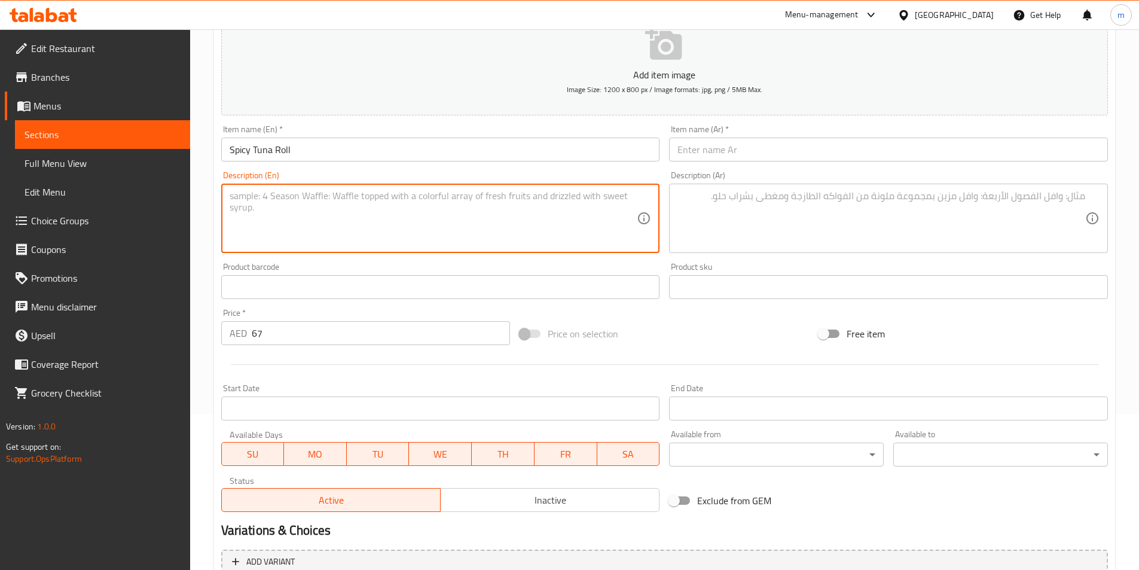
drag, startPoint x: 577, startPoint y: 230, endPoint x: 579, endPoint y: 222, distance: 7.9
click at [577, 227] on textarea at bounding box center [434, 218] width 408 height 57
paste textarea "Rolled with Nori, Seasoned Rice,Cucumber, Sushi Grade Tuna, Coat with Sesame Se…"
type textarea "Rolled with Nori, Seasoned Rice,Cucumber, Sushi Grade Tuna, Coat with Sesame Se…"
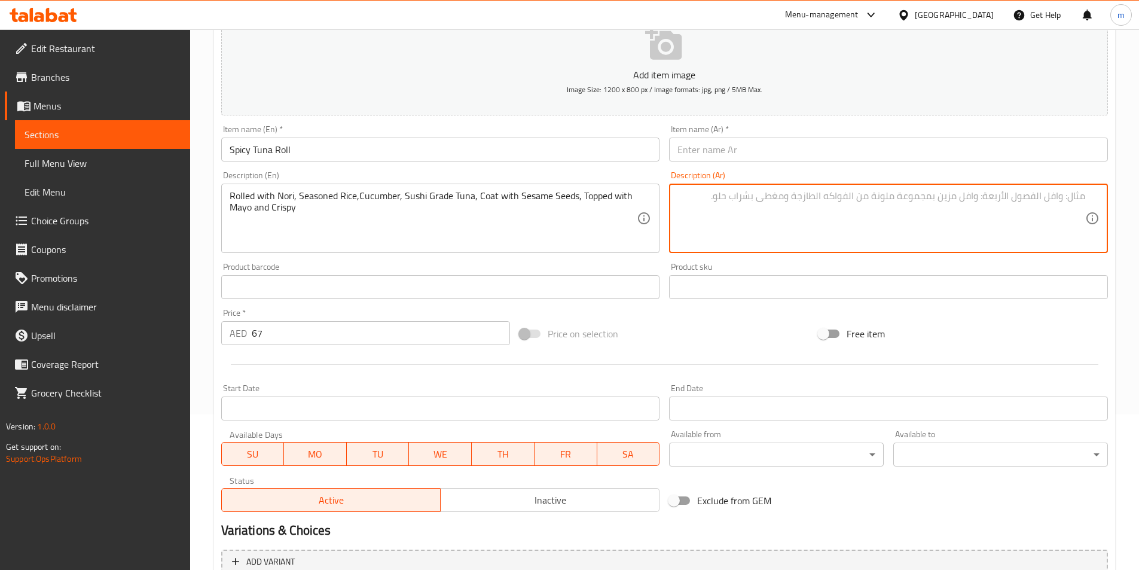
click at [910, 216] on textarea at bounding box center [881, 218] width 408 height 57
paste textarea "ملفوفة مع نوري، أرز متبل، خيار، تونة من الدرجة السوشي، مغطاة ببذور السمسم، ومغط…"
click at [700, 198] on textarea "ملفوفة مع نوري، أرز متبل، خيار، تونة من الدرجة السوشي، مغطاة ببذور السمسم، ومغط…" at bounding box center [881, 218] width 408 height 57
type textarea "ملفوفة مع نوري، أرز متبل، خيار، تونة من الدرجة السوشي، مغطاة ببذور السمسم، ومغط…"
click at [307, 149] on input "Spicy Tuna Roll" at bounding box center [440, 149] width 439 height 24
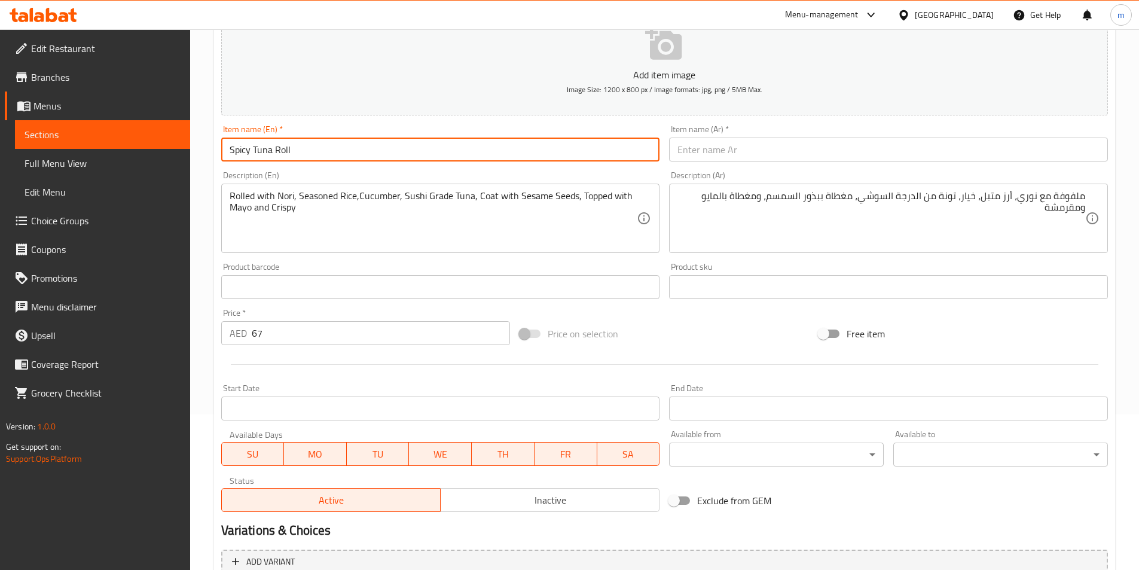
click at [307, 149] on input "Spicy Tuna Roll" at bounding box center [440, 149] width 439 height 24
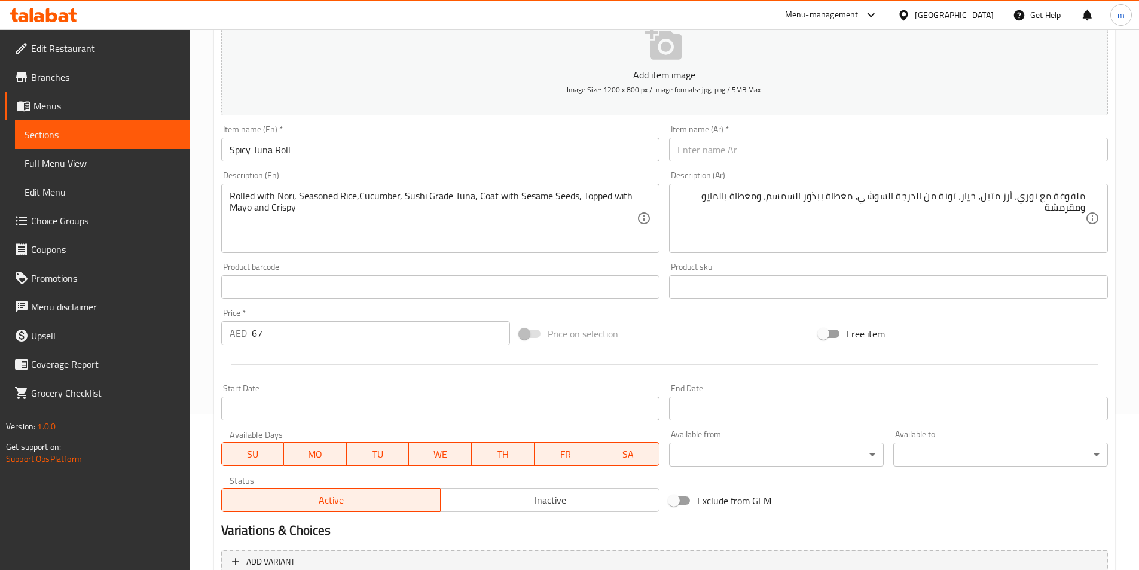
click at [944, 148] on input "text" at bounding box center [888, 149] width 439 height 24
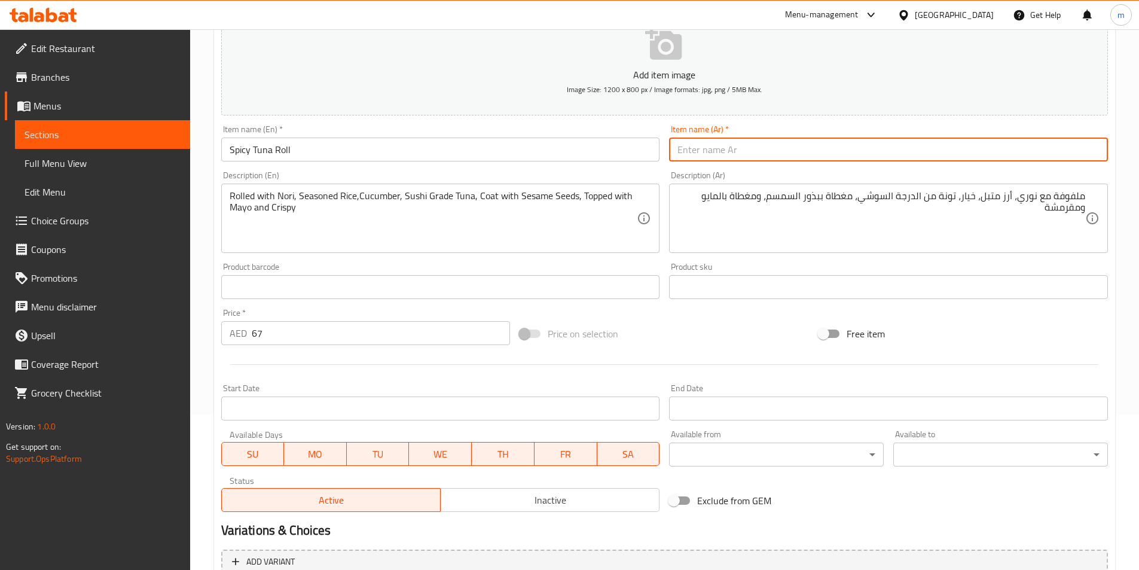
paste input "لفائف التونة الحارة"
click at [742, 150] on input "لفائف التونة الحارة" at bounding box center [888, 149] width 439 height 24
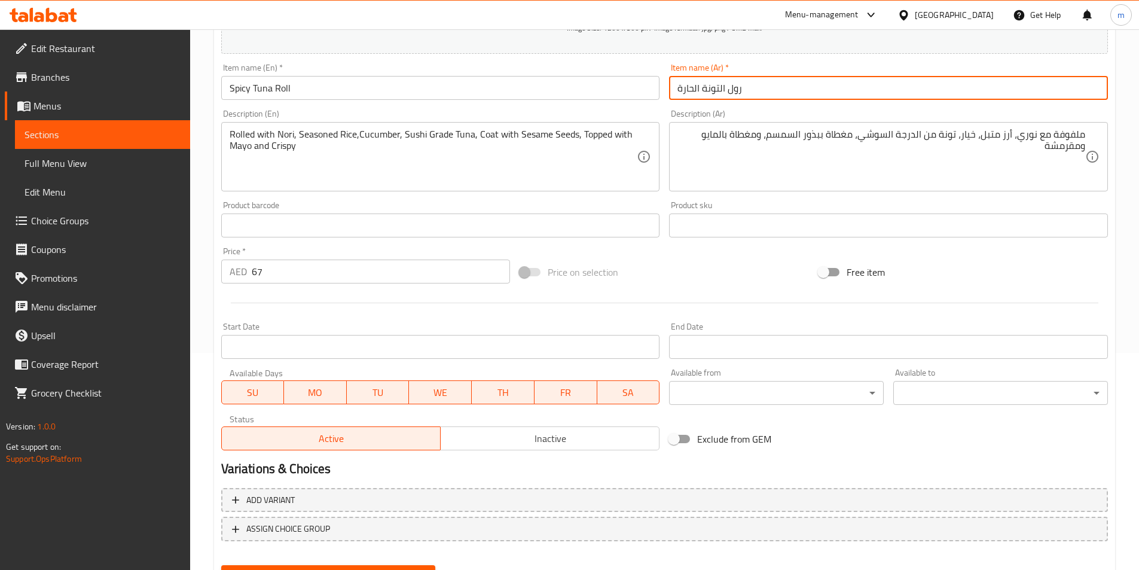
scroll to position [275, 0]
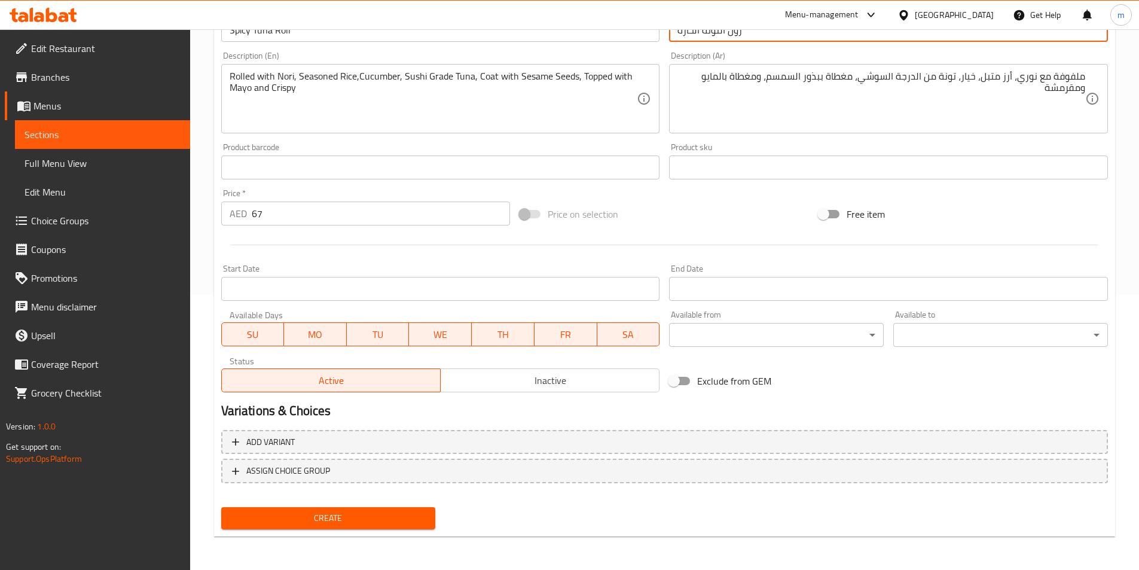
type input "رول التونة الحارة"
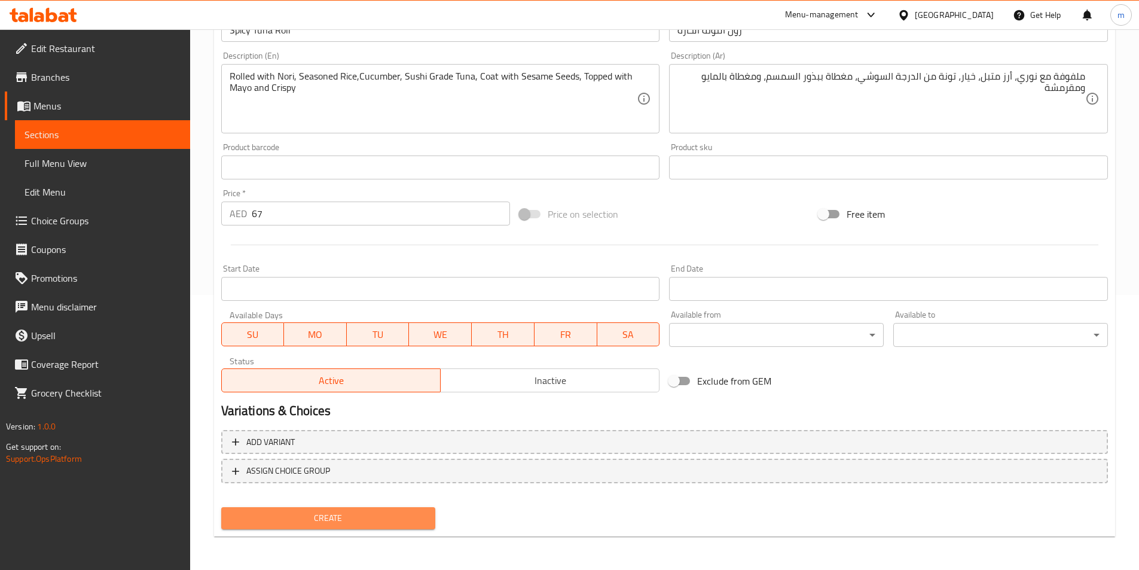
click at [432, 527] on button "Create" at bounding box center [328, 518] width 215 height 22
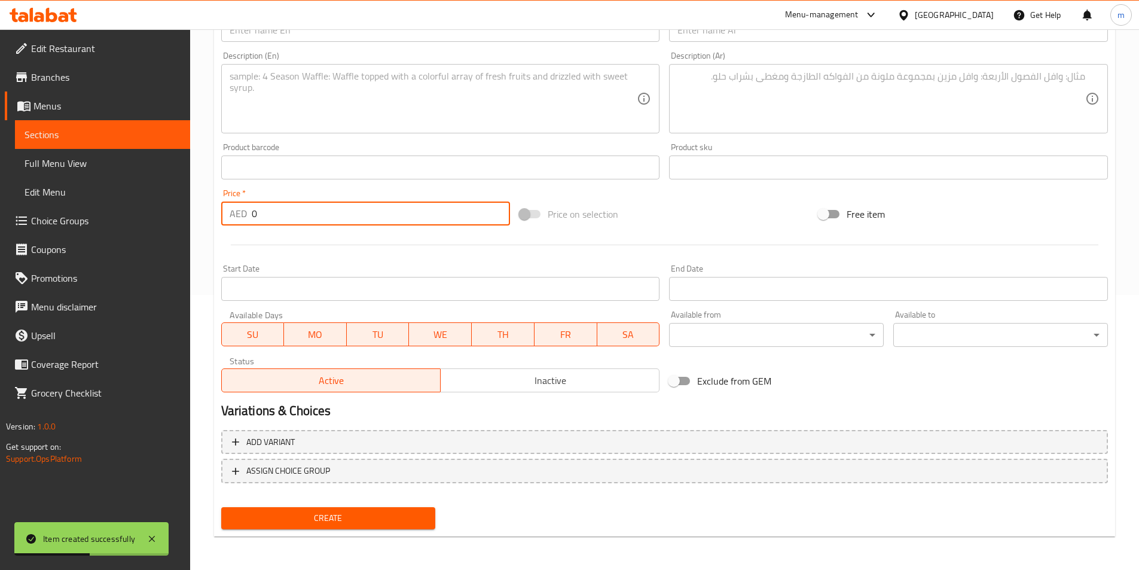
drag, startPoint x: 274, startPoint y: 214, endPoint x: 245, endPoint y: 217, distance: 28.8
click at [245, 217] on div "AED 0 Price *" at bounding box center [365, 213] width 289 height 24
paste input "78"
type input "78"
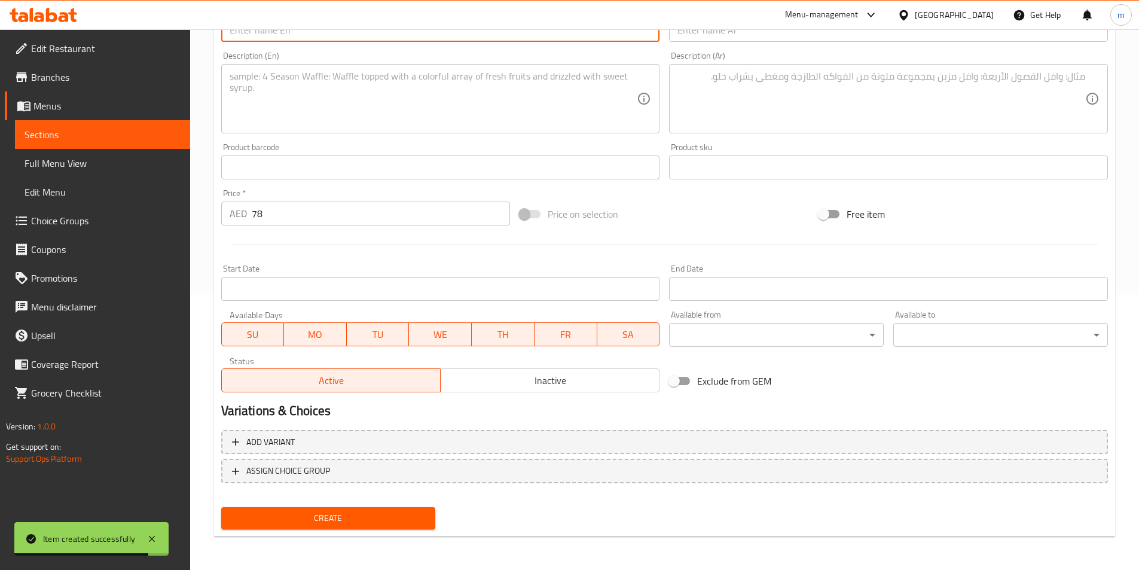
click at [394, 37] on input "text" at bounding box center [440, 30] width 439 height 24
paste input "[US_STATE] Volcano"
type input "[US_STATE] Volcano"
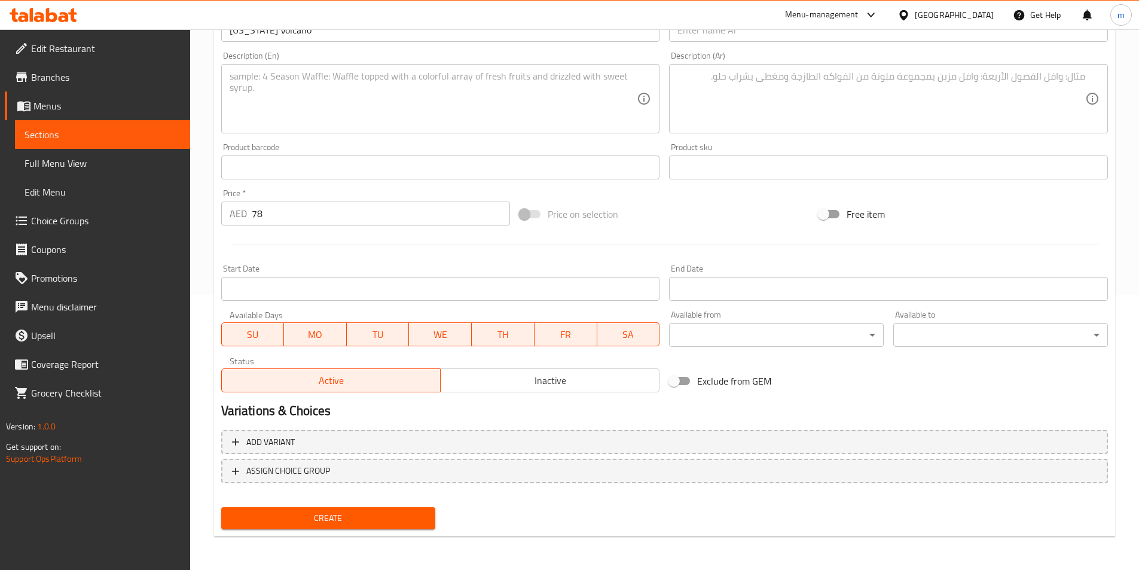
click at [371, 54] on div "Description (En) Description (En)" at bounding box center [440, 92] width 439 height 82
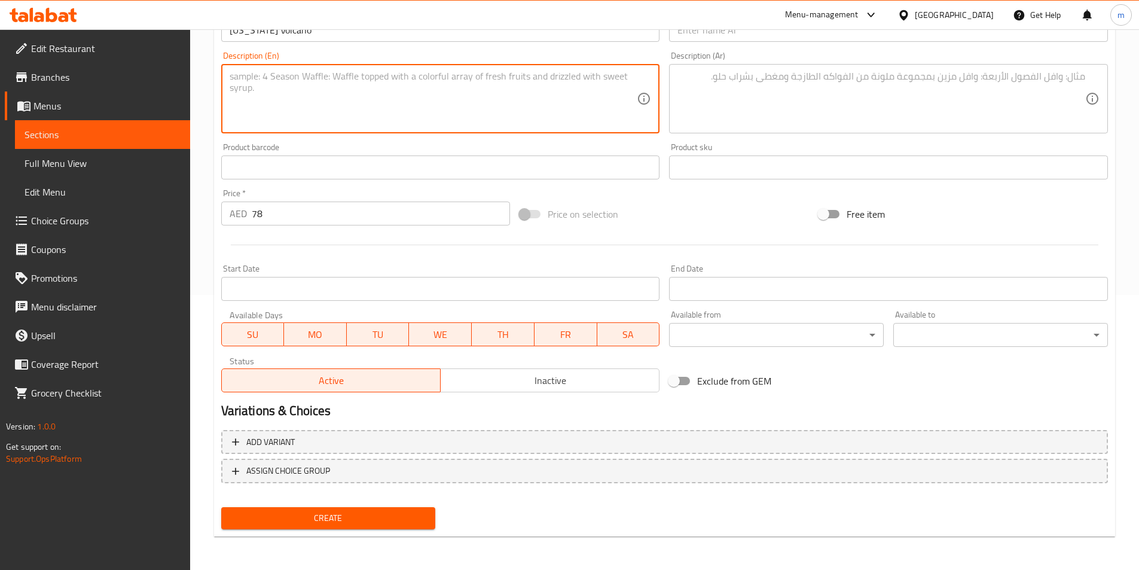
click at [392, 85] on textarea at bounding box center [434, 99] width 408 height 57
paste textarea "Rolled with Nori, Seasoned Rice, Asparagus, Cucumber, Topped with Spicy Salmon,…"
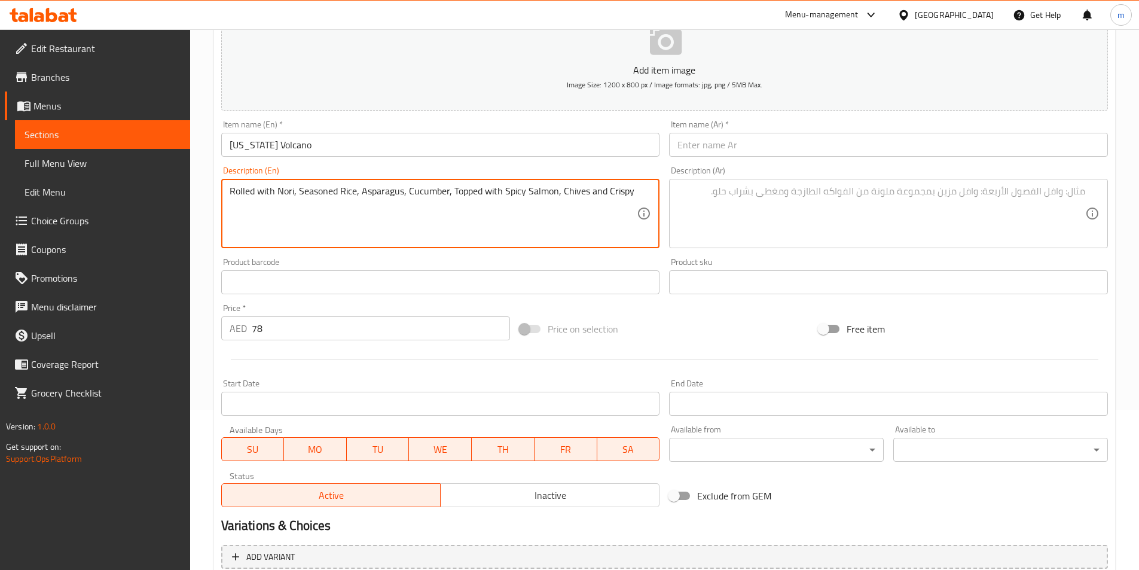
scroll to position [155, 0]
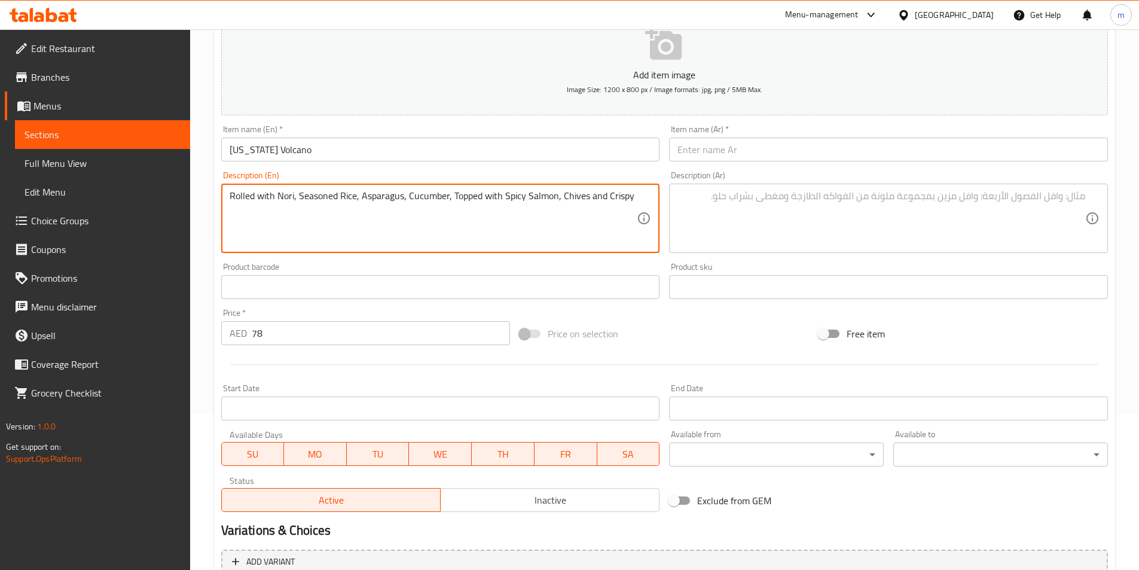
type textarea "Rolled with Nori, Seasoned Rice, Asparagus, Cucumber, Topped with Spicy Salmon,…"
click at [240, 130] on div "Item name (En)   * [US_STATE] Volcano Item name (En) *" at bounding box center [440, 143] width 439 height 36
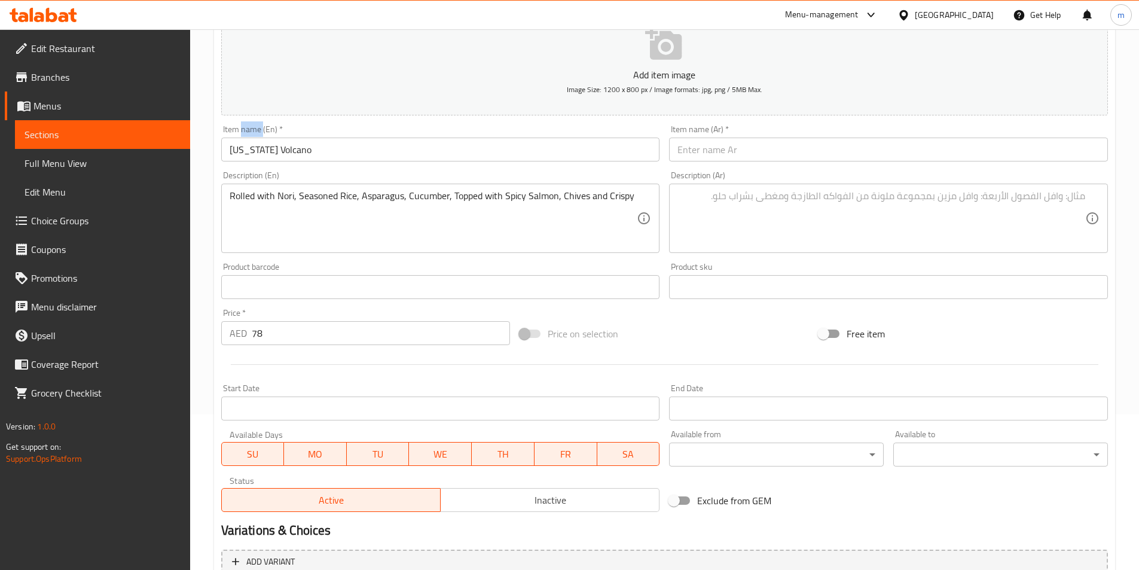
click at [240, 130] on div "Item name (En)   * [US_STATE] Volcano Item name (En) *" at bounding box center [440, 143] width 439 height 36
copy label "Item name (En)   *"
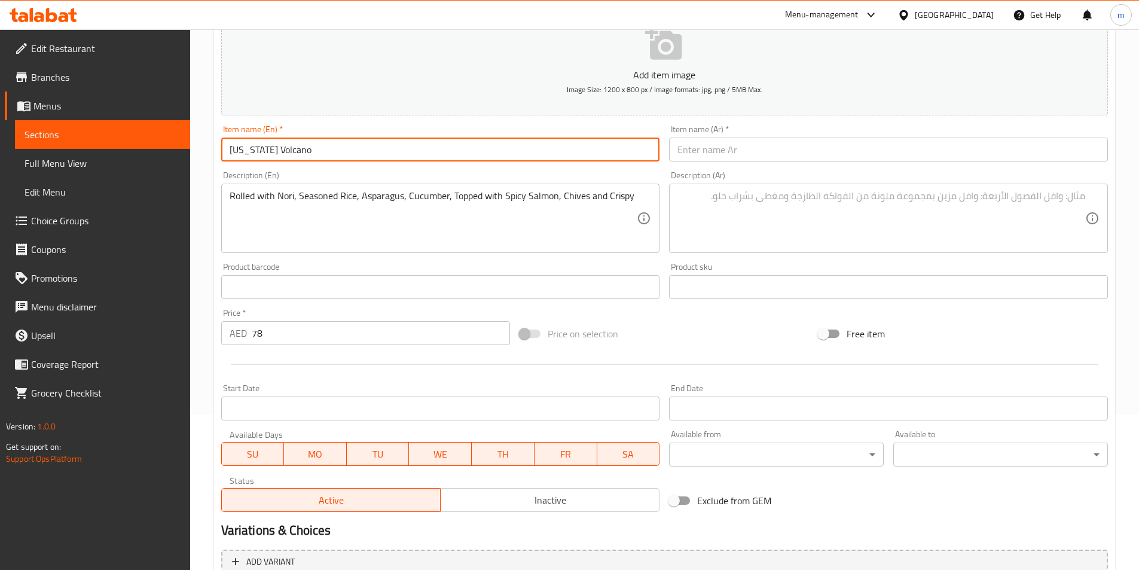
click at [290, 161] on input "[US_STATE] Volcano" at bounding box center [440, 149] width 439 height 24
click at [291, 161] on input "[US_STATE] Volcano" at bounding box center [440, 149] width 439 height 24
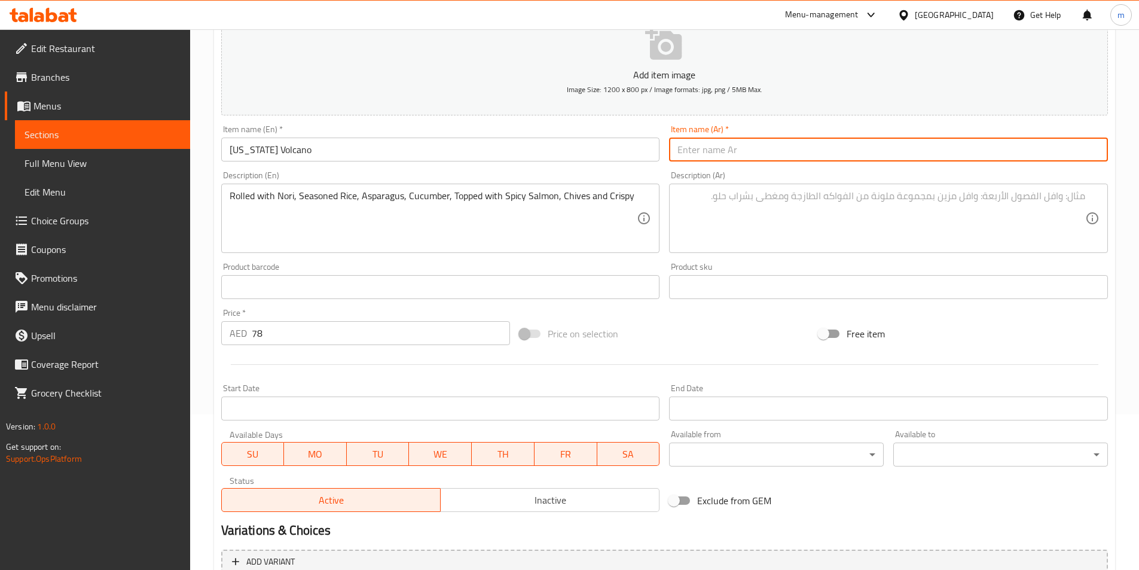
click at [981, 146] on input "text" at bounding box center [888, 149] width 439 height 24
paste input "بركان [GEOGRAPHIC_DATA]"
click at [721, 151] on input "بركان [GEOGRAPHIC_DATA]" at bounding box center [888, 149] width 439 height 24
click at [1044, 154] on input "تكساس فولكينو" at bounding box center [888, 149] width 439 height 24
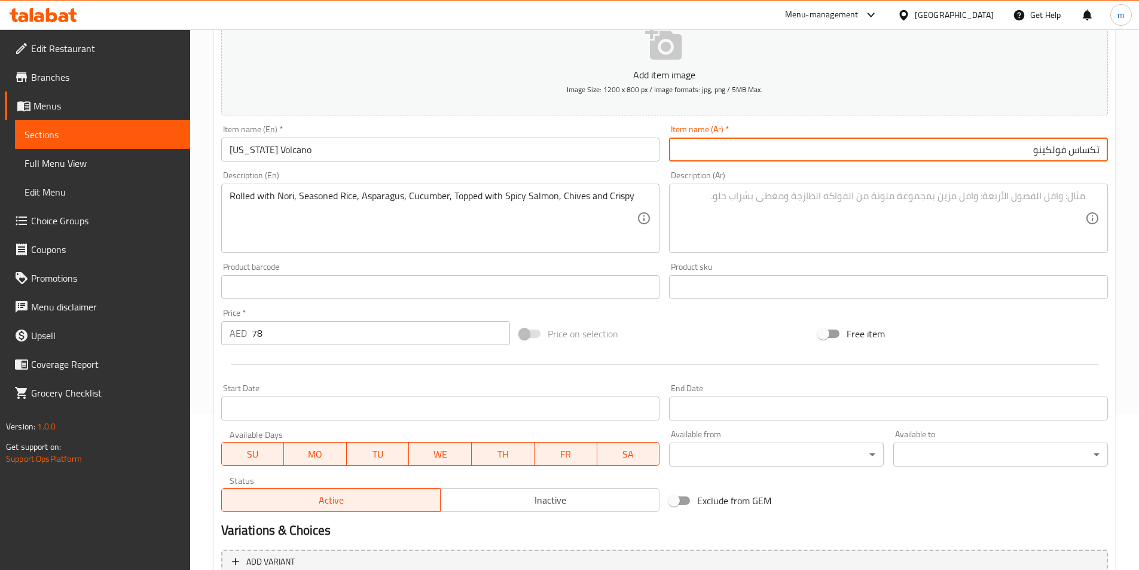
type input "تكساس فولكينو"
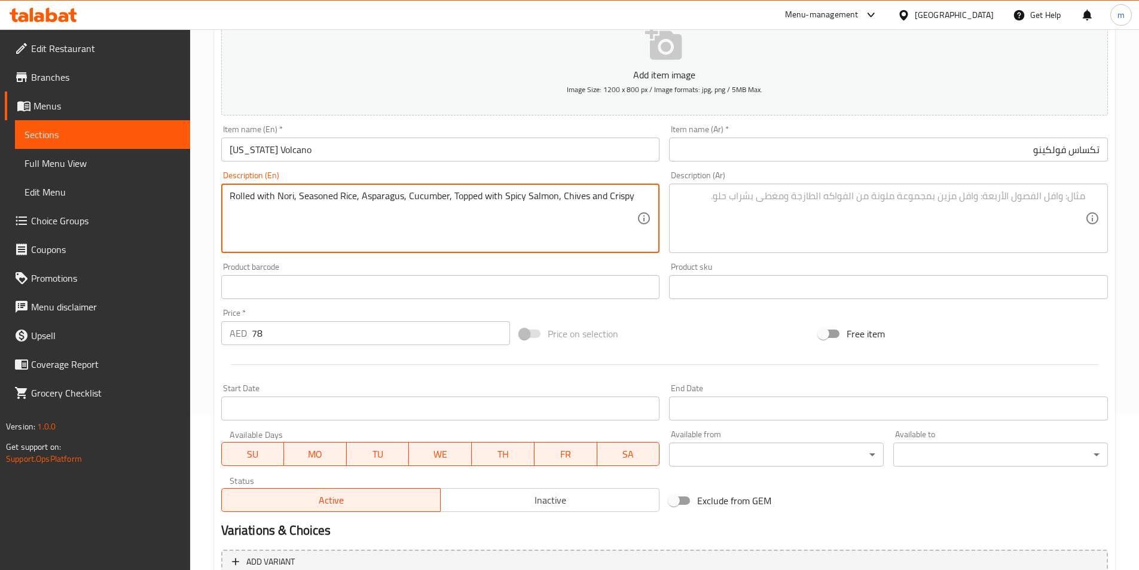
click at [509, 192] on textarea "Rolled with Nori, Seasoned Rice, Asparagus, Cucumber, Topped with Spicy Salmon,…" at bounding box center [434, 218] width 408 height 57
click at [509, 193] on textarea "Rolled with Nori, Seasoned Rice, Asparagus, Cucumber, Topped with Spicy Salmon,…" at bounding box center [434, 218] width 408 height 57
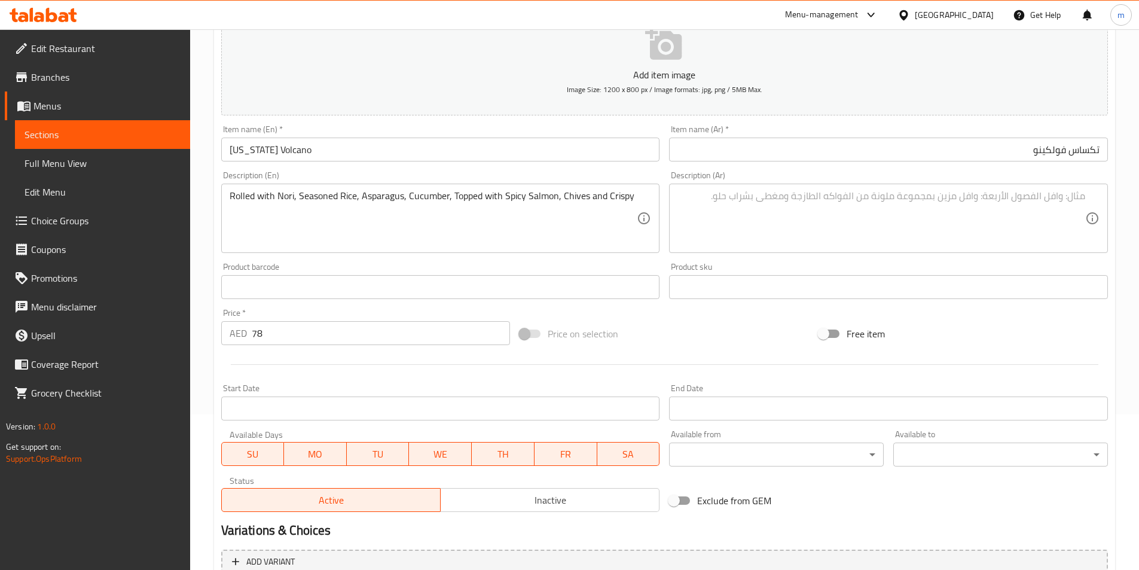
click at [851, 213] on textarea at bounding box center [881, 218] width 408 height 57
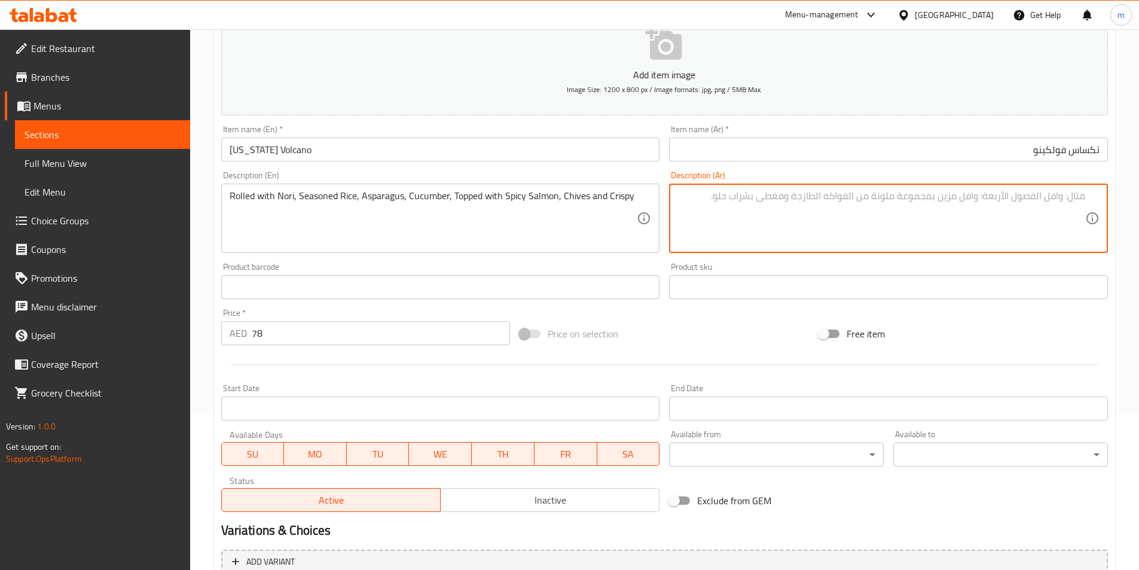
paste textarea "ملفوفة مع نوري، أرز متبل، هليون، خيار، ومغطاة بسمك السلمون الحار، الثوم [PERSON…"
click at [1072, 191] on textarea "ملفوفة مع نوري، أرز متبل، هليون، خيار، ومغطاة بسمك السلمون الحار، الثوم [PERSON…" at bounding box center [881, 218] width 408 height 57
click at [897, 193] on textarea "رولد مع نوري، أرز متبل، [PERSON_NAME]، خيار، ومغطاة بسمك السلمون الحار، الثوم […" at bounding box center [881, 218] width 408 height 57
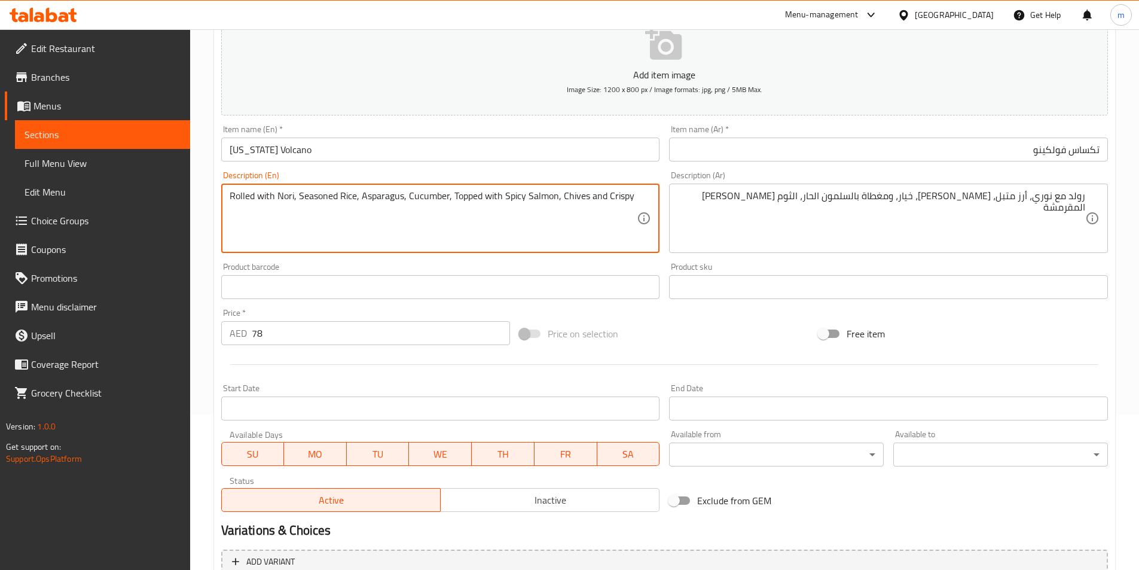
click at [578, 200] on textarea "Rolled with Nori, Seasoned Rice, Asparagus, Cucumber, Topped with Spicy Salmon,…" at bounding box center [434, 218] width 408 height 57
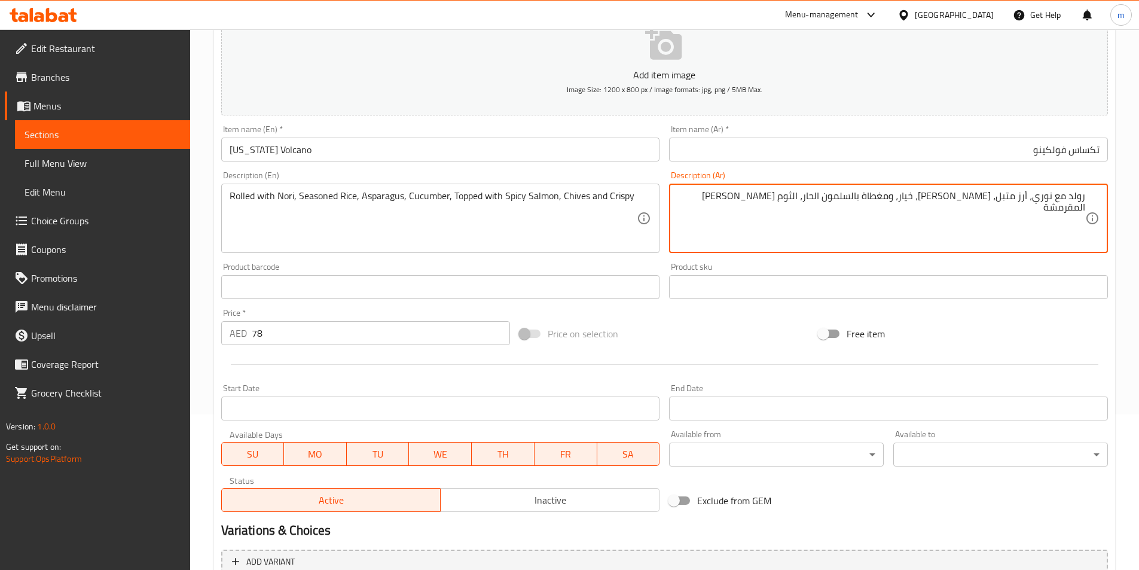
drag, startPoint x: 792, startPoint y: 197, endPoint x: 753, endPoint y: 202, distance: 39.1
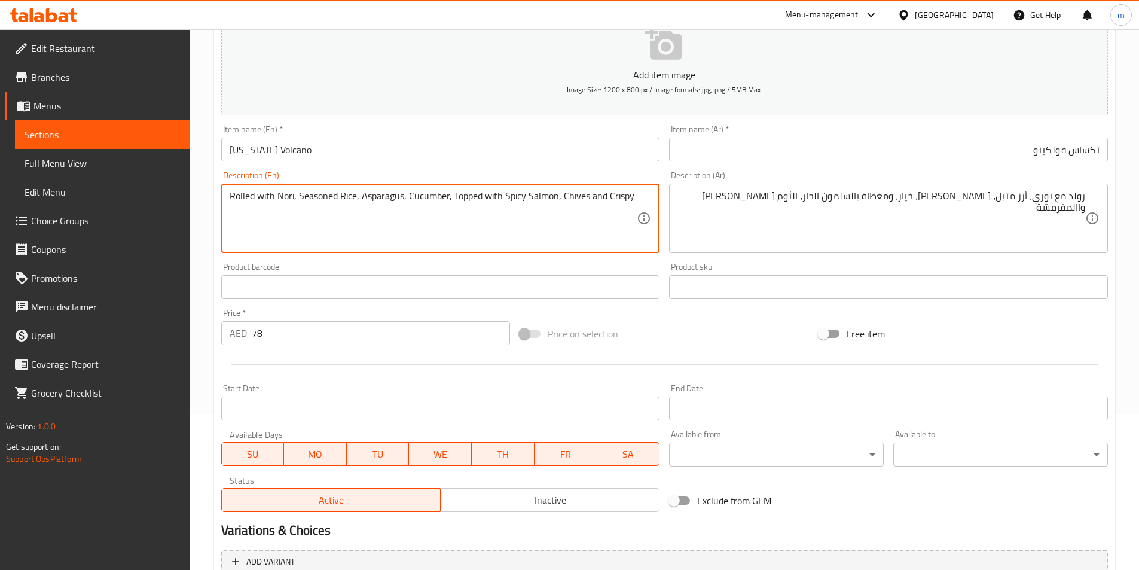
click at [562, 198] on textarea "Rolled with Nori, Seasoned Rice, Asparagus, Cucumber, Topped with Spicy Salmon,…" at bounding box center [434, 218] width 408 height 57
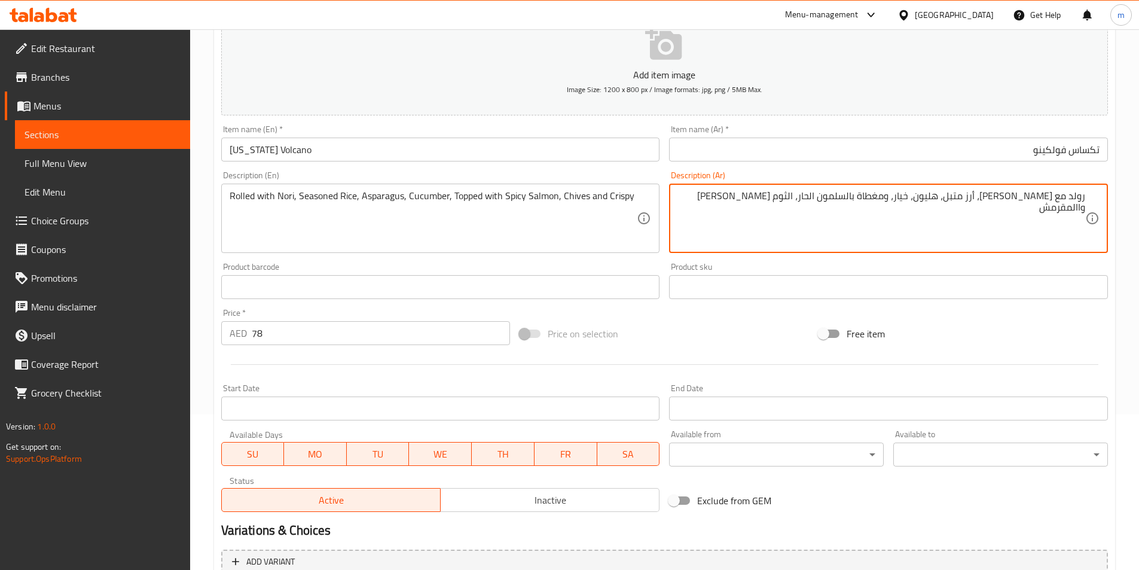
type textarea "رولد مع [PERSON_NAME]، أرز متبل، هليون، خيار، ومغطاة بالسلمون الحار، الثوم [PER…"
click at [842, 267] on div "Product sku Product sku" at bounding box center [888, 280] width 439 height 36
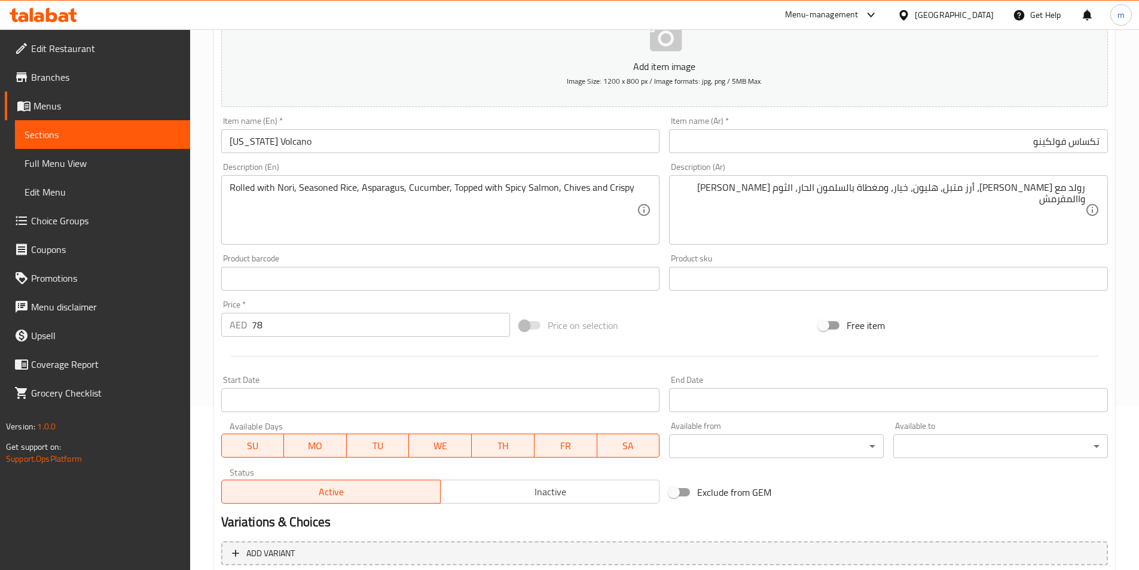
scroll to position [275, 0]
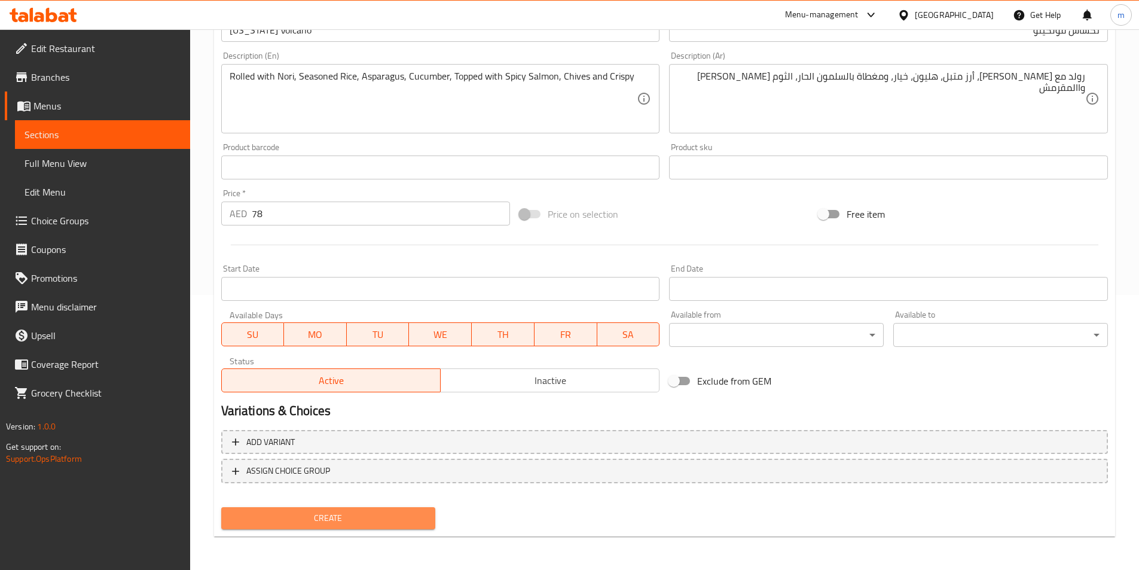
click at [351, 510] on button "Create" at bounding box center [328, 518] width 215 height 22
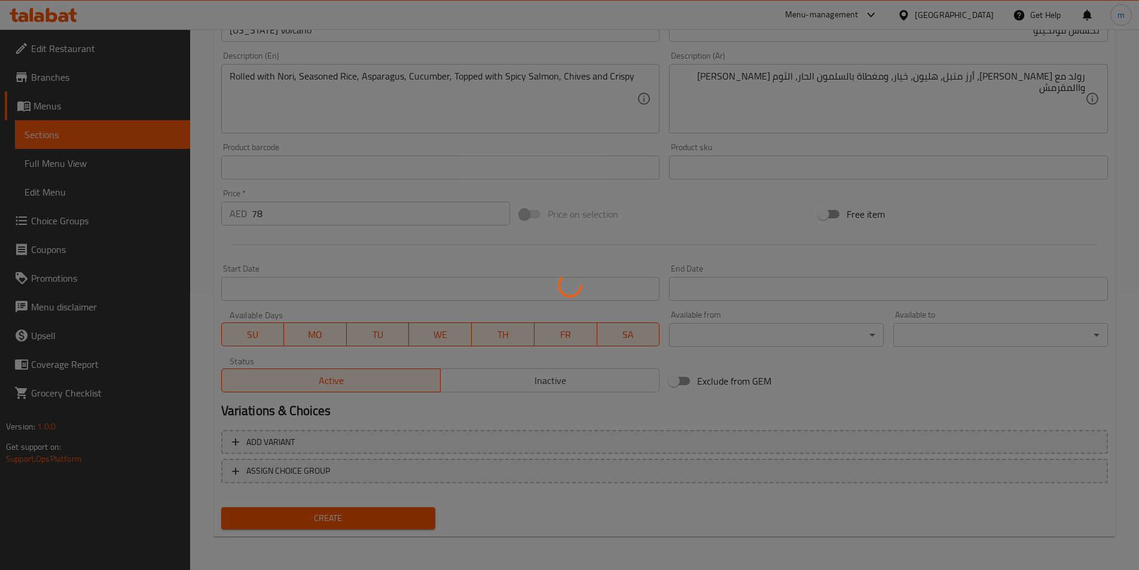
type input "0"
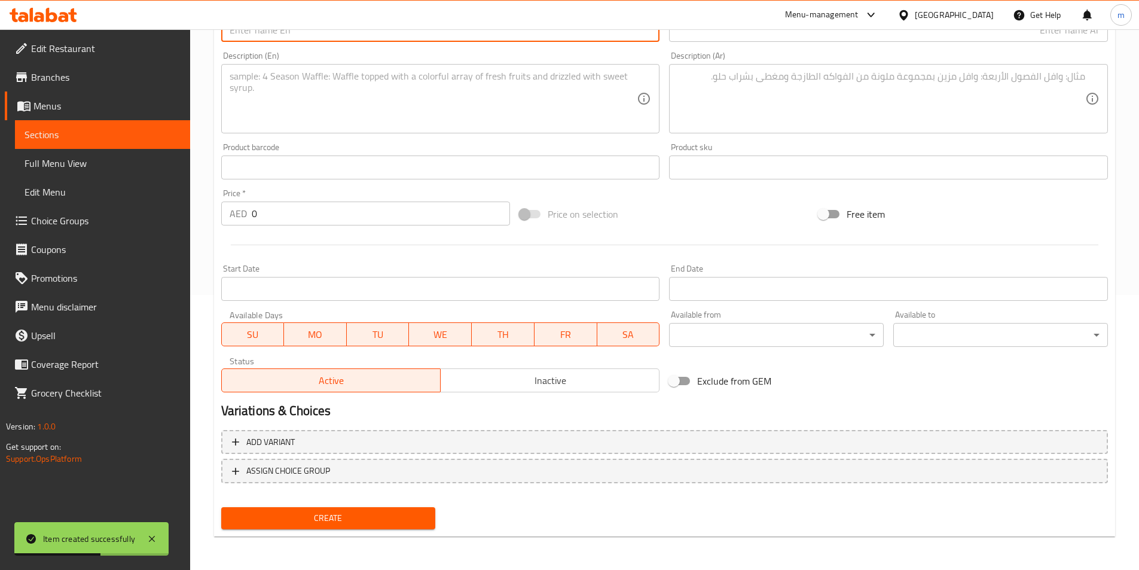
click at [286, 36] on input "text" at bounding box center [440, 30] width 439 height 24
paste input "Smokey Salmon"
type input "Smokey Salmon"
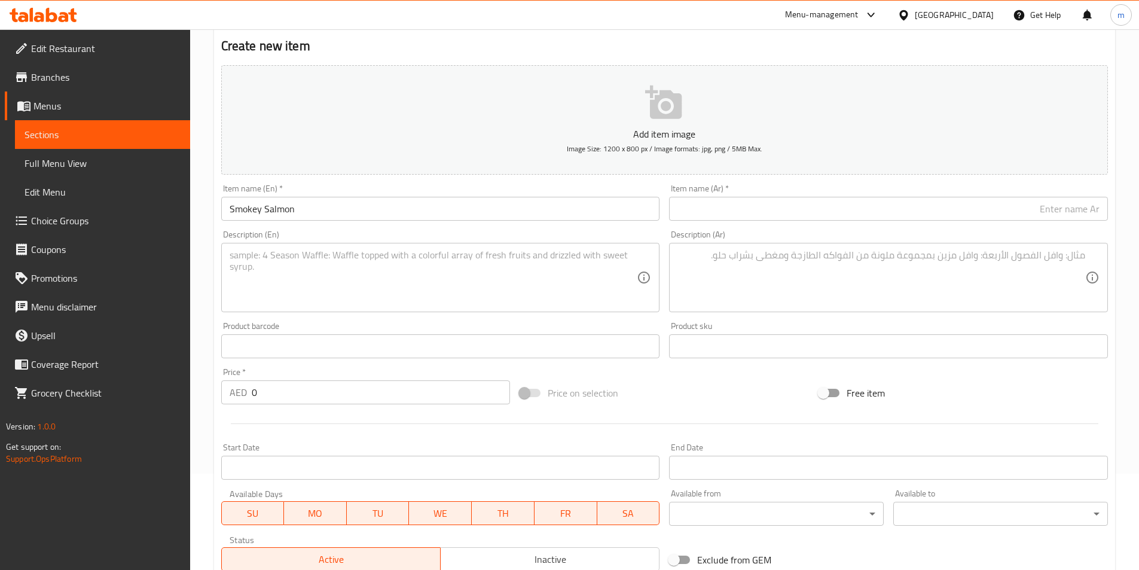
scroll to position [96, 0]
click at [872, 222] on div "Item name (Ar)   * Item name (Ar) *" at bounding box center [888, 203] width 448 height 46
click at [885, 207] on input "text" at bounding box center [888, 209] width 439 height 24
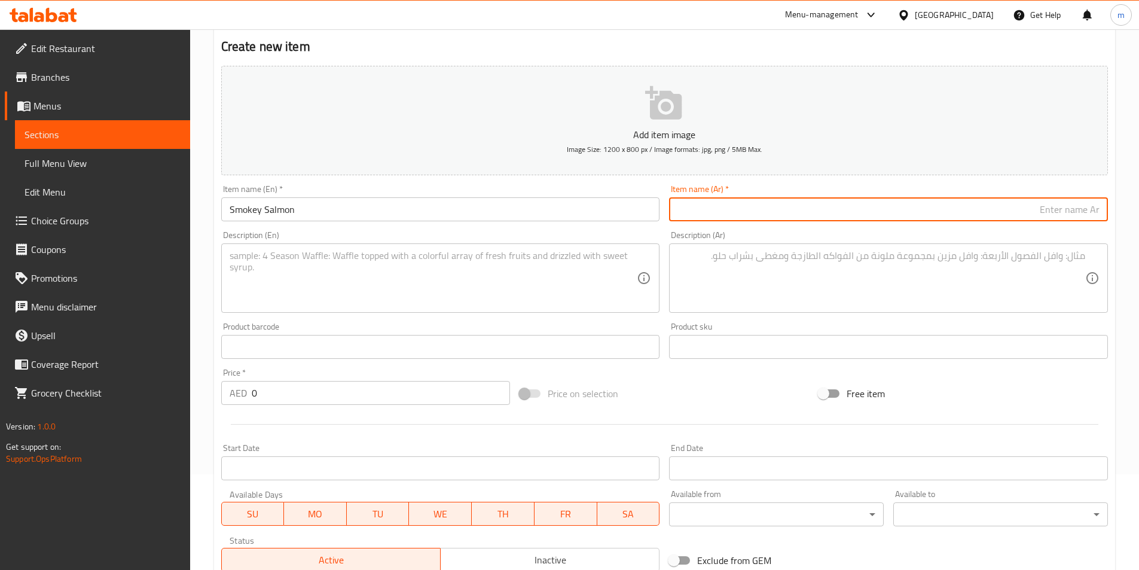
paste input "سمك السلمون المدخن"
click at [1083, 211] on input "سمك السلمون المدخن" at bounding box center [888, 209] width 439 height 24
type input "السلمون المدخن"
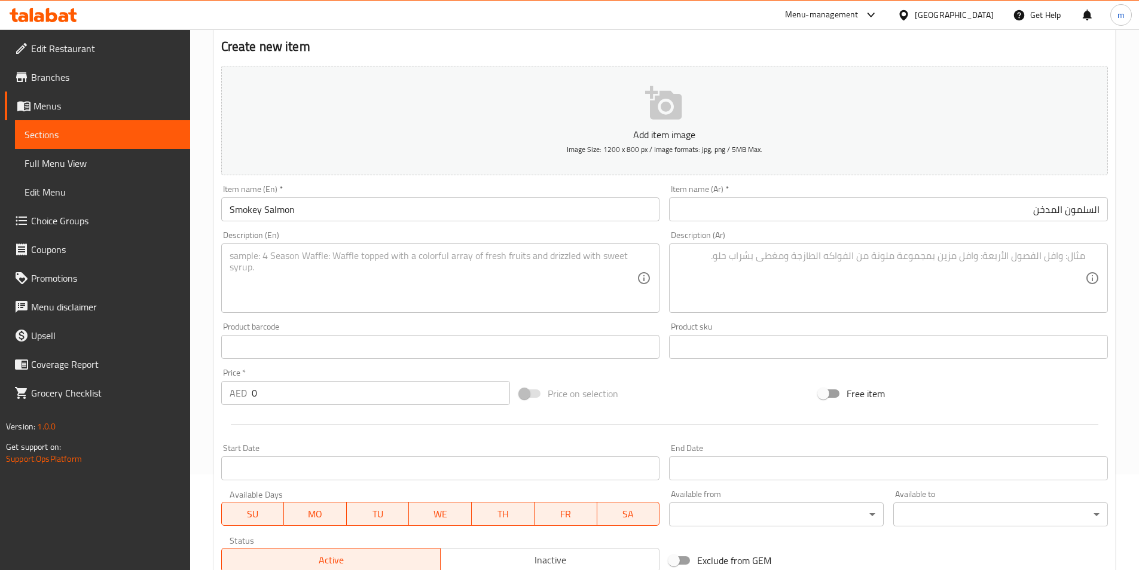
click at [491, 299] on textarea at bounding box center [434, 278] width 408 height 57
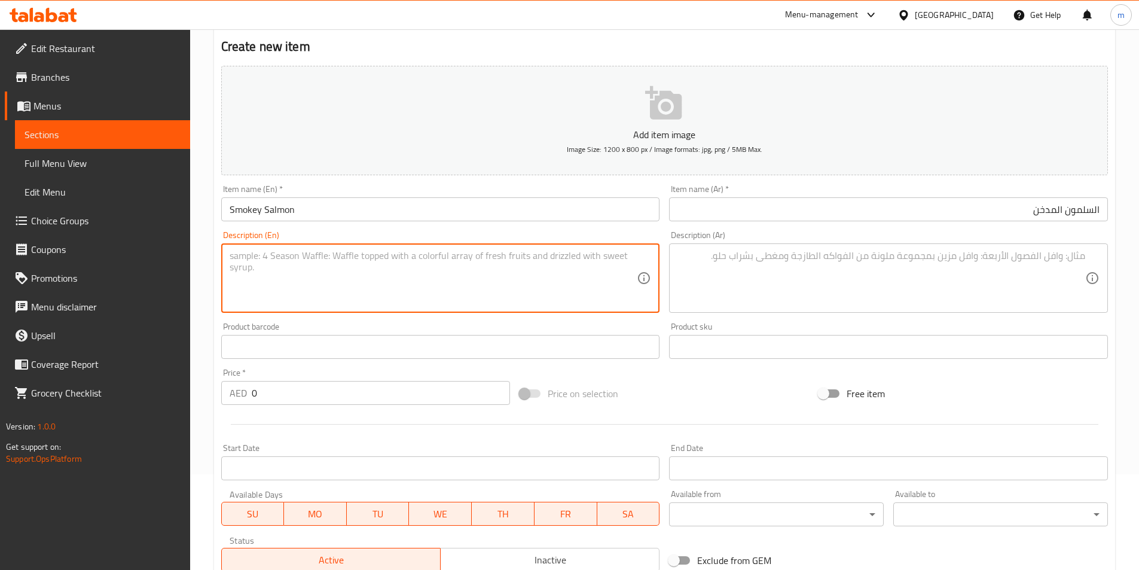
paste textarea "Rolled with Nori, Seasoned Rice, Smoked Salmon, Mango wrapped with Smoked Salmo…"
type textarea "Rolled with Nori, Seasoned Rice, Smoked Salmon, Mango wrapped with Smoked Salmo…"
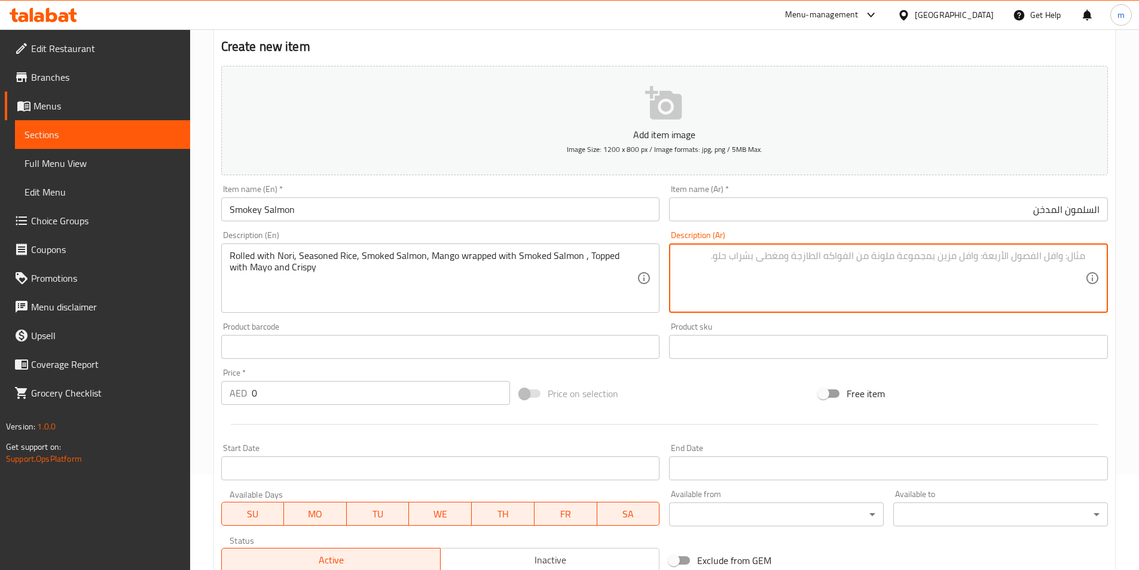
click at [744, 280] on textarea at bounding box center [881, 278] width 408 height 57
paste textarea "ملفوفة مع [PERSON_NAME]، أرز متبل، سلمون مدخن، مانجو ملفوفة مع سلمون مدخن، ومغط…"
click at [1079, 251] on textarea "ملفوفة مع [PERSON_NAME]، أرز متبل، سلمون مدخن، مانجو ملفوفة مع سلمون مدخن، ومغط…" at bounding box center [881, 278] width 408 height 57
drag, startPoint x: 735, startPoint y: 262, endPoint x: 745, endPoint y: 268, distance: 11.5
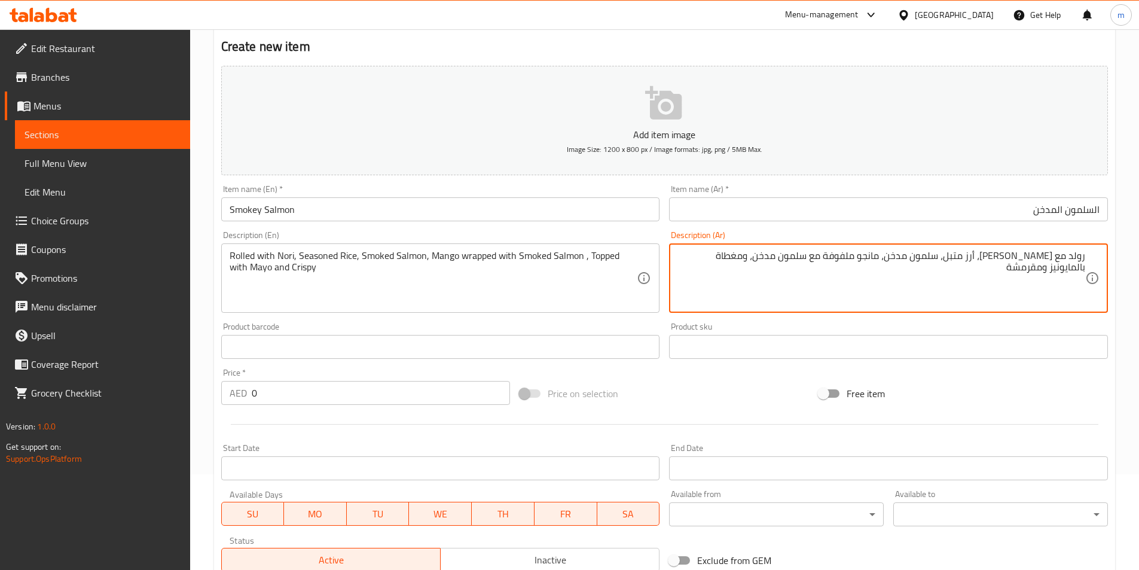
click at [745, 268] on textarea "رولد مع [PERSON_NAME]، أرز متبل، سلمون مدخن، مانجو ملفوفة مع سلمون مدخن، ومغطاة…" at bounding box center [881, 278] width 408 height 57
type textarea "رولد مع [PERSON_NAME]، أرز متبل، سلمون مدخن، مانجو ملفوفة مع سلمون مدخن، ومغطاة…"
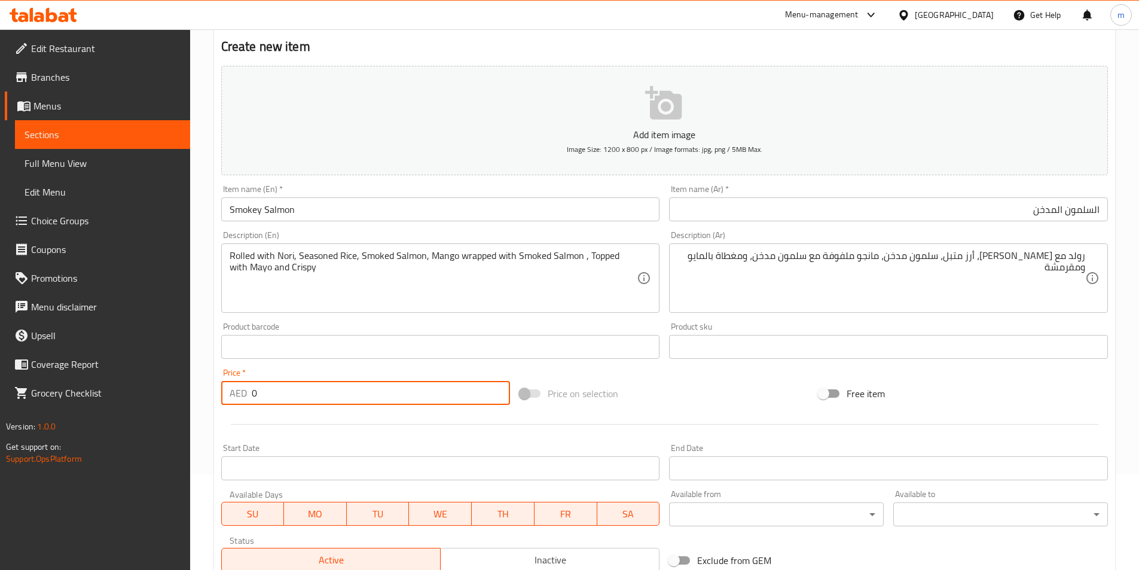
drag, startPoint x: 296, startPoint y: 393, endPoint x: 201, endPoint y: 395, distance: 95.6
click at [201, 395] on div "Home / Restaurants management / Menus / Sections / item / create Ala Carte sect…" at bounding box center [664, 341] width 949 height 815
type input "70"
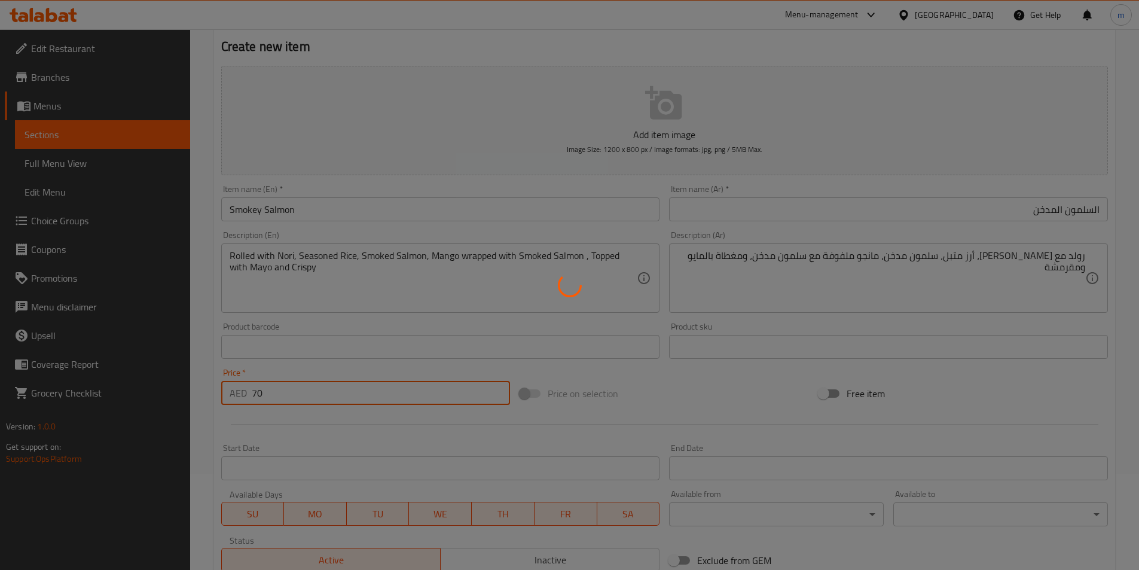
type input "0"
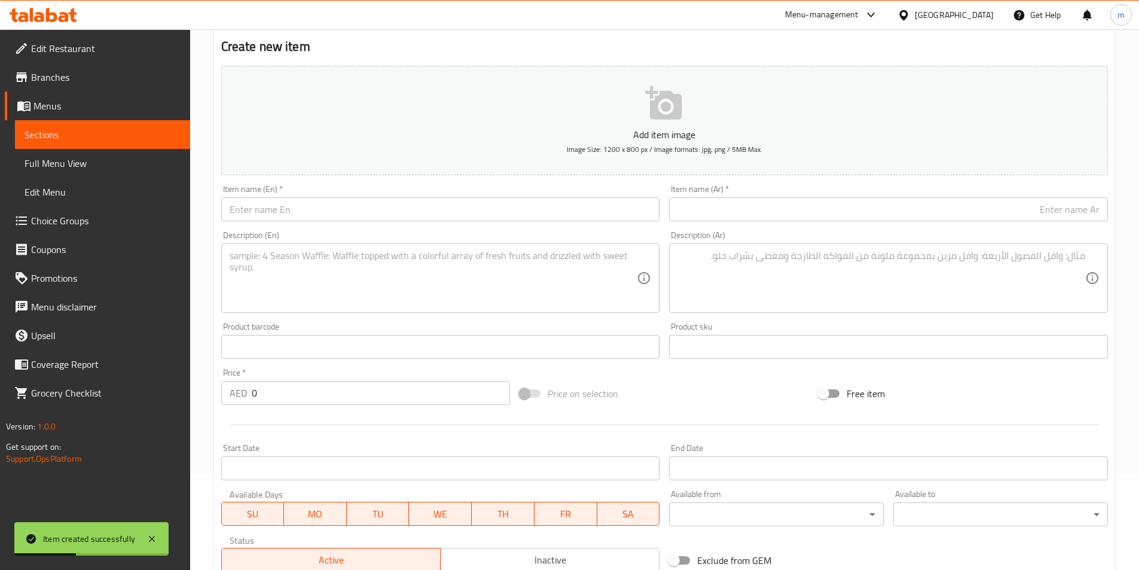
click at [292, 204] on input "text" at bounding box center [440, 209] width 439 height 24
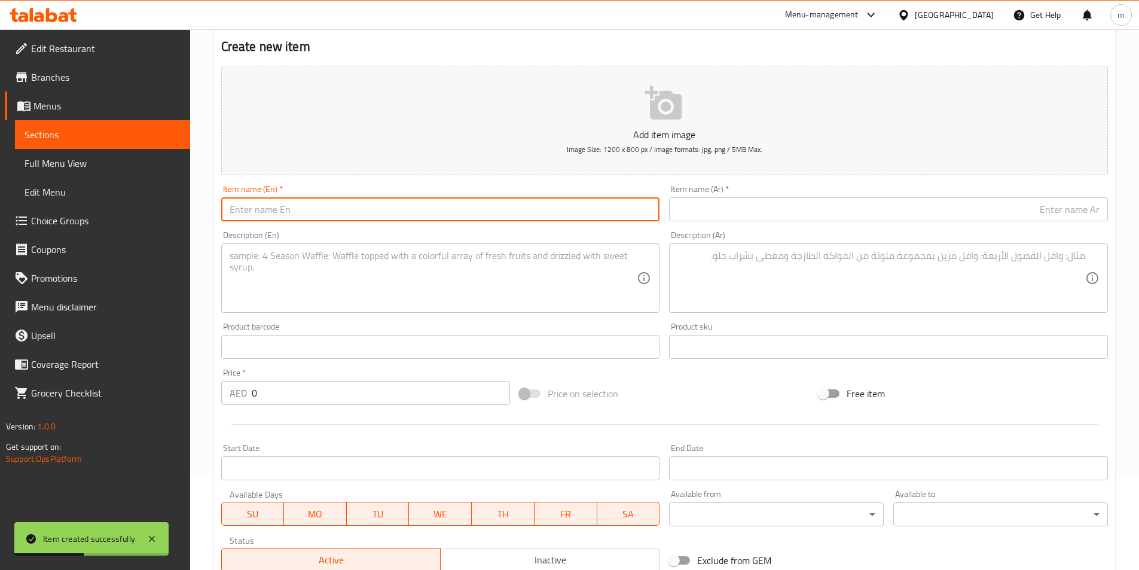
paste input "[US_STATE] Roll"
type input "[US_STATE] Roll"
drag, startPoint x: 894, startPoint y: 200, endPoint x: 898, endPoint y: 207, distance: 7.8
click at [894, 203] on input "text" at bounding box center [888, 209] width 439 height 24
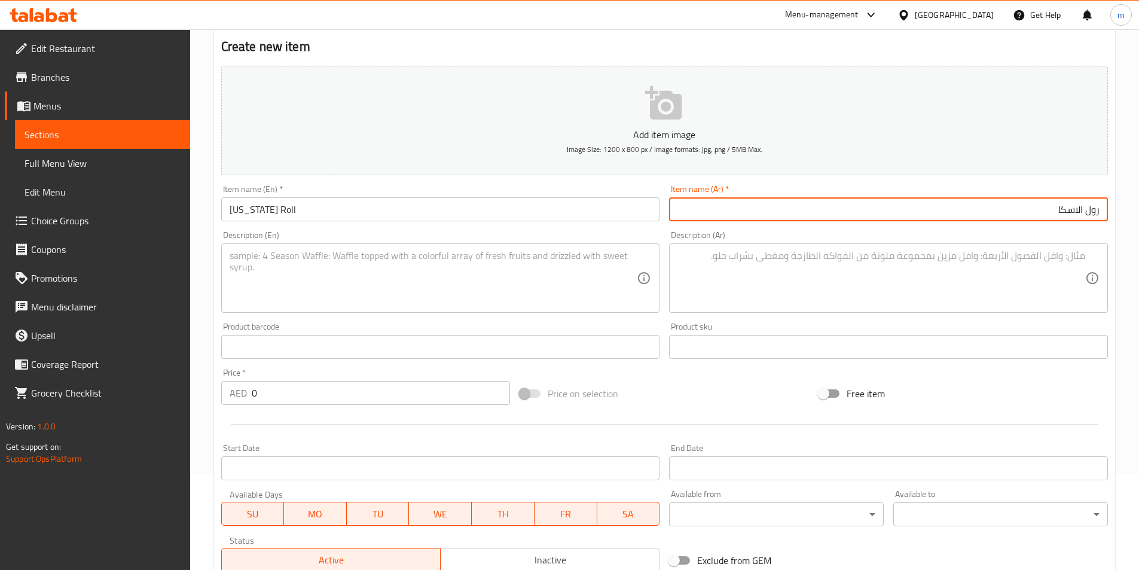
type input "رول الاسكا"
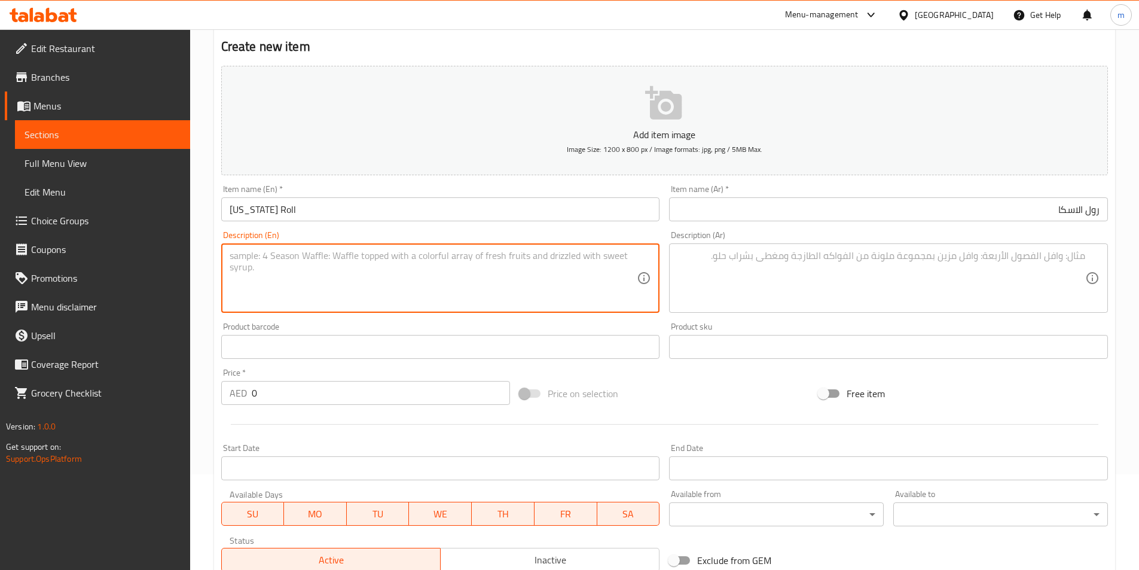
click at [347, 262] on textarea at bounding box center [434, 278] width 408 height 57
paste textarea "Rolled with Nori, Seasoned Rice,Cucumber, Fried Prawn and wrap with Avocado top…"
type textarea "Rolled with Nori, Seasoned Rice,Cucumber, Fried Prawn and wrap with Avocado top…"
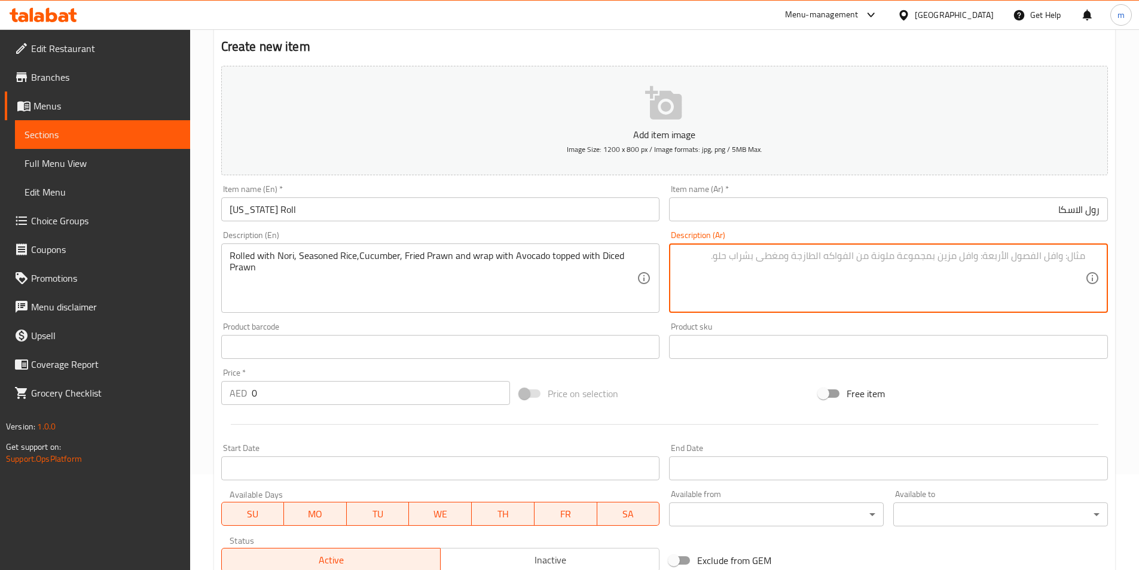
click at [948, 256] on textarea at bounding box center [881, 278] width 408 height 57
paste textarea "ملفوفة مع نوري، أرز متبل، خيار، روبيان مقلي ومغلفة بالأفوكادو ومغطاة بالروبيان …"
click at [1078, 250] on textarea "ملفوفة مع نوري، أرز متبل، خيار، روبيان مقلي ومغلفة بالأفوكادو ومغطاة بالروبيان …" at bounding box center [881, 278] width 408 height 57
drag, startPoint x: 892, startPoint y: 258, endPoint x: 922, endPoint y: 264, distance: 30.6
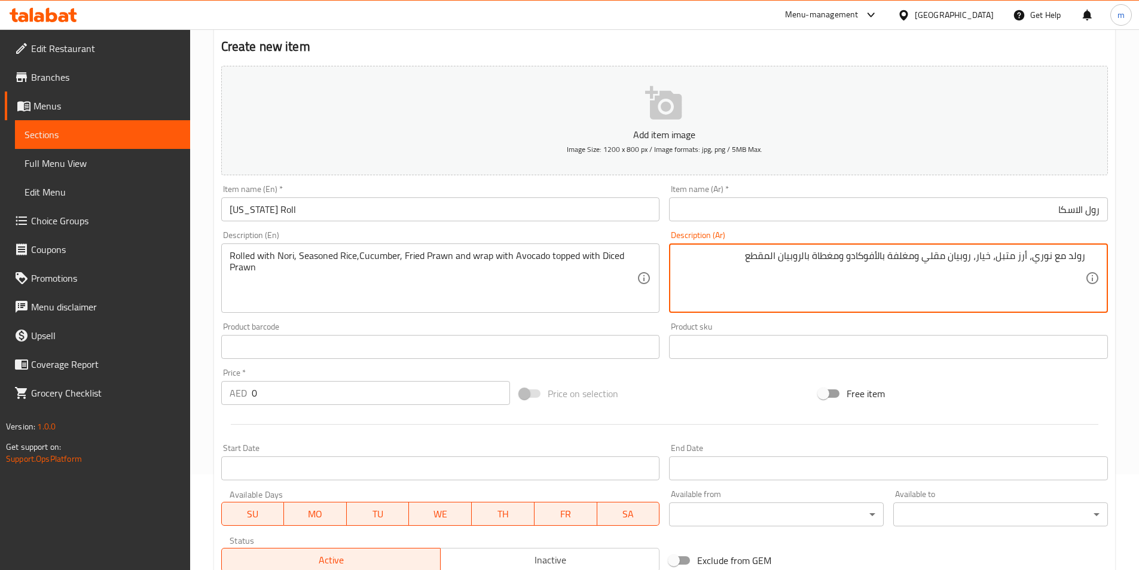
click at [922, 264] on textarea "رولد مع نوري، أرز متبل، خيار، روبيان مقلي ومغلفة بالأفوكادو ومغطاة بالروبيان ال…" at bounding box center [881, 278] width 408 height 57
click at [785, 259] on textarea "رولد مع [PERSON_NAME]، أرز متبل، خيار، روبيان مقلي وراب بالأفوكادو ومغطاة بالرو…" at bounding box center [881, 278] width 408 height 57
click at [784, 259] on textarea "رولد مع [PERSON_NAME]، أرز متبل، خيار، روبيان مقلي وراب بالأفوكادو ومغطاة بالرو…" at bounding box center [881, 278] width 408 height 57
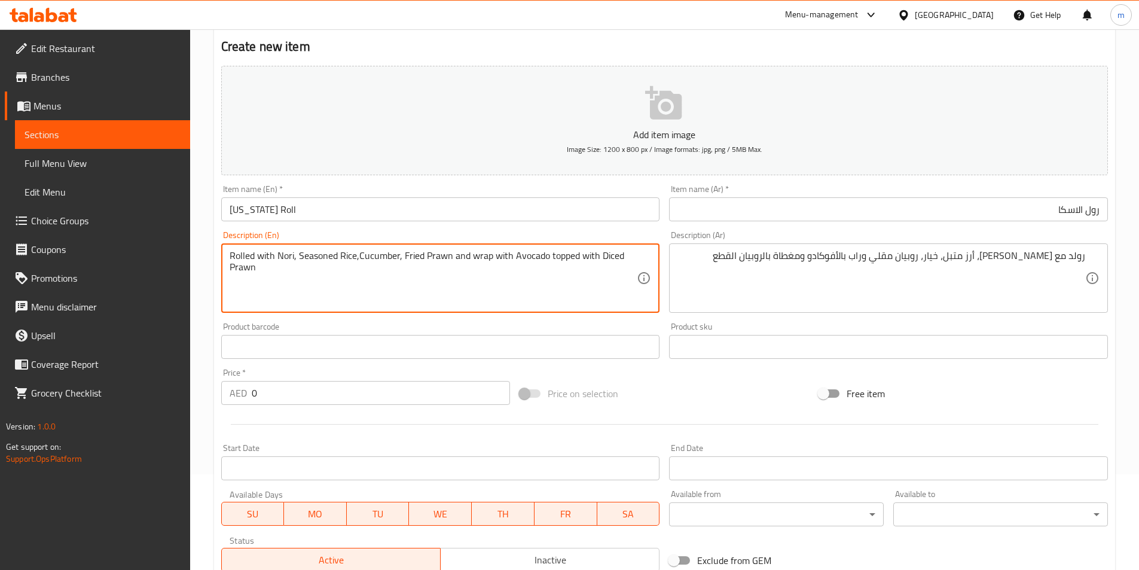
click at [615, 258] on textarea "Rolled with Nori, Seasoned Rice,Cucumber, Fried Prawn and wrap with Avocado top…" at bounding box center [434, 278] width 408 height 57
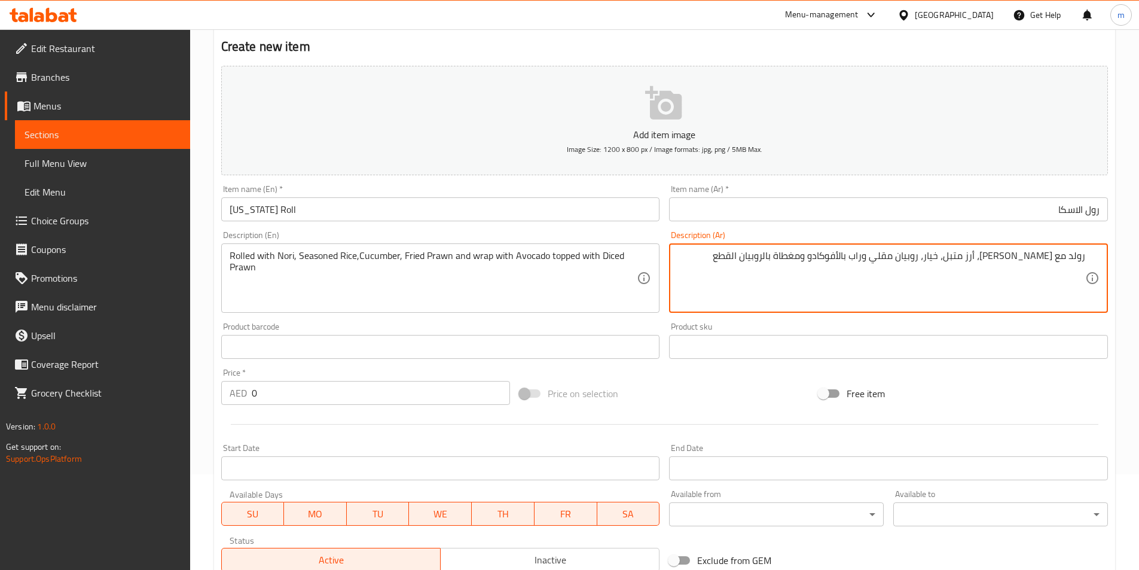
drag, startPoint x: 769, startPoint y: 255, endPoint x: 790, endPoint y: 262, distance: 22.1
paste textarea "كعبات"
type textarea "رولد مع [PERSON_NAME]، أرز متبل، خيار، روبيان مقلي وراب بالأفوكادو ومغطاة بالرو…"
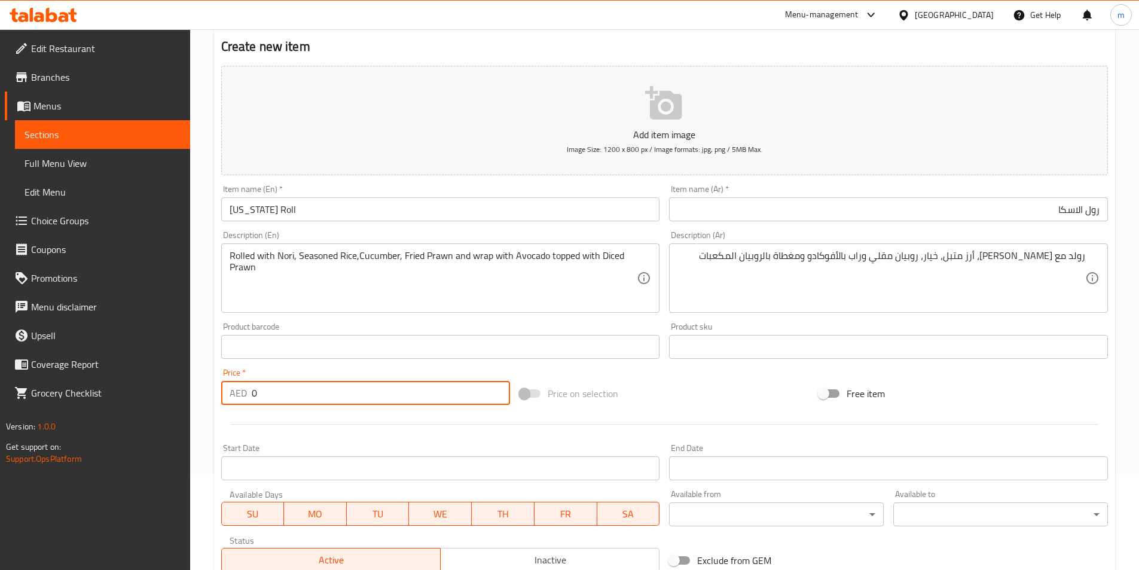
drag, startPoint x: 237, startPoint y: 393, endPoint x: 195, endPoint y: 388, distance: 42.2
click at [195, 388] on div "Home / Restaurants management / Menus / Sections / item / create Ala Carte sect…" at bounding box center [664, 341] width 949 height 815
type input "72"
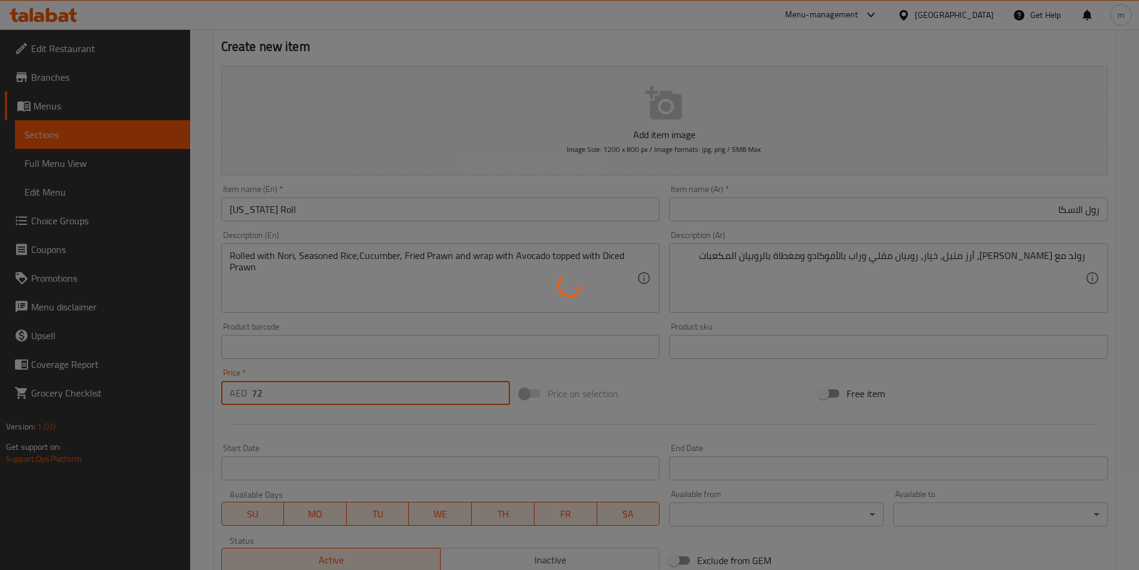
type input "0"
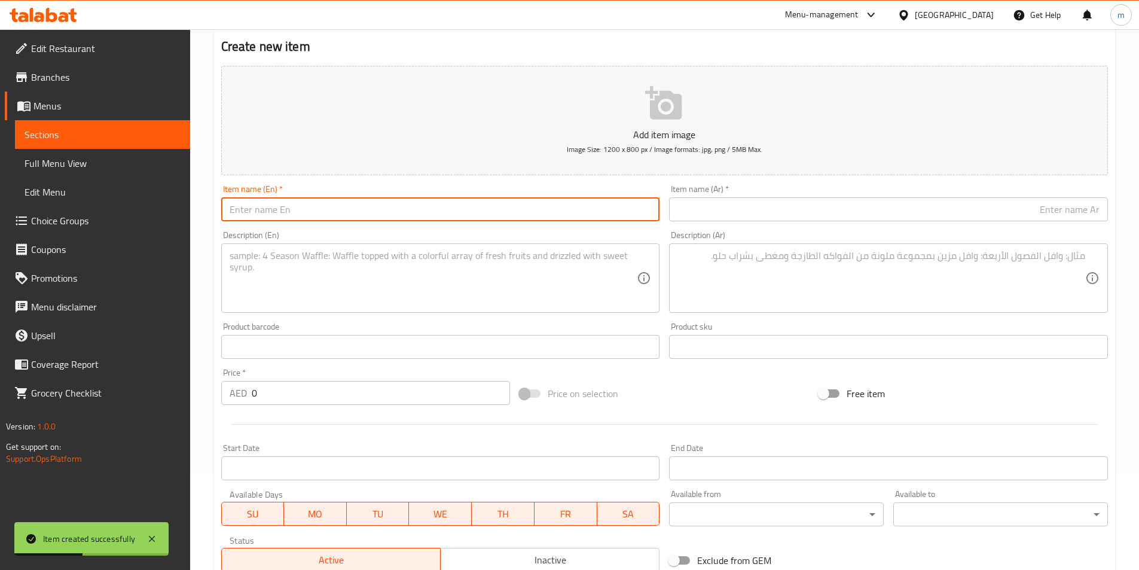
click at [420, 211] on input "text" at bounding box center [440, 209] width 439 height 24
paste input "Tokyo Roll"
type input "Tokyo Roll"
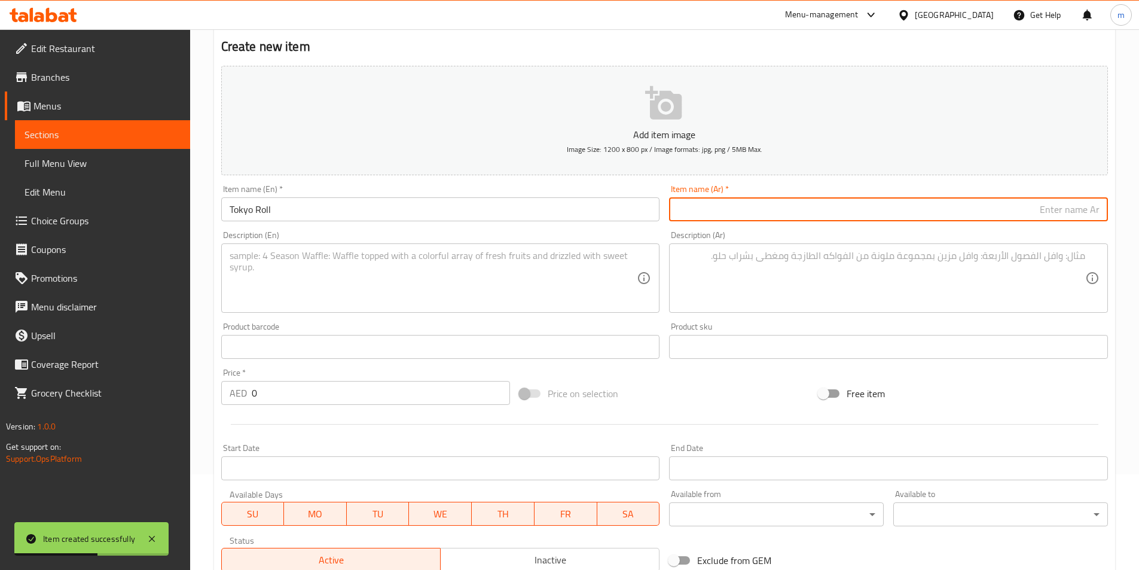
click at [833, 210] on input "text" at bounding box center [888, 209] width 439 height 24
type input "طوكيو رول"
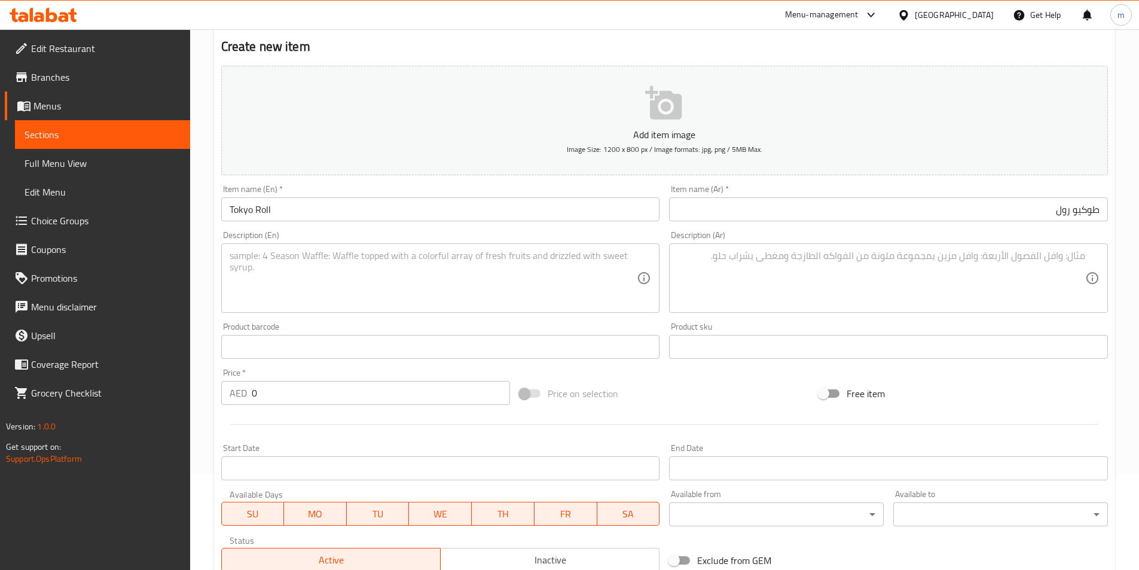
click at [511, 268] on textarea at bounding box center [434, 278] width 408 height 57
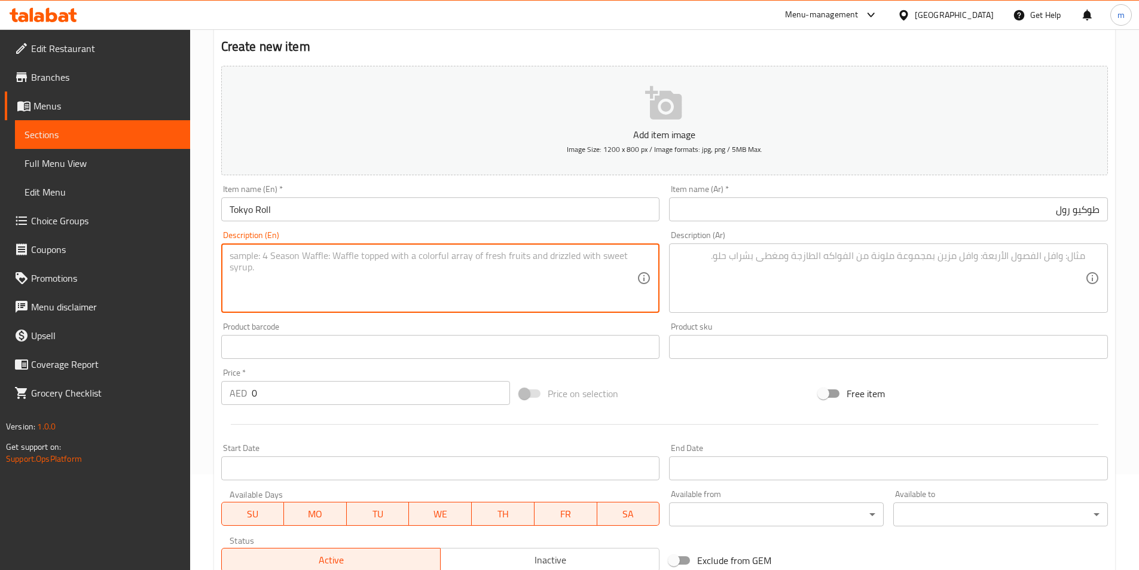
paste textarea "Rolled with Nori, Seasoned Rice, Shredded Crab, Asparagus, wrapped with Prawn a…"
type textarea "Rolled with Nori, Seasoned Rice, Shredded Crab, Asparagus, wrapped with Prawn a…"
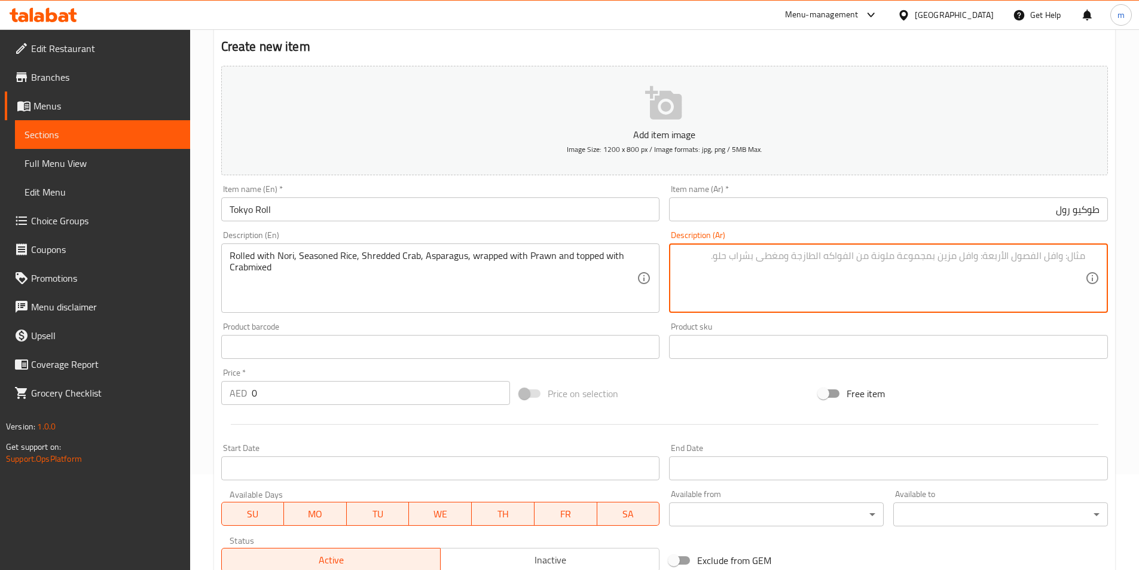
click at [957, 269] on textarea at bounding box center [881, 278] width 408 height 57
paste textarea "ملفوفة مع [PERSON_NAME]، أرز متبل، سلطعون مبشور، هليون، ملفوفة بالروبيان ومغطاة…"
click at [1080, 252] on textarea "ملفوفة مع [PERSON_NAME]، أرز متبل، سلطعون مبشور، هليون، ملفوفة بالروبيان ومغطاة…" at bounding box center [881, 278] width 408 height 57
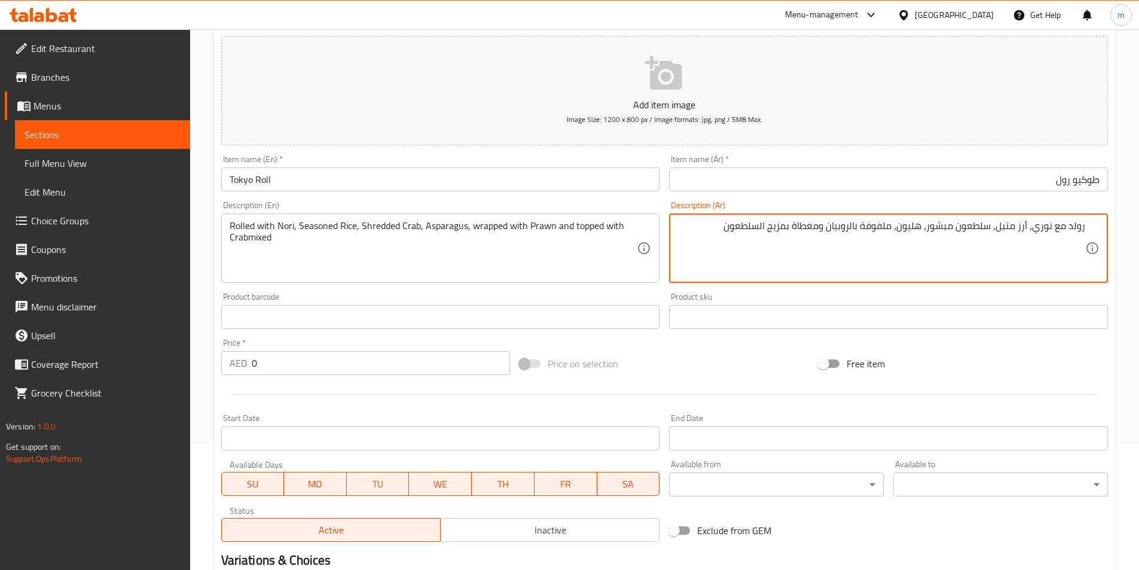
scroll to position [155, 0]
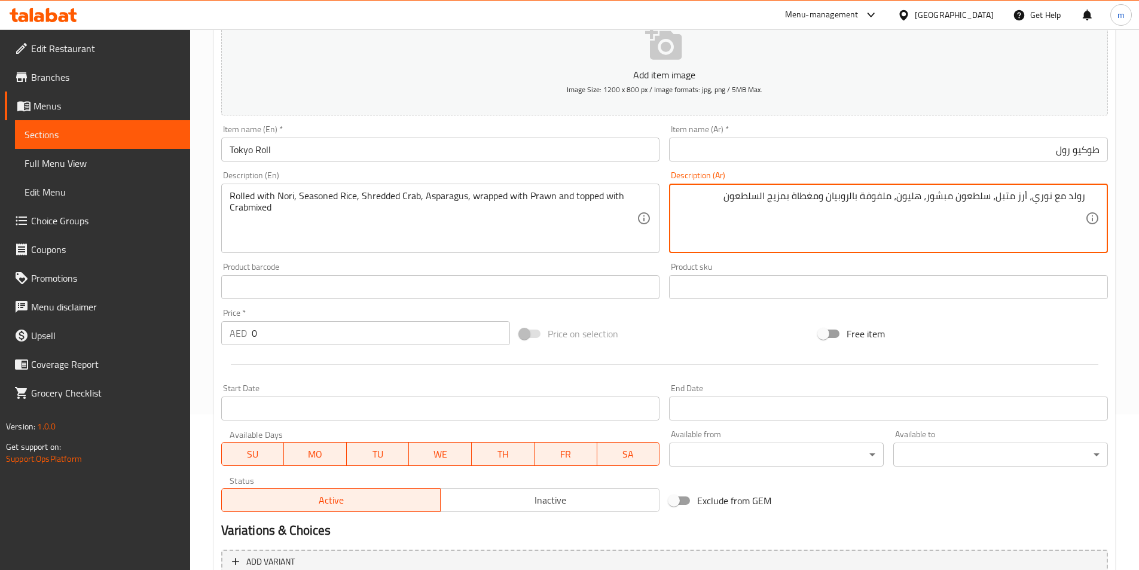
type textarea "رولد مع نوري، أرز متبل، سلطعون مبشور، هليون، ملفوفة بالروبيان ومغطاة بمزيج السل…"
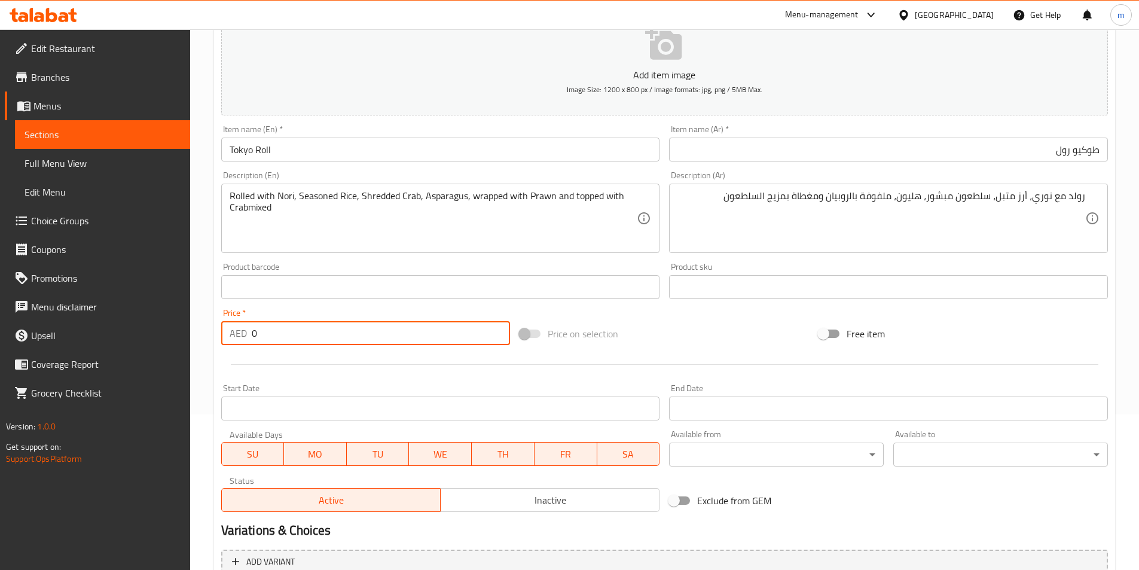
drag, startPoint x: 280, startPoint y: 328, endPoint x: 240, endPoint y: 328, distance: 39.5
click at [240, 328] on div "AED 0 Price *" at bounding box center [365, 333] width 289 height 24
paste input "72"
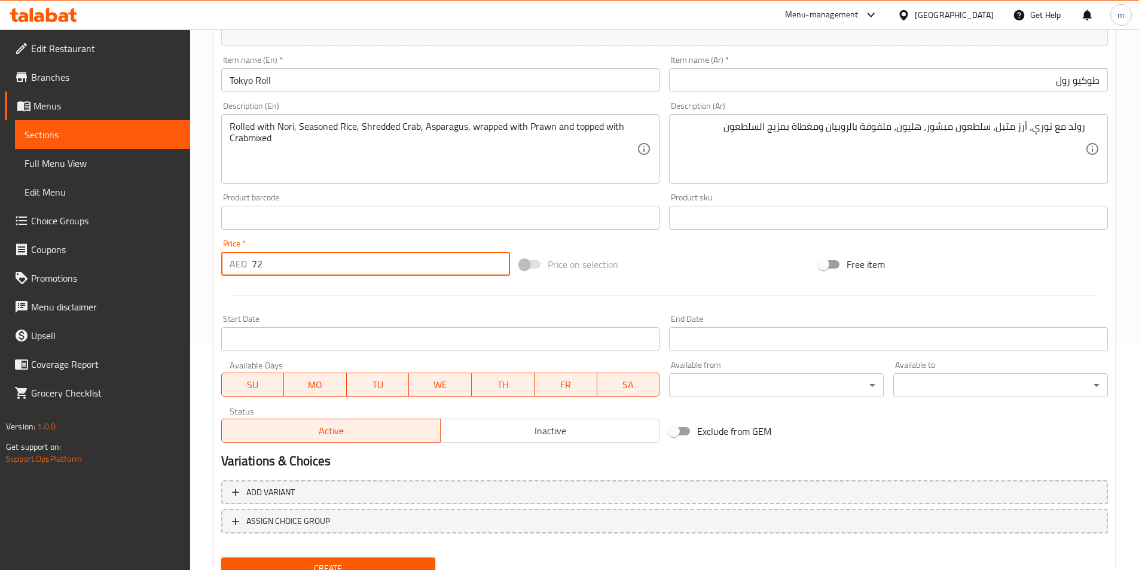
scroll to position [275, 0]
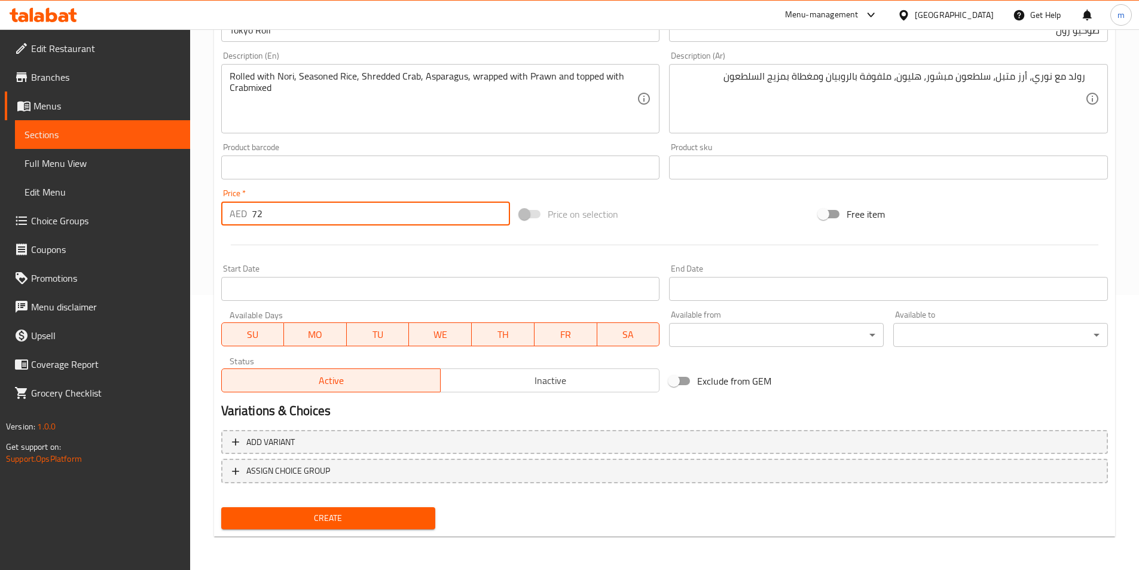
type input "72"
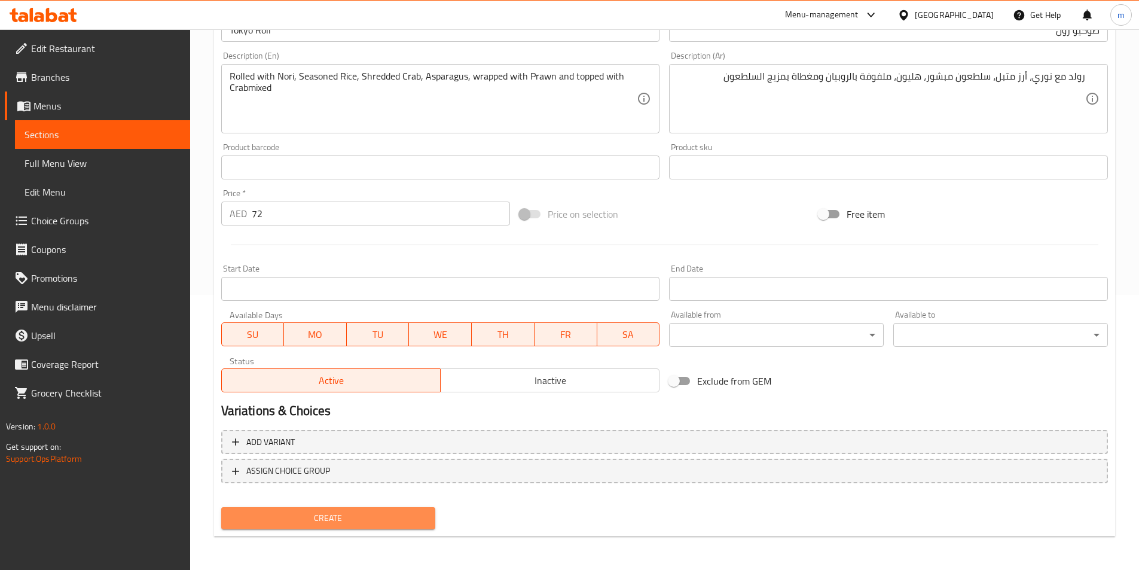
drag, startPoint x: 392, startPoint y: 526, endPoint x: 406, endPoint y: 509, distance: 21.7
click at [391, 524] on button "Create" at bounding box center [328, 518] width 215 height 22
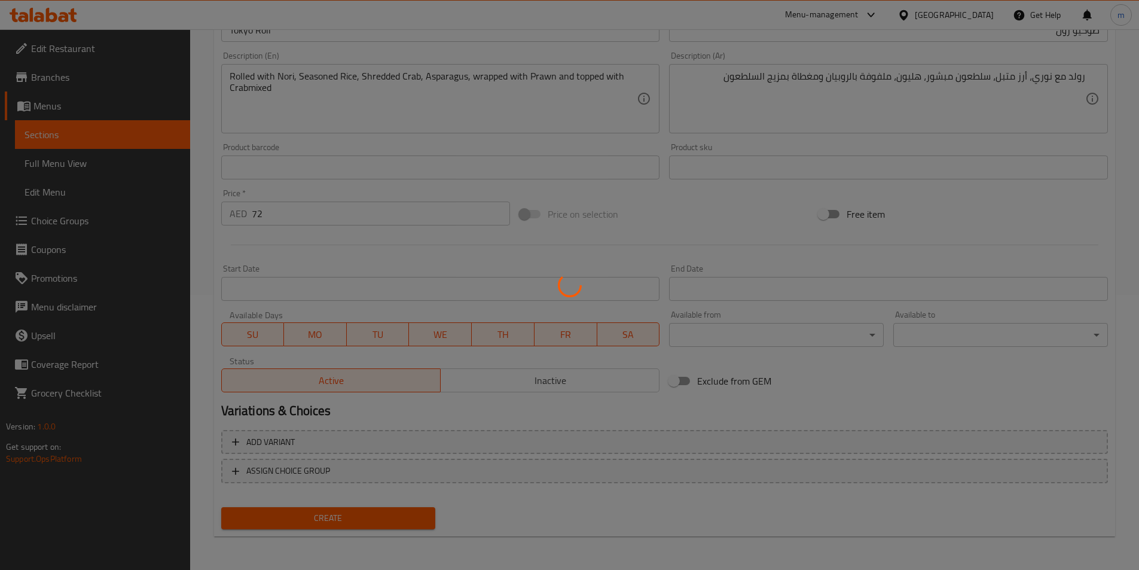
type input "0"
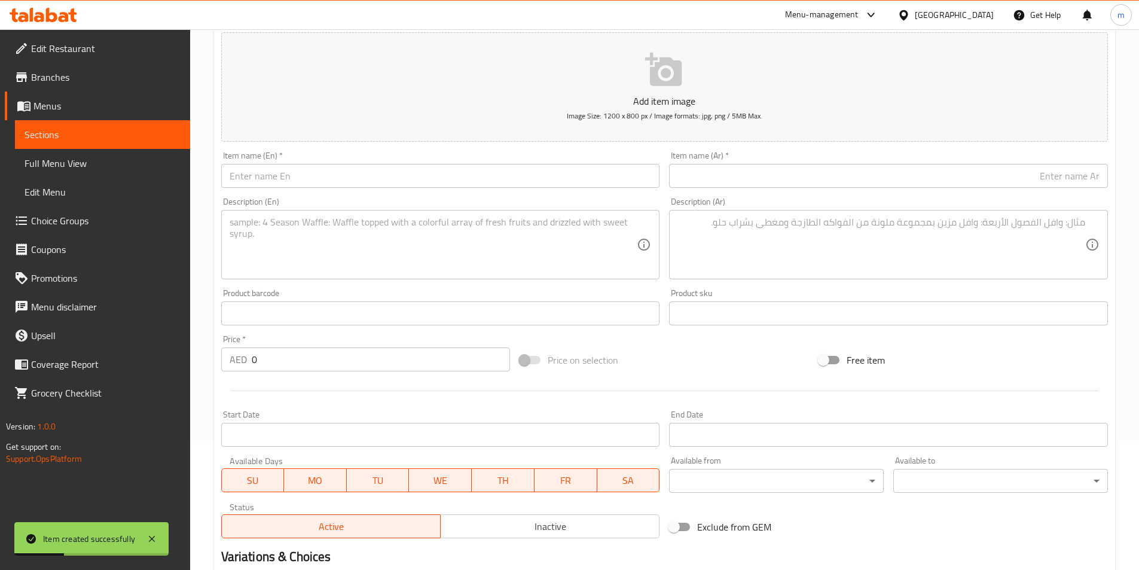
scroll to position [96, 0]
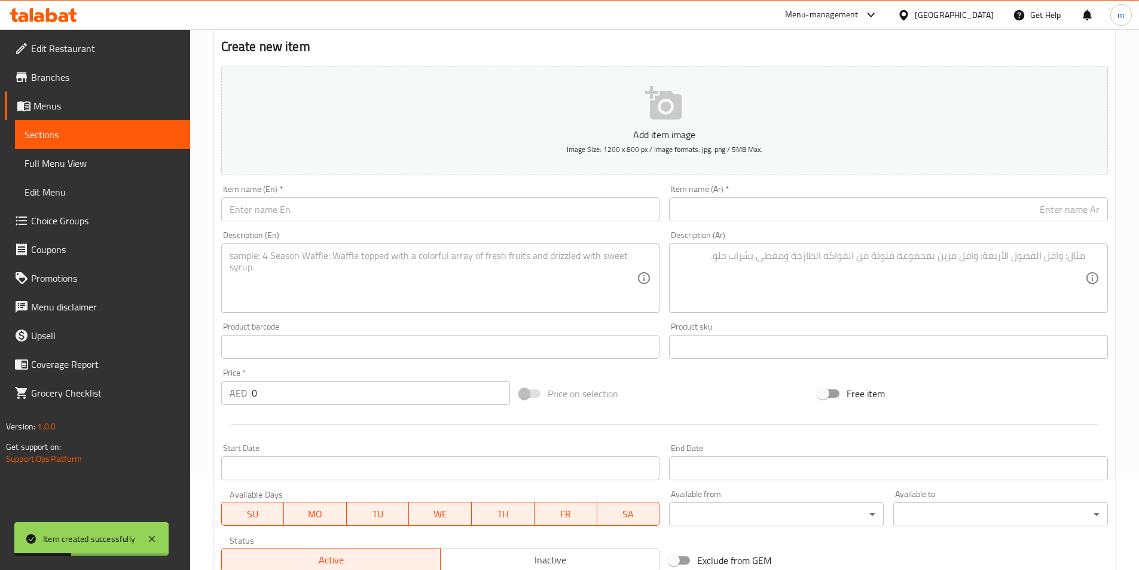
click at [421, 221] on input "text" at bounding box center [440, 209] width 439 height 24
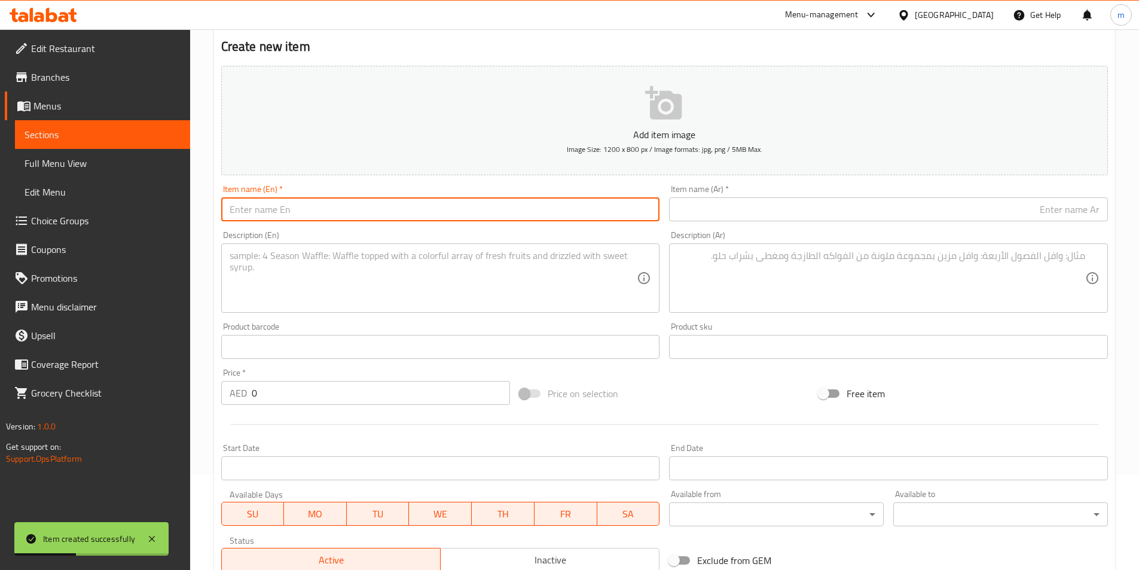
paste input "Glasgow Roll"
type input "Glasgow Roll"
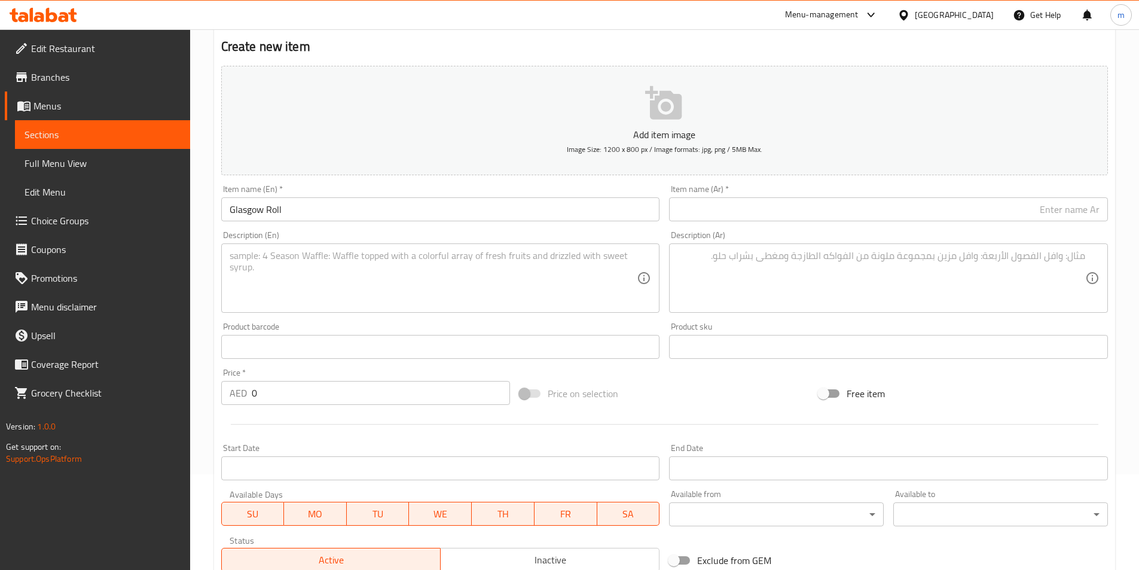
click at [880, 203] on input "text" at bounding box center [888, 209] width 439 height 24
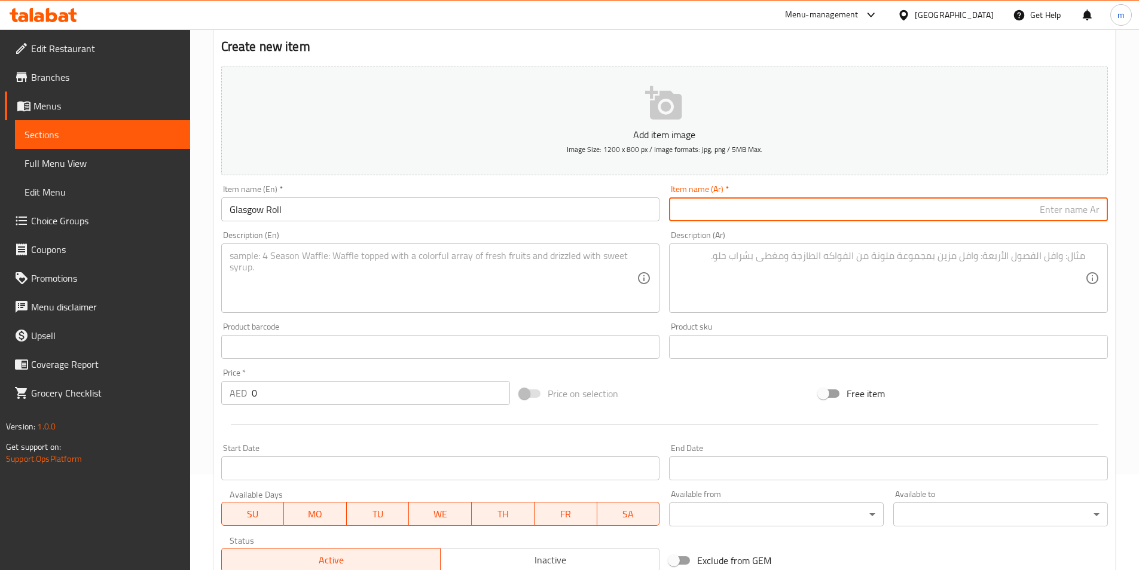
paste input "رول غلاسكو"
type input "رول غلاسكو"
click at [558, 270] on textarea at bounding box center [434, 278] width 408 height 57
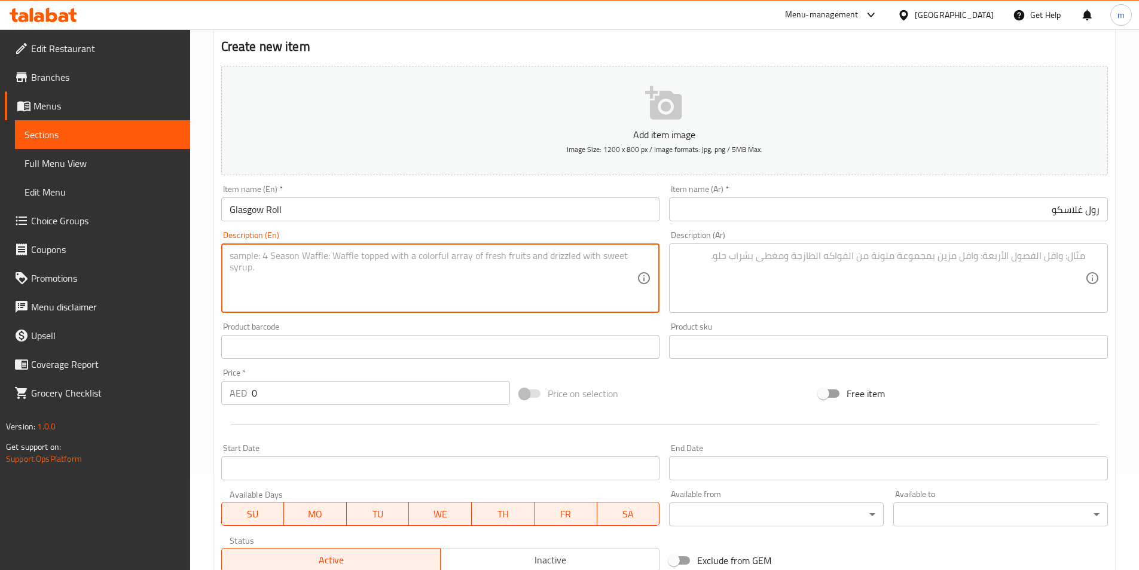
paste textarea "Rolled with Nori, Seasoned Rice, Crabmixed,Avocado, wrapped with Sushi Grade Sa…"
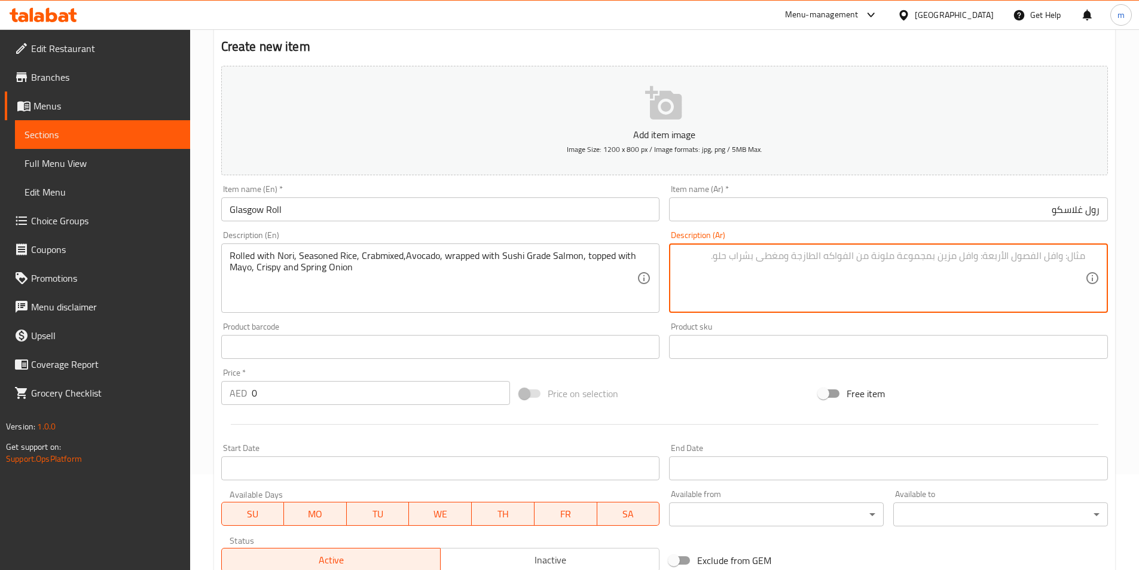
click at [874, 300] on textarea at bounding box center [881, 278] width 408 height 57
paste textarea "ملفوفة مع نوري، أرز متبل، مزيج من السلطعون، أفوكادو، ملفوفة بسمك السلمون من الد…"
click at [1073, 262] on textarea "ملفوفة مع نوري، أرز متبل، مزيج من السلطعون، أفوكادو، ملفوفة بسمك السلمون من الد…" at bounding box center [881, 278] width 408 height 57
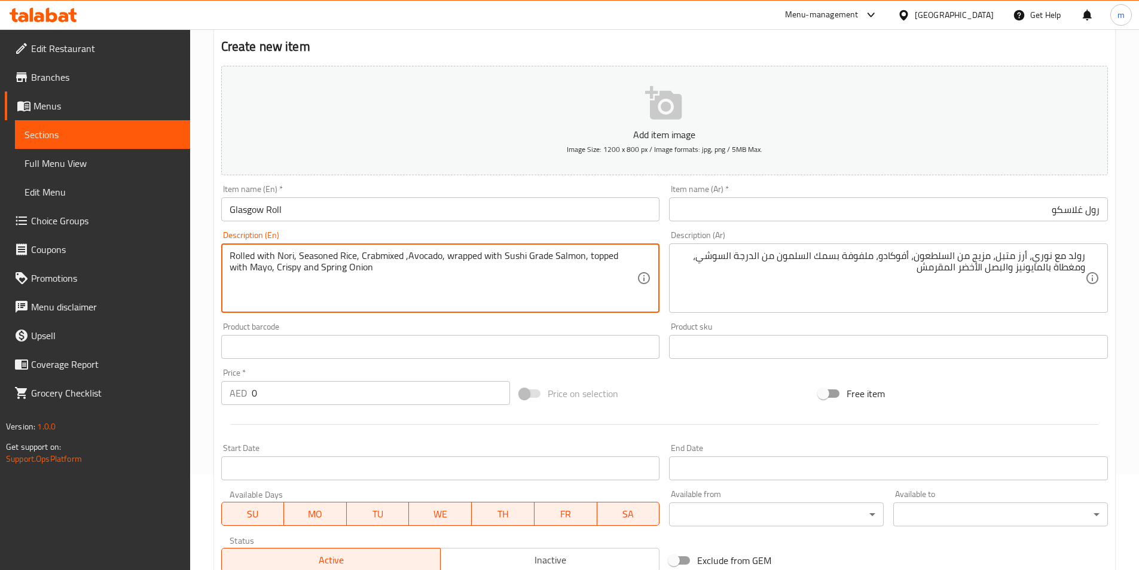
click at [378, 261] on textarea "Rolled with Nori, Seasoned Rice, Crabmixed ,Avocado, wrapped with Sushi Grade S…" at bounding box center [434, 278] width 408 height 57
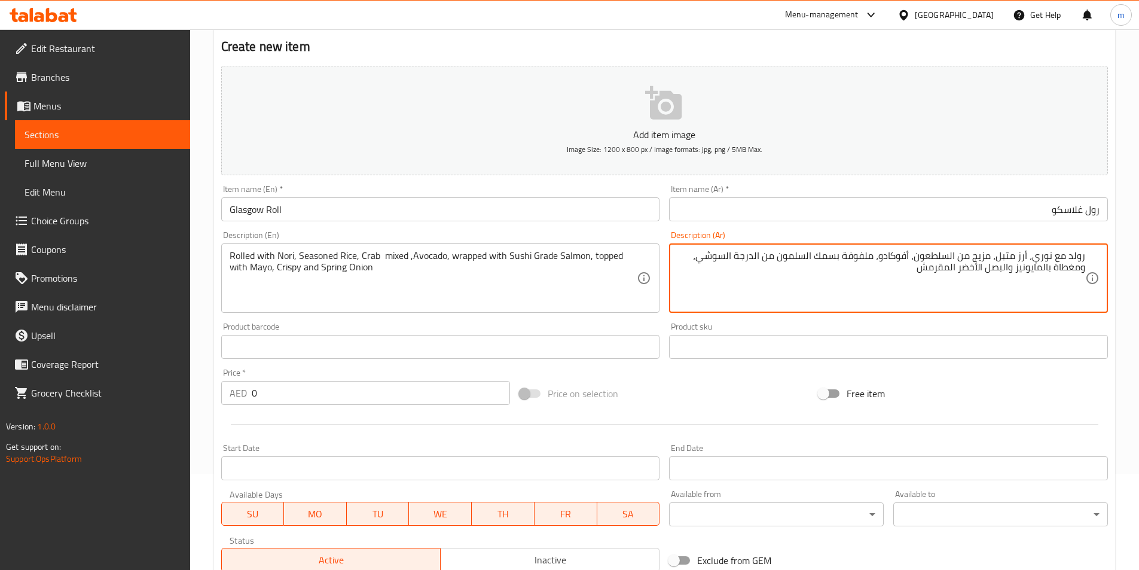
drag, startPoint x: 818, startPoint y: 261, endPoint x: 843, endPoint y: 259, distance: 25.8
click at [843, 259] on textarea "رولد مع نوري، أرز متبل، مزيج من السلطعون، أفوكادو، ملفوفة السلمون من الدرجة الس…" at bounding box center [881, 278] width 408 height 57
drag, startPoint x: 1049, startPoint y: 274, endPoint x: 1059, endPoint y: 274, distance: 9.6
click at [1059, 274] on textarea "رولد مع نوري، أرز متبل، مزيج من السلطعون، أفوكادو، ملفوفة بالسلمون من الدرجة ال…" at bounding box center [881, 278] width 408 height 57
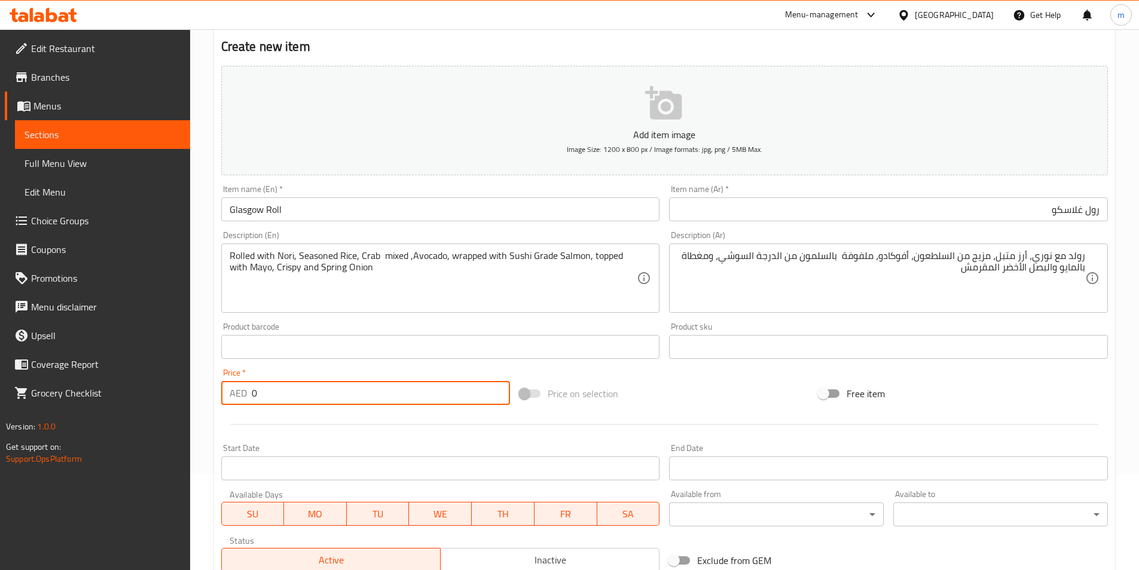
drag, startPoint x: 268, startPoint y: 403, endPoint x: 251, endPoint y: 396, distance: 18.8
click at [252, 396] on input "0" at bounding box center [381, 393] width 259 height 24
paste input "75"
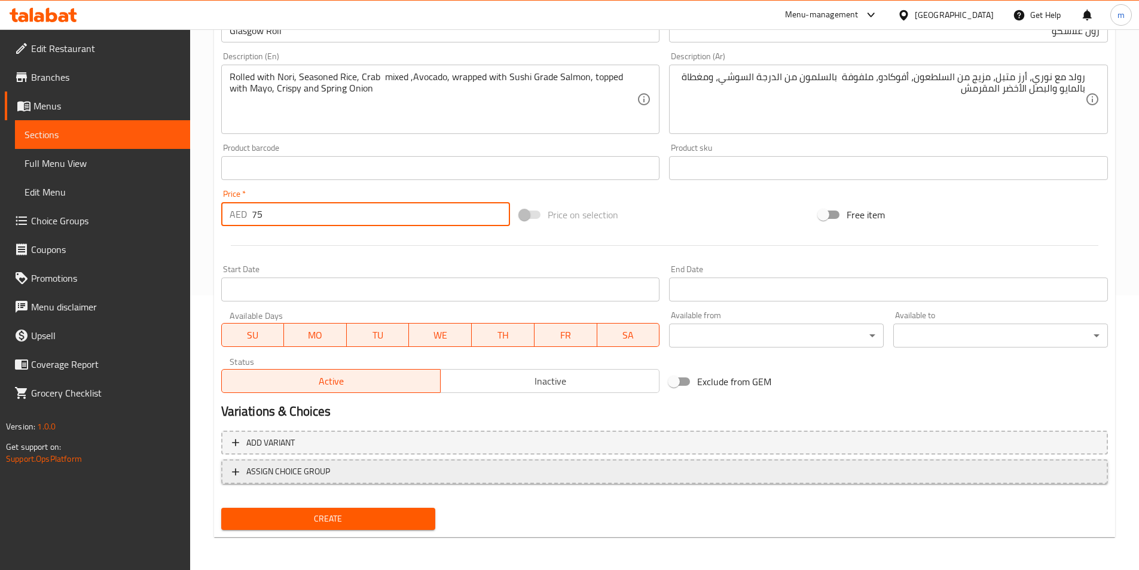
scroll to position [275, 0]
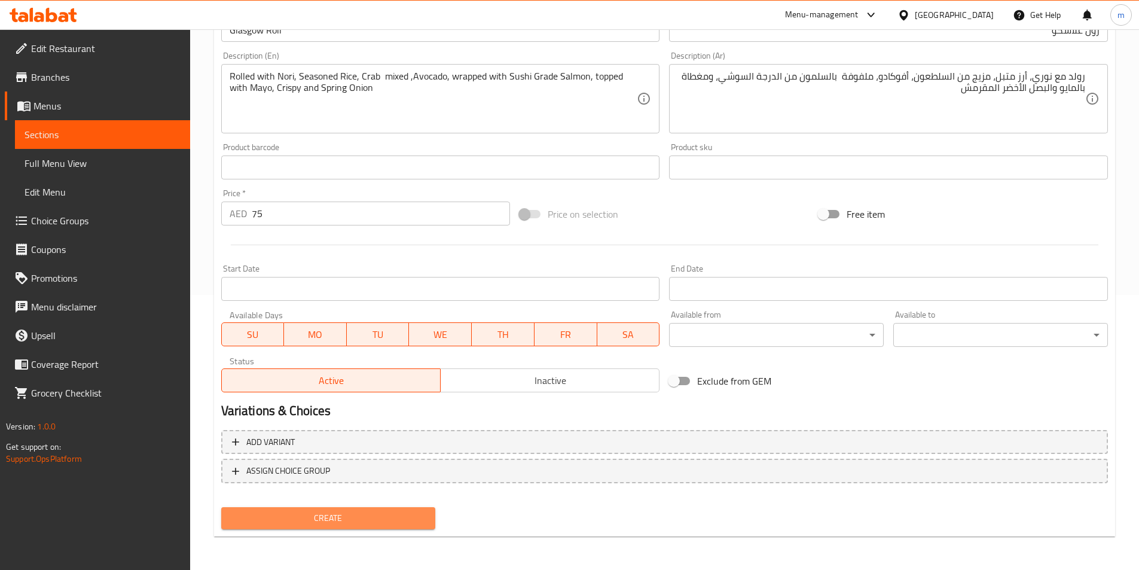
click at [379, 510] on span "Create" at bounding box center [328, 517] width 195 height 15
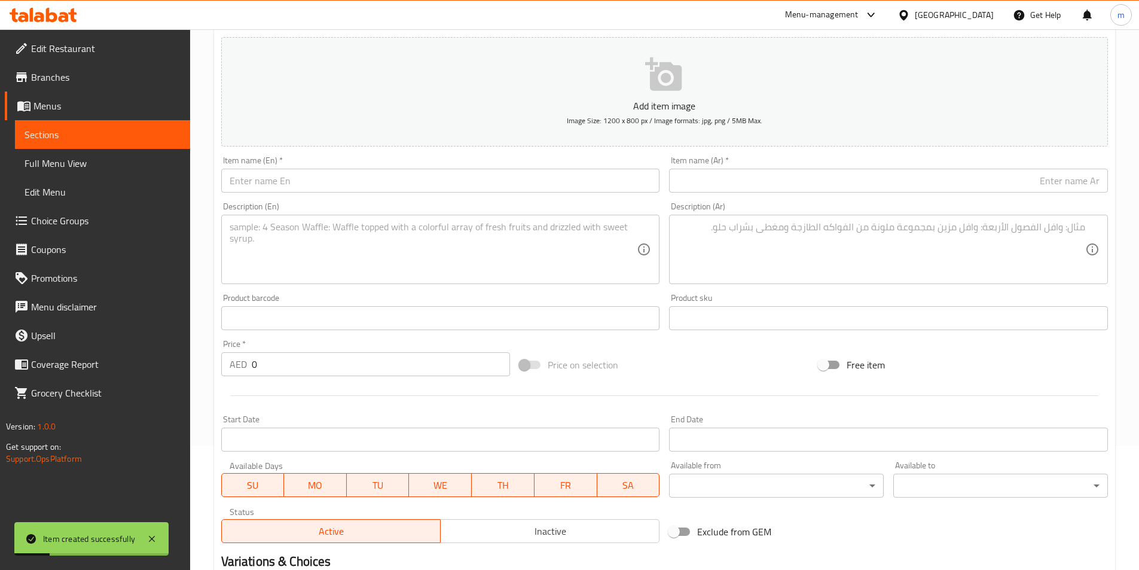
scroll to position [36, 0]
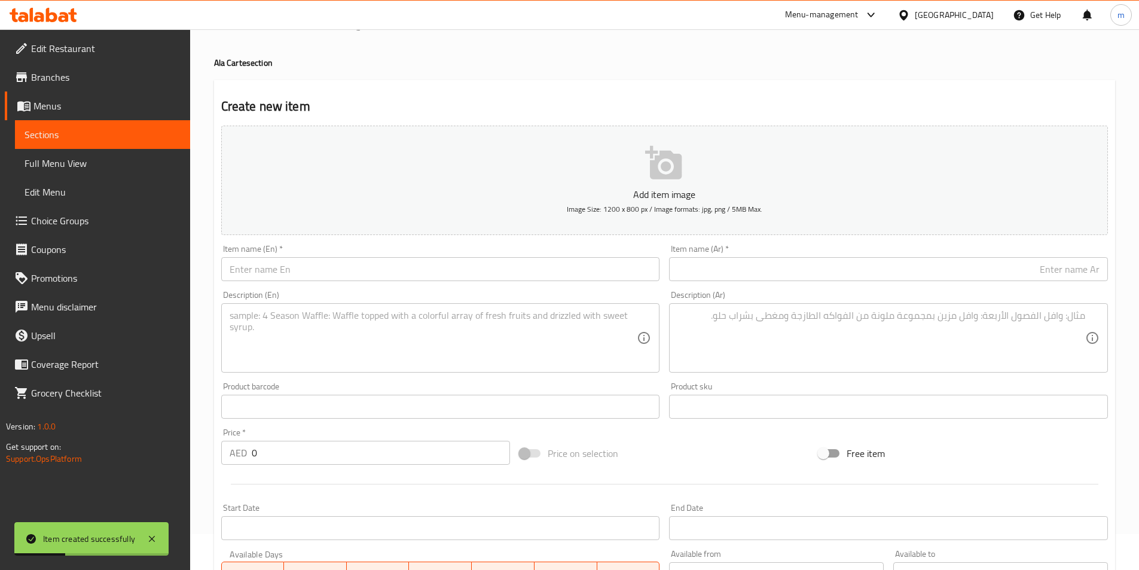
click at [400, 274] on input "text" at bounding box center [440, 269] width 439 height 24
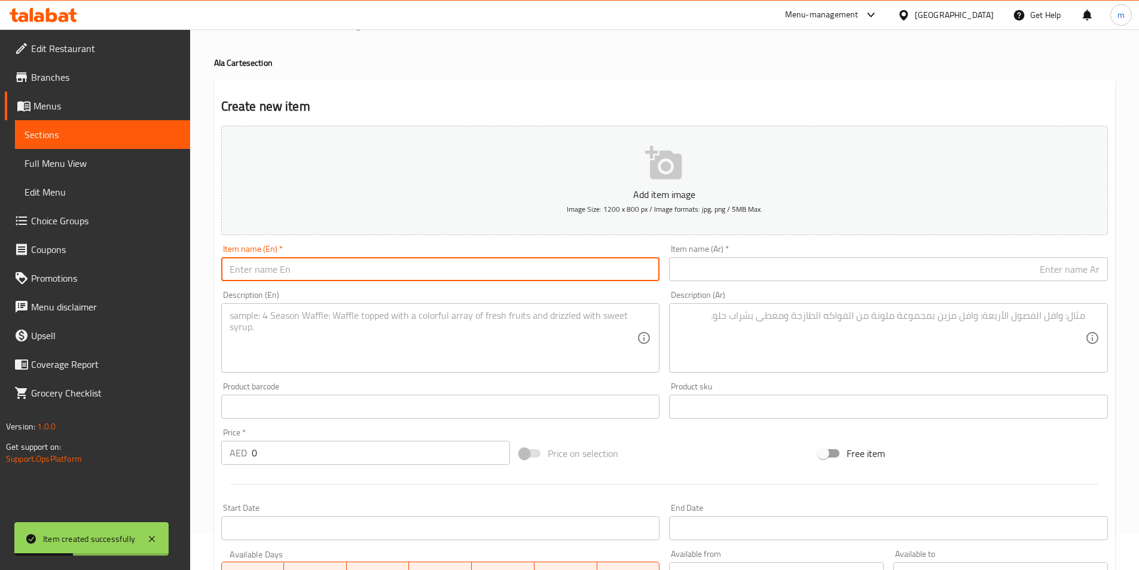
paste input "Norwegian Roll"
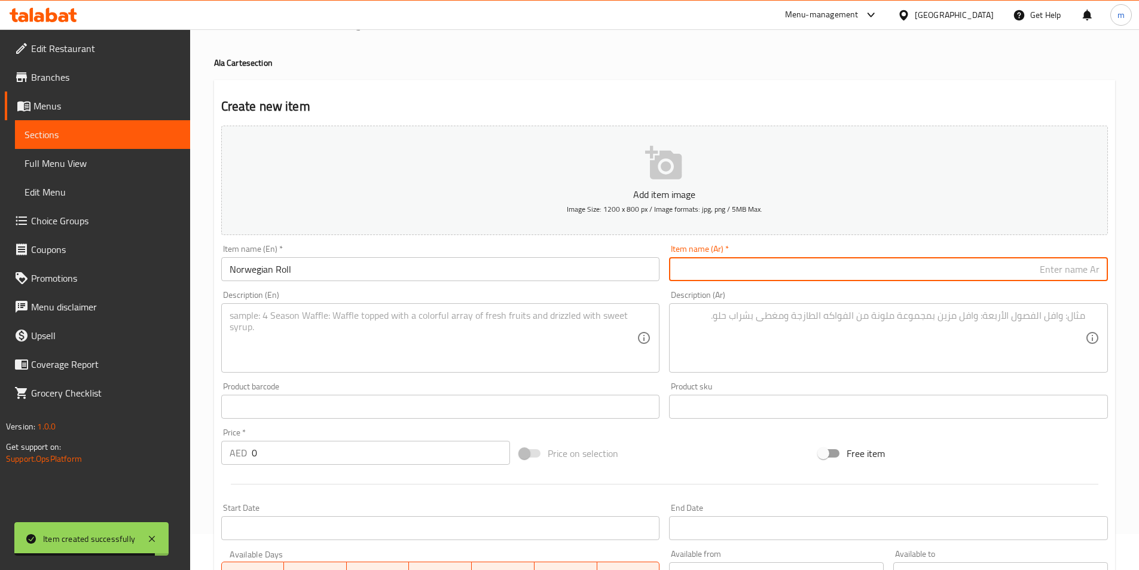
click at [899, 281] on input "text" at bounding box center [888, 269] width 439 height 24
paste input "رول نرويجي"
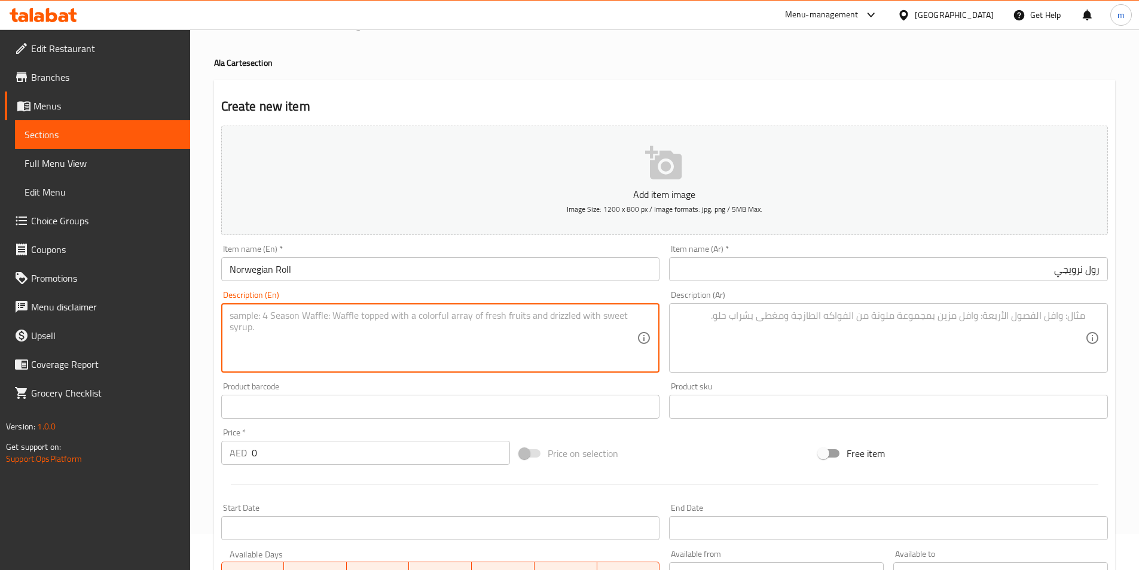
click at [473, 347] on textarea at bounding box center [434, 338] width 408 height 57
paste textarea "Rolled with Nori, Seasoned Rice, Cucumber, Sushi Grade Salmon,wrapped Salmon an…"
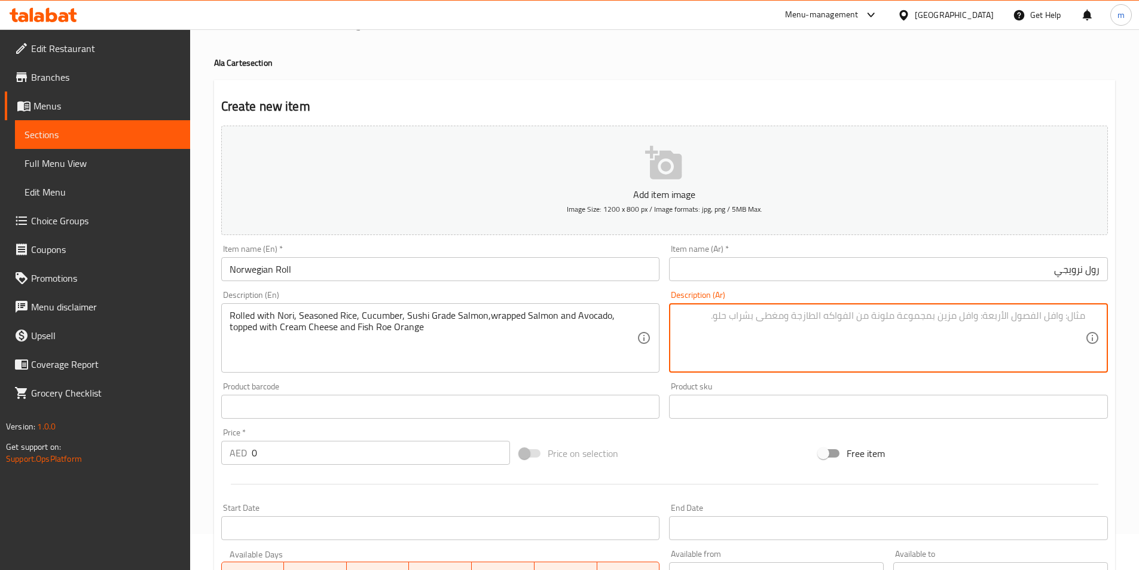
click at [1059, 325] on textarea at bounding box center [881, 338] width 408 height 57
paste textarea "ملفوفة مع نوري، أرز متبل، خيار، سمك سلمون من نوع سوشي، سلمون ملفوف وأفوكادو، وم…"
click at [1076, 315] on textarea "ملفوفة مع نوري، أرز متبل، خيار، سمك سلمون من نوع سوشي، سلمون ملفوف وأفوكادو، وم…" at bounding box center [881, 338] width 408 height 57
click at [954, 316] on textarea "رولد مع نوري، أرز متبل، خيار، سمك سلمون من نوع سوشي، سلمون ملفوف وأفوكادو، ومغط…" at bounding box center [881, 338] width 408 height 57
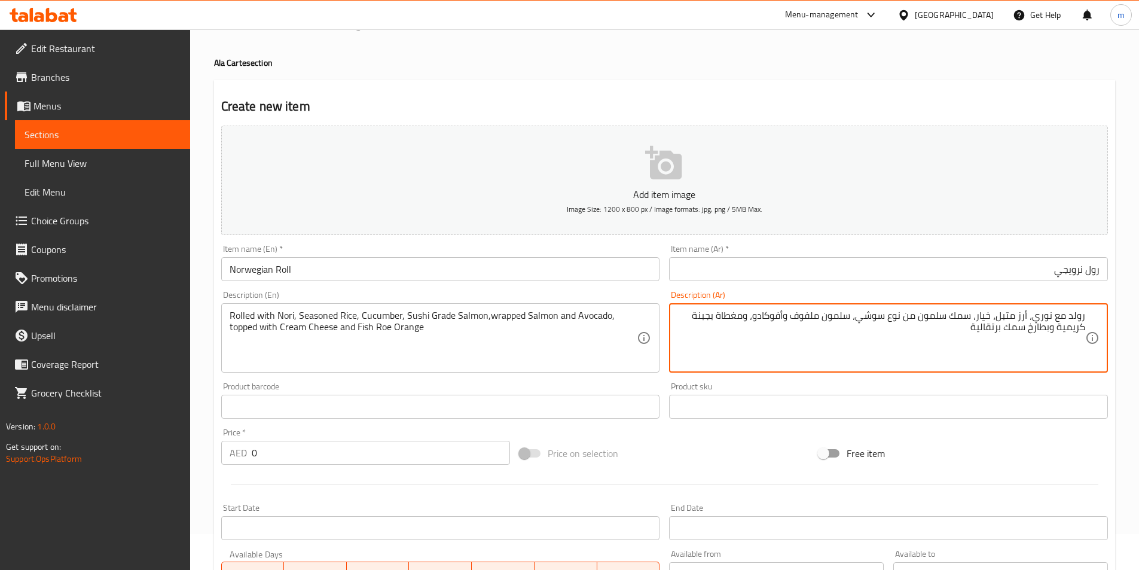
click at [954, 316] on textarea "رولد مع نوري، أرز متبل، خيار، سمك سلمون من نوع سوشي، سلمون ملفوف وأفوكادو، ومغط…" at bounding box center [881, 338] width 408 height 57
click at [961, 317] on textarea "رولد مع نوري، أرز متبل، خيار، سمك سلمون من نوع سوشي، سلمون ملفوف وأفوكادو، ومغط…" at bounding box center [881, 338] width 408 height 57
click at [922, 316] on textarea "رولد مع نوري، أرز متبل، خيار، سلمون من نوع سوشي، سلمون ملفوف وأفوكادو، ومغطاة ب…" at bounding box center [881, 338] width 408 height 57
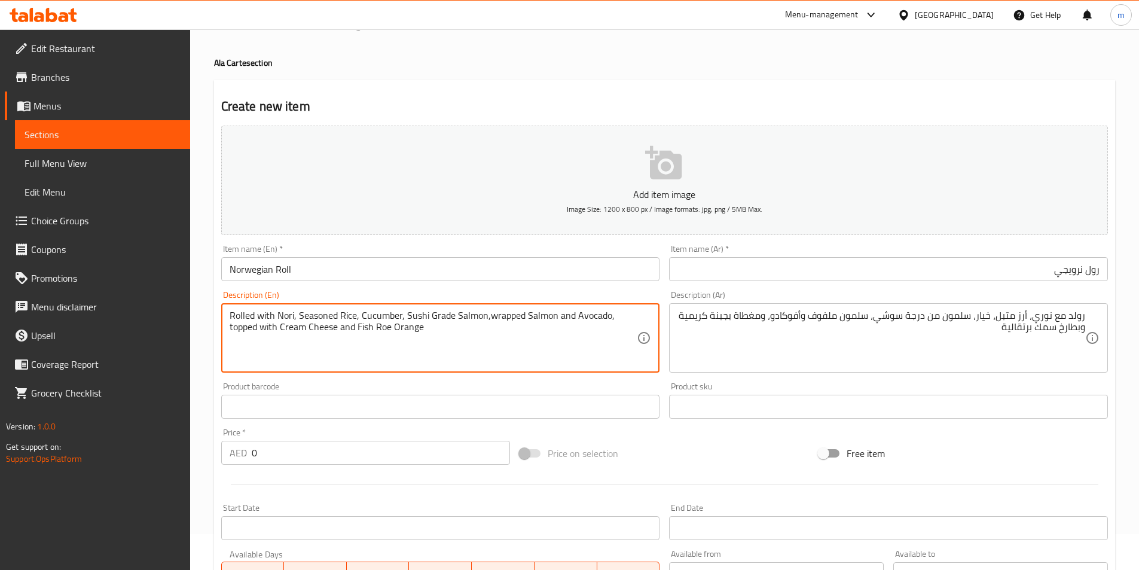
click at [485, 323] on textarea "Rolled with Nori, Seasoned Rice, Cucumber, Sushi Grade Salmon,wrapped Salmon an…" at bounding box center [434, 338] width 408 height 57
click at [488, 318] on textarea "Rolled with Nori, Seasoned Rice, Cucumber, Sushi Grade Salmon,wrapped Salmon an…" at bounding box center [434, 338] width 408 height 57
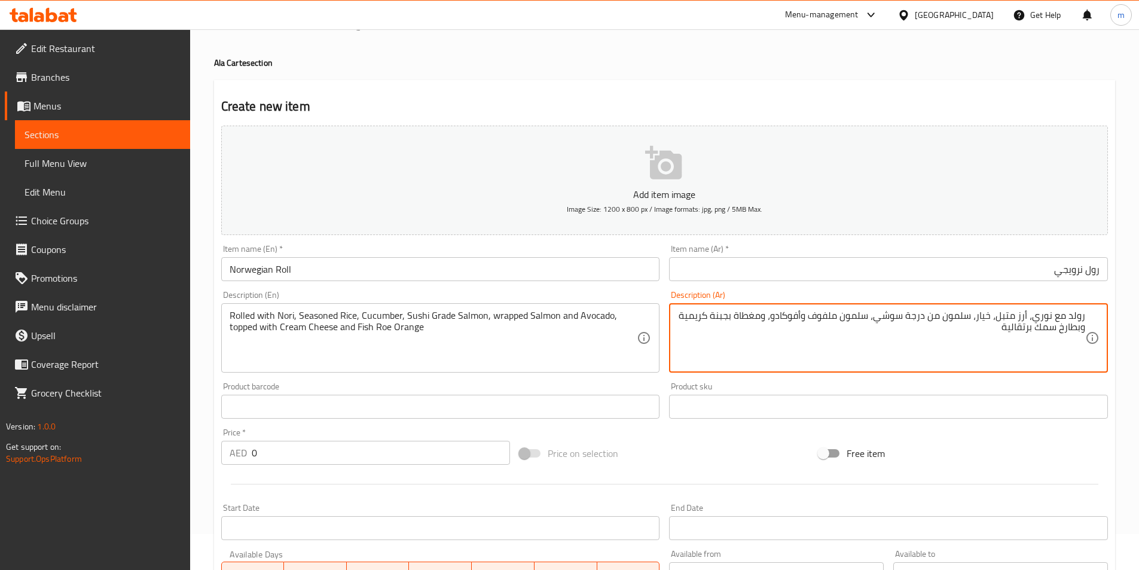
drag, startPoint x: 1059, startPoint y: 332, endPoint x: 1077, endPoint y: 338, distance: 18.9
click at [1006, 332] on textarea "رولد مع نوري، أرز متبل، خيار، سلمون من درجة سوشي، سلمون ملفوف وأفوكادو، ومغطاة …" at bounding box center [881, 338] width 408 height 57
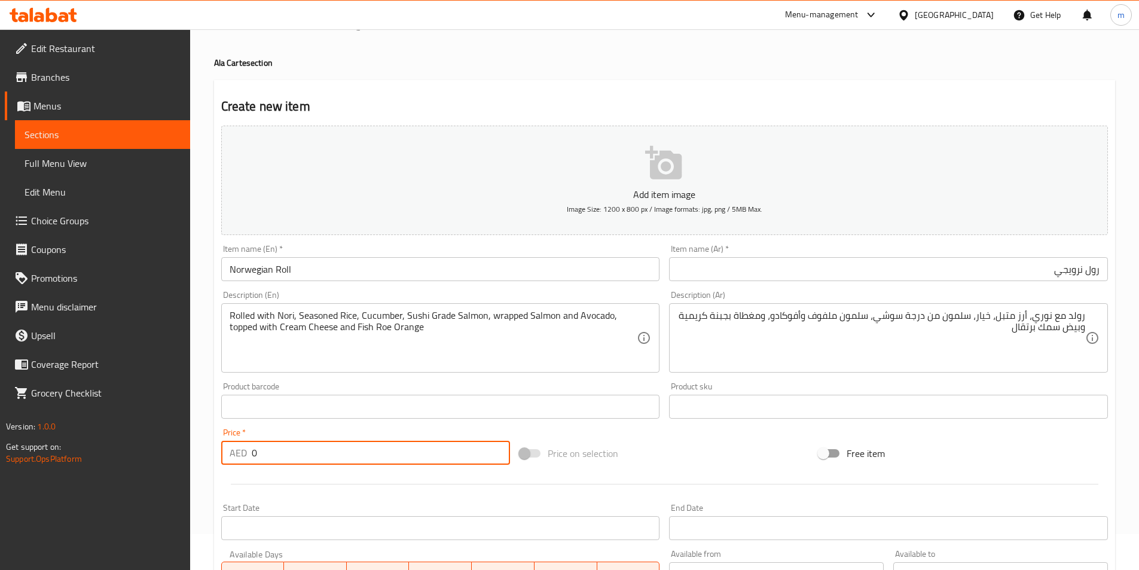
drag, startPoint x: 284, startPoint y: 460, endPoint x: 254, endPoint y: 453, distance: 30.6
click at [254, 453] on input "0" at bounding box center [381, 452] width 259 height 24
drag, startPoint x: 267, startPoint y: 458, endPoint x: 248, endPoint y: 458, distance: 18.5
click at [248, 458] on div "AED 0 Price *" at bounding box center [365, 452] width 289 height 24
paste input "85"
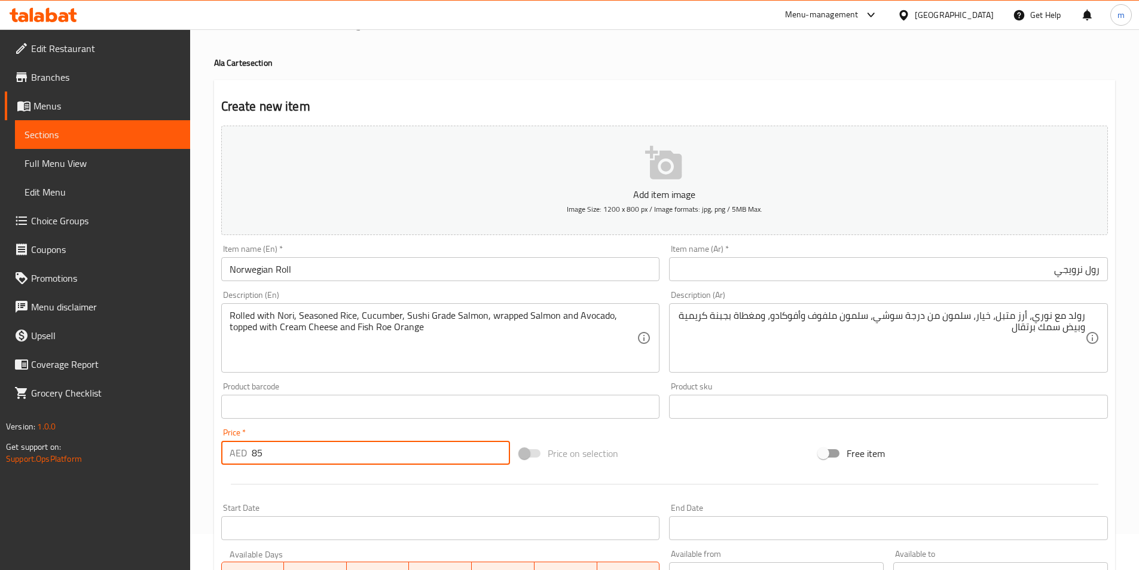
scroll to position [215, 0]
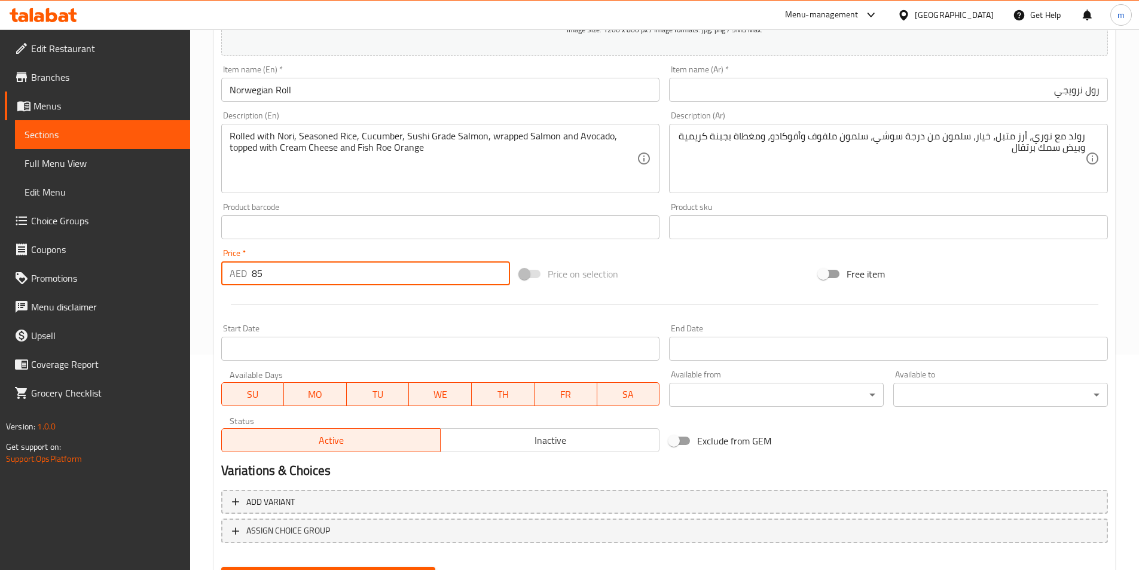
click at [221, 567] on button "Create" at bounding box center [328, 578] width 215 height 22
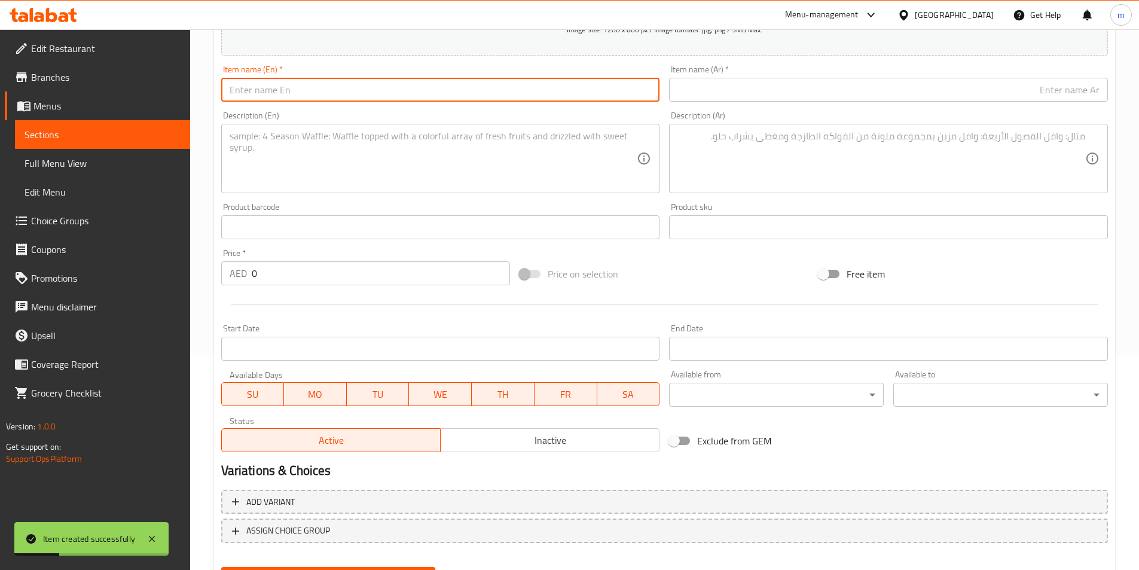
click at [327, 87] on input "text" at bounding box center [440, 90] width 439 height 24
paste input "New Yorker"
click at [297, 91] on input "[DEMOGRAPHIC_DATA] Yorker" at bounding box center [440, 90] width 439 height 24
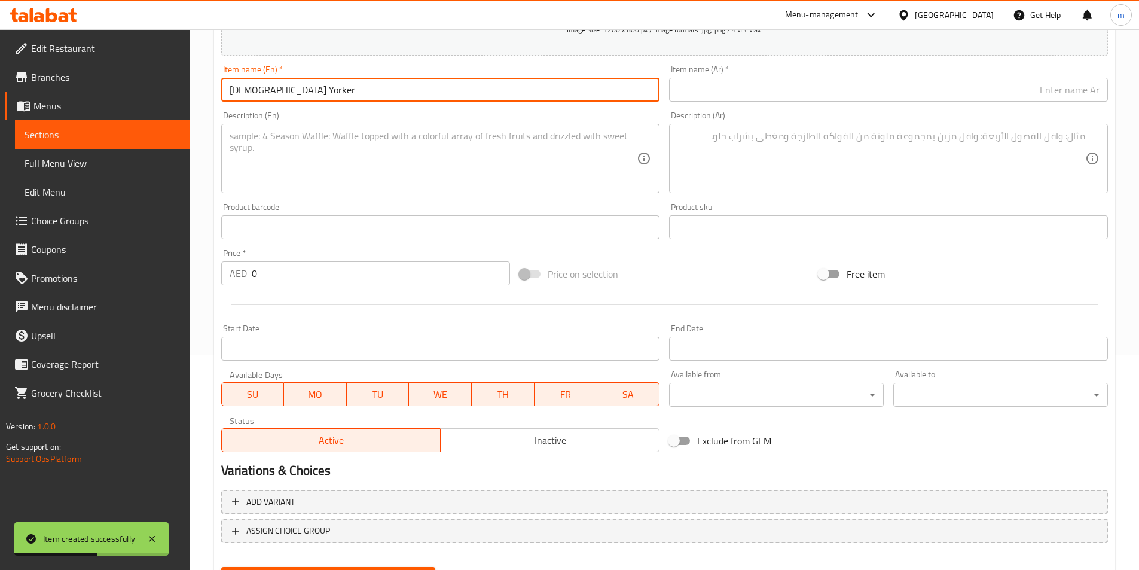
click at [297, 91] on input "[DEMOGRAPHIC_DATA] Yorker" at bounding box center [440, 90] width 439 height 24
paste input "text"
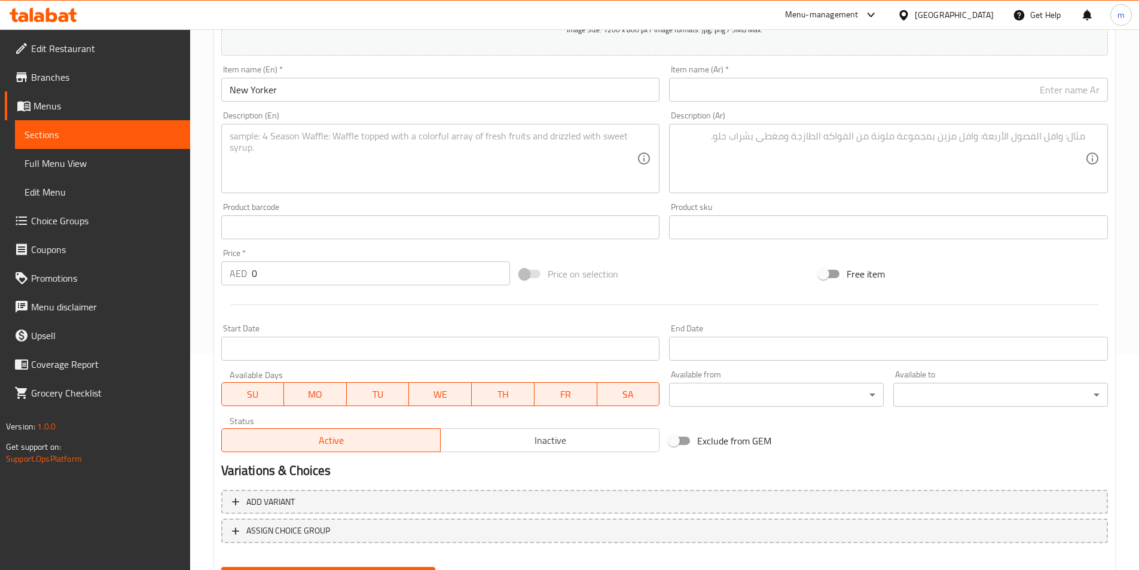
click at [855, 90] on input "text" at bounding box center [888, 90] width 439 height 24
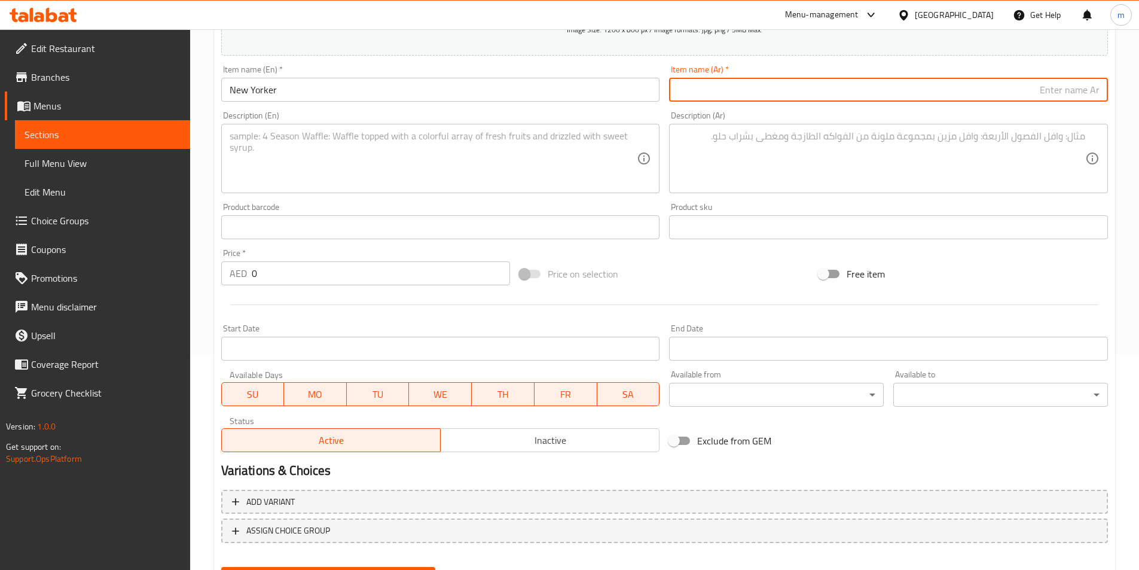
paste input "نيويوركر"
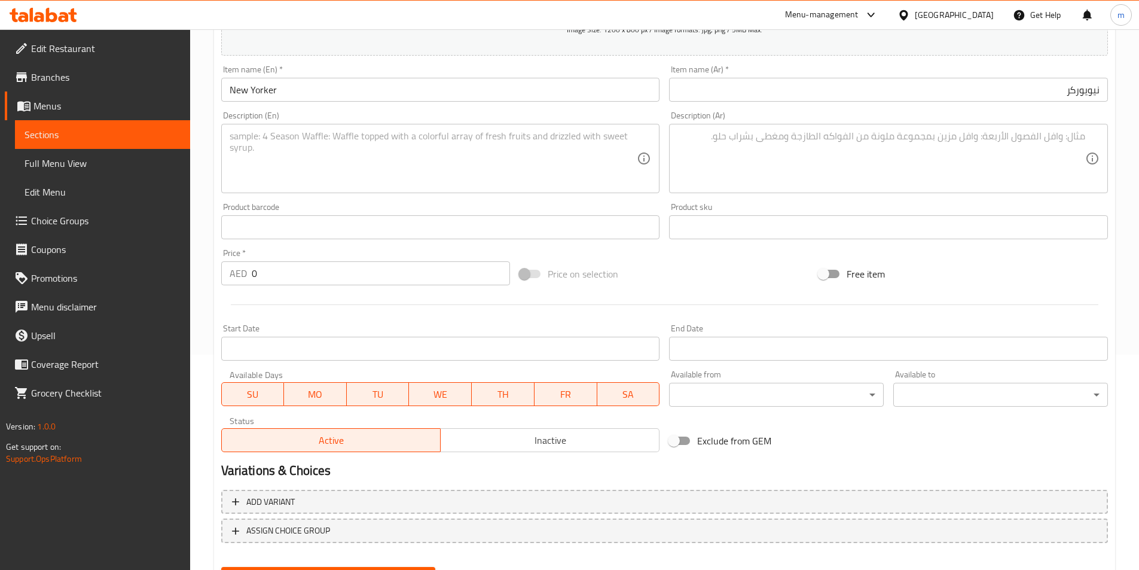
click at [318, 148] on textarea at bounding box center [434, 158] width 408 height 57
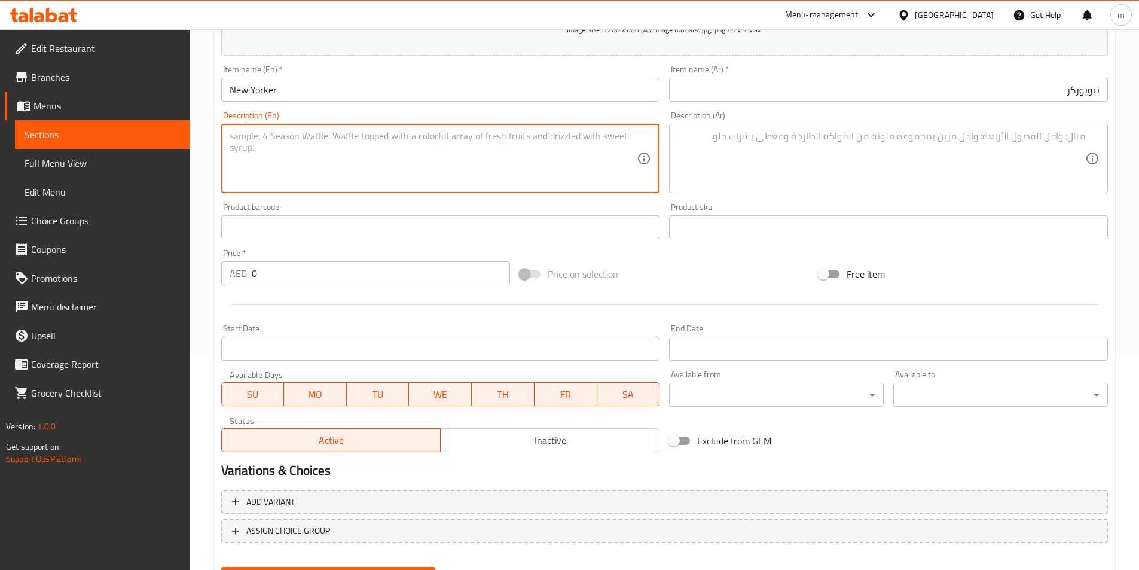
paste textarea "Rolled with Nori, Seasoned Rice, Crab Tempura, Asparagus, Coat with Crabmixed, …"
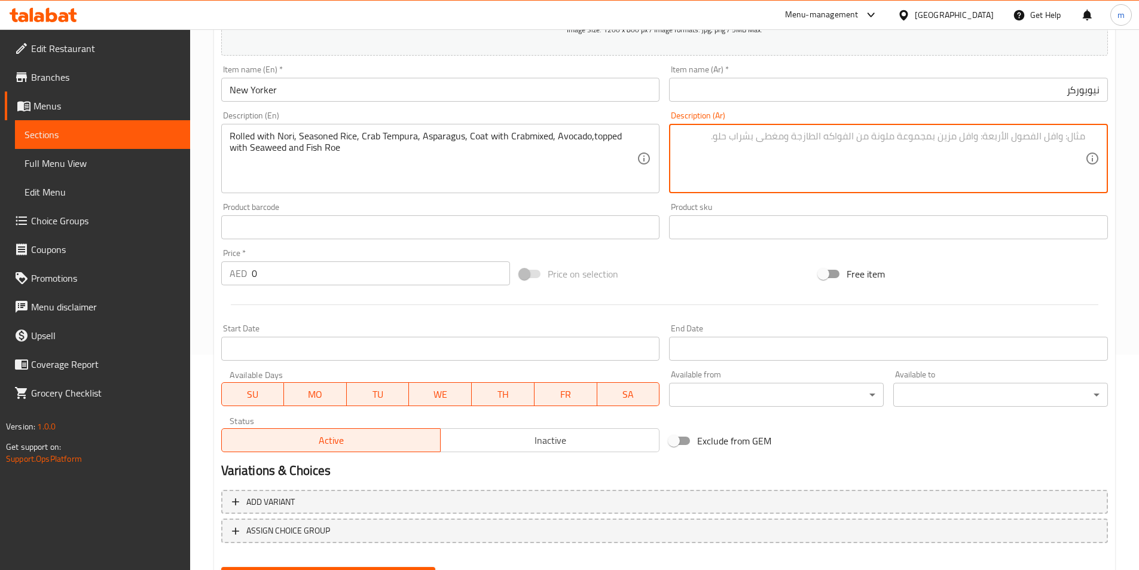
click at [901, 162] on textarea at bounding box center [881, 158] width 408 height 57
paste textarea "ملفوفة مع [PERSON_NAME]، أرز متبل، تمبورا السلطعون، الهليون، مغطاة بمزيج السلطع…"
click at [1063, 133] on textarea "ملفوفة مع [PERSON_NAME]، أرز متبل، تمبورا السلطعون، الهليون، مغطاة بمزيج السلطع…" at bounding box center [881, 158] width 408 height 57
drag, startPoint x: 1026, startPoint y: 152, endPoint x: 1047, endPoint y: 157, distance: 21.6
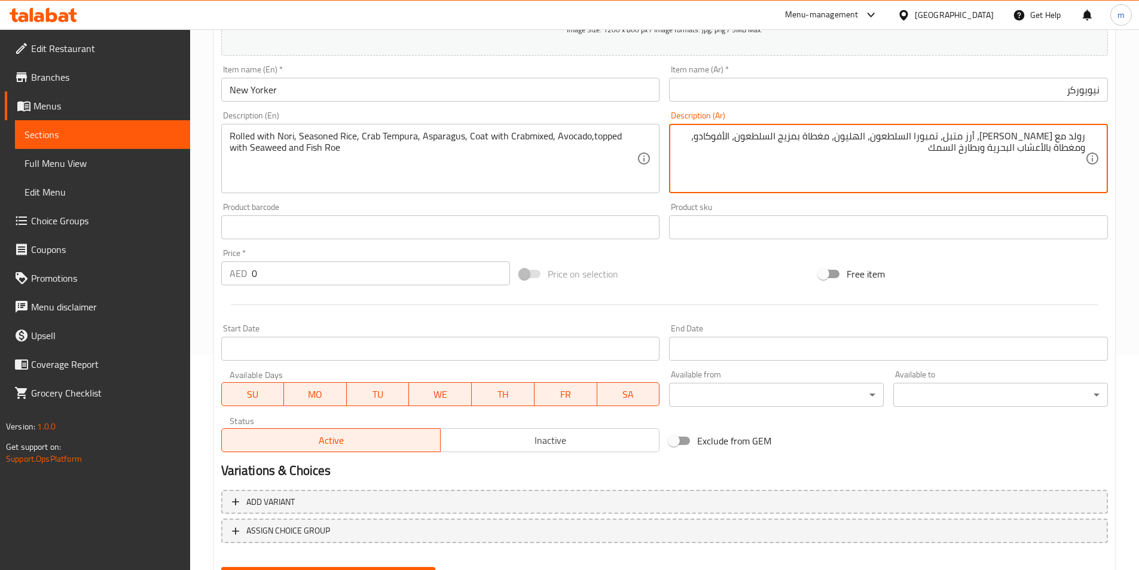
click at [1047, 157] on textarea "رولد مع [PERSON_NAME]، أرز متبل، تمبورا السلطعون، الهليون، مغطاة بمزيج السلطعون…" at bounding box center [881, 158] width 408 height 57
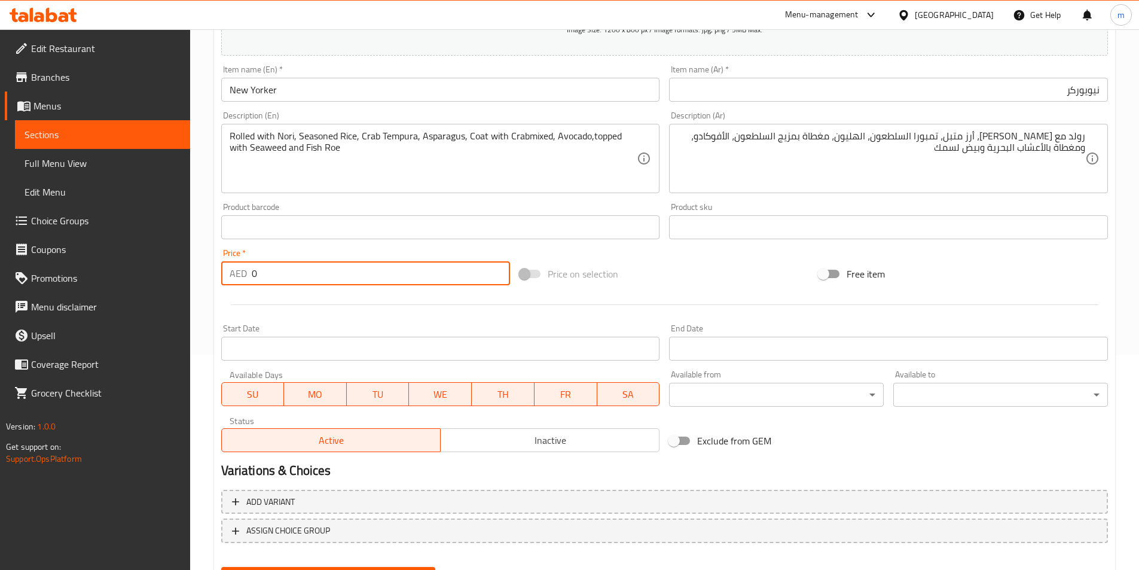
drag, startPoint x: 260, startPoint y: 271, endPoint x: 246, endPoint y: 271, distance: 14.3
click at [246, 271] on div "AED 0 Price *" at bounding box center [365, 273] width 289 height 24
paste input "85"
click at [221, 567] on button "Create" at bounding box center [328, 578] width 215 height 22
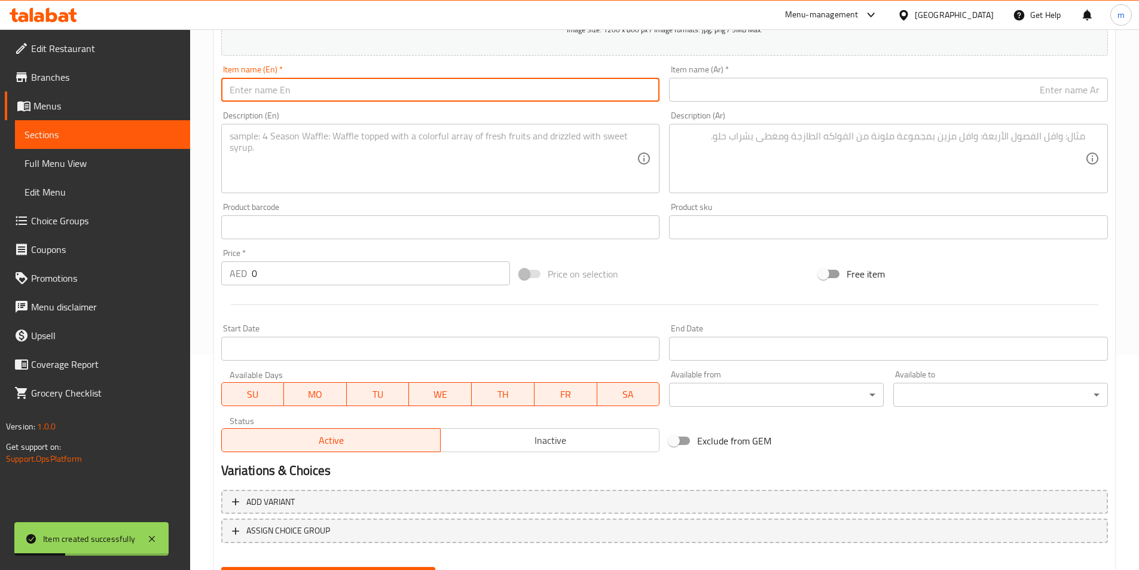
click at [473, 95] on input "text" at bounding box center [440, 90] width 439 height 24
paste input "Rainbow Osaka"
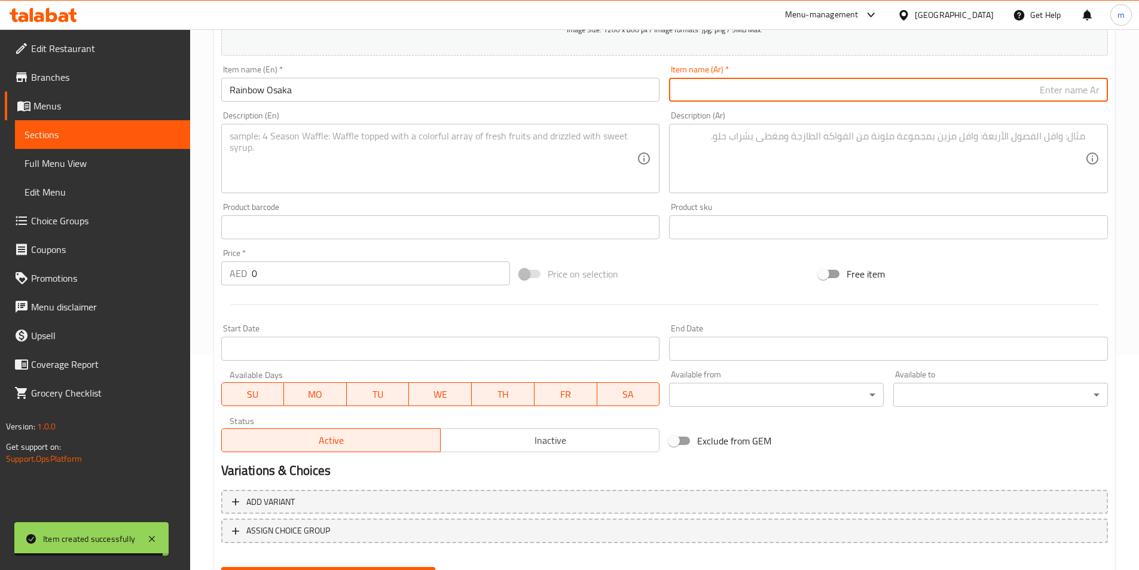
click at [1016, 97] on input "text" at bounding box center [888, 90] width 439 height 24
paste input "قوس قزح أوساكا"
drag, startPoint x: 1061, startPoint y: 93, endPoint x: 1183, endPoint y: 93, distance: 121.9
click at [1139, 93] on html "​ Menu-management [GEOGRAPHIC_DATA] Get Help m Edit Restaurant Branches Menus S…" at bounding box center [569, 70] width 1139 height 570
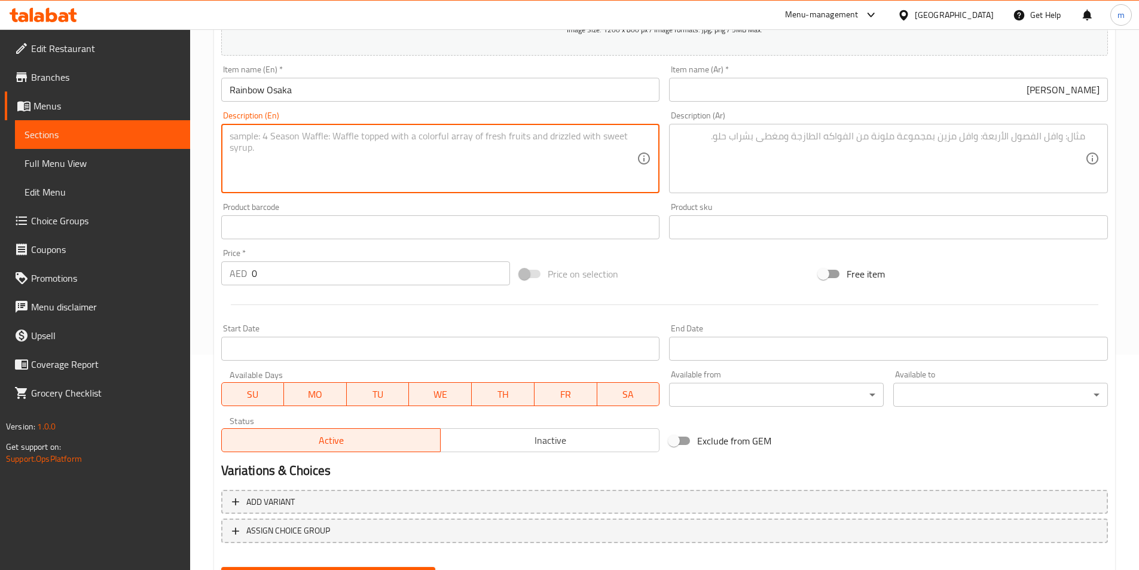
click at [281, 157] on textarea at bounding box center [434, 158] width 408 height 57
paste textarea "Rolled with Nori, Seasoned Rice, Crabmixed, Cucumber, wrapped with Tuna, Mango,…"
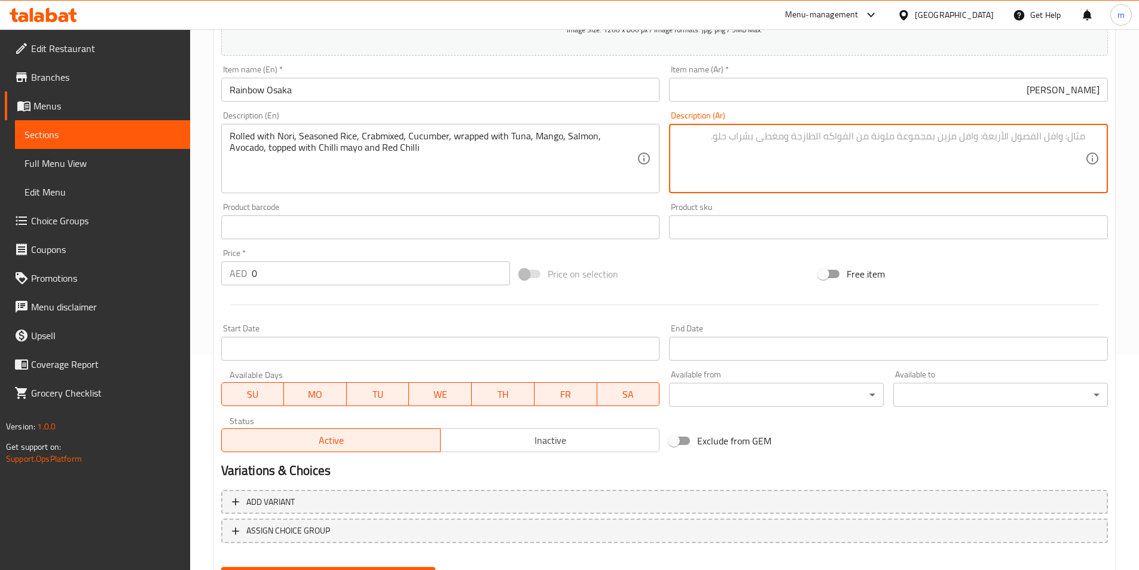
click at [865, 173] on textarea at bounding box center [881, 158] width 408 height 57
paste
click at [1075, 145] on textarea "ملفوفة مع نوري، أرز متبل، مزيج من السلطعون، خيار، ملفوفة بالتونة، مانجو، سلمون،…" at bounding box center [881, 158] width 408 height 57
click at [1077, 136] on textarea "ملفوفة مع نوري، أرز متبل، مزيج من السلطعون، خيار، ملفوفة بالتونة، مانجو، سلمون،…" at bounding box center [881, 158] width 408 height 57
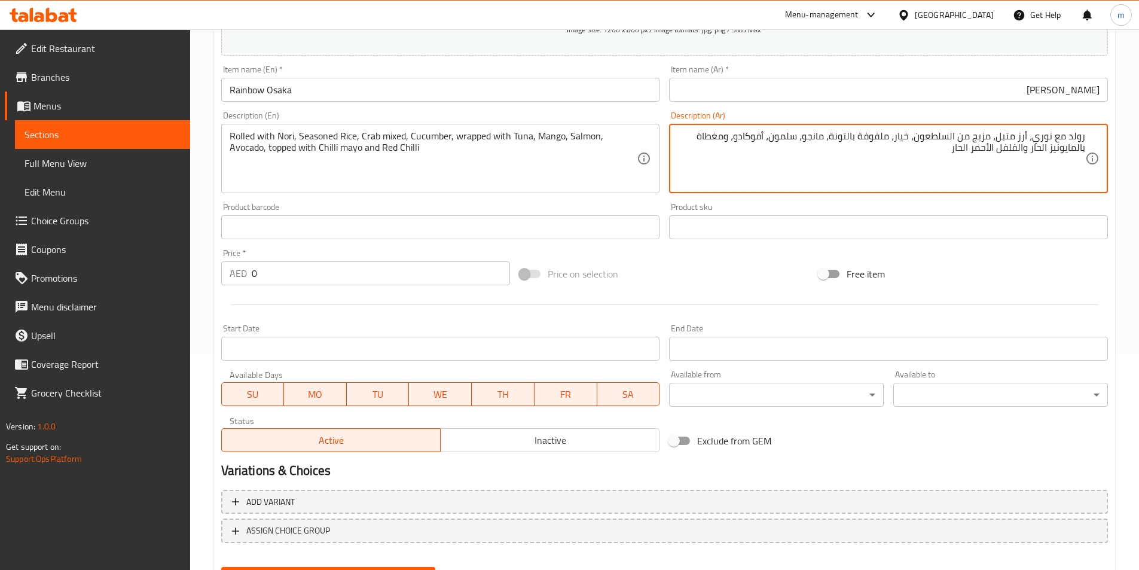
drag, startPoint x: 1048, startPoint y: 153, endPoint x: 1061, endPoint y: 159, distance: 14.4
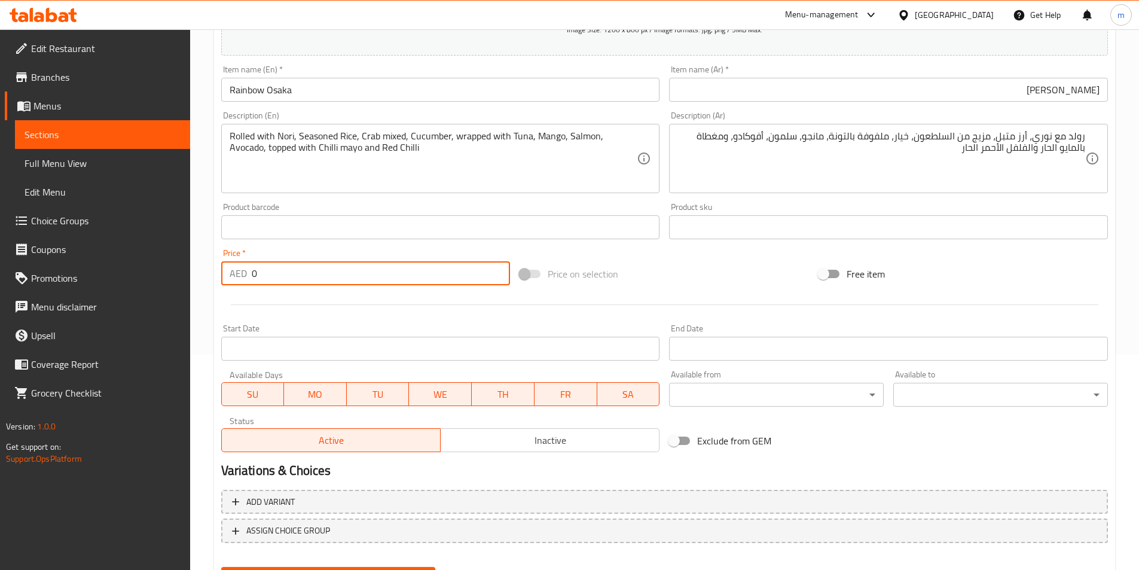
drag, startPoint x: 265, startPoint y: 283, endPoint x: 234, endPoint y: 279, distance: 30.9
click at [233, 279] on div "AED 0 Price *" at bounding box center [365, 273] width 289 height 24
click at [221, 567] on button "Create" at bounding box center [328, 578] width 215 height 22
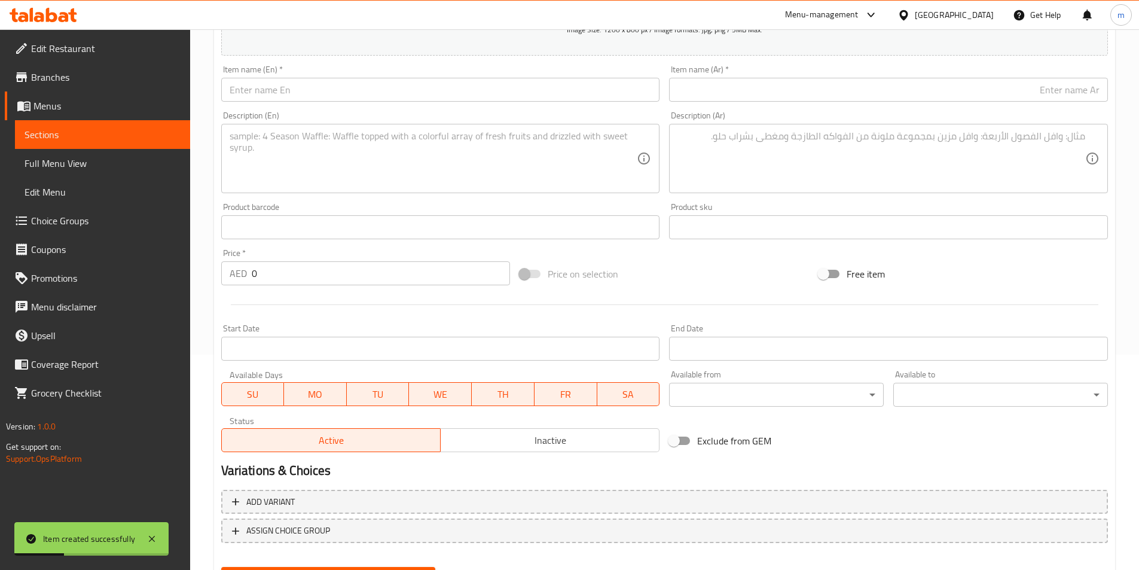
scroll to position [155, 0]
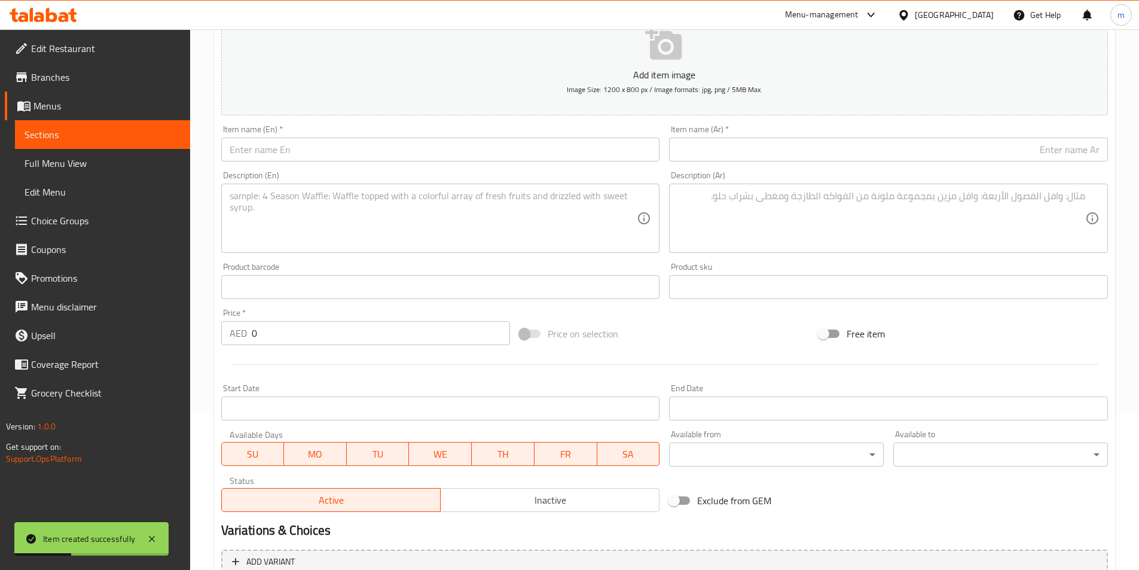
click at [487, 149] on input "text" at bounding box center [440, 149] width 439 height 24
click at [985, 153] on input "text" at bounding box center [888, 149] width 439 height 24
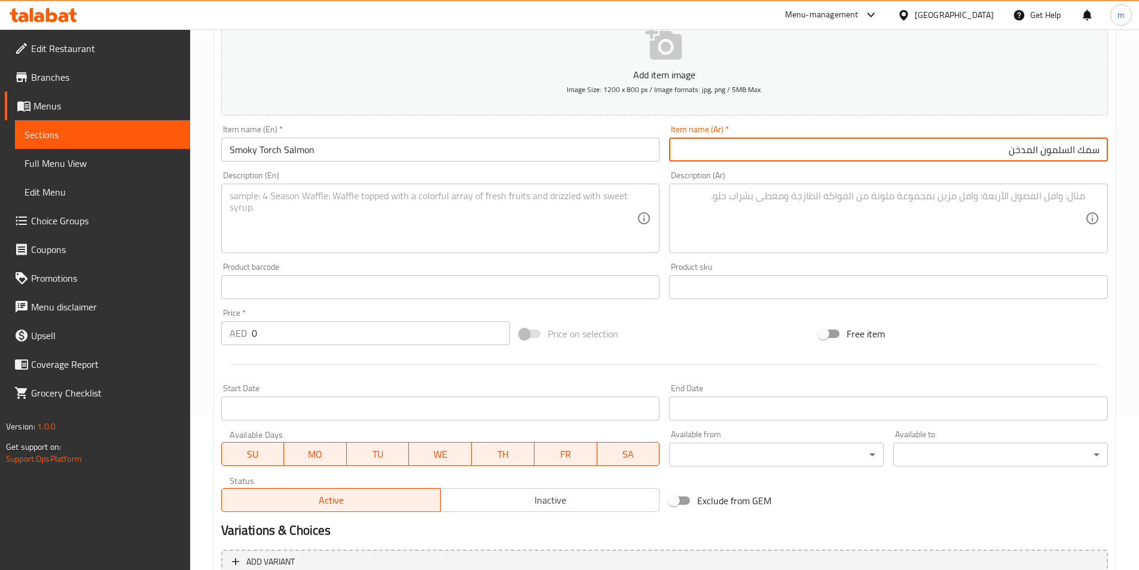
click at [1094, 147] on input "سمك السلمون المدخن" at bounding box center [888, 149] width 439 height 24
click at [1092, 148] on input "مك السلمون المدخن" at bounding box center [888, 149] width 439 height 24
click at [1091, 146] on input "مك السلمون المدخن" at bounding box center [888, 149] width 439 height 24
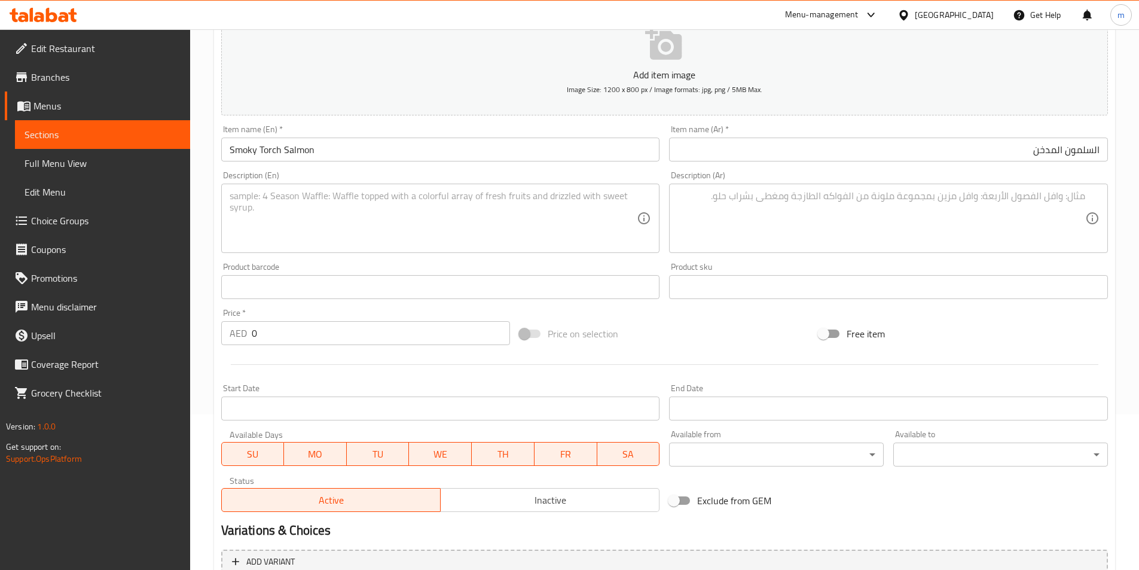
click at [1098, 153] on input "السلمون المدخن" at bounding box center [888, 149] width 439 height 24
click at [344, 220] on textarea at bounding box center [434, 218] width 408 height 57
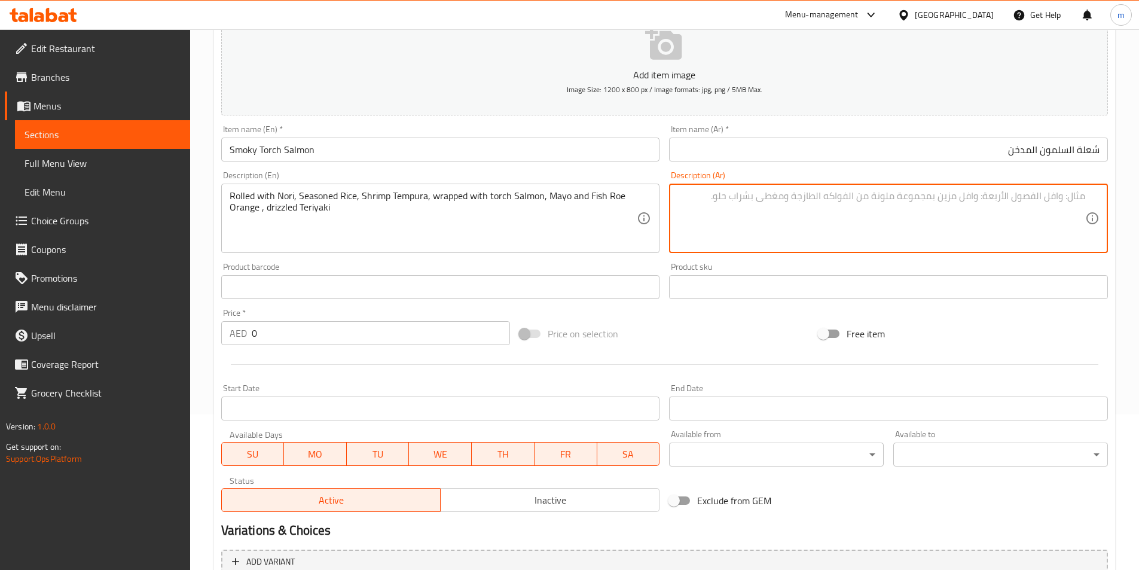
click at [1050, 207] on textarea at bounding box center [881, 218] width 408 height 57
click at [1084, 194] on textarea "ملفوفة مع نوري، أرز متبل، روبيان تمبورا، ملفوفة ب[PERSON_NAME]، مايونيز وبطارخ …" at bounding box center [881, 218] width 408 height 57
click at [851, 200] on textarea "رولد مع نوري، أرز متبل، روبيان تمبورا، ملفوفة ب[PERSON_NAME]، مايونيز وبطارخ سم…" at bounding box center [881, 218] width 408 height 57
click at [850, 201] on textarea "رولد مع نوري، أرز متبل، روبيان تمبورا، ملفوفة ب[PERSON_NAME]، مايونيز وبطارخ سم…" at bounding box center [881, 218] width 408 height 57
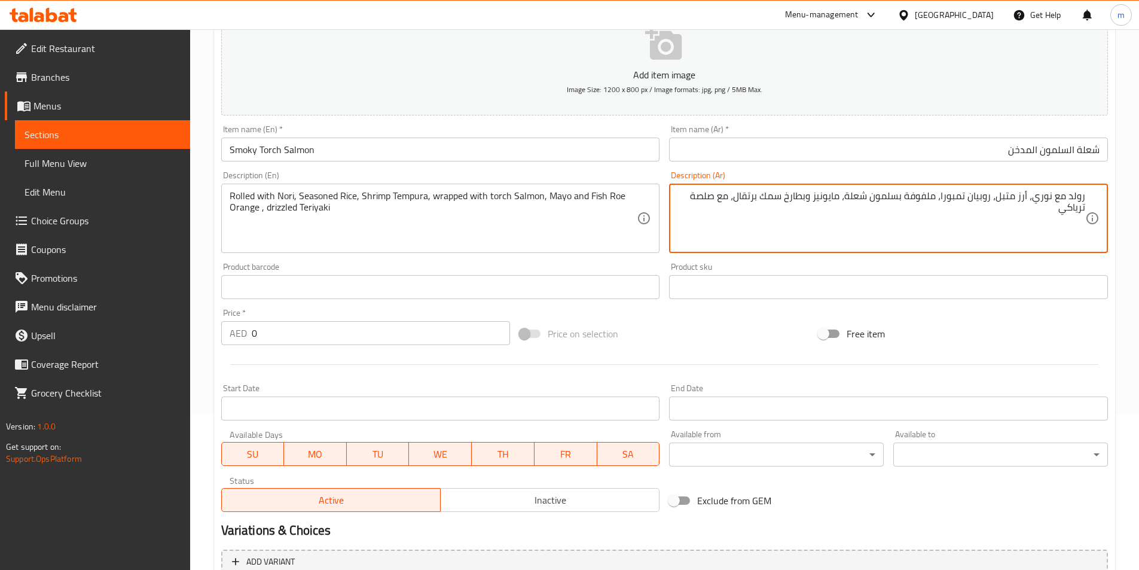
click at [858, 199] on textarea "رولد مع نوري، أرز متبل، روبيان تمبورا، ملفوفة بسلمون شعلة، مايونيز وبطارخ سمك ب…" at bounding box center [881, 218] width 408 height 57
drag, startPoint x: 812, startPoint y: 203, endPoint x: 825, endPoint y: 204, distance: 13.8
click at [825, 204] on textarea "رولد مع نوري، أرز متبل، روبيان تمبورا، ملفوفة بسلمون تورش، مايونيز وبطارخ سمك ب…" at bounding box center [881, 218] width 408 height 57
click at [824, 201] on textarea "رولد مع نوري، أرز متبل، روبيان تمبورا، ملفوفة بسلمون تورش، مايونيز وبطارخ سمك ب…" at bounding box center [881, 218] width 408 height 57
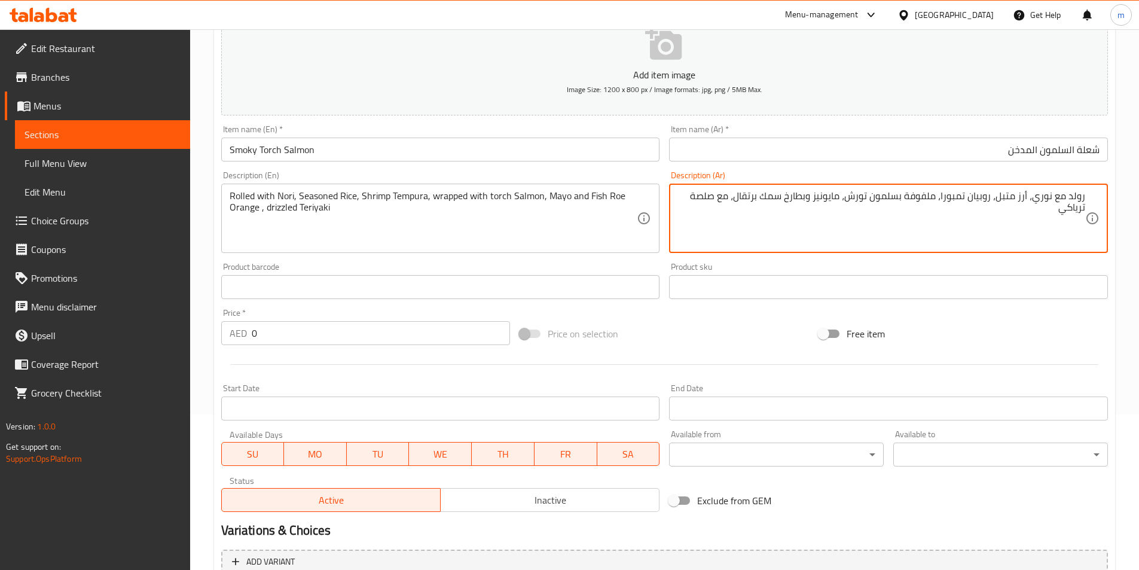
drag, startPoint x: 828, startPoint y: 200, endPoint x: 791, endPoint y: 200, distance: 37.1
click at [791, 200] on textarea "رولد مع نوري، أرز متبل، روبيان تمبورا، ملفوفة بسلمون تورش، مايونيز وبطارخ سمك ب…" at bounding box center [881, 218] width 408 height 57
click at [723, 200] on textarea "رولد مع [PERSON_NAME]، أرز متبل، روبيان تمبورا، ملفوفة بسلمون تورش، مايو وبيض س…" at bounding box center [881, 218] width 408 height 57
click at [709, 208] on textarea "رولد مع [PERSON_NAME]، أرز متبل، روبيان تمبورا، ملفوفة بسلمون تورش، مايو وبيض س…" at bounding box center [881, 218] width 408 height 57
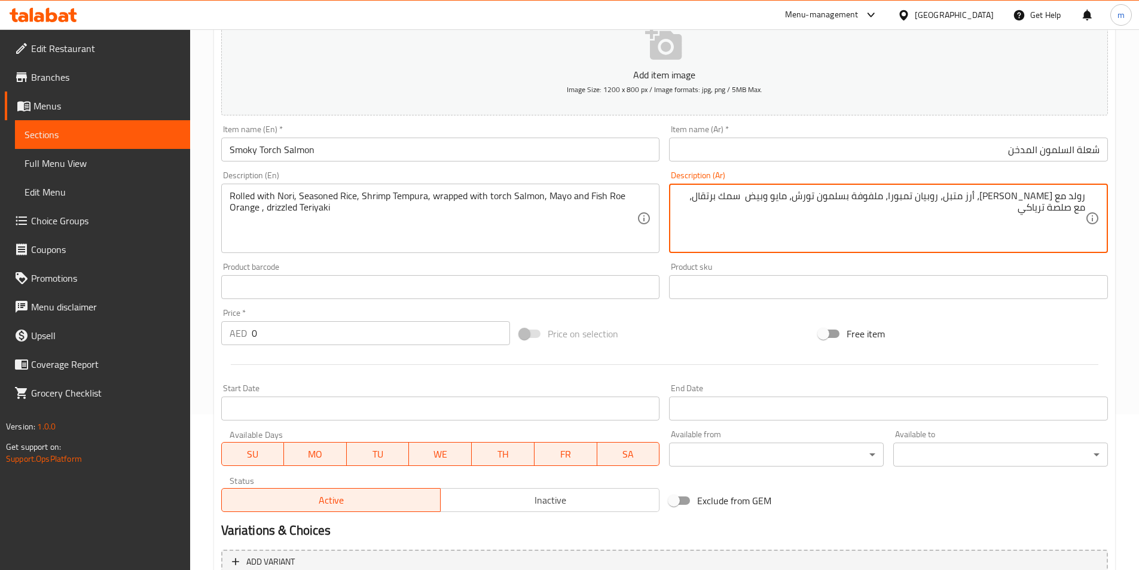
drag, startPoint x: 706, startPoint y: 204, endPoint x: 745, endPoint y: 204, distance: 38.8
click at [745, 204] on textarea "رولد مع [PERSON_NAME]، أرز متبل، روبيان تمبورا، ملفوفة بسلمون تورش، مايو وبيض س…" at bounding box center [881, 218] width 408 height 57
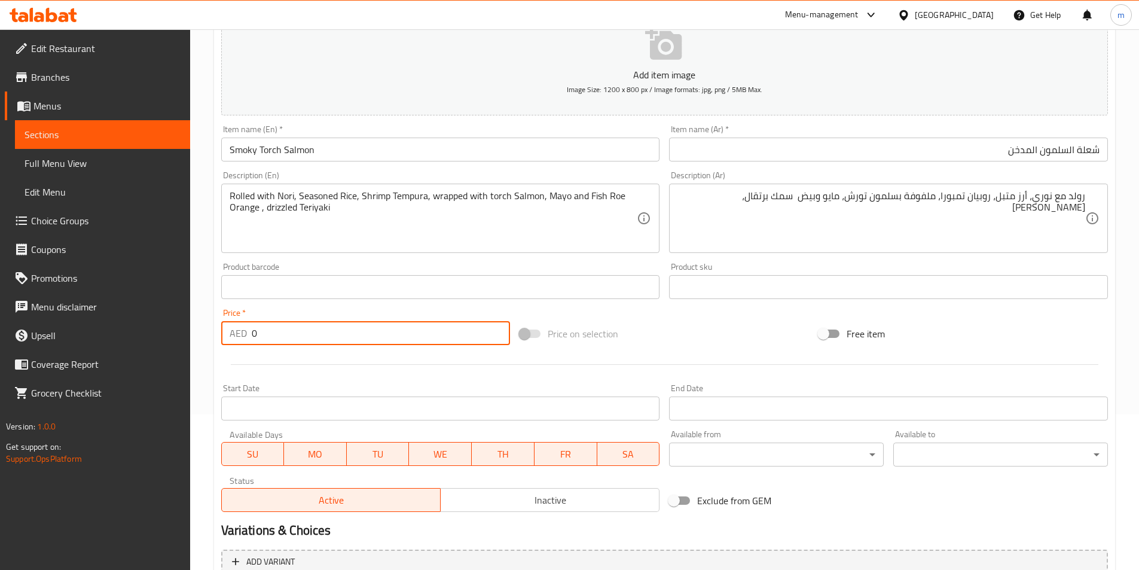
drag, startPoint x: 367, startPoint y: 338, endPoint x: 248, endPoint y: 339, distance: 118.9
click at [248, 339] on div "AED 0 Price *" at bounding box center [365, 333] width 289 height 24
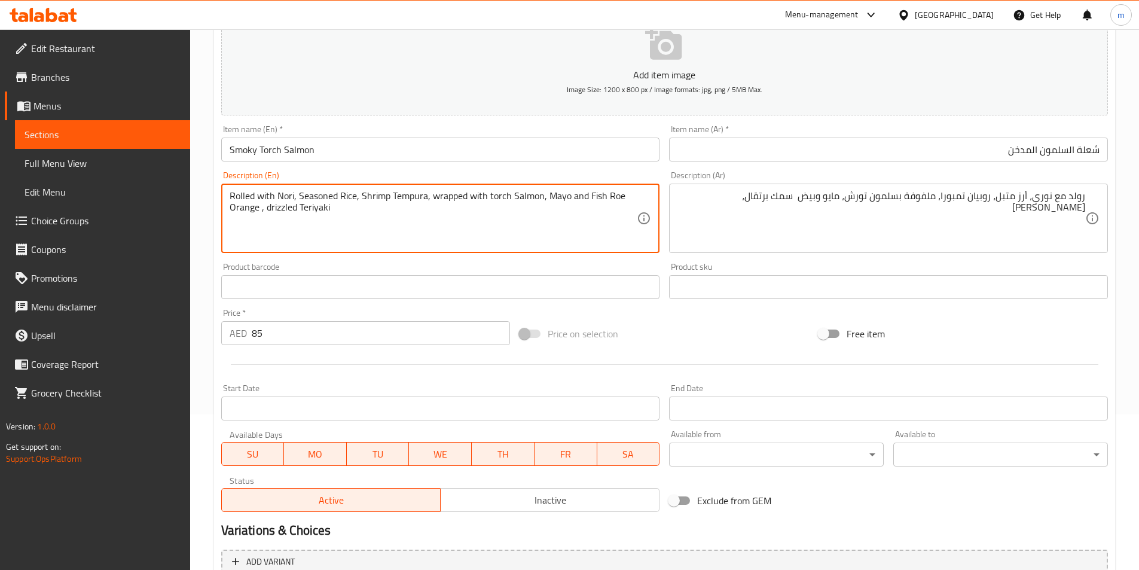
drag, startPoint x: 585, startPoint y: 197, endPoint x: 647, endPoint y: 201, distance: 62.9
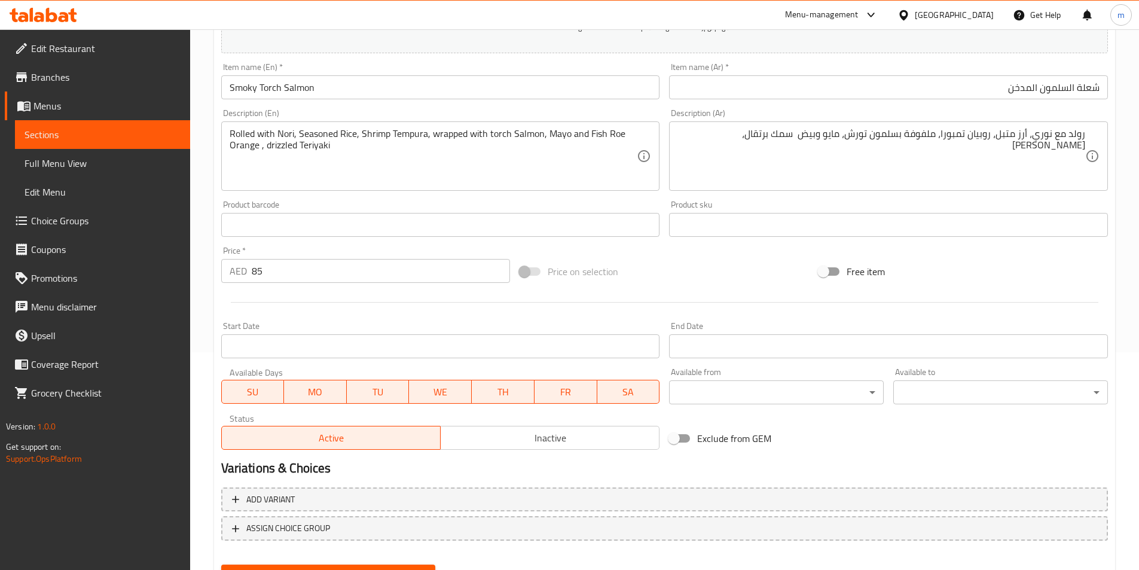
scroll to position [275, 0]
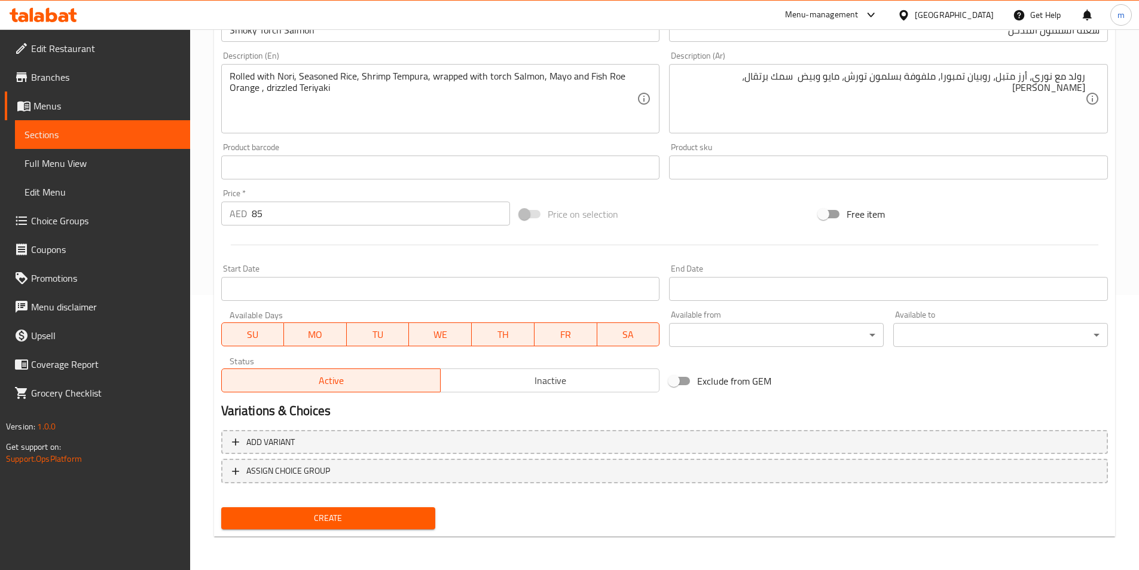
click at [408, 516] on span "Create" at bounding box center [328, 517] width 195 height 15
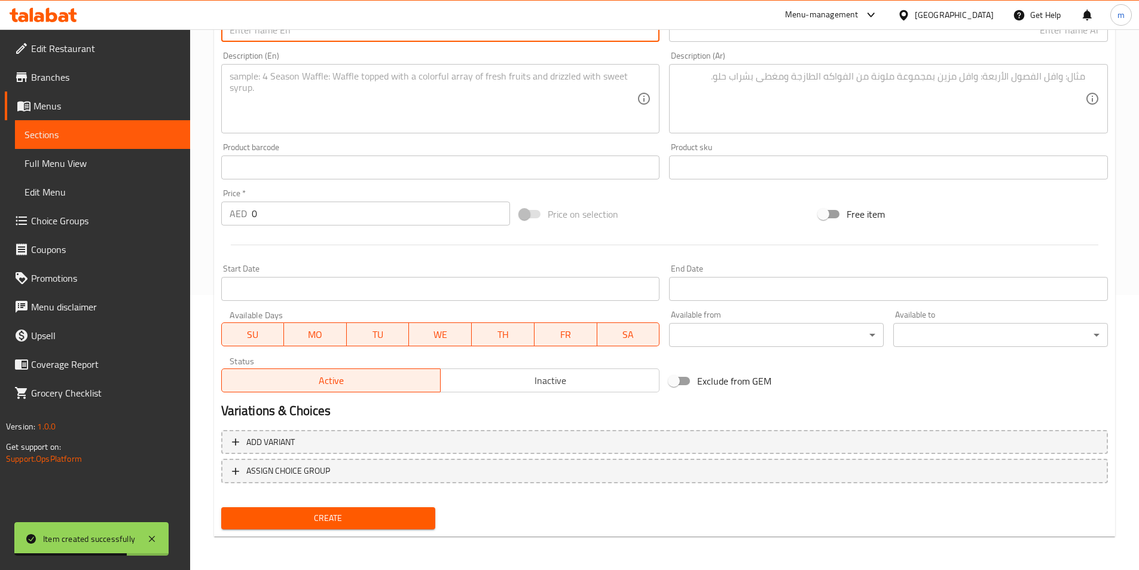
click at [381, 34] on input "text" at bounding box center [440, 30] width 439 height 24
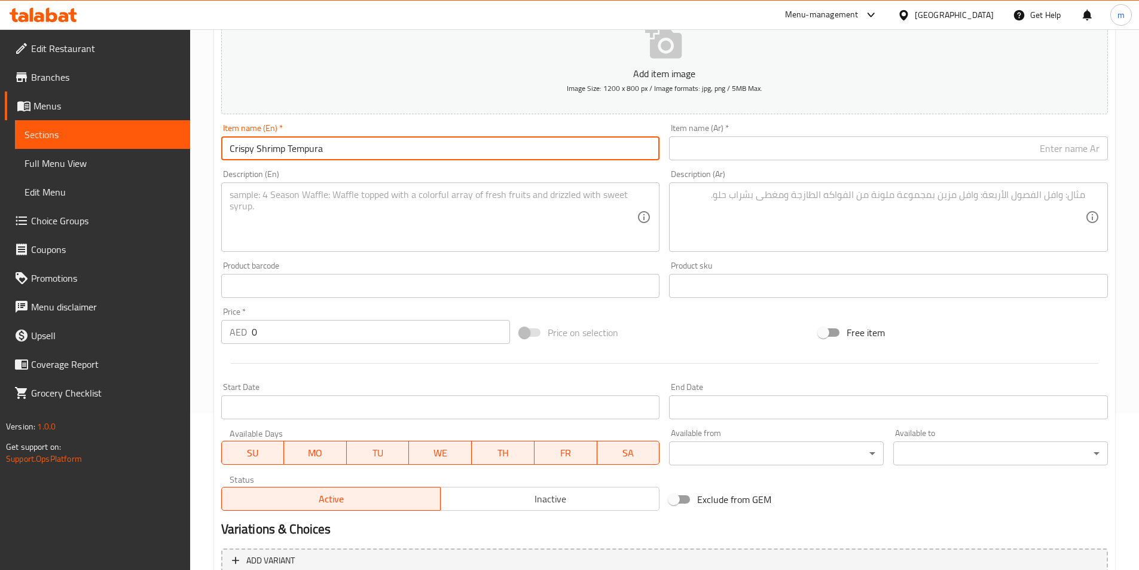
scroll to position [155, 0]
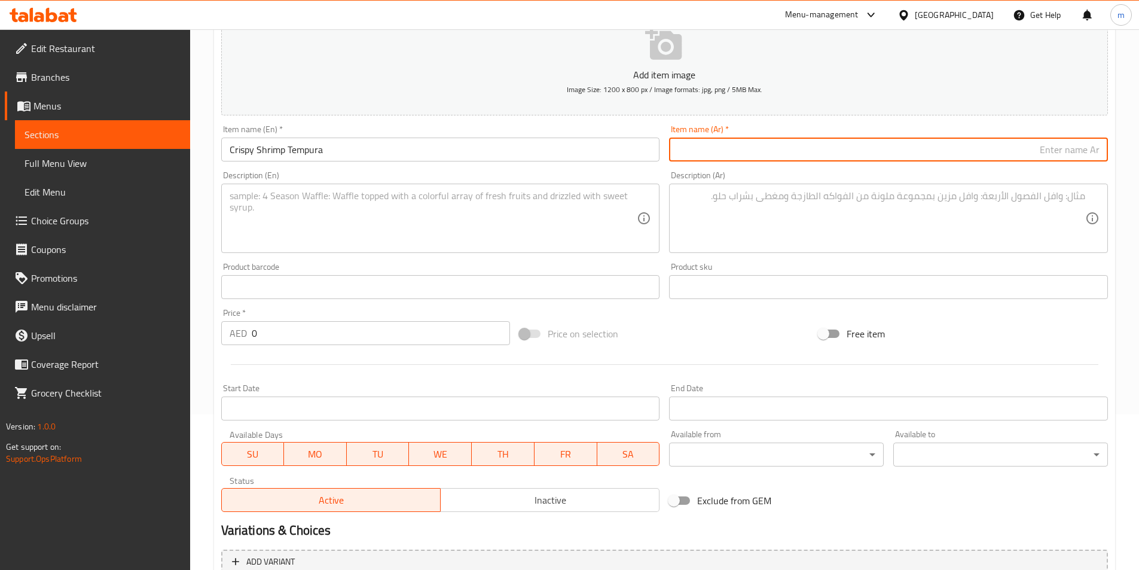
click at [996, 160] on input "text" at bounding box center [888, 149] width 439 height 24
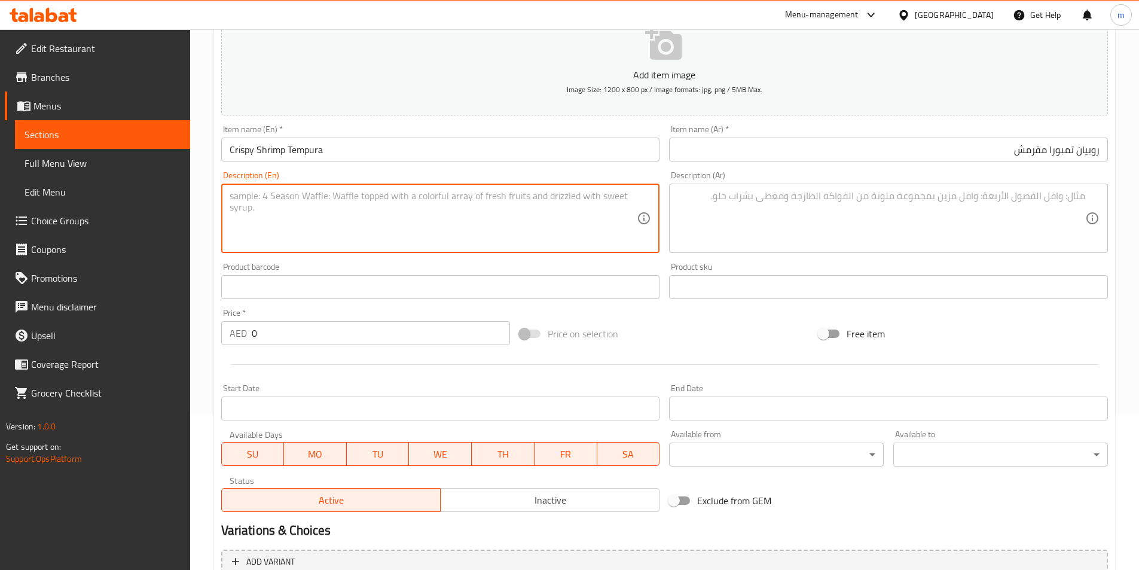
click at [508, 228] on textarea at bounding box center [434, 218] width 408 height 57
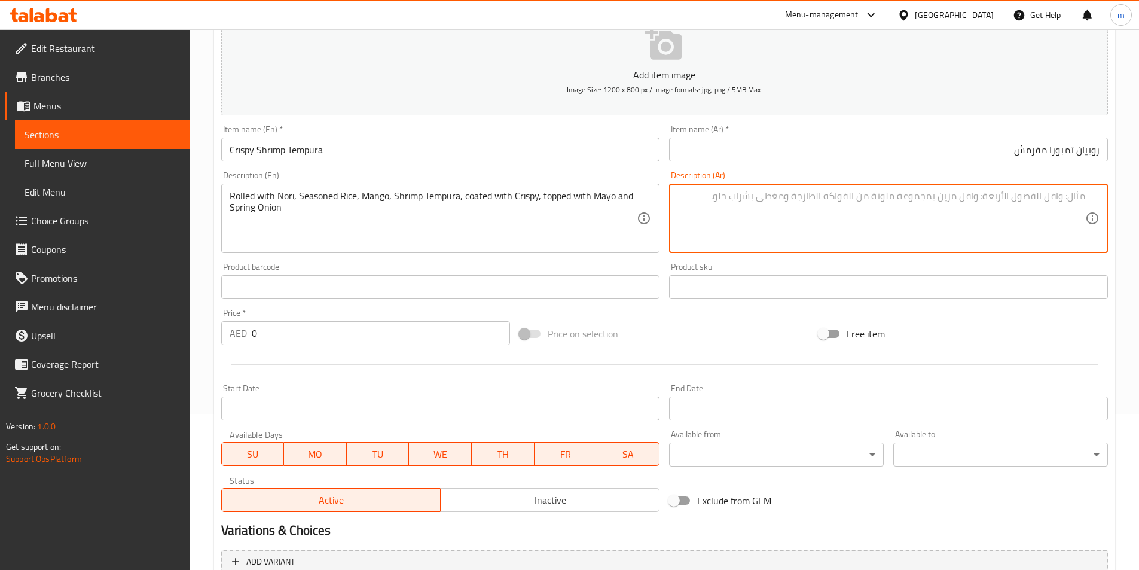
click at [955, 212] on textarea at bounding box center [881, 218] width 408 height 57
click at [1070, 197] on textarea "ملفوفة مع [PERSON_NAME]، أرز متبل، [PERSON_NAME]، روبيان تمبورا، مغطاة بالكريسب…" at bounding box center [881, 218] width 408 height 57
drag, startPoint x: 764, startPoint y: 204, endPoint x: 777, endPoint y: 209, distance: 13.2
click at [778, 207] on textarea "رولد مع [PERSON_NAME]، [PERSON_NAME]، [PERSON_NAME]، روبيان تمبورا، مغطاة بالكر…" at bounding box center [881, 218] width 408 height 57
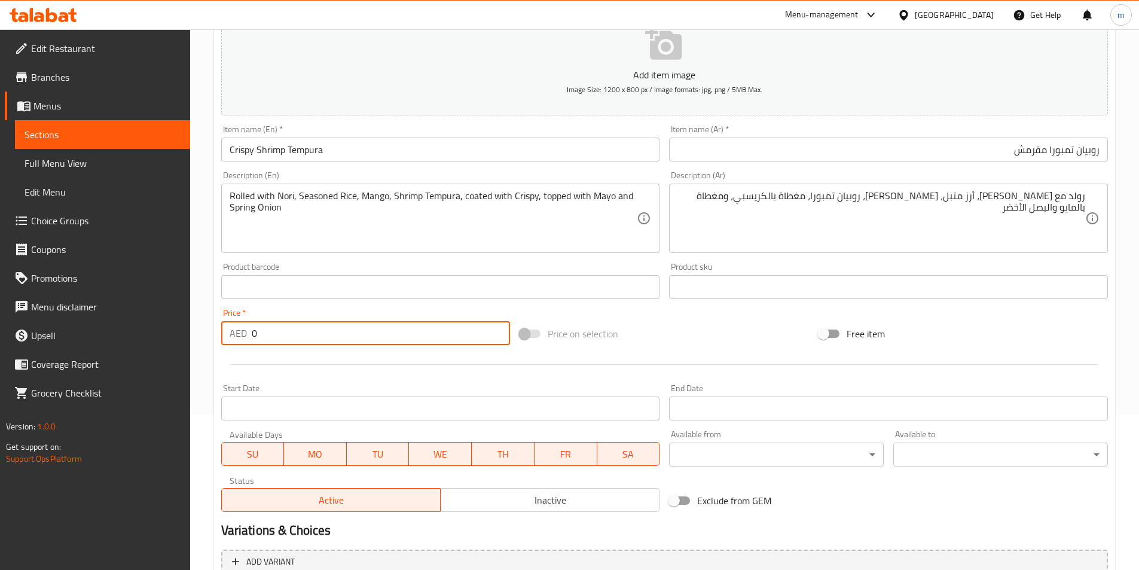
drag, startPoint x: 265, startPoint y: 329, endPoint x: 233, endPoint y: 337, distance: 33.3
click at [194, 328] on div "Home / Restaurants management / Menus / Sections / item / create Ala Carte sect…" at bounding box center [664, 281] width 949 height 815
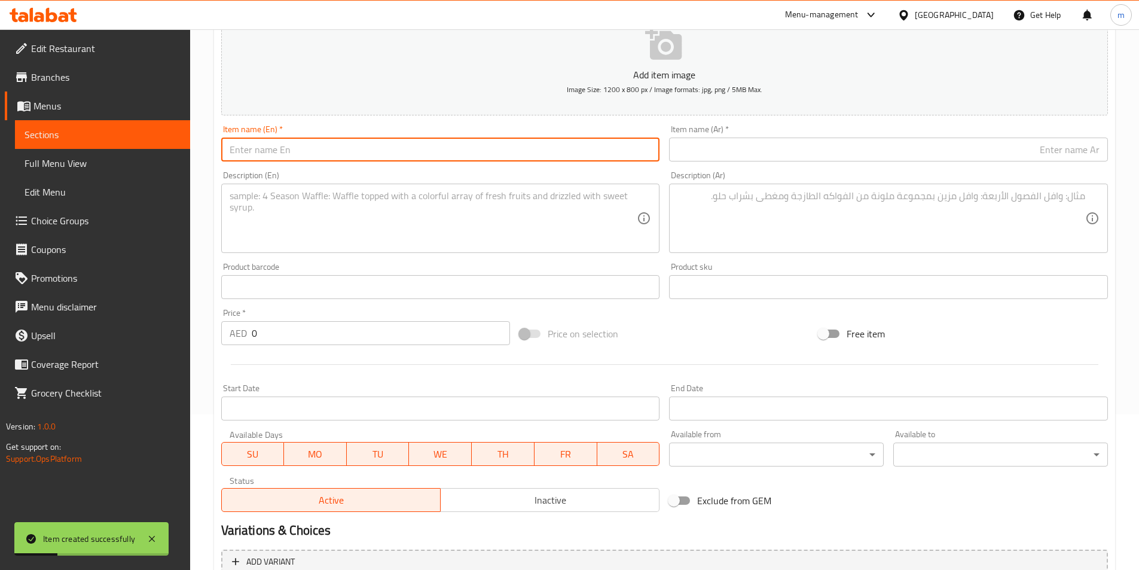
click at [626, 153] on input "text" at bounding box center [440, 149] width 439 height 24
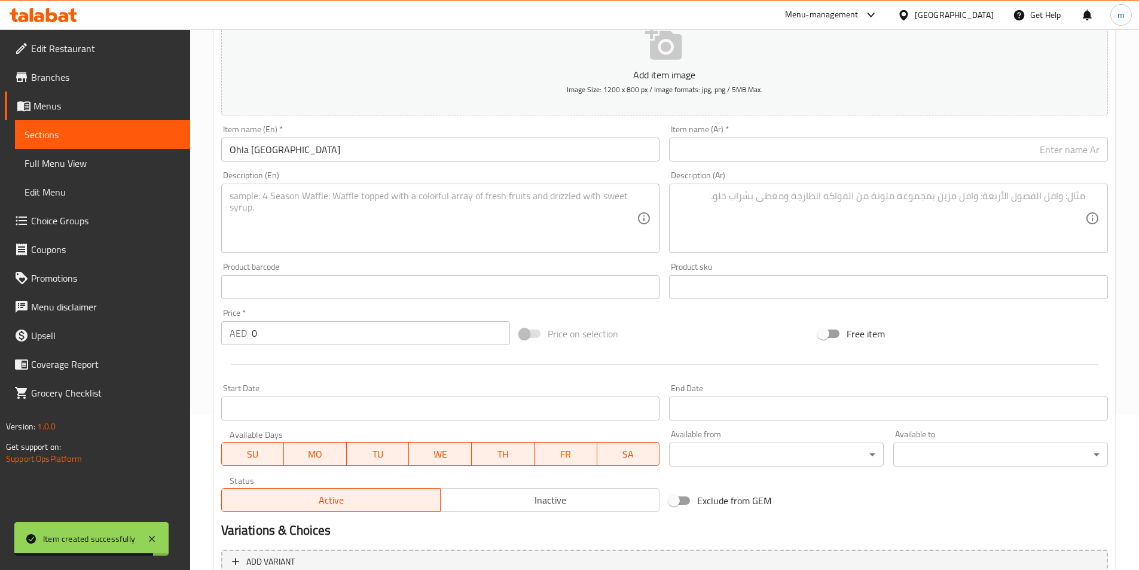
click at [969, 166] on div "Item name (Ar)   * Item name (Ar) *" at bounding box center [888, 143] width 448 height 46
click at [972, 158] on input "text" at bounding box center [888, 149] width 439 height 24
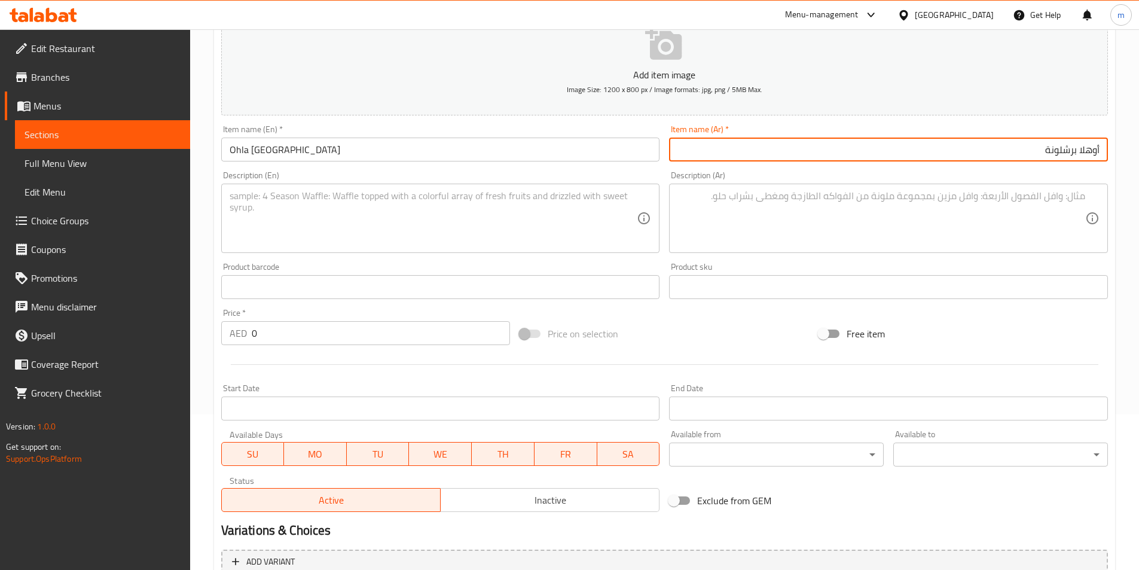
click at [1087, 151] on input "أوهلا برشلونة" at bounding box center [888, 149] width 439 height 24
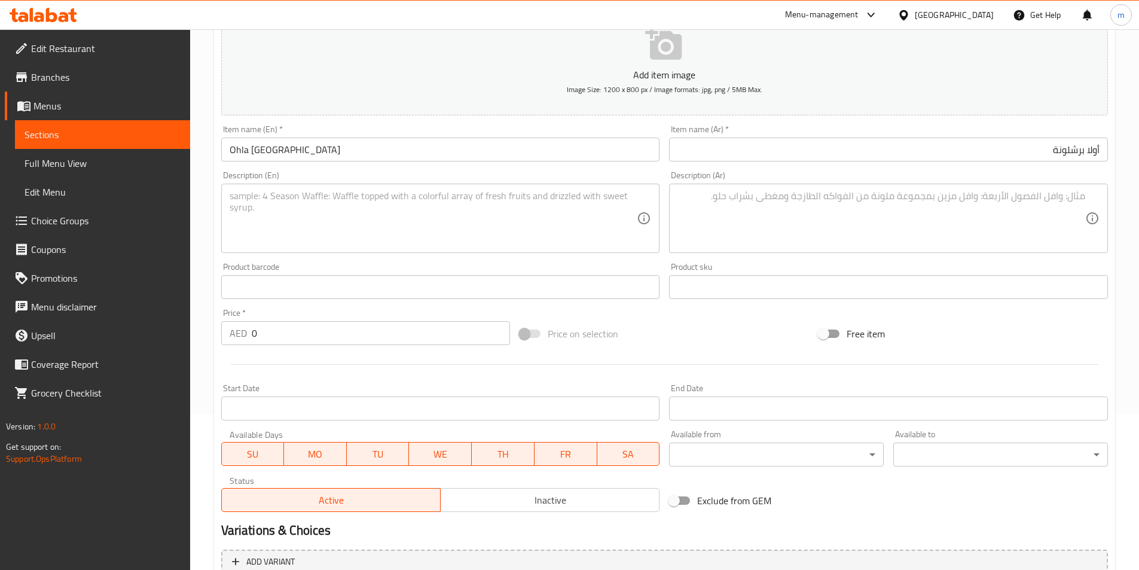
click at [538, 222] on textarea at bounding box center [434, 218] width 408 height 57
click at [1042, 203] on textarea at bounding box center [881, 218] width 408 height 57
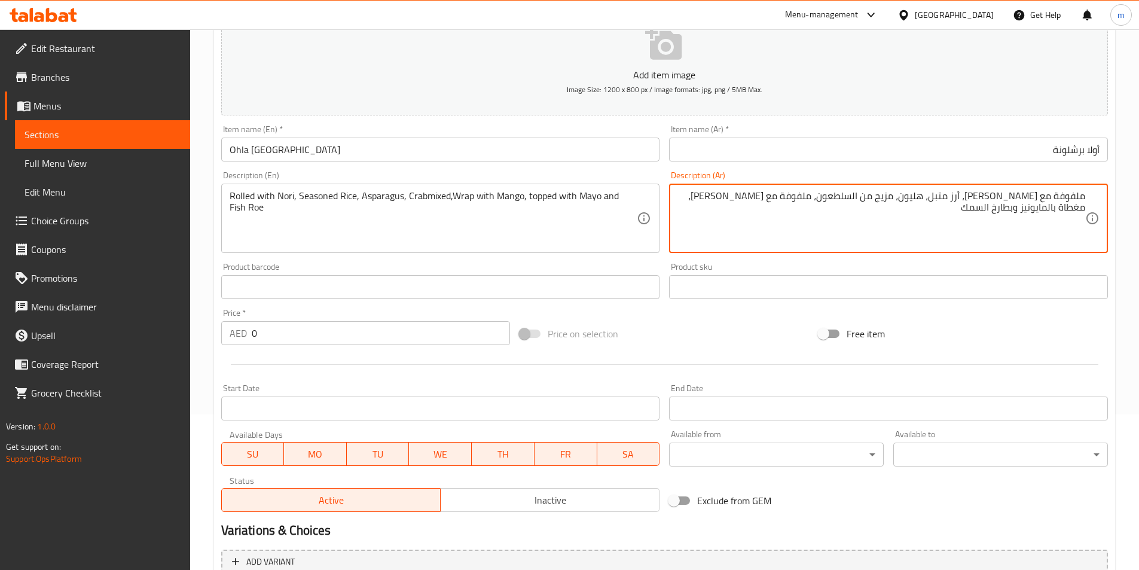
click at [1075, 187] on div "ملفوفة مع [PERSON_NAME]، أرز متبل، هليون، مزيج من السلطعون، ملفوفة مع مانجو، مغ…" at bounding box center [888, 217] width 439 height 69
click at [1076, 197] on textarea "ملفوفة مع [PERSON_NAME]، أرز متبل، هليون، مزيج من السلطعون، ملفوفة مع [PERSON_N…" at bounding box center [881, 218] width 408 height 57
click at [874, 192] on textarea "رولد مع نوري، أرز متبل، هليون، مزيج من السلطعون، ملفوفة مع مانجو، مغطاة بالمايو…" at bounding box center [881, 218] width 408 height 57
drag, startPoint x: 874, startPoint y: 192, endPoint x: 875, endPoint y: 182, distance: 9.6
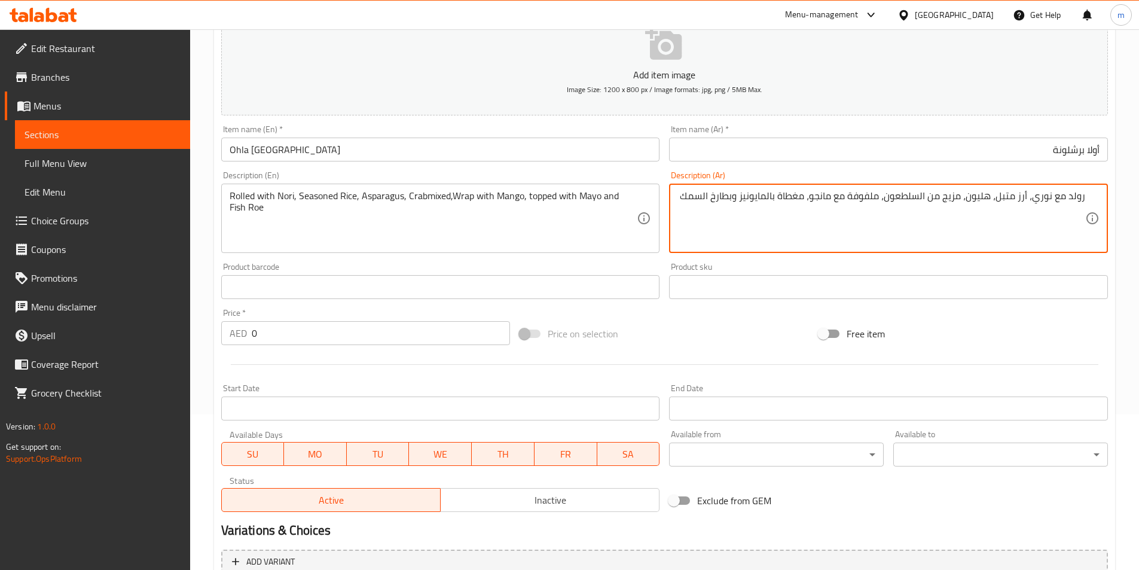
click at [874, 191] on textarea "رولد مع نوري، أرز متبل، هليون، مزيج من السلطعون، ملفوفة مع مانجو، مغطاة بالمايو…" at bounding box center [881, 218] width 408 height 57
drag, startPoint x: 758, startPoint y: 200, endPoint x: 773, endPoint y: 204, distance: 15.5
click at [773, 204] on textarea "رولد مع [PERSON_NAME]، أرز متبل، هليون، مزيج من السلطعون، راب مع [PERSON_NAME]،…" at bounding box center [881, 218] width 408 height 57
drag, startPoint x: 746, startPoint y: 203, endPoint x: 766, endPoint y: 202, distance: 20.4
click at [766, 202] on textarea "رولد مع [PERSON_NAME]، أرز متبل، هليون، مزيج من السلطعون، راب مع [PERSON_NAME]،…" at bounding box center [881, 218] width 408 height 57
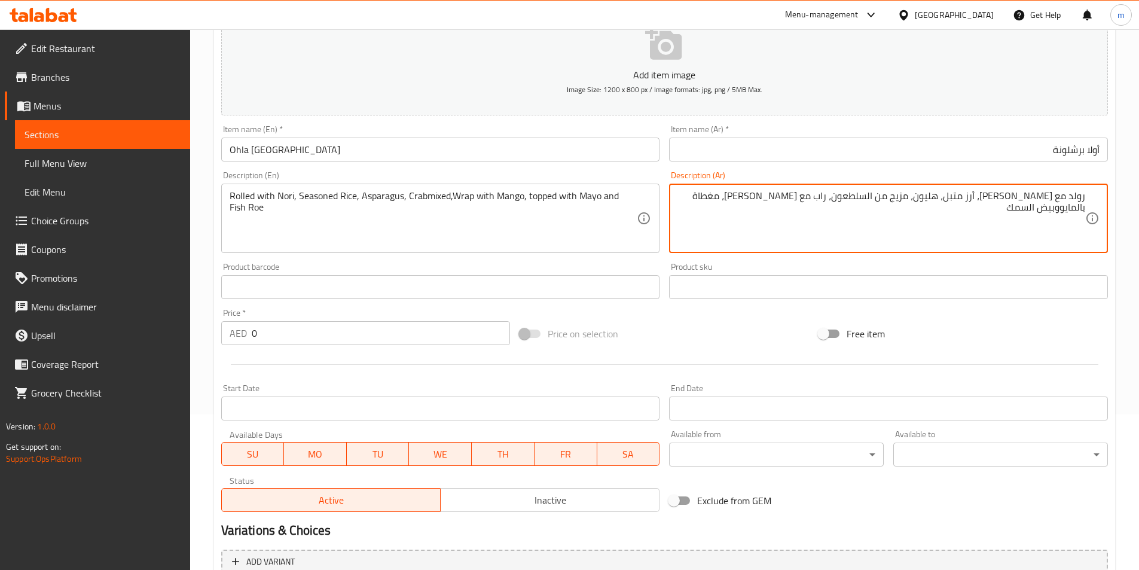
click at [772, 202] on textarea "رولد مع [PERSON_NAME]، أرز متبل، هليون، مزيج من السلطعون، راب مع [PERSON_NAME]،…" at bounding box center [881, 218] width 408 height 57
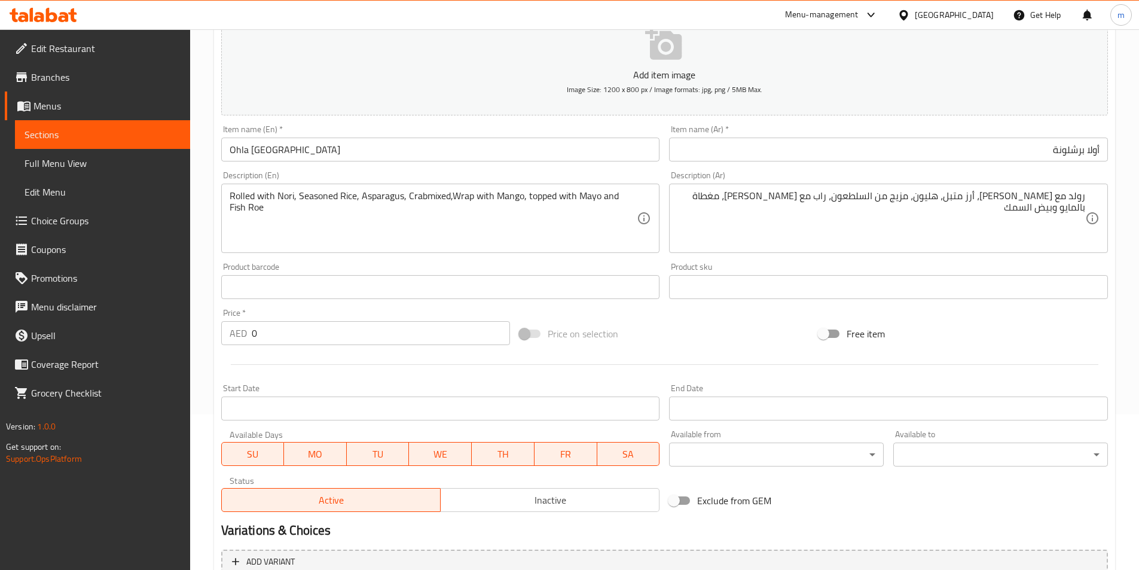
drag, startPoint x: 271, startPoint y: 328, endPoint x: 241, endPoint y: 335, distance: 30.0
click at [241, 335] on div "AED 0 Price *" at bounding box center [365, 333] width 289 height 24
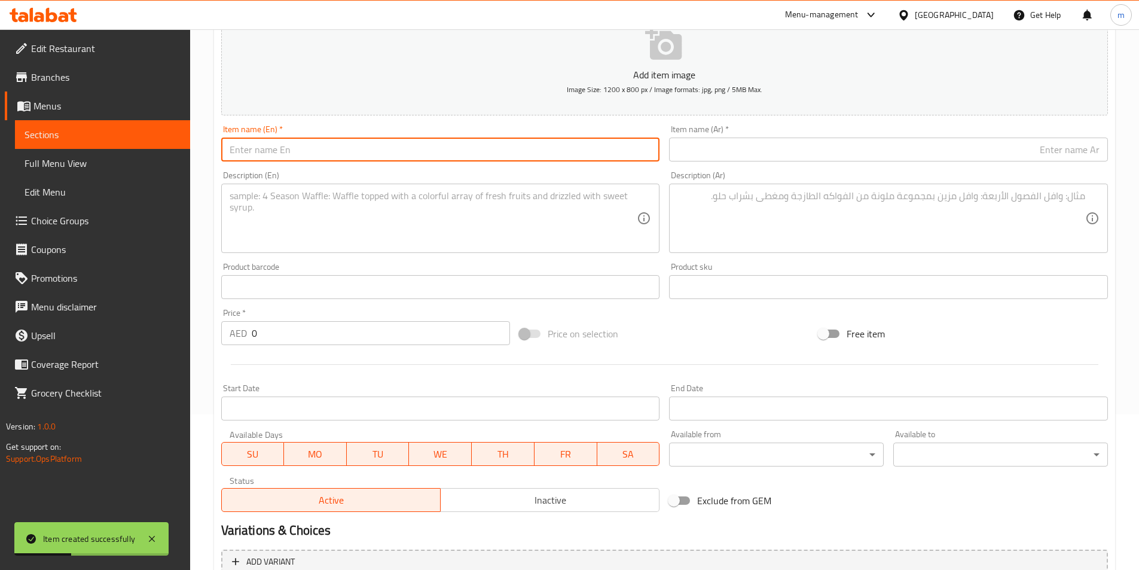
click at [475, 158] on input "text" at bounding box center [440, 149] width 439 height 24
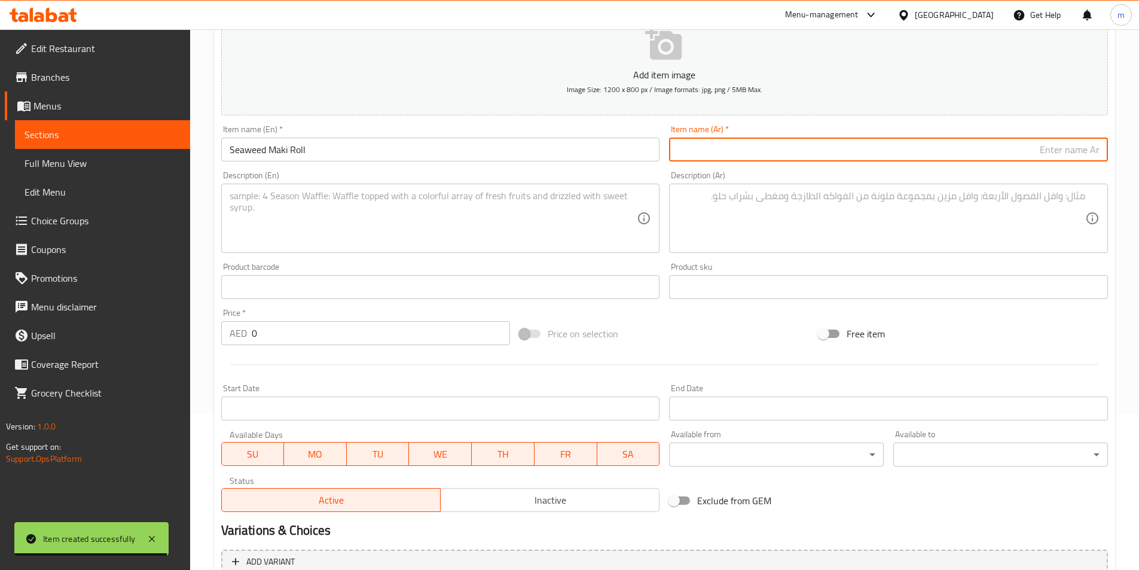
click at [812, 148] on input "text" at bounding box center [888, 149] width 439 height 24
click at [1096, 148] on input "لفائف ماكي الأعشاب البحرية" at bounding box center [888, 149] width 439 height 24
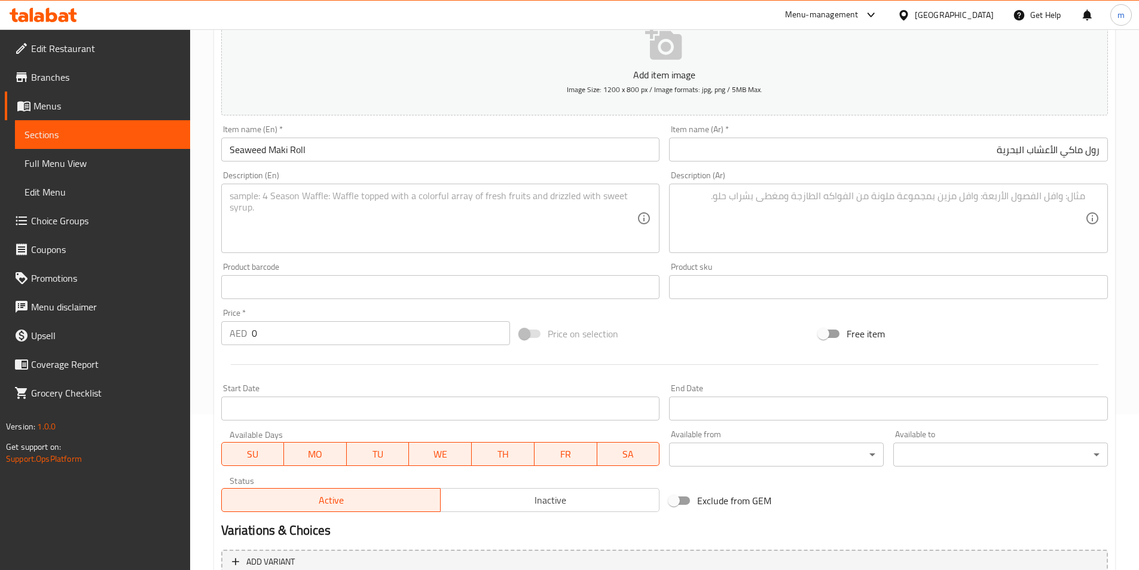
drag, startPoint x: 558, startPoint y: 233, endPoint x: 564, endPoint y: 224, distance: 11.3
click at [559, 231] on textarea at bounding box center [434, 218] width 408 height 57
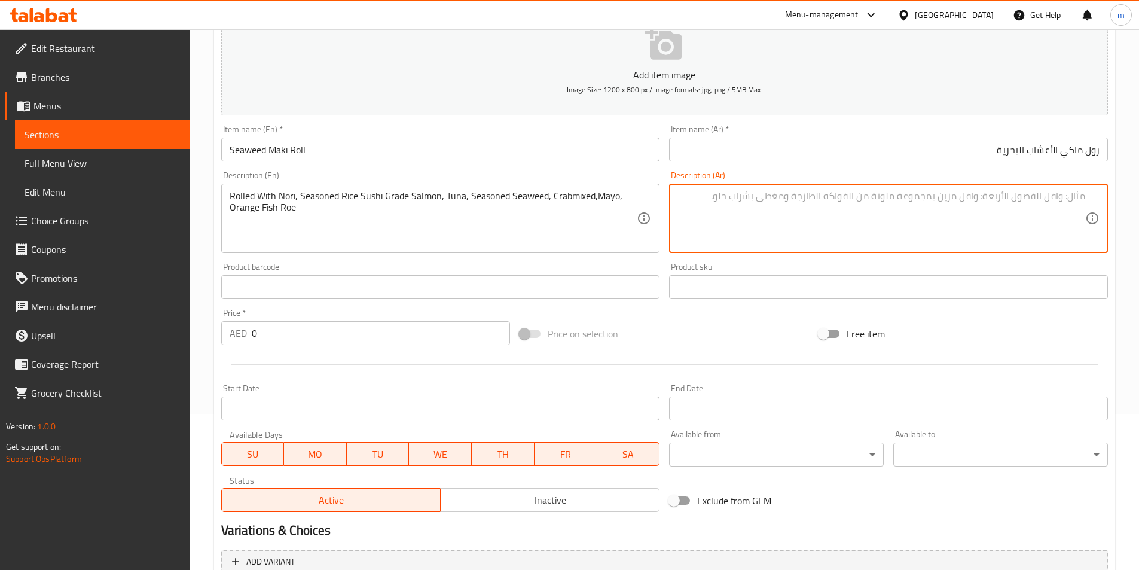
click at [1044, 204] on textarea at bounding box center [881, 218] width 408 height 57
click at [1076, 200] on textarea "ملفوفة مع نوري، أرز متبل، سمك السلمون من الدرجة السوشي، تونة، أعشاب بحرية متبلة…" at bounding box center [881, 218] width 408 height 57
click at [987, 200] on textarea "رولد مع نوري، أرز متبل، سمك السلمون من الدرجة السوشي، تونة، أعشاب بحرية متبلة، …" at bounding box center [881, 218] width 408 height 57
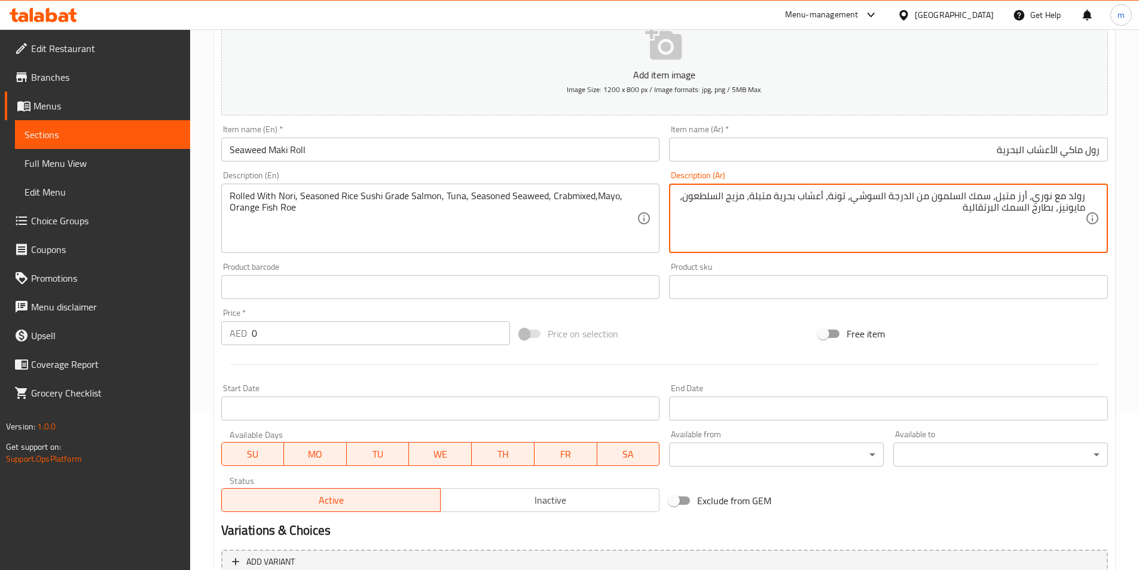
click at [986, 200] on textarea "رولد مع نوري، أرز متبل، سمك السلمون من الدرجة السوشي، تونة، أعشاب بحرية متبلة، …" at bounding box center [881, 218] width 408 height 57
drag, startPoint x: 683, startPoint y: 201, endPoint x: 693, endPoint y: 201, distance: 10.8
click at [693, 201] on textarea "رولد مع نوري، أرز متبل، السلمون من الدرجة السوشي، تونة، أعشاب بحرية متبلة، مزيج…" at bounding box center [881, 218] width 408 height 57
click at [1075, 215] on textarea "رولد مع نوري، أرز متبل، السلمون من الدرجة السوشي، تونة، أعشاب بحرية متبلة، مزيج…" at bounding box center [881, 218] width 408 height 57
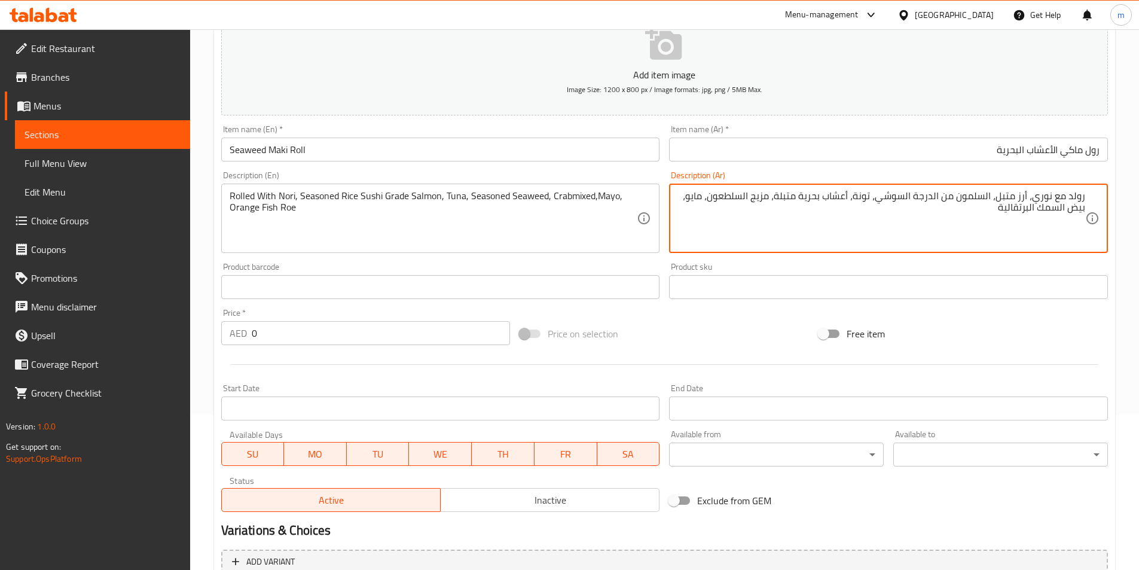
click at [997, 210] on textarea "رولد مع نوري، أرز متبل، السلمون من الدرجة السوشي، تونة، أعشاب بحرية متبلة، مزيج…" at bounding box center [881, 218] width 408 height 57
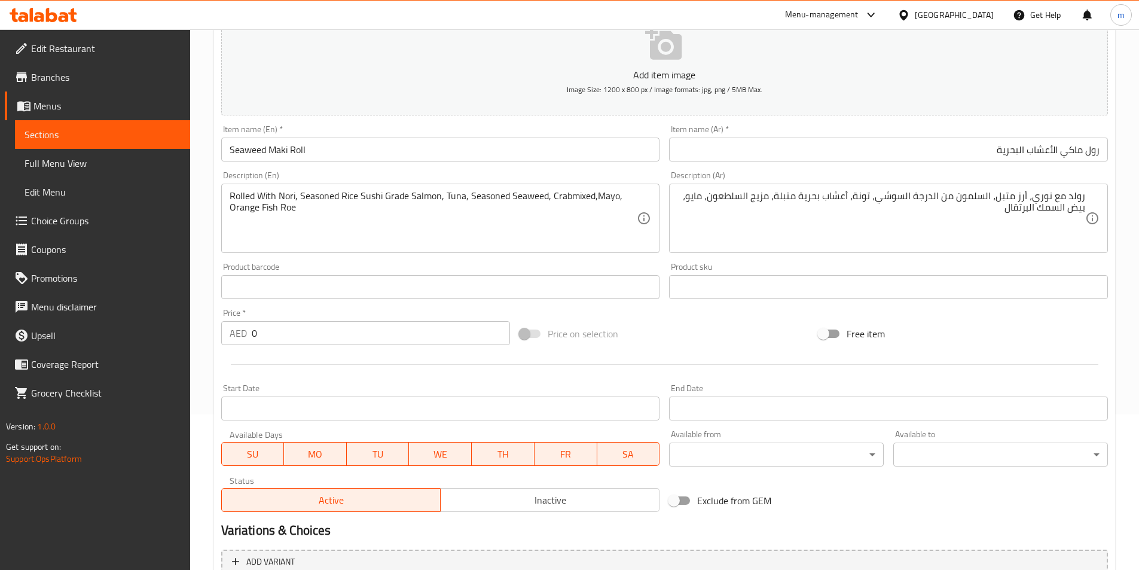
drag, startPoint x: 265, startPoint y: 333, endPoint x: 219, endPoint y: 329, distance: 46.2
click at [237, 332] on div "AED 0 Price *" at bounding box center [365, 333] width 289 height 24
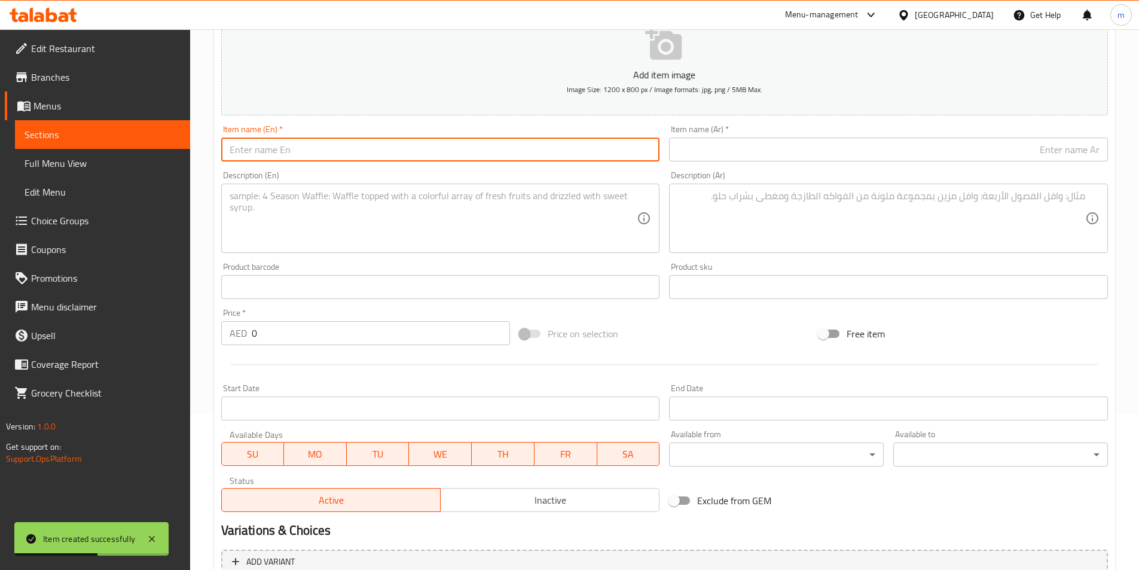
click at [417, 146] on input "text" at bounding box center [440, 149] width 439 height 24
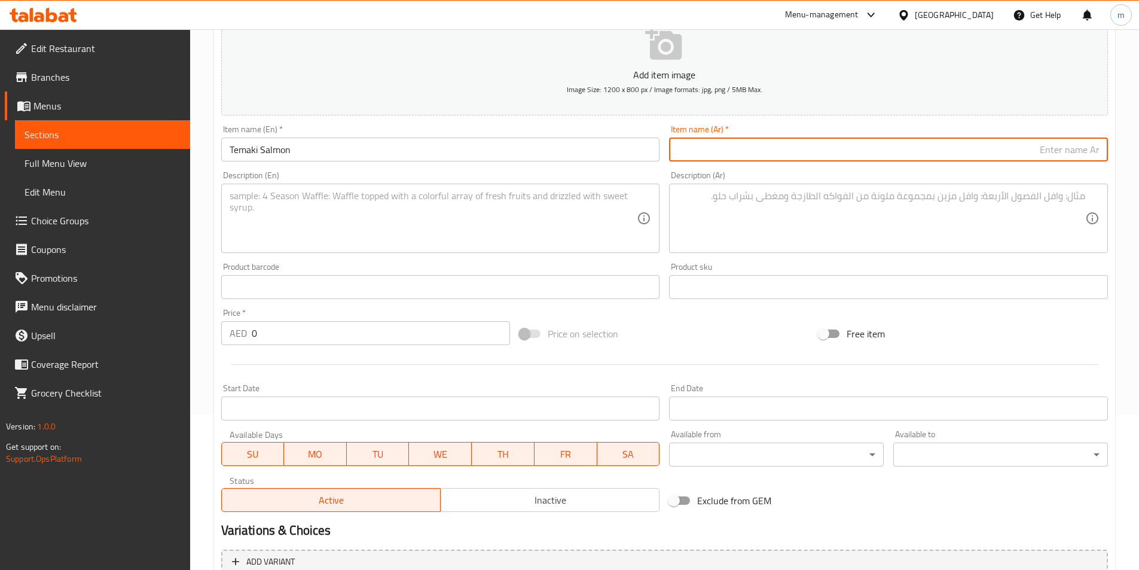
click at [841, 145] on input "text" at bounding box center [888, 149] width 439 height 24
click at [1094, 151] on input "سمك ال[PERSON_NAME]" at bounding box center [888, 149] width 439 height 24
click at [1095, 145] on input "سمك ال[PERSON_NAME]" at bounding box center [888, 149] width 439 height 24
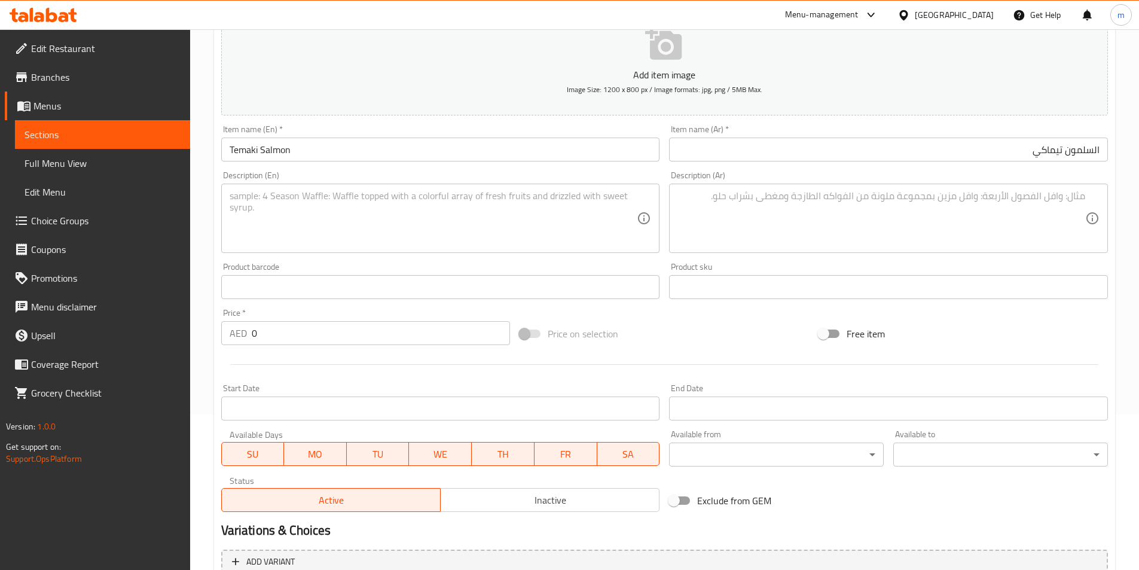
click at [534, 188] on div "Description (En)" at bounding box center [440, 217] width 439 height 69
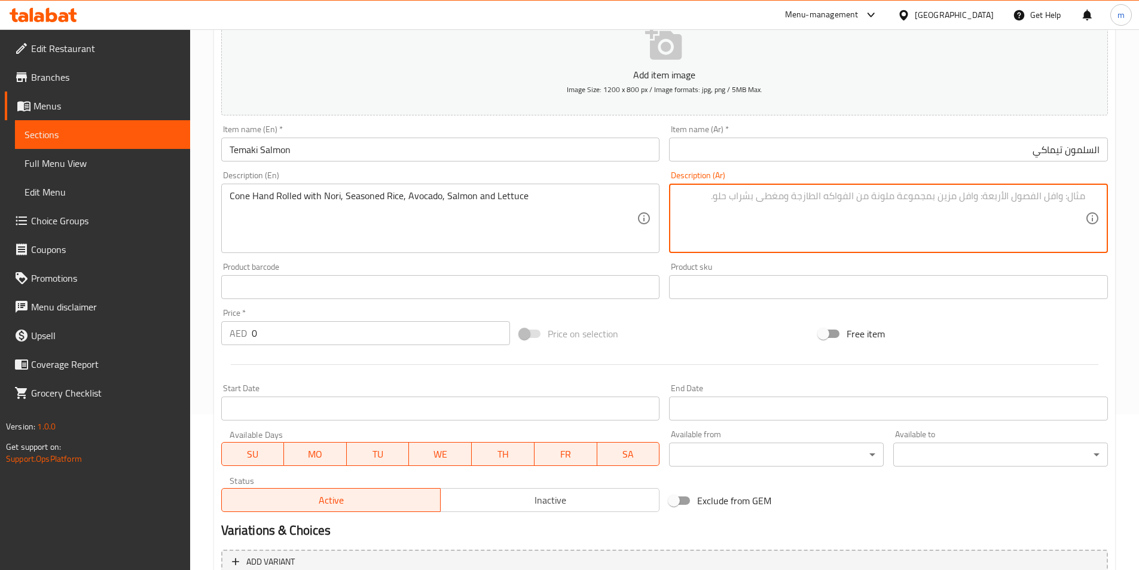
click at [880, 216] on textarea at bounding box center [881, 218] width 408 height 57
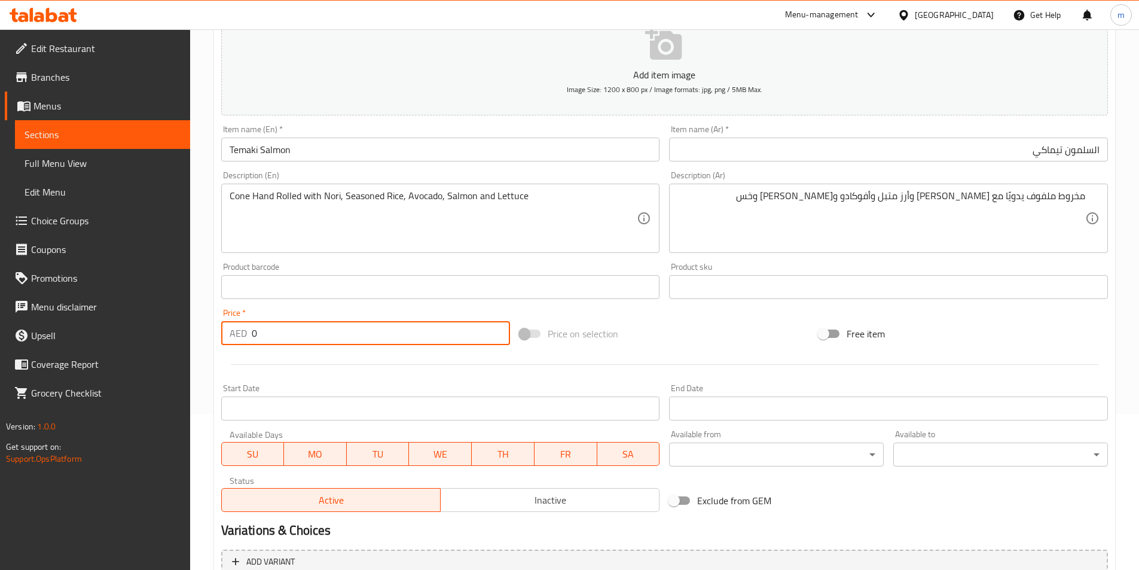
drag, startPoint x: 347, startPoint y: 337, endPoint x: 215, endPoint y: 342, distance: 131.6
click at [215, 342] on div "Create new item Add item image Image Size: 1200 x 800 px / Image formats: jpg, …" at bounding box center [664, 309] width 901 height 696
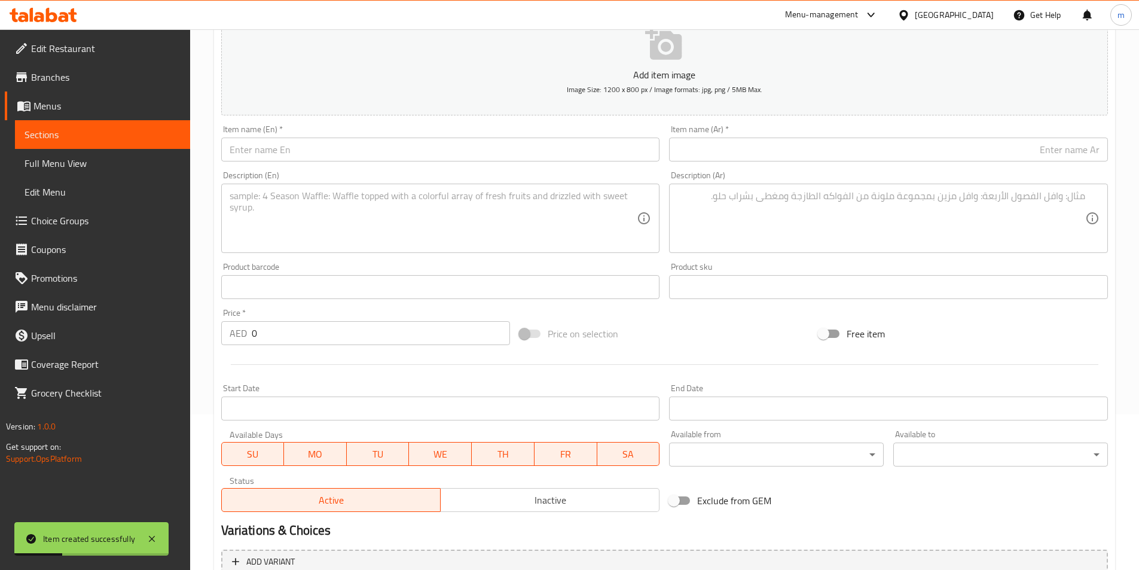
click at [407, 159] on input "text" at bounding box center [440, 149] width 439 height 24
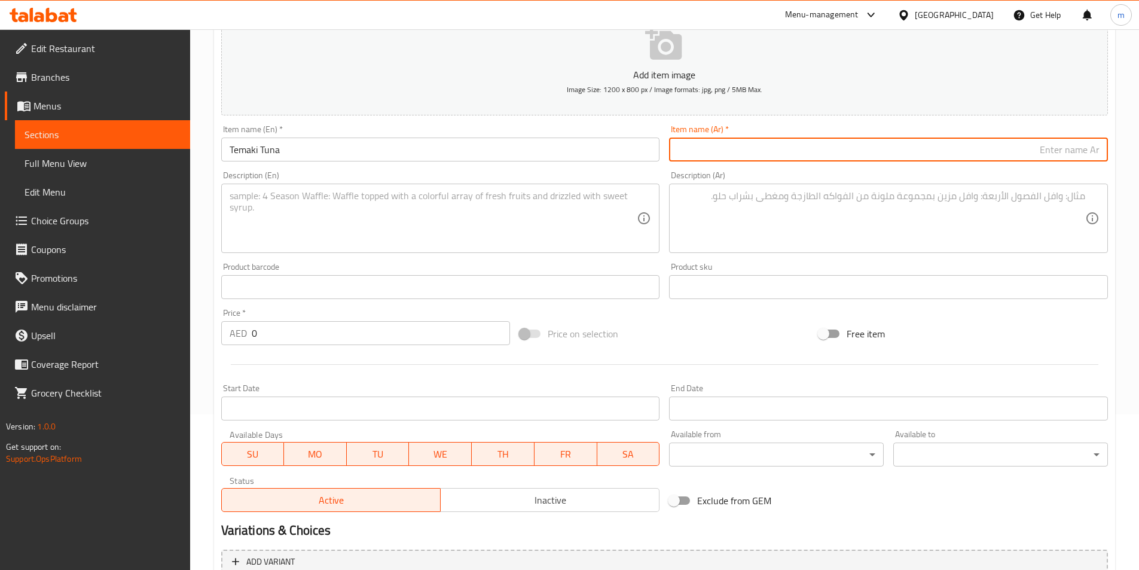
click at [972, 157] on input "text" at bounding box center [888, 149] width 439 height 24
click at [1088, 148] on input "سمك التونة تيماكي" at bounding box center [888, 149] width 439 height 24
click at [1094, 145] on input "سمك التونة تيماكي" at bounding box center [888, 149] width 439 height 24
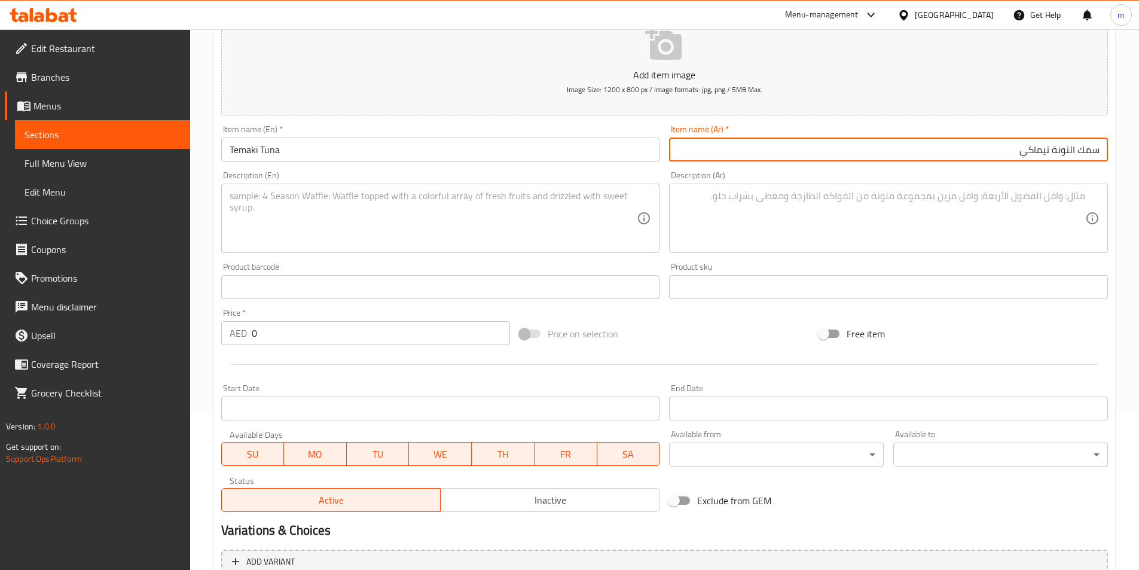
click at [1093, 149] on input "سمك التونة تيماكي" at bounding box center [888, 149] width 439 height 24
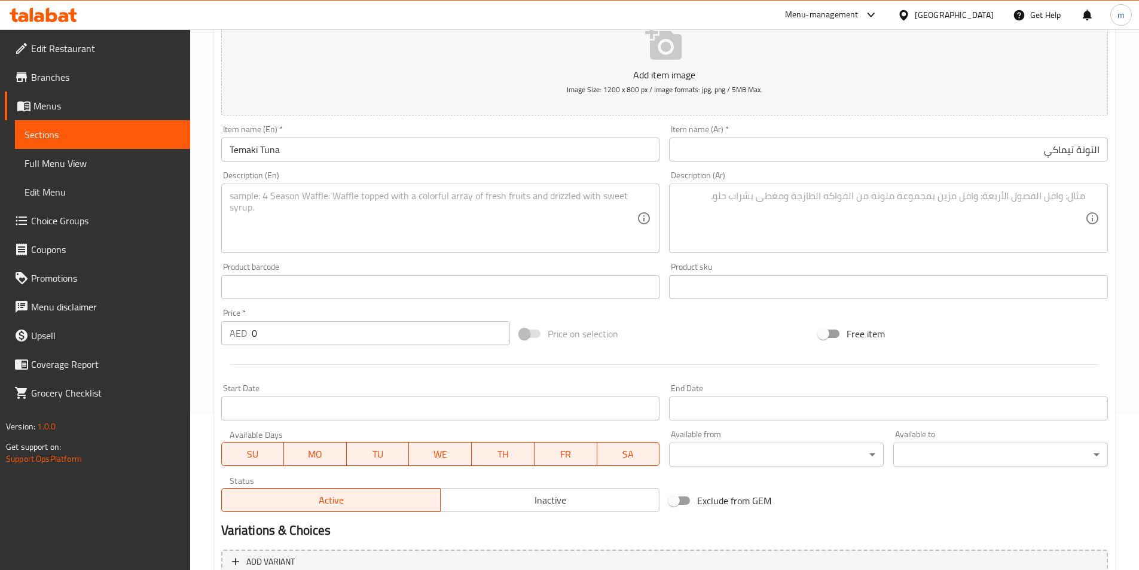
click at [547, 223] on textarea at bounding box center [434, 218] width 408 height 57
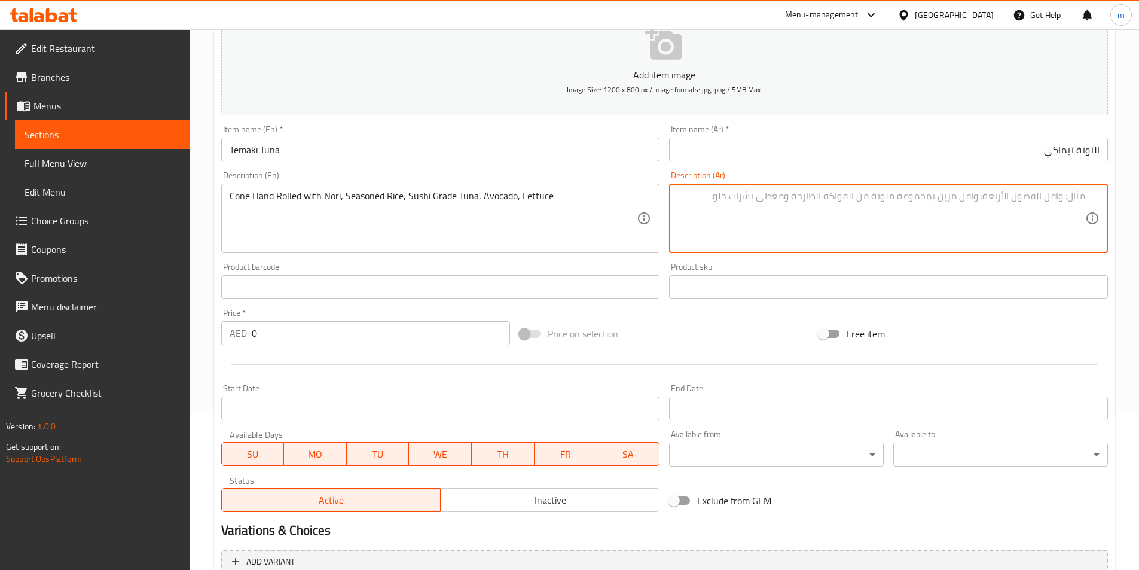
click at [976, 224] on textarea at bounding box center [881, 218] width 408 height 57
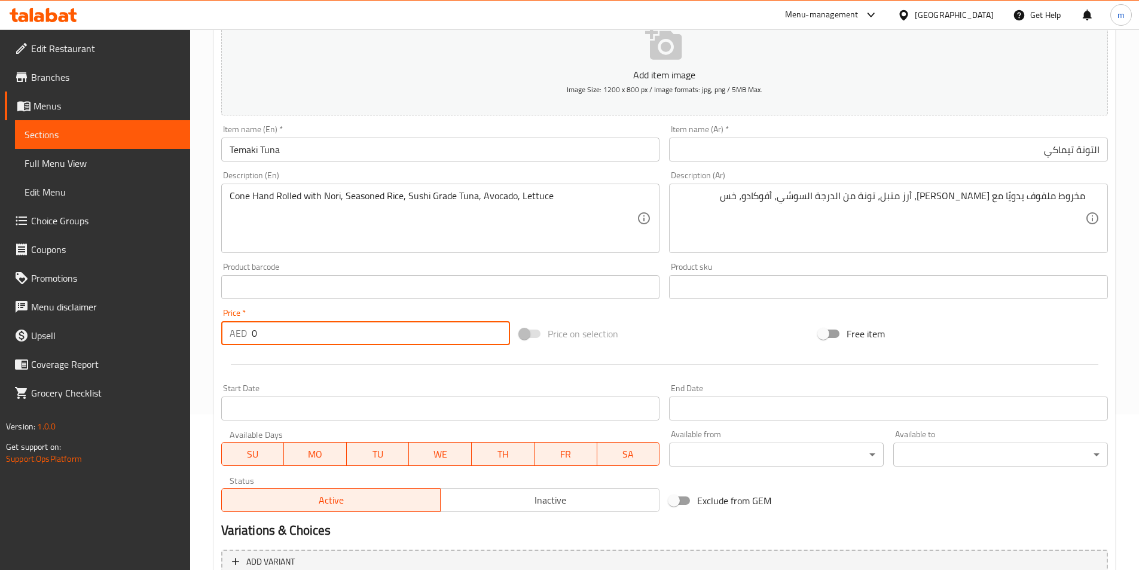
drag, startPoint x: 301, startPoint y: 342, endPoint x: 240, endPoint y: 336, distance: 61.9
click at [240, 336] on div "AED 0 Price *" at bounding box center [365, 333] width 289 height 24
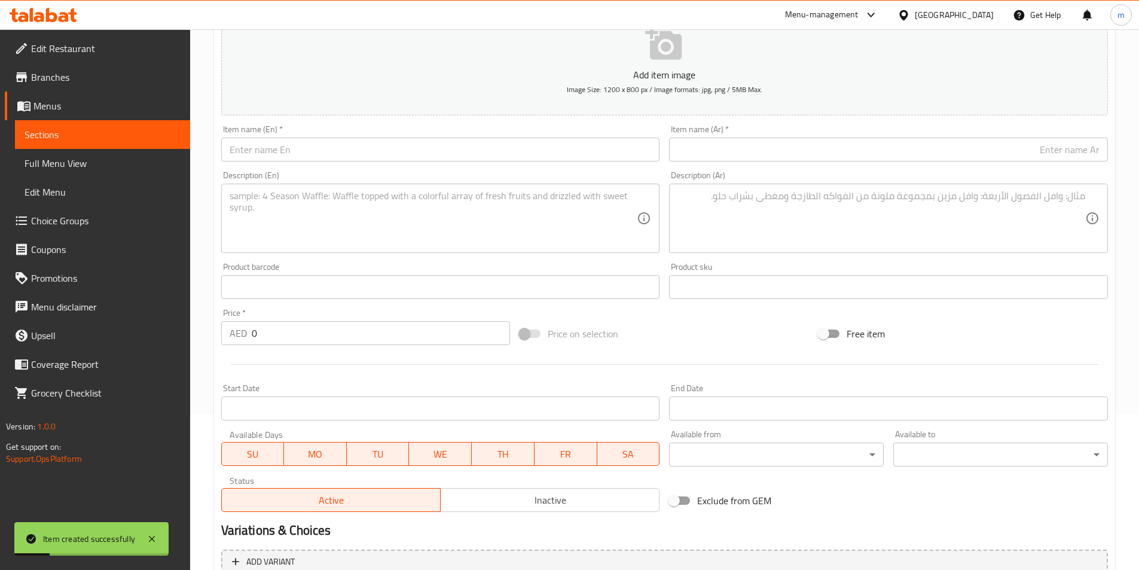
click at [521, 160] on input "text" at bounding box center [440, 149] width 439 height 24
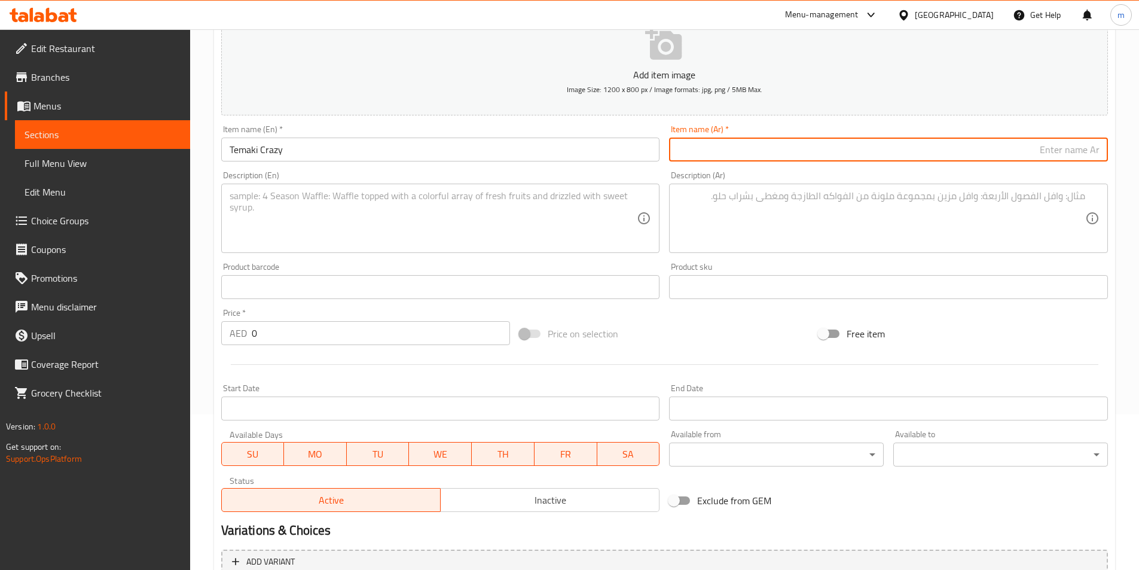
click at [874, 153] on input "text" at bounding box center [888, 149] width 439 height 24
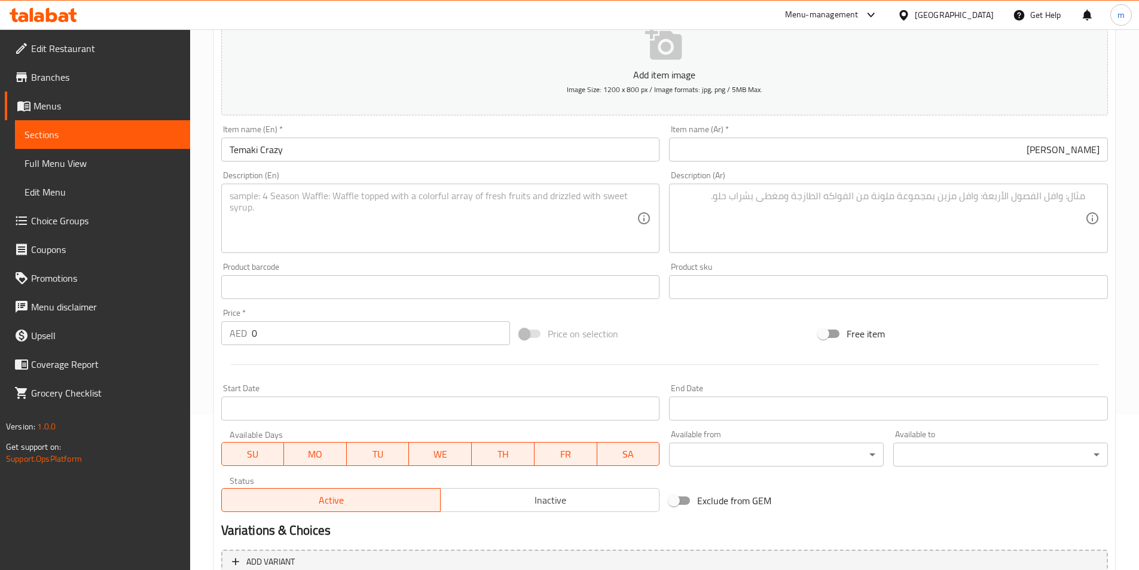
drag, startPoint x: 466, startPoint y: 221, endPoint x: 470, endPoint y: 216, distance: 6.4
click at [467, 221] on textarea at bounding box center [434, 218] width 408 height 57
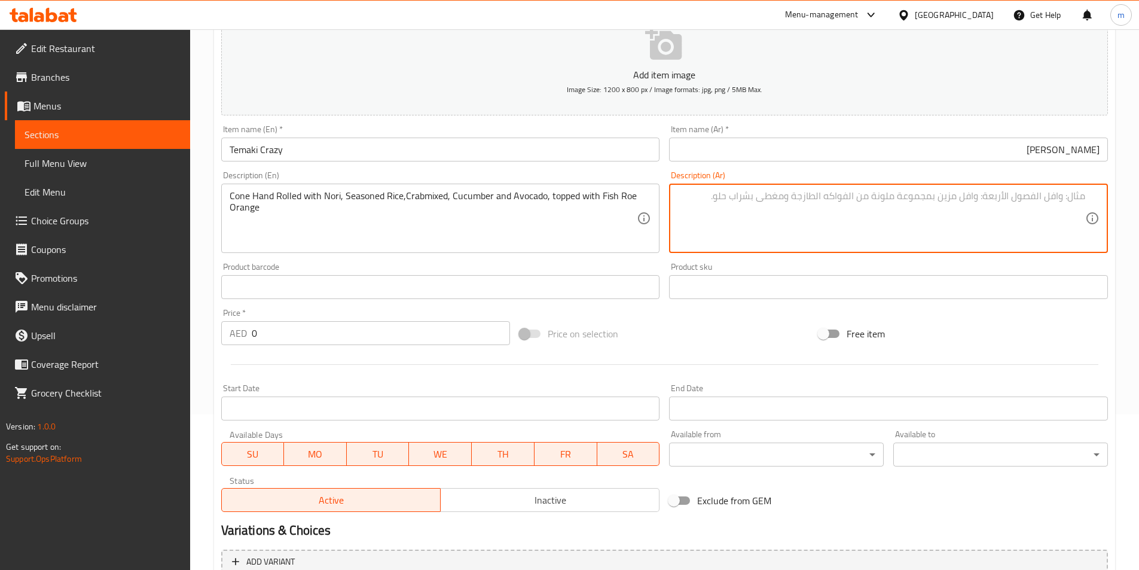
click at [1014, 217] on textarea at bounding box center [881, 218] width 408 height 57
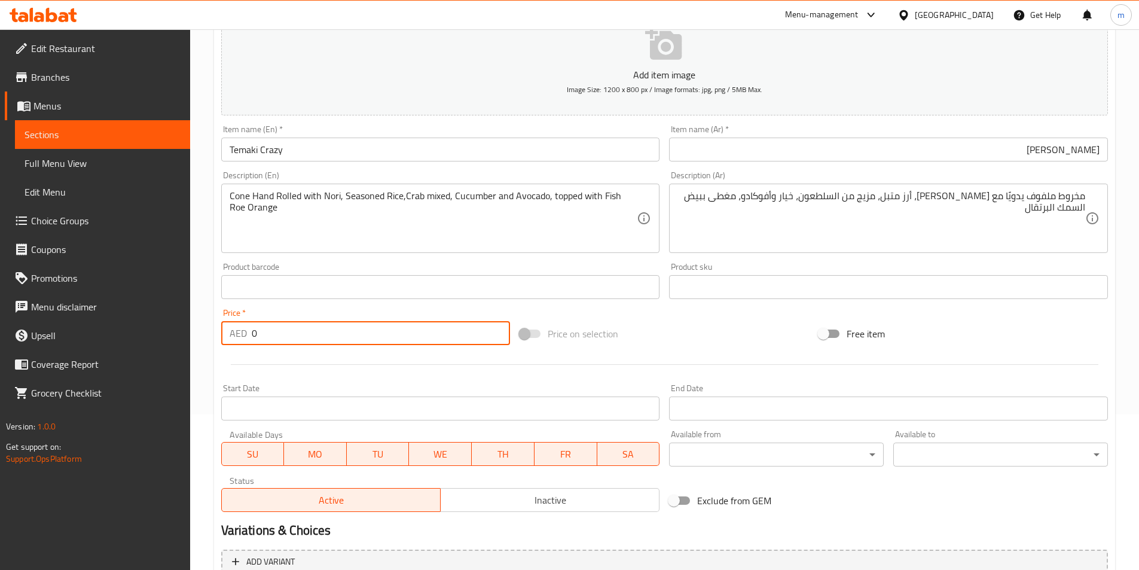
drag, startPoint x: 267, startPoint y: 337, endPoint x: 252, endPoint y: 335, distance: 14.5
click at [252, 335] on input "0" at bounding box center [381, 333] width 259 height 24
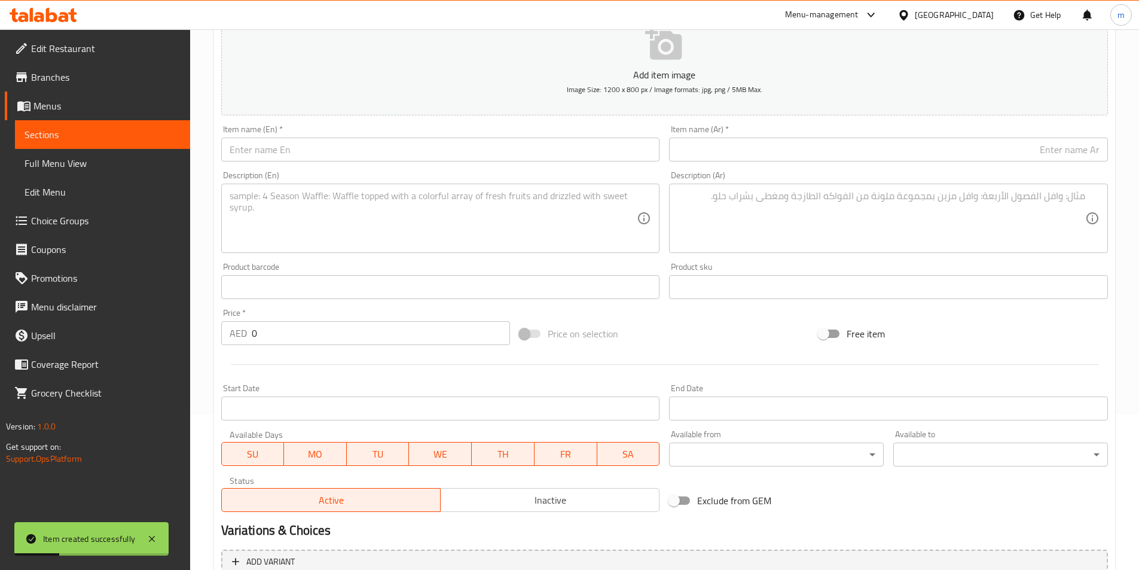
click at [428, 157] on input "text" at bounding box center [440, 149] width 439 height 24
click at [1063, 170] on div "Description (Ar) Description (Ar)" at bounding box center [888, 211] width 448 height 91
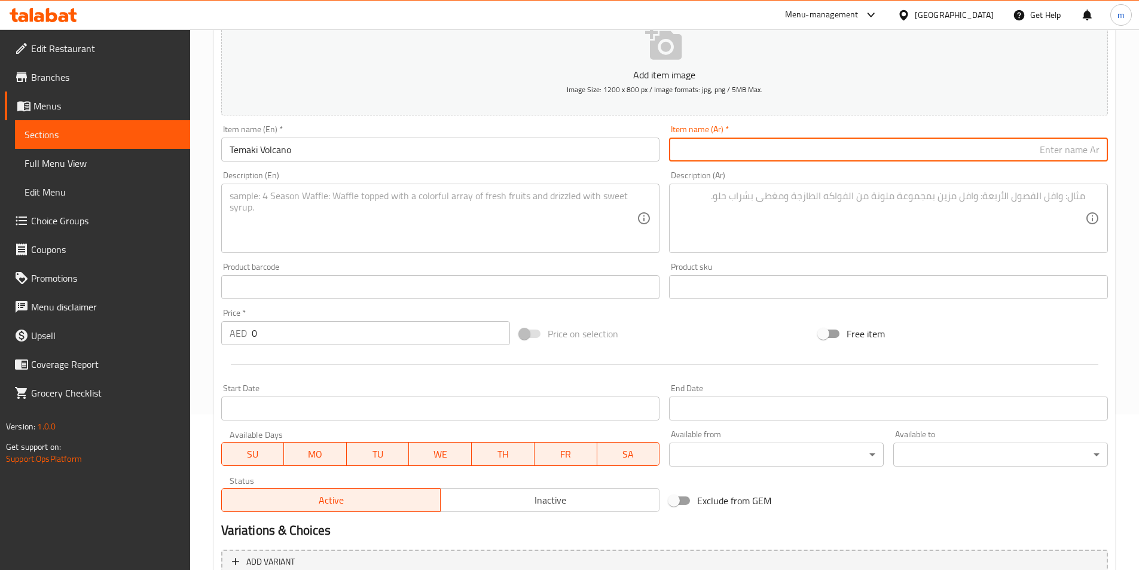
click at [1063, 152] on input "text" at bounding box center [888, 149] width 439 height 24
click at [1093, 148] on input "بركان تيماكي" at bounding box center [888, 149] width 439 height 24
click at [1093, 147] on input "بركان تيماكي" at bounding box center [888, 149] width 439 height 24
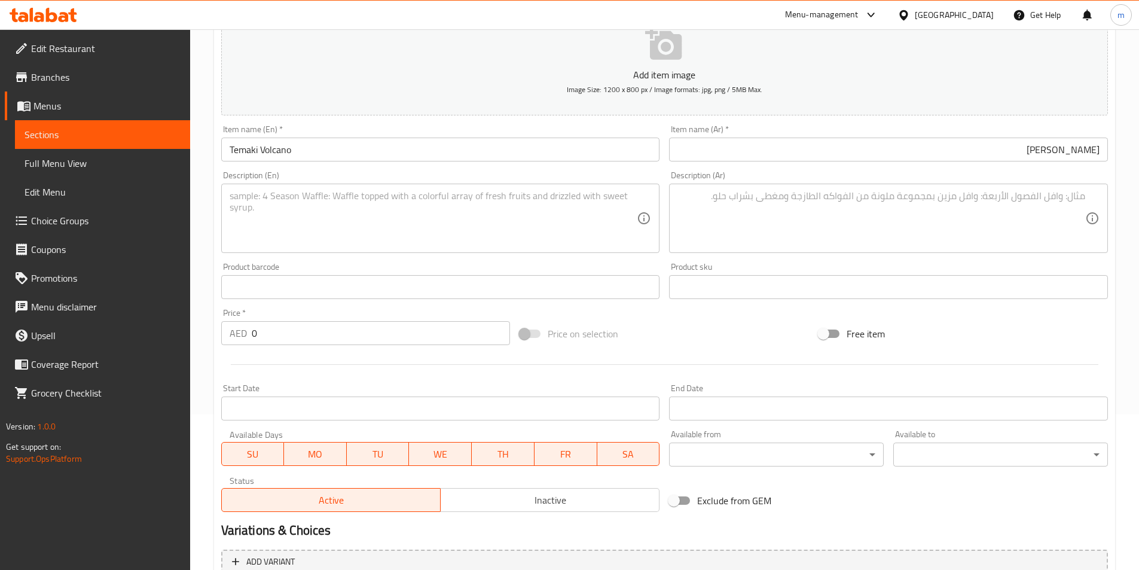
click at [472, 228] on textarea at bounding box center [434, 218] width 408 height 57
click at [996, 221] on textarea at bounding box center [881, 218] width 408 height 57
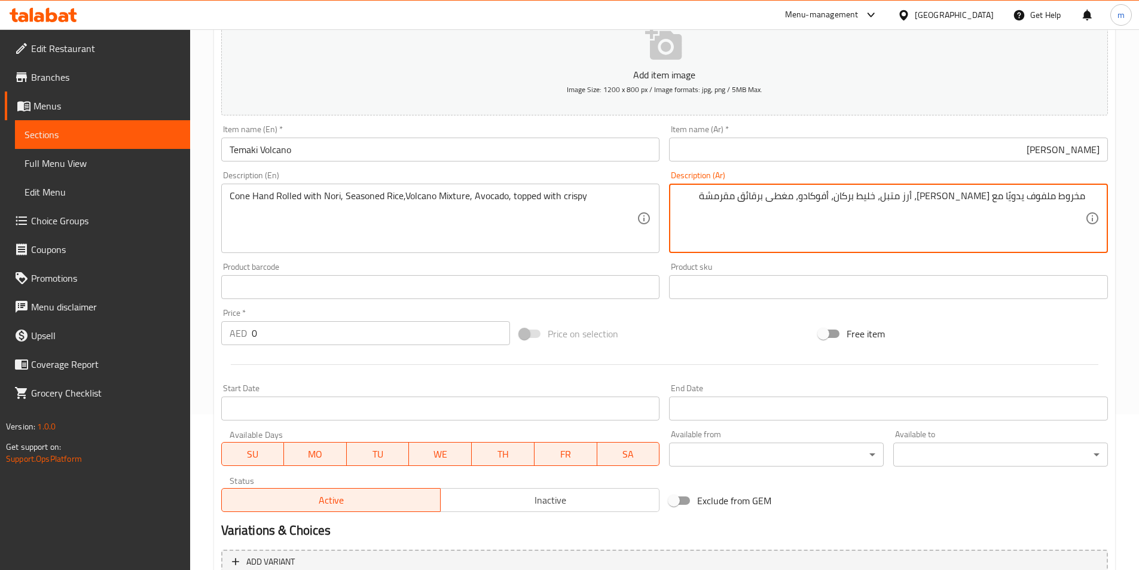
click at [897, 201] on textarea "مخروط ملفوف يدويًا مع [PERSON_NAME]، أرز متبل، خليط بركان، أفوكادو، مغطى برقائق…" at bounding box center [881, 218] width 408 height 57
drag, startPoint x: 783, startPoint y: 204, endPoint x: 809, endPoint y: 207, distance: 25.9
click at [809, 207] on textarea "مخروط ملفوف يدويًا مع [PERSON_NAME]، أرز متبل، [PERSON_NAME]، أفوكادو، مغطى برق…" at bounding box center [881, 218] width 408 height 57
click at [787, 196] on textarea "مخروط ملفوف يدويًا مع [PERSON_NAME]، أرز متبل، [PERSON_NAME]، أفوكادو، مغطى مقر…" at bounding box center [881, 218] width 408 height 57
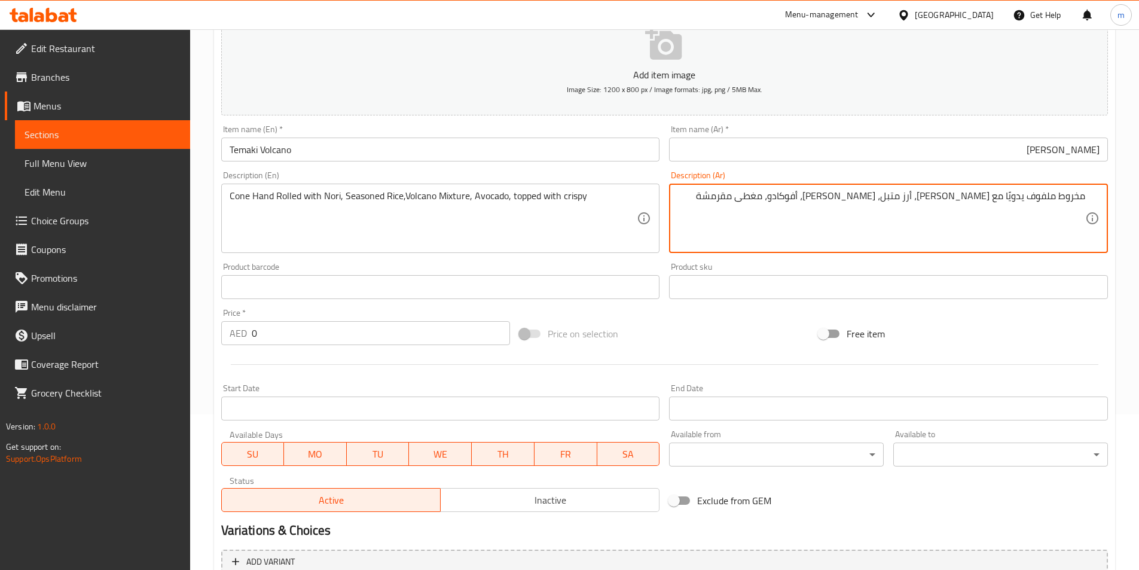
click at [787, 196] on textarea "مخروط ملفوف يدويًا مع [PERSON_NAME]، أرز متبل، [PERSON_NAME]، أفوكادو، مغطى مقر…" at bounding box center [881, 218] width 408 height 57
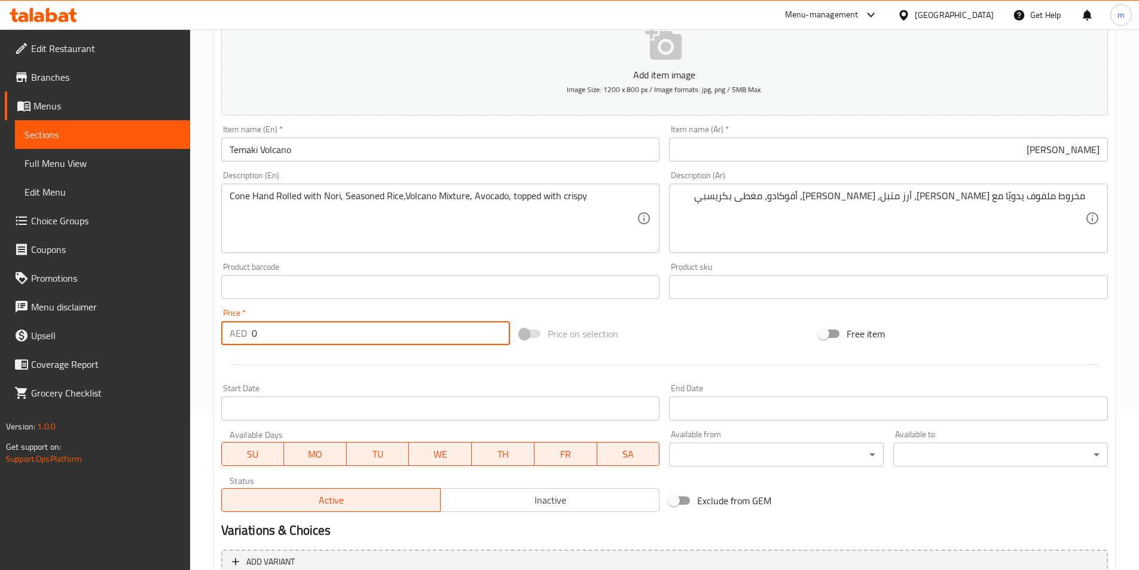
drag, startPoint x: 318, startPoint y: 331, endPoint x: 219, endPoint y: 336, distance: 98.7
click at [219, 336] on div "Price   * AED 0 Price *" at bounding box center [365, 327] width 299 height 46
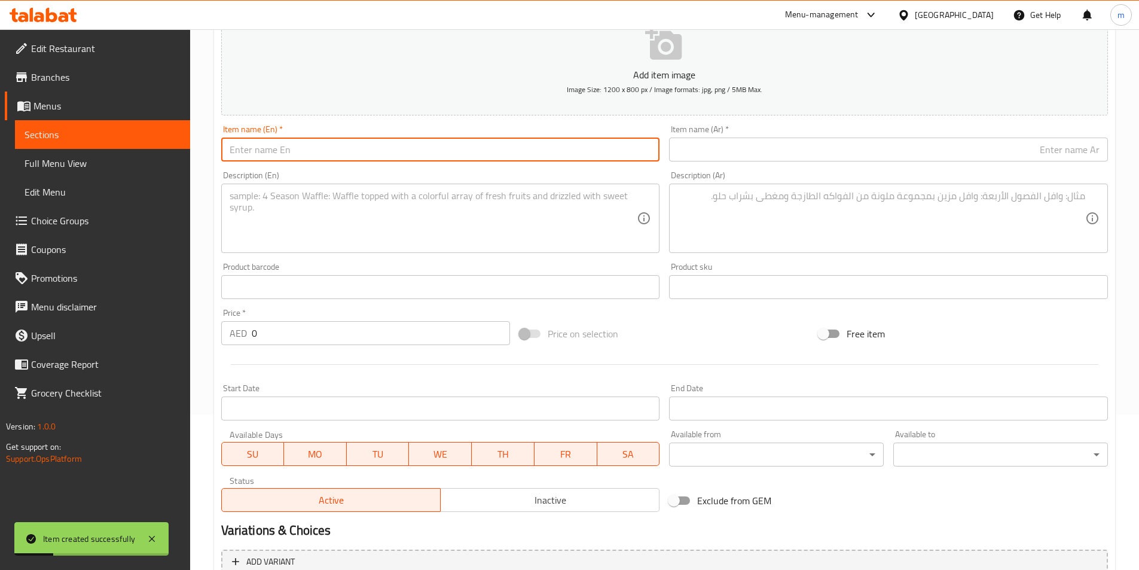
click at [497, 153] on input "text" at bounding box center [440, 149] width 439 height 24
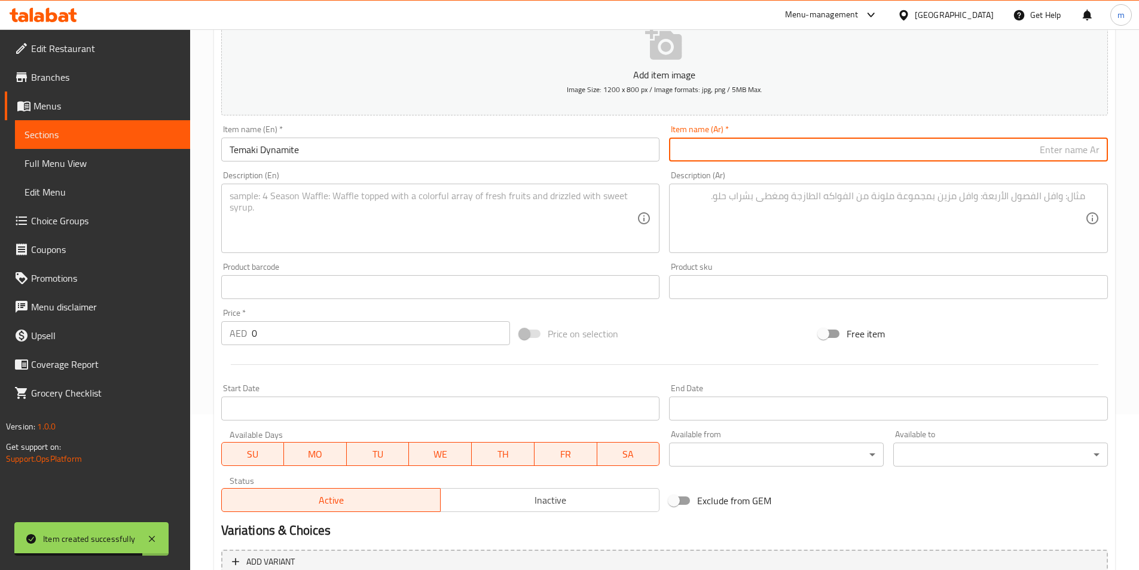
click at [872, 149] on input "text" at bounding box center [888, 149] width 439 height 24
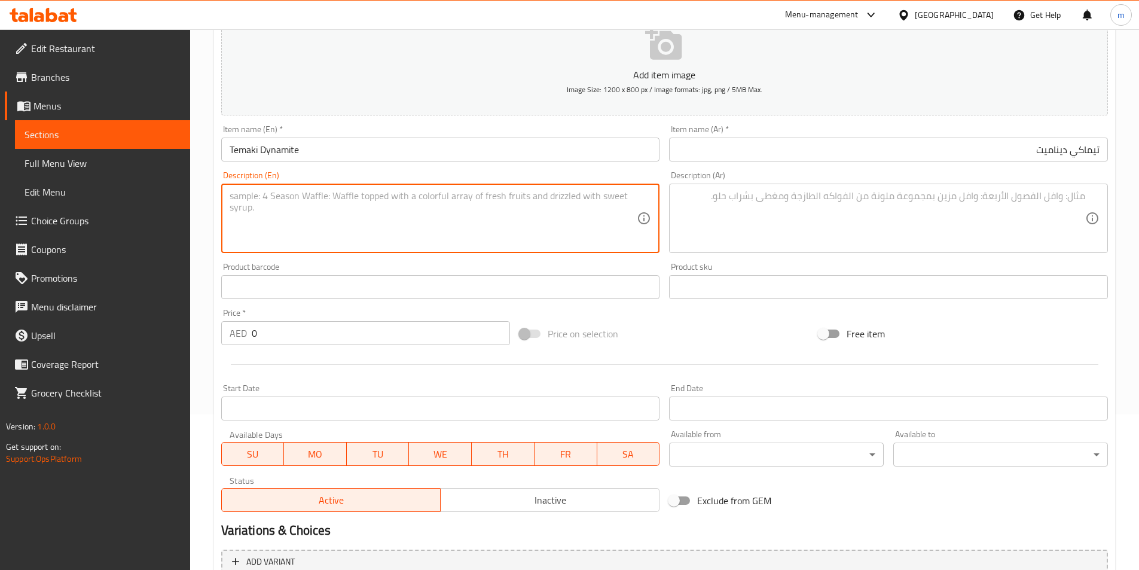
click at [483, 228] on textarea at bounding box center [434, 218] width 408 height 57
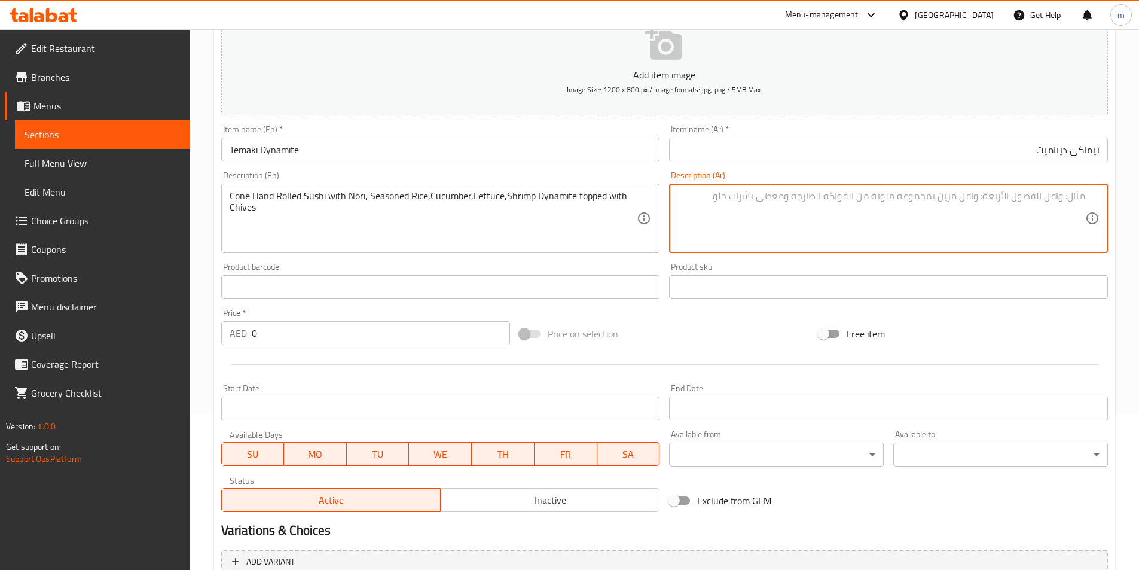
click at [894, 208] on textarea at bounding box center [881, 218] width 408 height 57
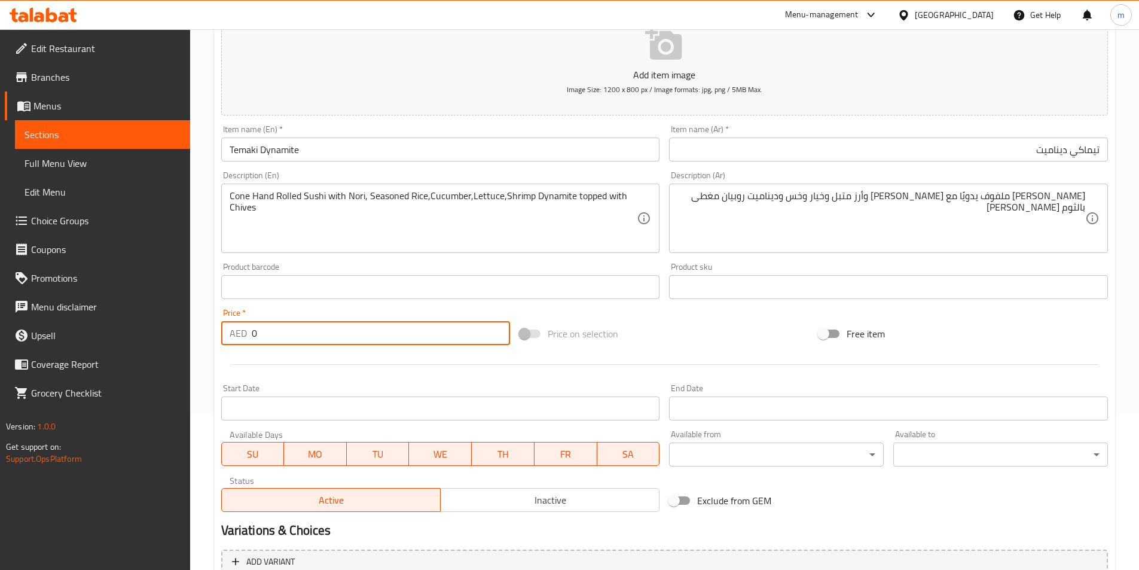
drag, startPoint x: 319, startPoint y: 342, endPoint x: 223, endPoint y: 336, distance: 95.8
click at [223, 336] on div "AED 0 Price *" at bounding box center [365, 333] width 289 height 24
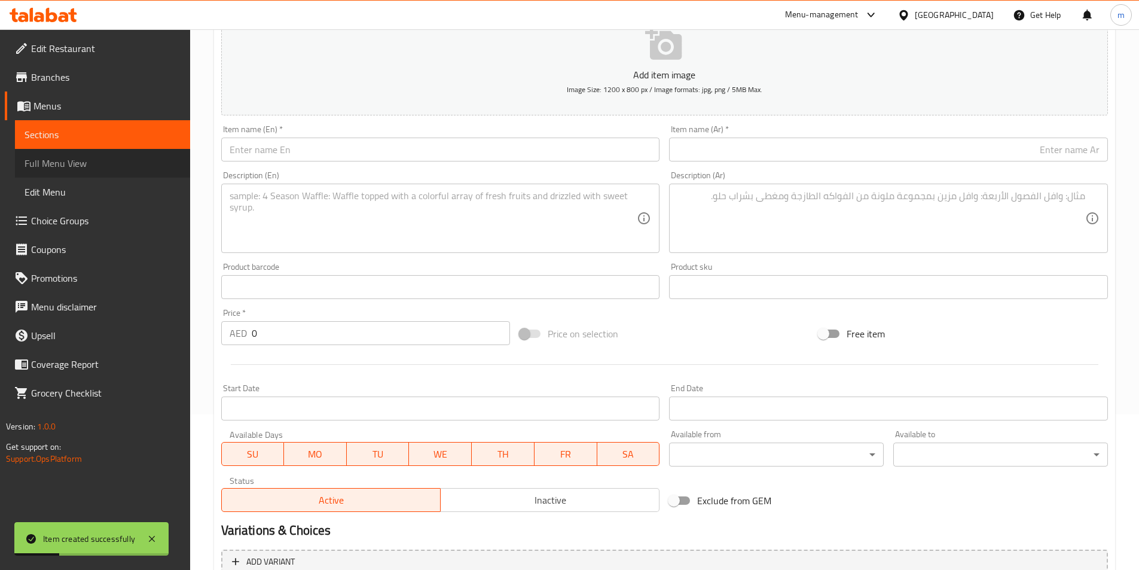
click at [147, 157] on span "Full Menu View" at bounding box center [103, 163] width 156 height 14
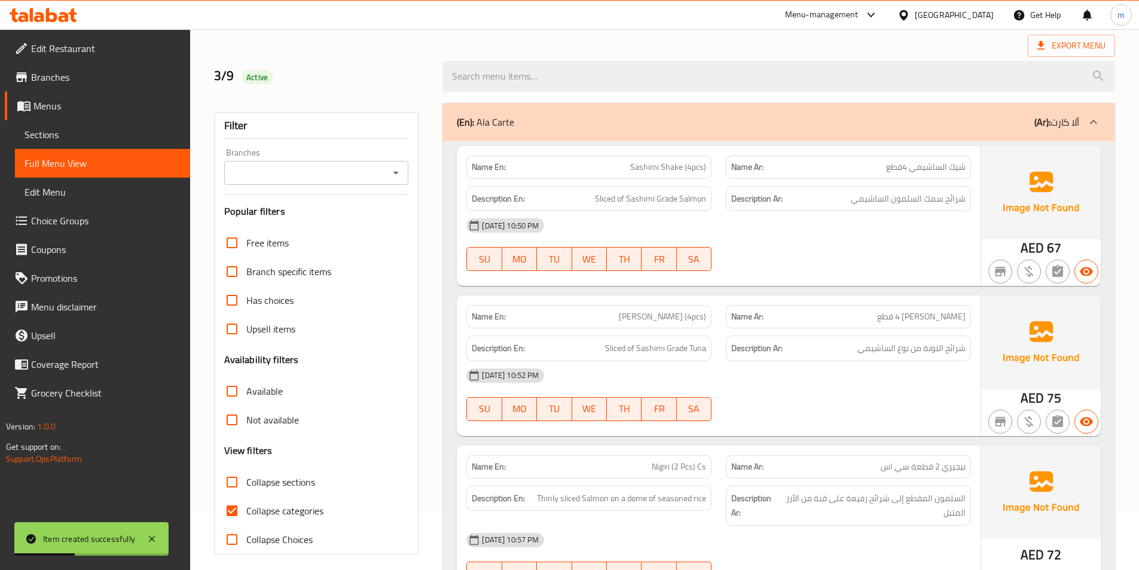
click at [287, 510] on span "Collapse categories" at bounding box center [284, 510] width 77 height 14
click at [246, 510] on input "Collapse categories" at bounding box center [232, 510] width 29 height 29
click at [286, 485] on span "Collapse sections" at bounding box center [280, 482] width 69 height 14
click at [246, 485] on input "Collapse sections" at bounding box center [232, 481] width 29 height 29
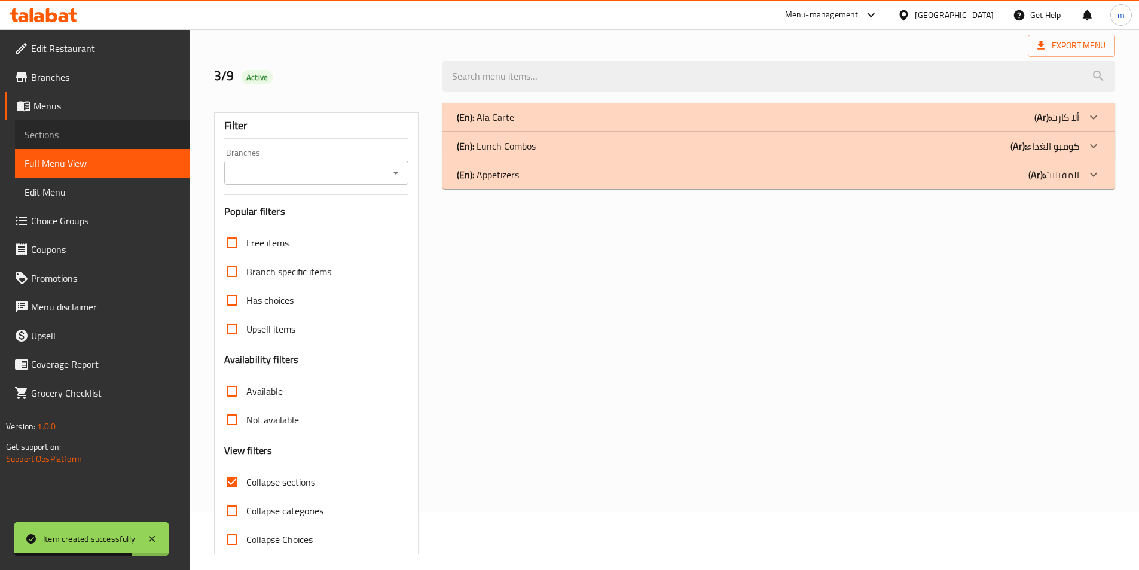
click at [53, 144] on link "Sections" at bounding box center [102, 134] width 175 height 29
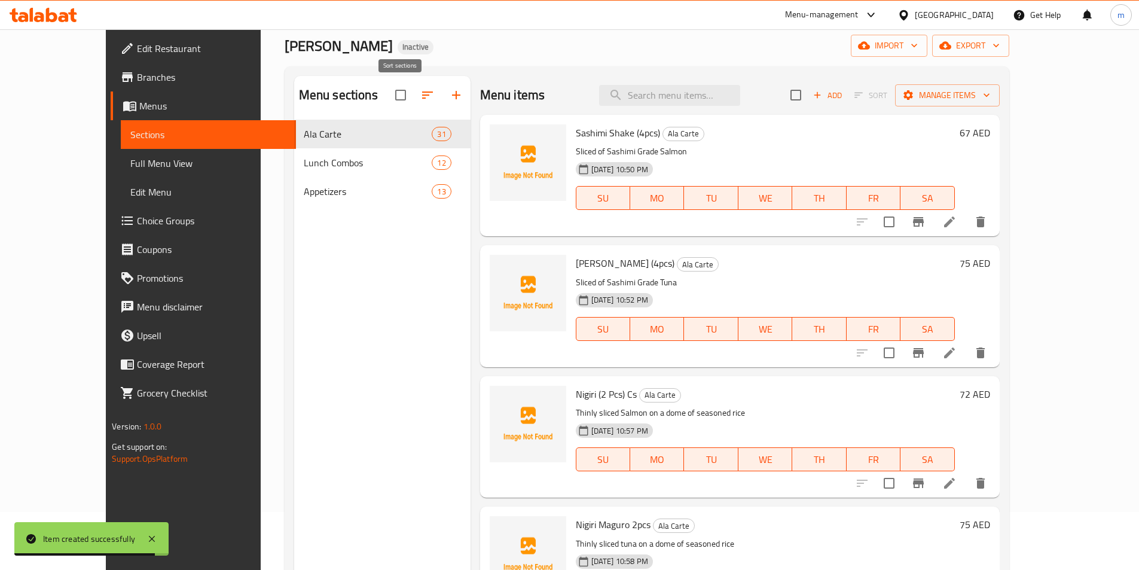
click at [420, 96] on icon "button" at bounding box center [427, 95] width 14 height 14
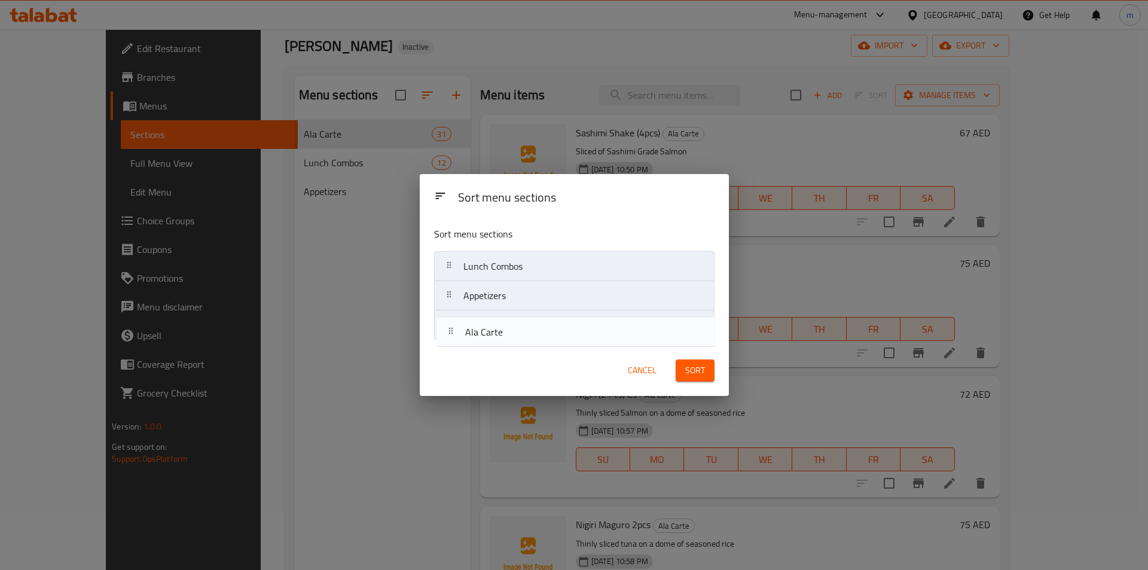
drag, startPoint x: 531, startPoint y: 271, endPoint x: 533, endPoint y: 342, distance: 70.5
click at [533, 342] on div "Sort menu sections Ala Carte Lunch Combos Appetizers" at bounding box center [574, 281] width 309 height 128
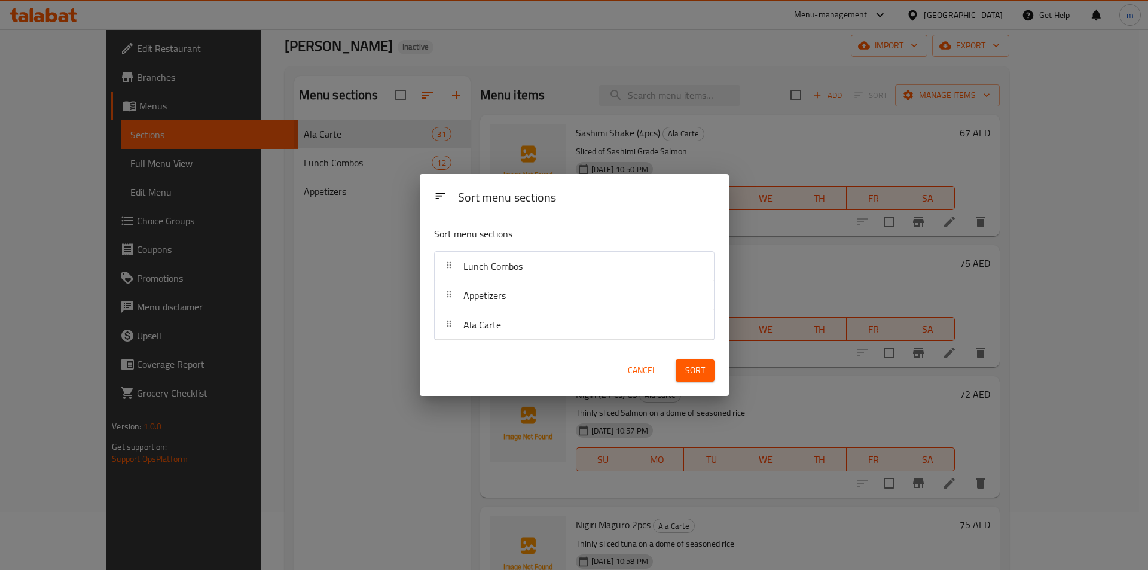
click at [708, 375] on button "Sort" at bounding box center [694, 370] width 39 height 22
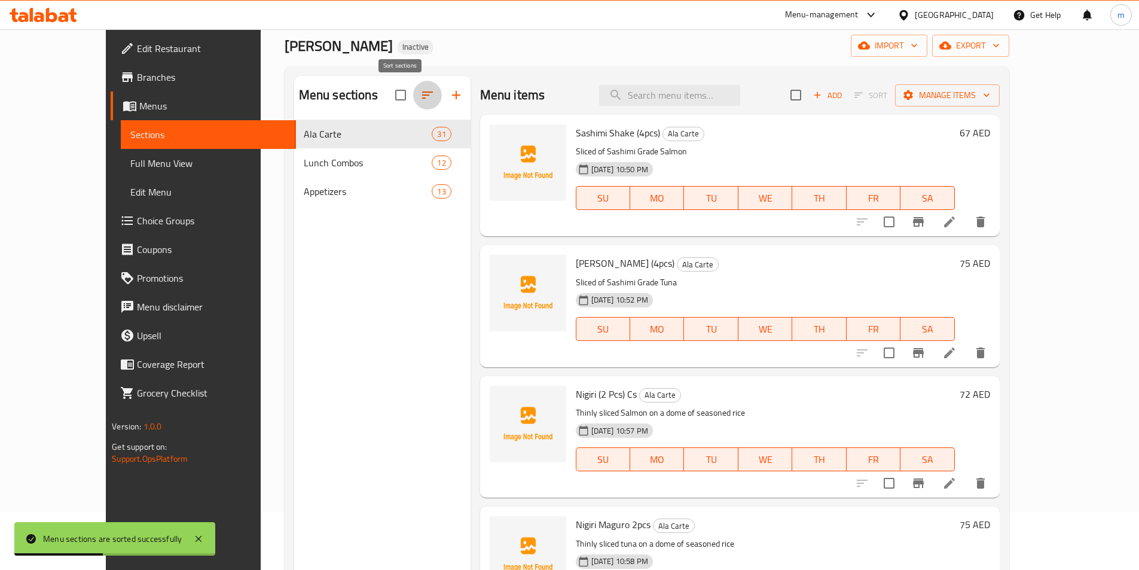
click at [420, 97] on icon "button" at bounding box center [427, 95] width 14 height 14
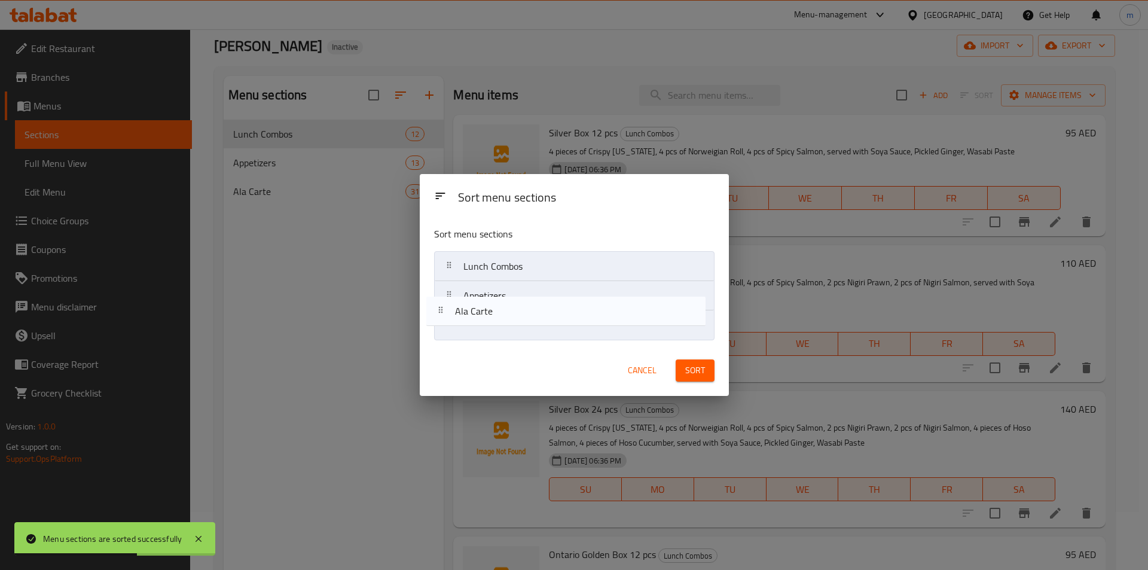
drag, startPoint x: 537, startPoint y: 268, endPoint x: 528, endPoint y: 317, distance: 49.1
click at [528, 317] on nav "Ala Carte Lunch Combos Appetizers" at bounding box center [574, 295] width 280 height 89
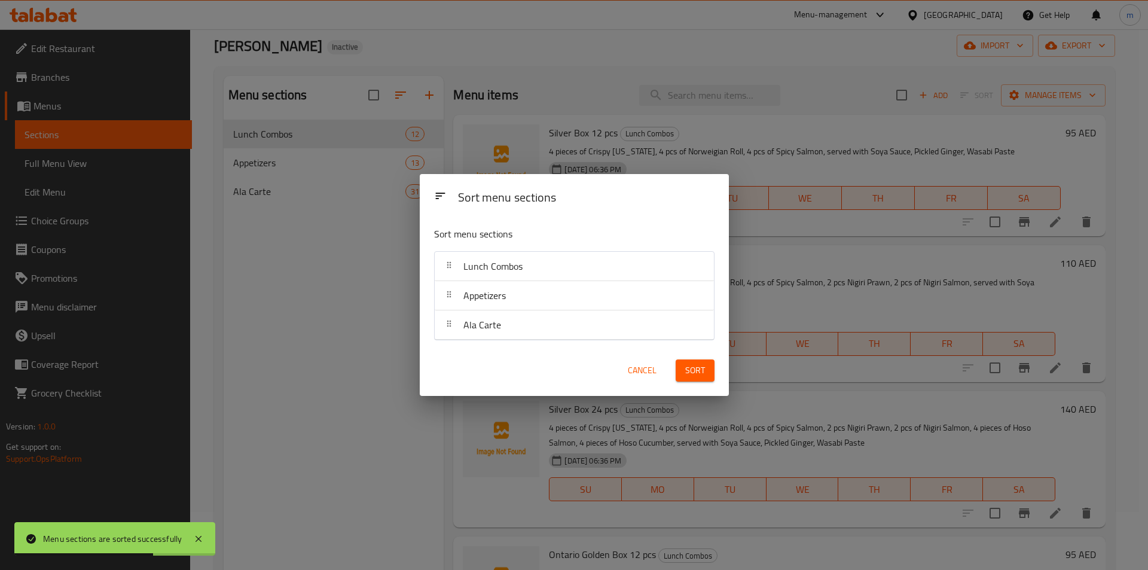
click at [651, 377] on span "Cancel" at bounding box center [642, 370] width 29 height 15
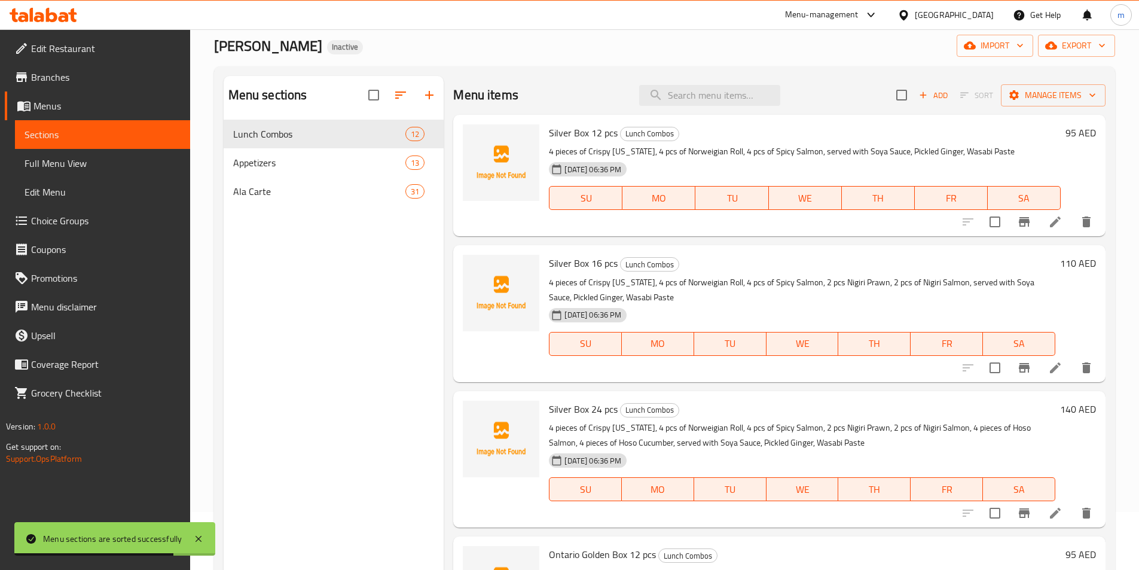
click at [332, 206] on nav "Lunch Combos 12 Appetizers 13 Ala Carte 31" at bounding box center [334, 163] width 221 height 96
click at [116, 168] on span "Full Menu View" at bounding box center [103, 163] width 156 height 14
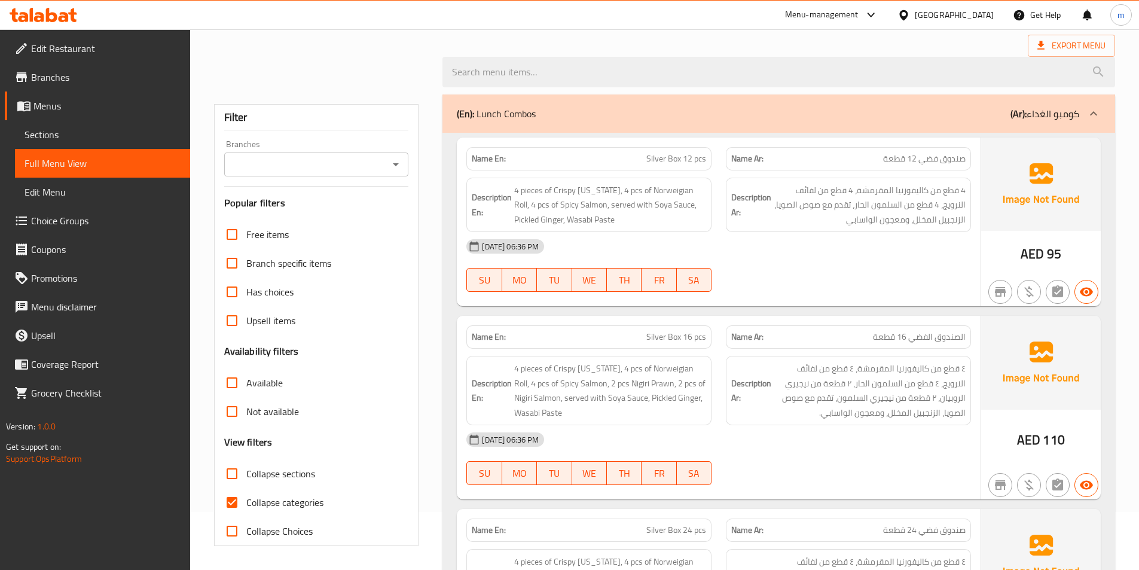
click at [300, 464] on label "Collapse sections" at bounding box center [266, 473] width 97 height 29
click at [246, 464] on input "Collapse sections" at bounding box center [232, 473] width 29 height 29
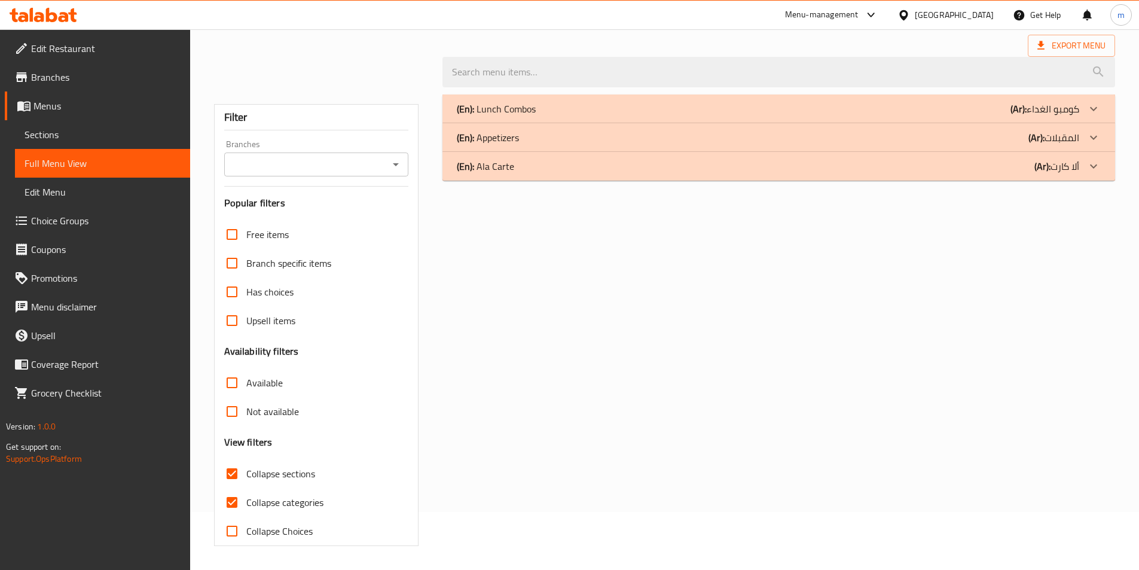
click at [325, 501] on div "Collapse categories" at bounding box center [316, 502] width 185 height 29
click at [908, 116] on div "(En): [PERSON_NAME] (Ar): ألا كارت" at bounding box center [768, 109] width 622 height 14
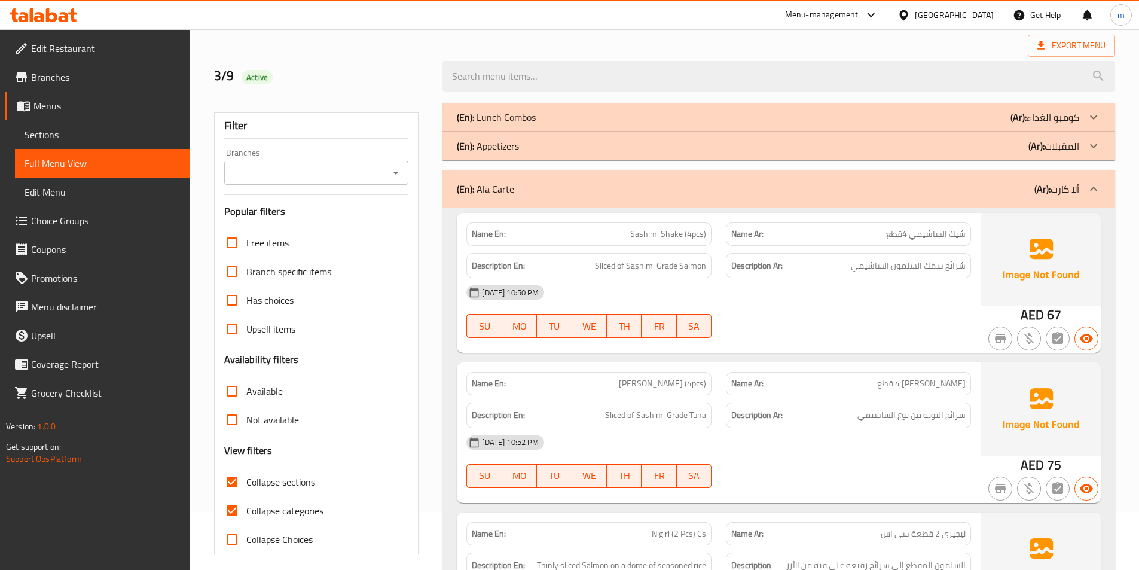
click at [635, 400] on div "Description En: Sliced of Sashimi Grade Tuna" at bounding box center [588, 415] width 259 height 40
click at [643, 389] on span "[PERSON_NAME] (4pcs)" at bounding box center [662, 383] width 87 height 13
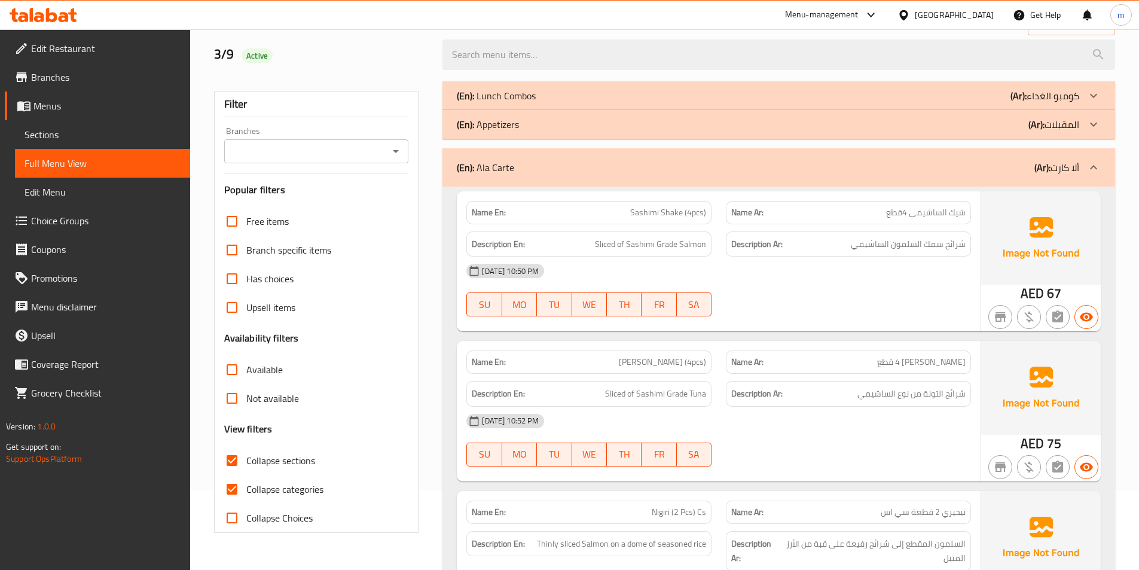
scroll to position [118, 0]
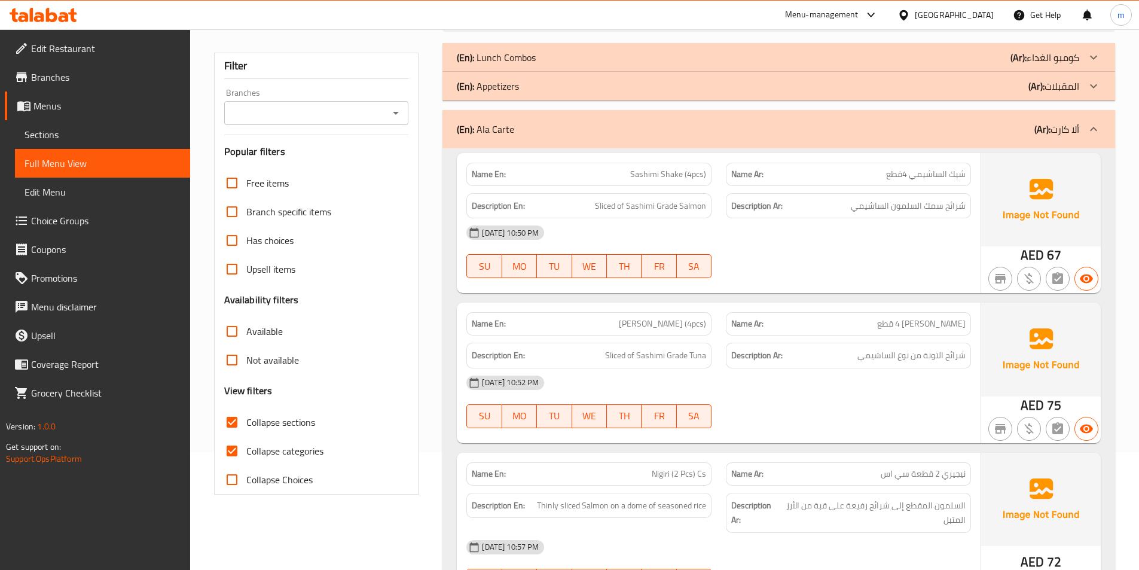
click at [691, 170] on span "Sashimi Shake (4pcs)" at bounding box center [668, 174] width 76 height 13
click at [693, 169] on span "Sashimi Shake (4pcs)" at bounding box center [668, 174] width 76 height 13
click at [675, 172] on span "Sashimi Shake (4pcs)" at bounding box center [668, 174] width 76 height 13
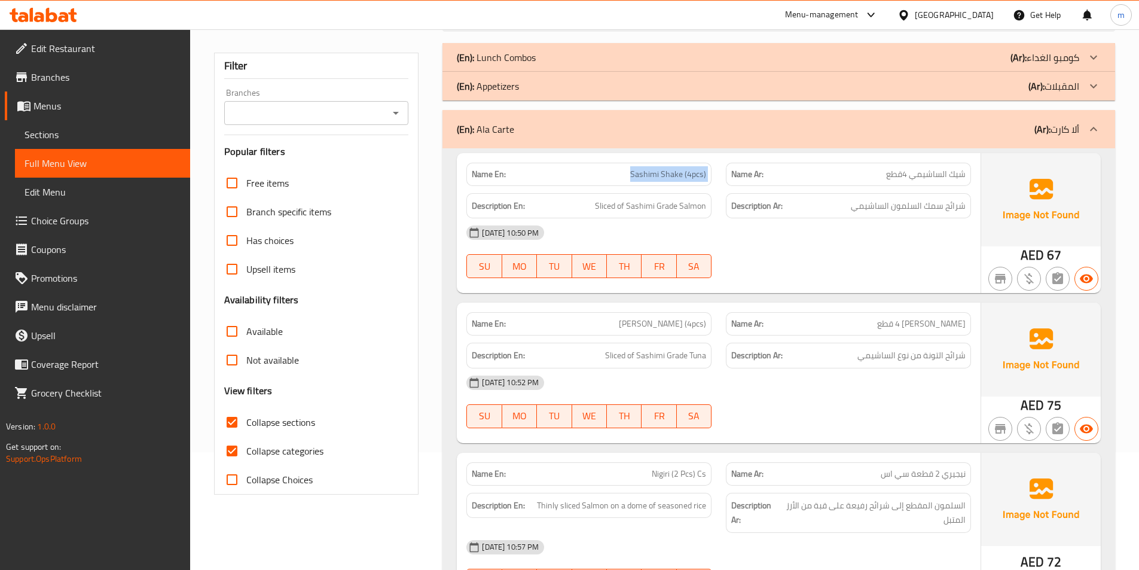
click at [675, 172] on span "Sashimi Shake (4pcs)" at bounding box center [668, 174] width 76 height 13
copy span "Sashimi Shake (4pcs)"
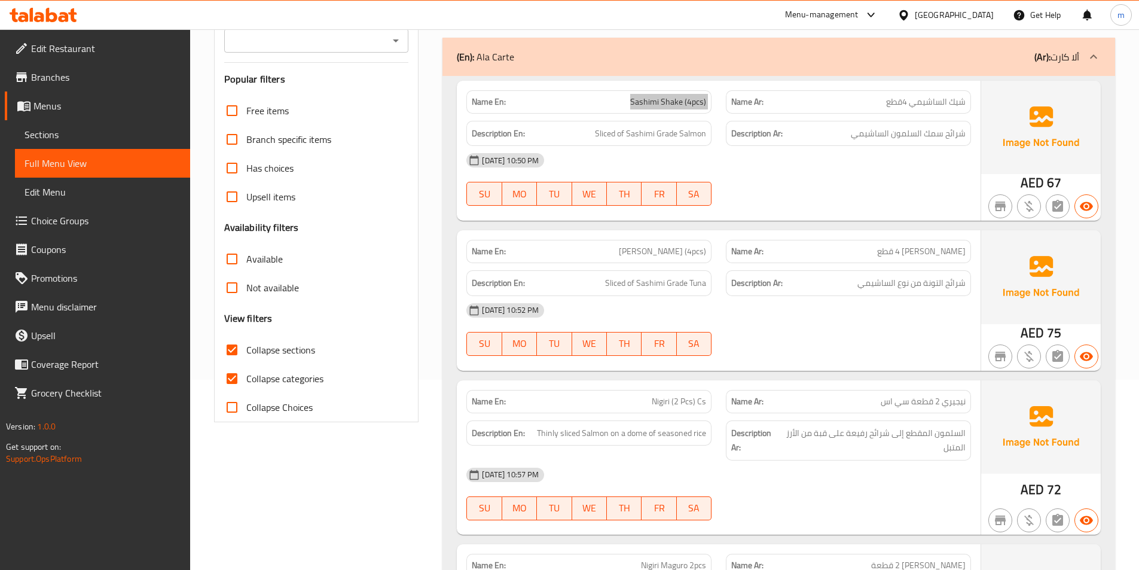
scroll to position [297, 0]
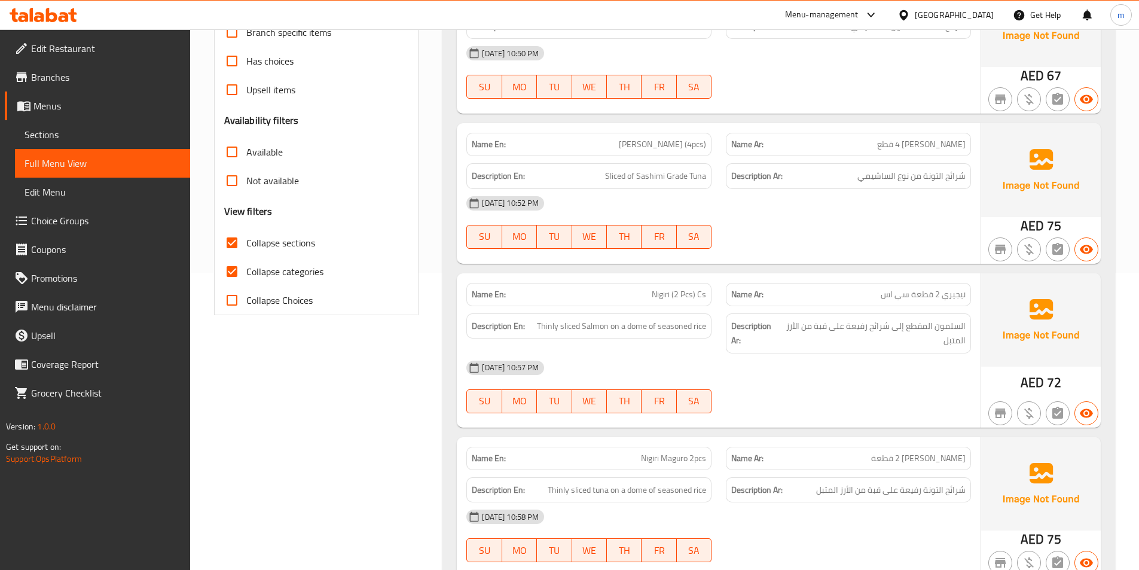
click at [696, 292] on span "Nigiri (2 Pcs) Cs" at bounding box center [678, 294] width 54 height 13
click at [693, 292] on span "Nigiri (2 Pcs) Cs" at bounding box center [678, 294] width 54 height 13
copy span "Nigiri (2 Pcs) Cs"
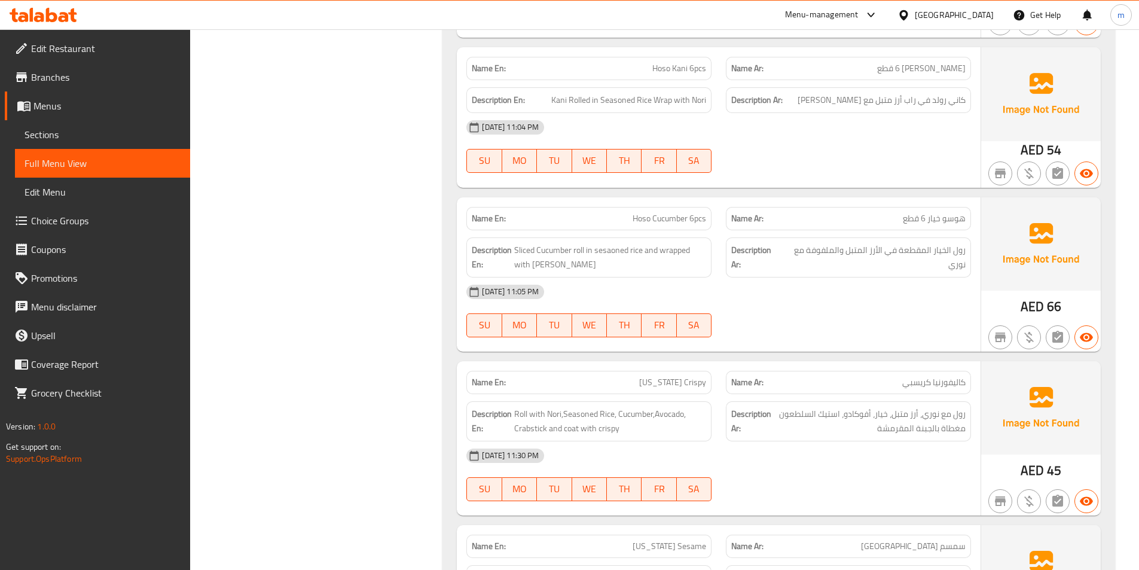
scroll to position [1433, 0]
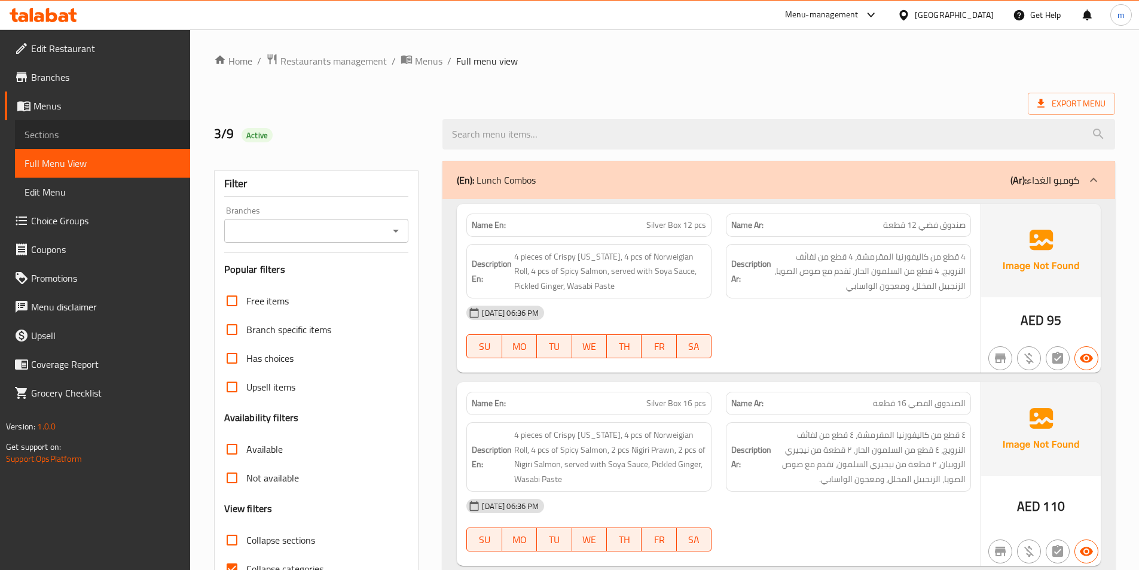
click at [94, 123] on link "Sections" at bounding box center [102, 134] width 175 height 29
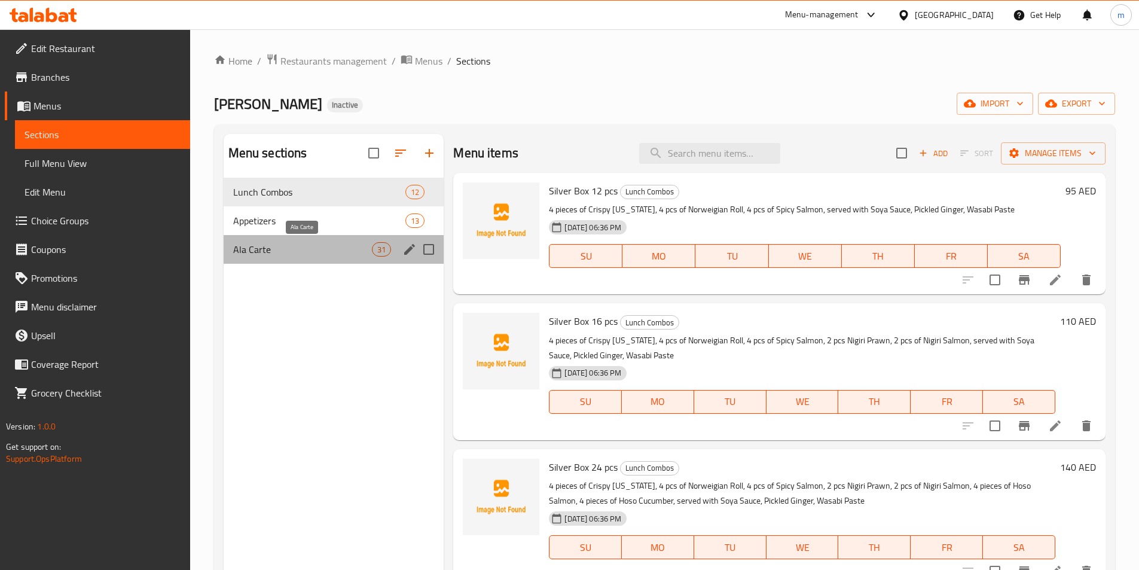
click at [334, 250] on span "Ala Carte" at bounding box center [302, 249] width 139 height 14
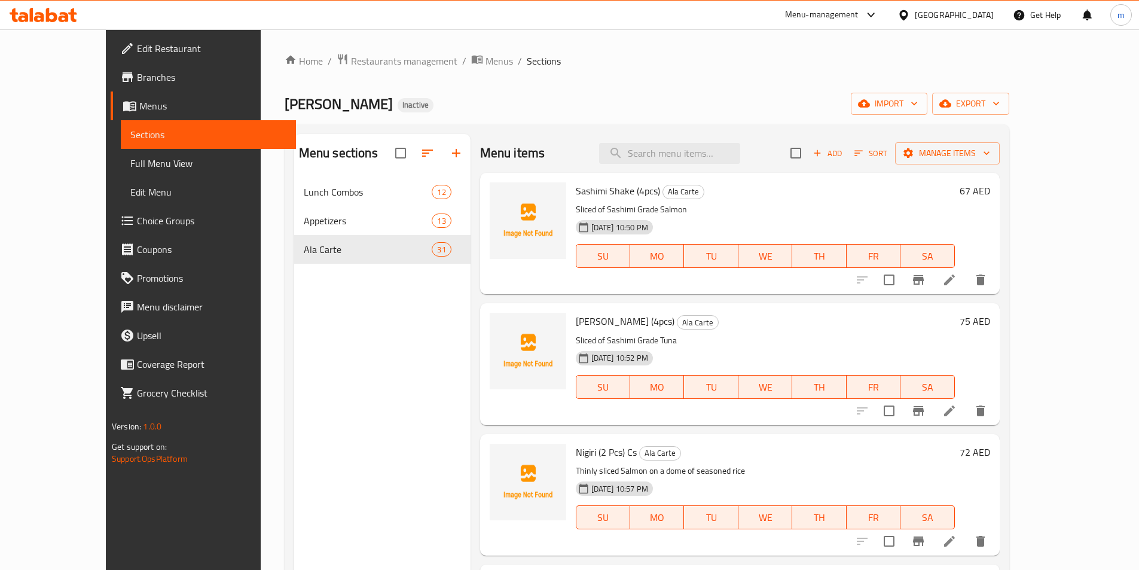
click at [610, 78] on div "Home / Restaurants management / Menus / Sections Sushi Miso Inactive import exp…" at bounding box center [646, 383] width 724 height 660
click at [966, 286] on li at bounding box center [948, 280] width 33 height 22
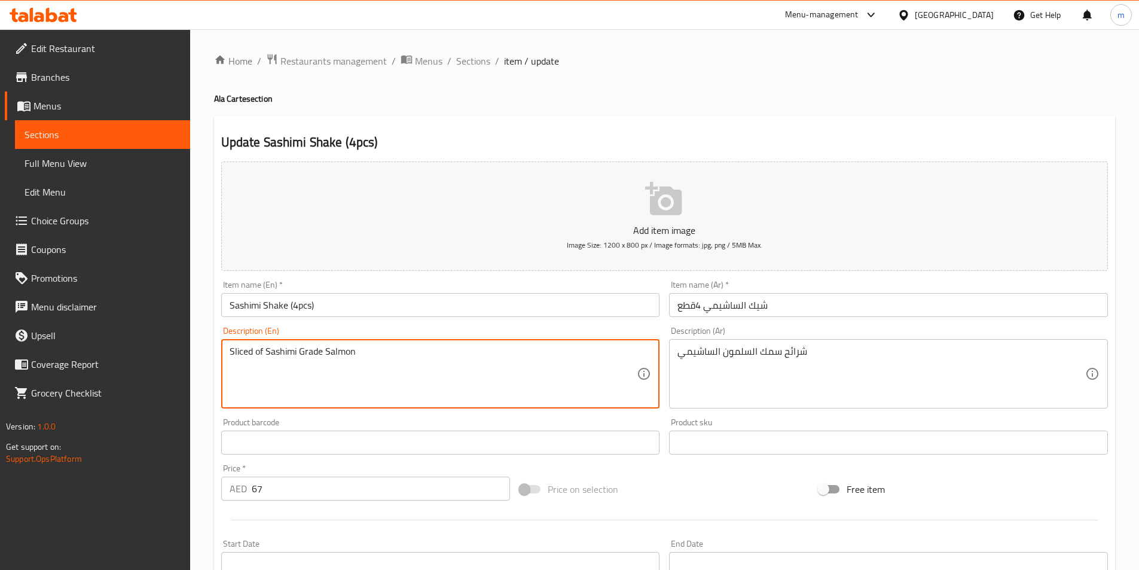
click at [351, 355] on textarea "Sliced of Sashimi Grade Salmon" at bounding box center [434, 373] width 408 height 57
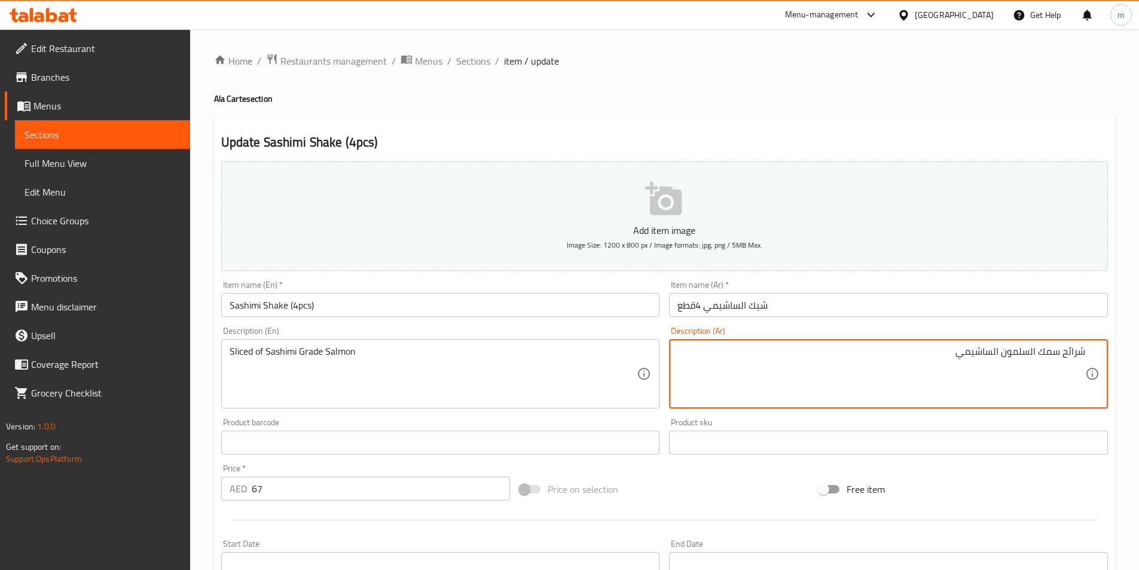
click at [999, 358] on textarea "شرائح سمك السلمون الساشيمي" at bounding box center [881, 373] width 408 height 57
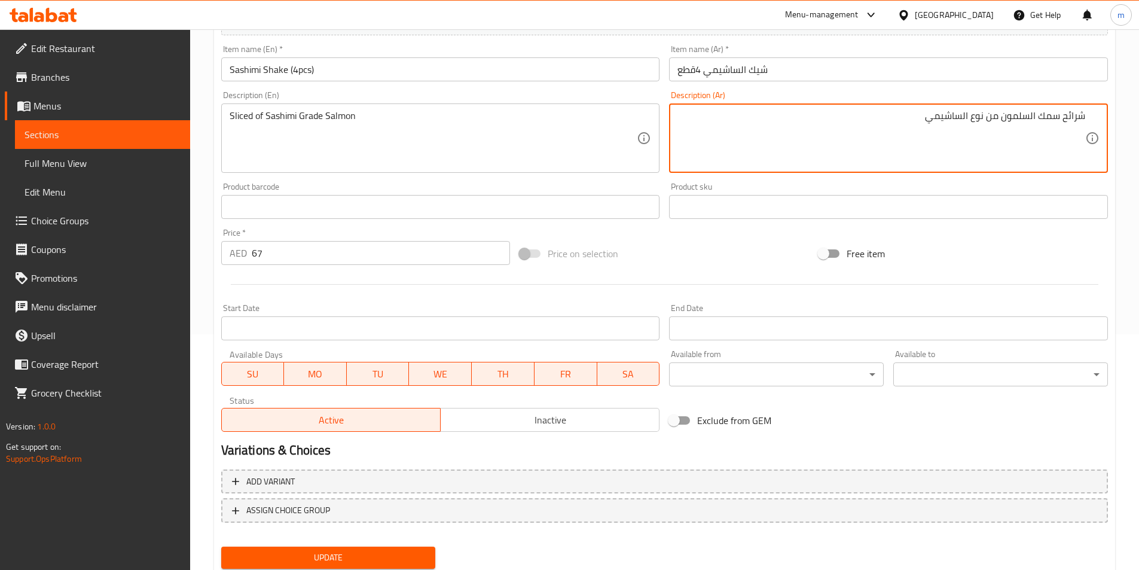
scroll to position [239, 0]
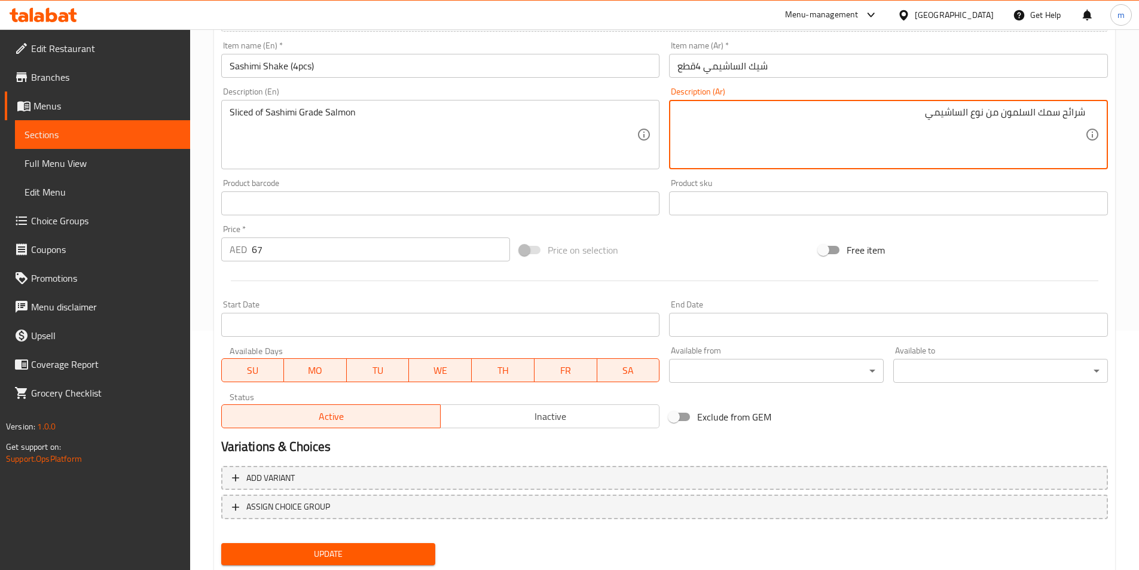
type textarea "شرائح سمك السلمون من نوع الساشيمي"
click at [416, 556] on span "Update" at bounding box center [328, 553] width 195 height 15
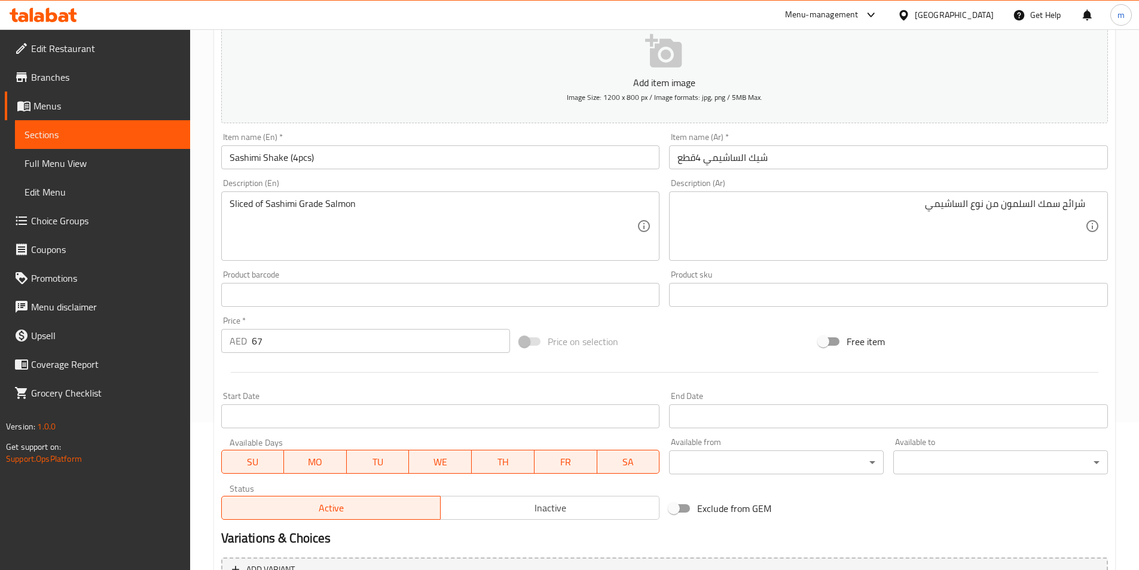
scroll to position [0, 0]
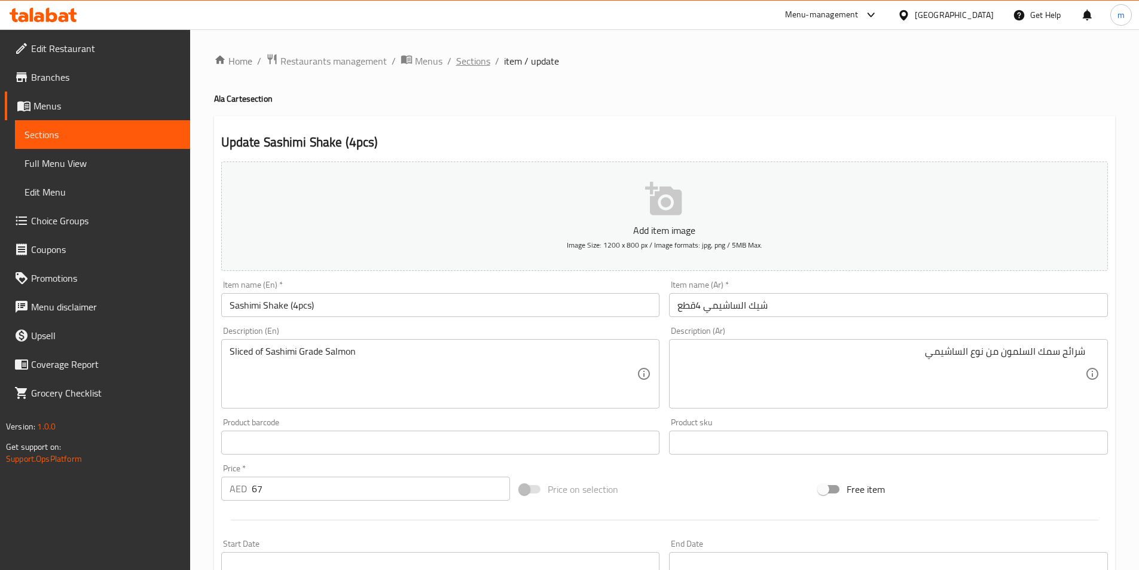
click at [466, 57] on span "Sections" at bounding box center [473, 61] width 34 height 14
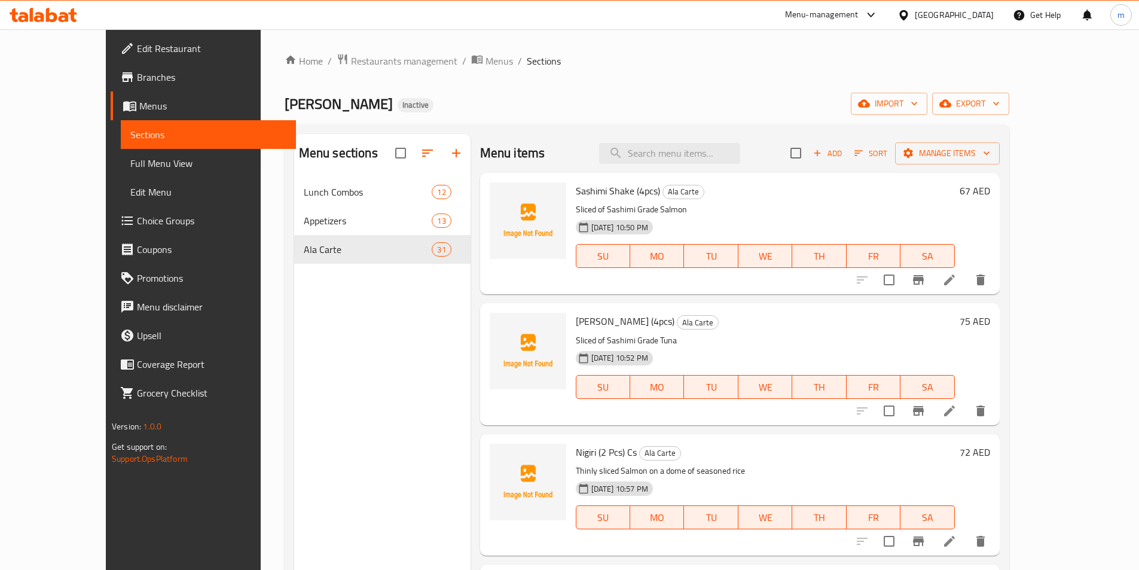
click at [608, 49] on div "Home / Restaurants management / Menus / Sections Sushi Miso Inactive import exp…" at bounding box center [647, 383] width 772 height 708
click at [956, 542] on icon at bounding box center [949, 541] width 14 height 14
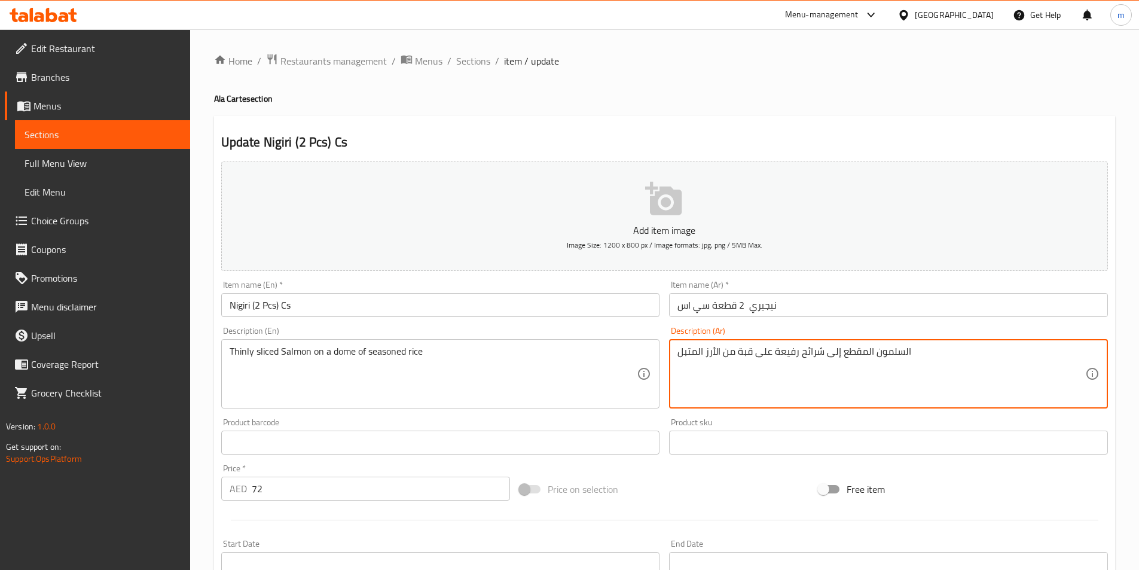
click at [807, 367] on textarea "السلمون المقطع إلى شرائح رفيعة على قبة من الأرز المتبل" at bounding box center [881, 373] width 408 height 57
drag, startPoint x: 803, startPoint y: 368, endPoint x: 846, endPoint y: 372, distance: 43.8
click at [846, 372] on textarea "السلمون المقطع إلى رفيعة على قبة من الأرز المتبل" at bounding box center [881, 373] width 408 height 57
click at [852, 371] on textarea "السلمون رفيعة على قبة من الأرز المتبل" at bounding box center [881, 373] width 408 height 57
click at [1085, 365] on div "السلمون رفيعة على قبة من الأرز المتبل Description (Ar)" at bounding box center [888, 373] width 439 height 69
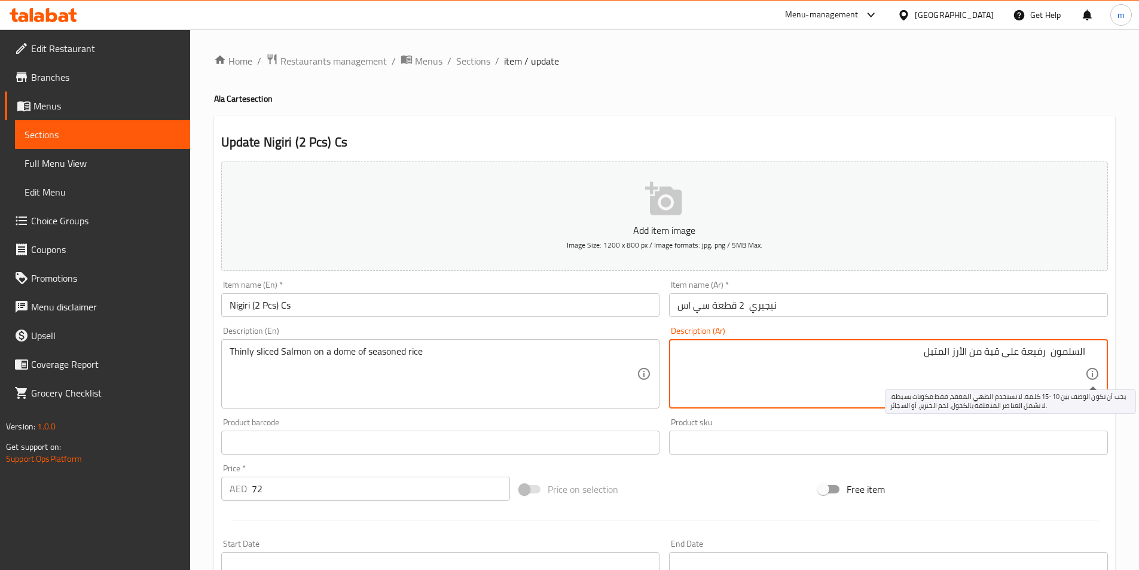
paste textarea "رائح"
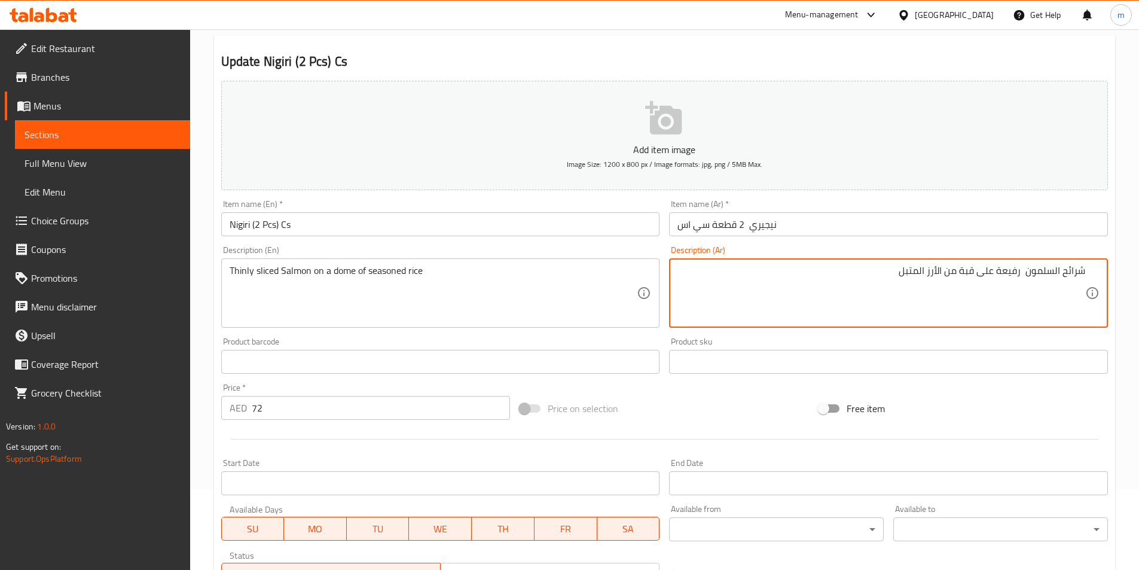
scroll to position [239, 0]
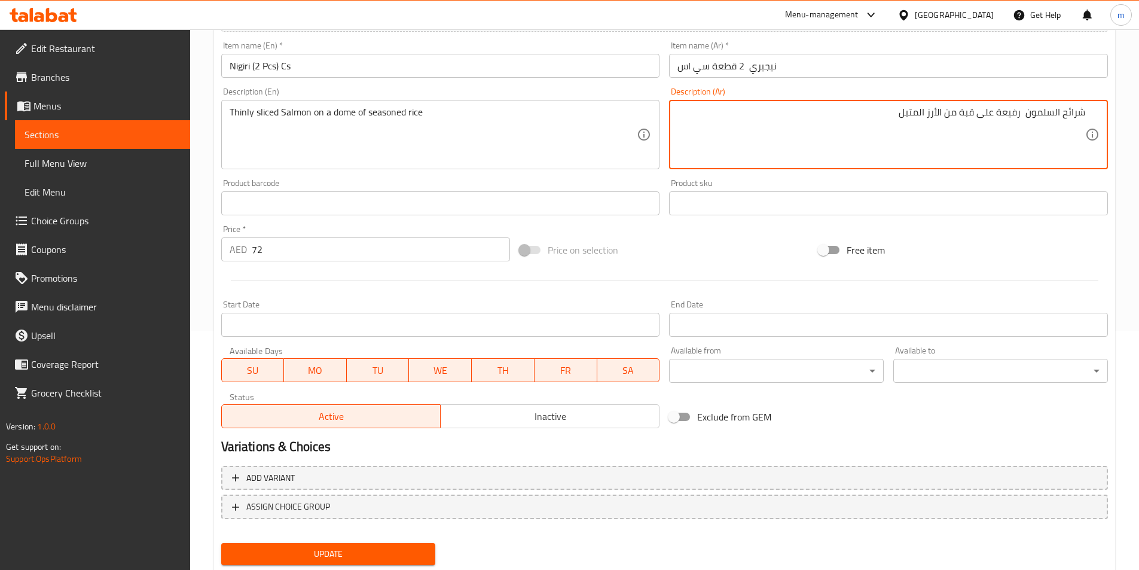
type textarea "شرائح السلمون رفيعة على قبة من الأرز المتبل"
click at [384, 551] on span "Update" at bounding box center [328, 553] width 195 height 15
